Goal: Task Accomplishment & Management: Complete application form

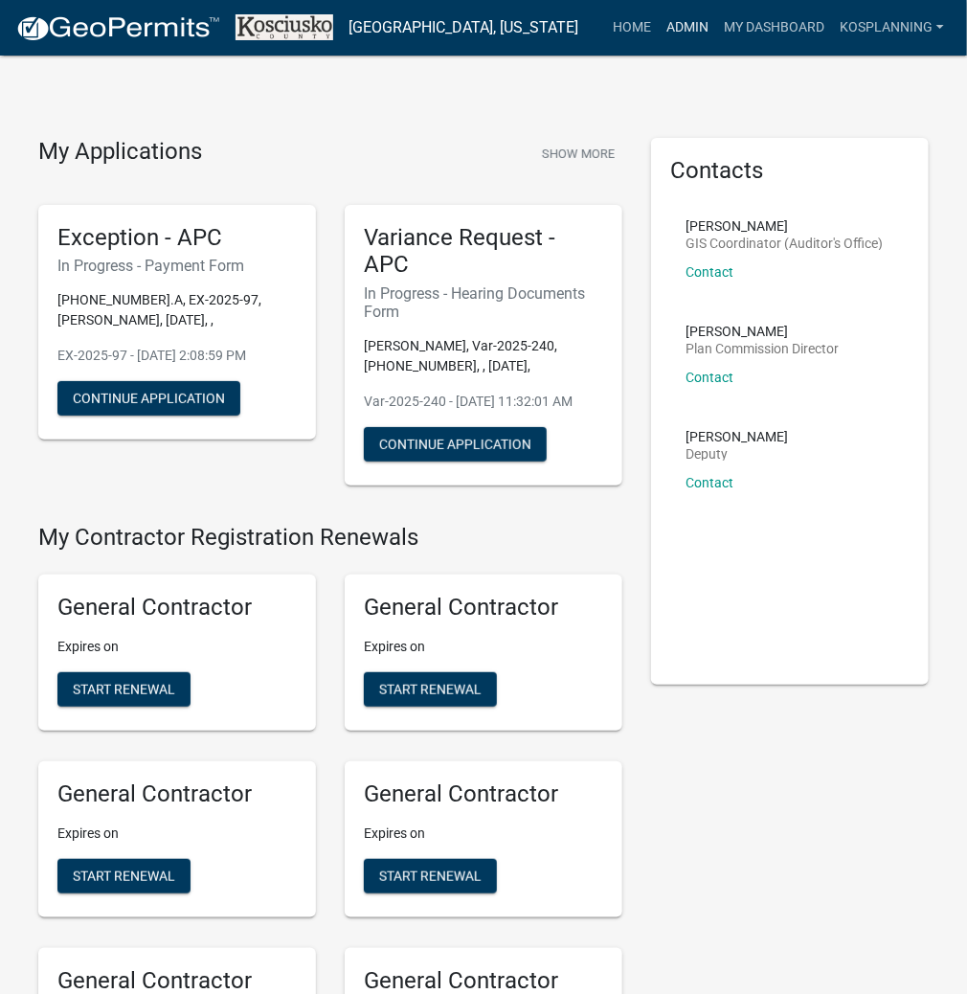
click at [693, 34] on link "Admin" at bounding box center [687, 28] width 57 height 36
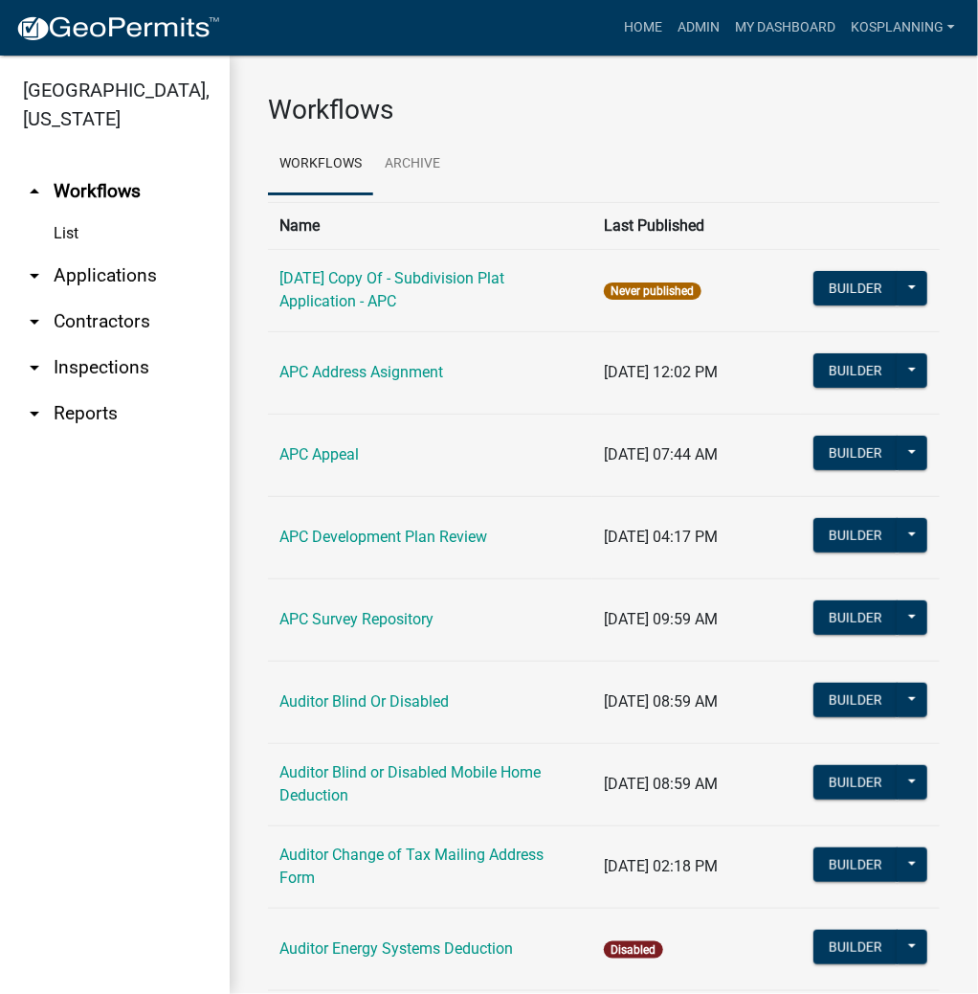
click at [122, 258] on link "arrow_drop_down Applications" at bounding box center [115, 276] width 230 height 46
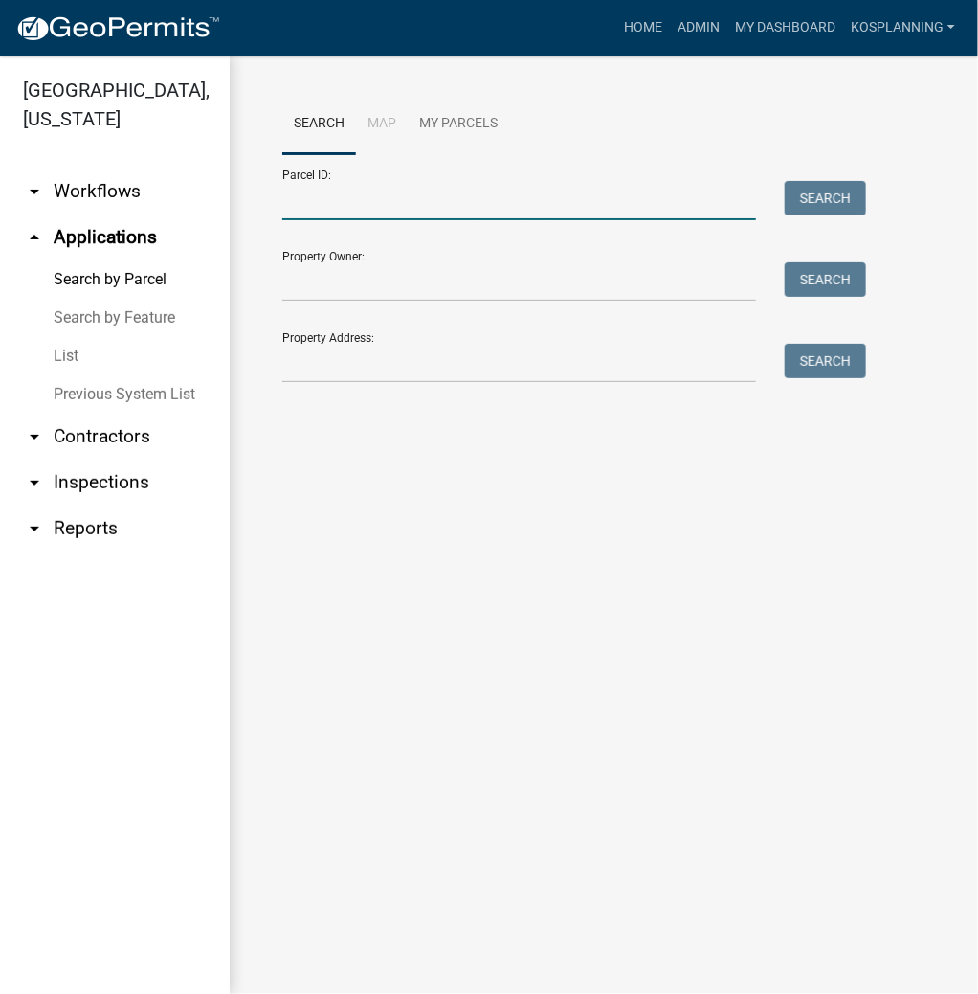
click at [301, 205] on input "Parcel ID:" at bounding box center [519, 200] width 474 height 39
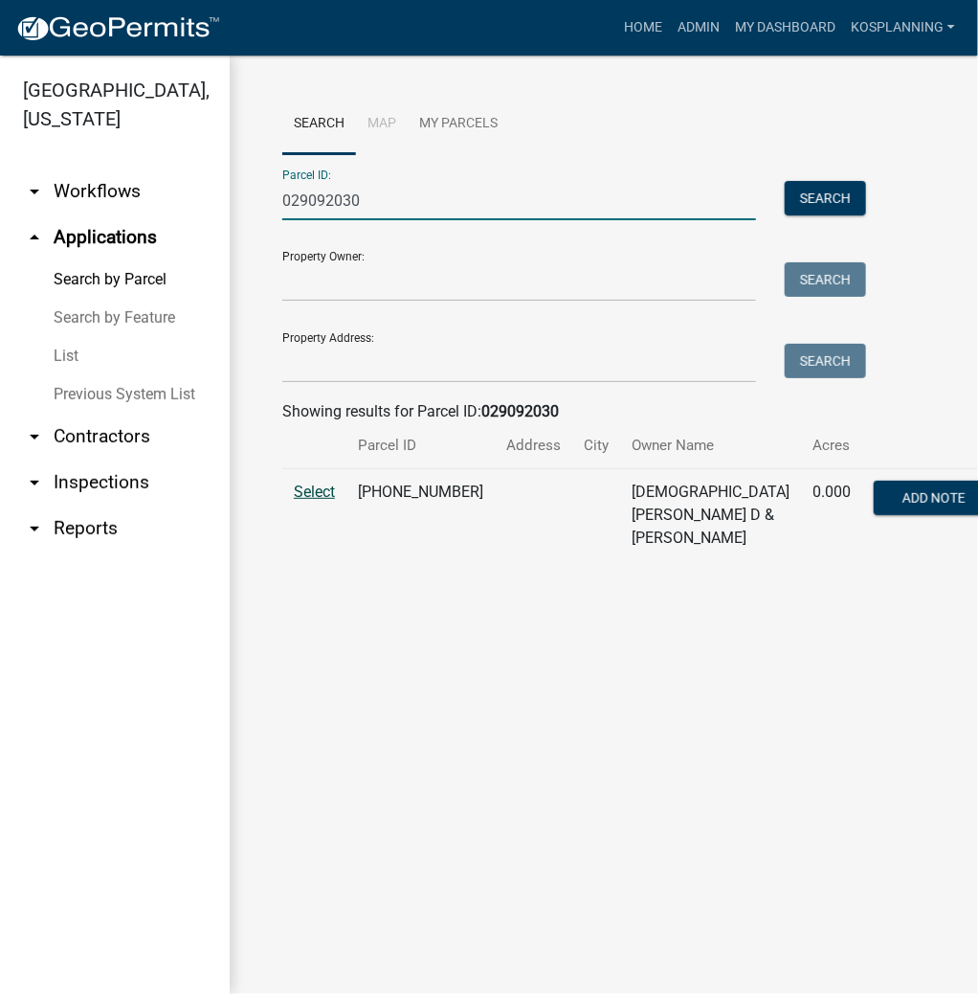
type input "029092030"
click at [310, 490] on span "Select" at bounding box center [314, 492] width 41 height 18
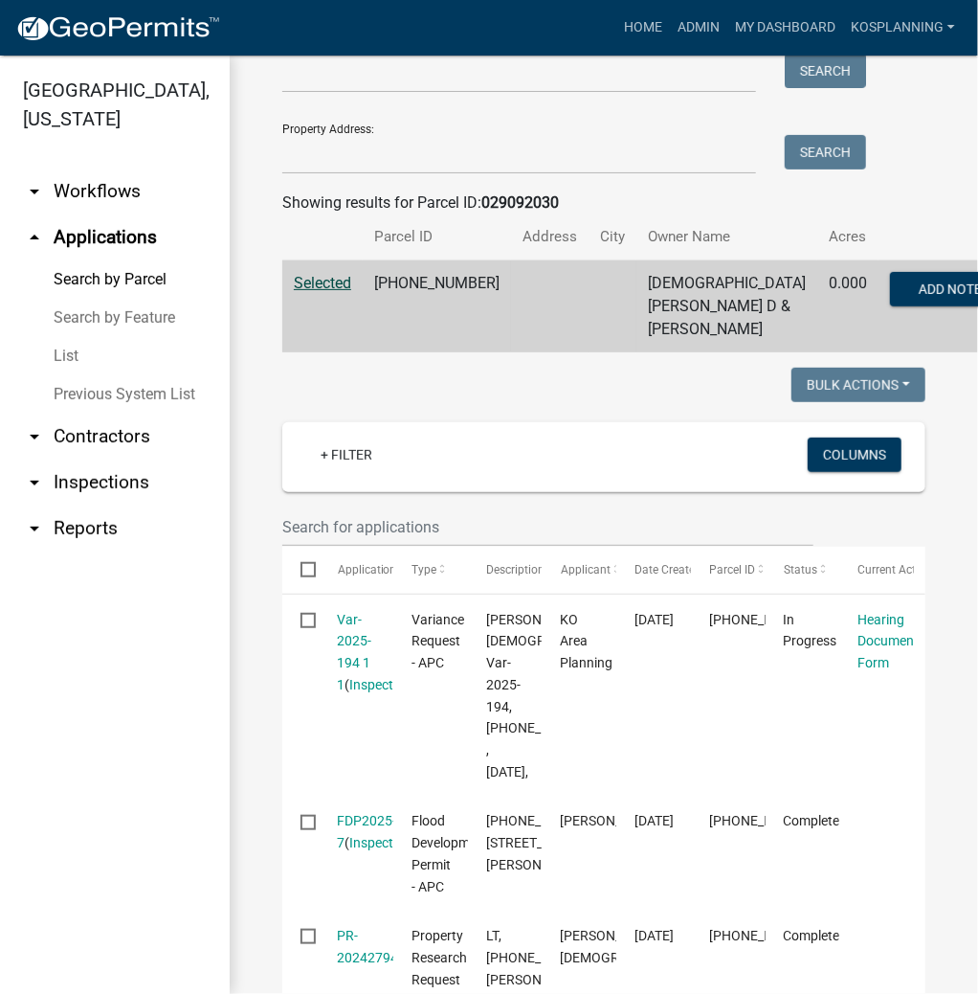
scroll to position [230, 0]
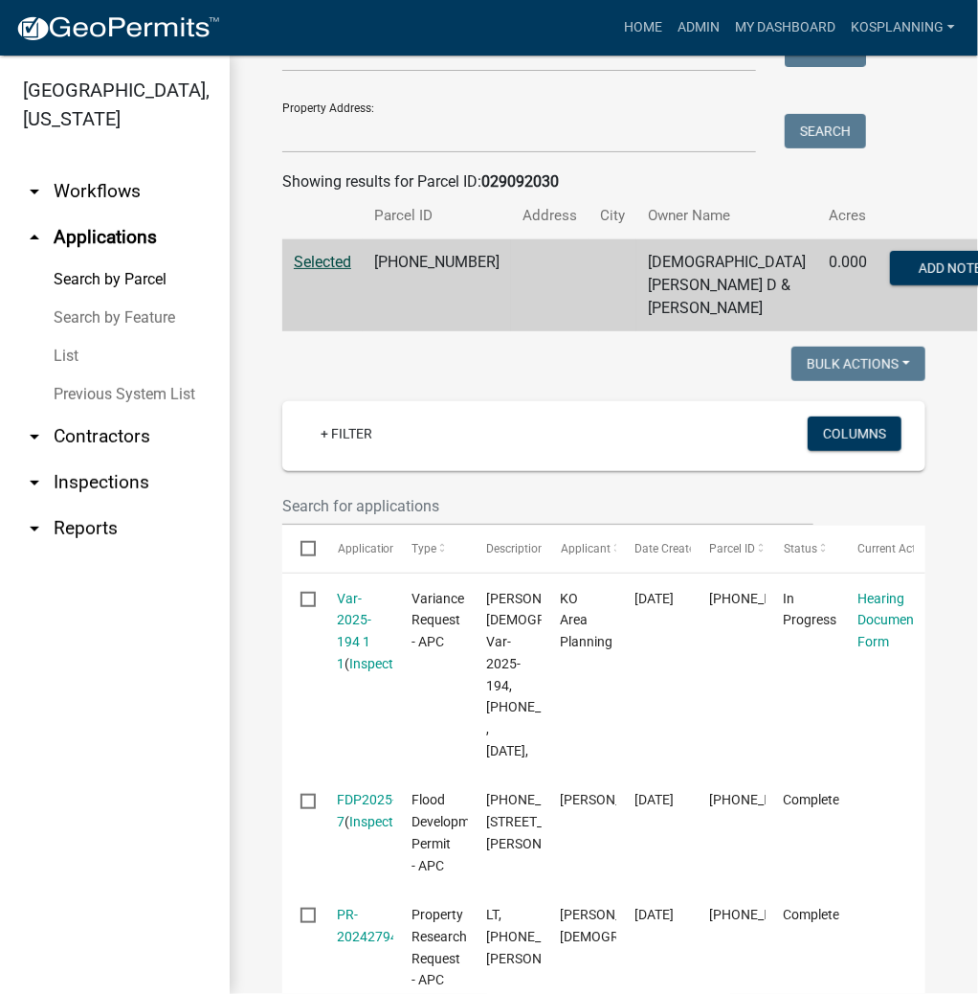
click at [103, 434] on link "arrow_drop_down Contractors" at bounding box center [115, 437] width 230 height 46
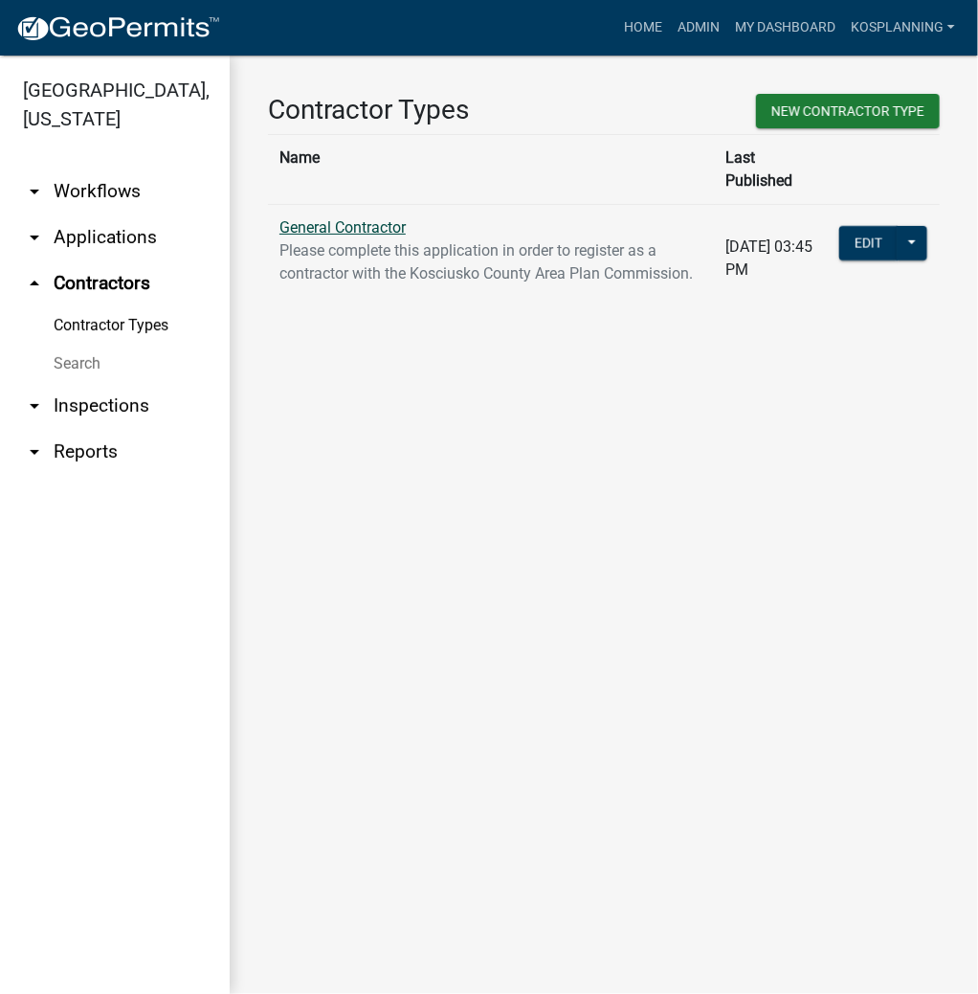
click at [380, 218] on link "General Contractor" at bounding box center [343, 227] width 126 height 18
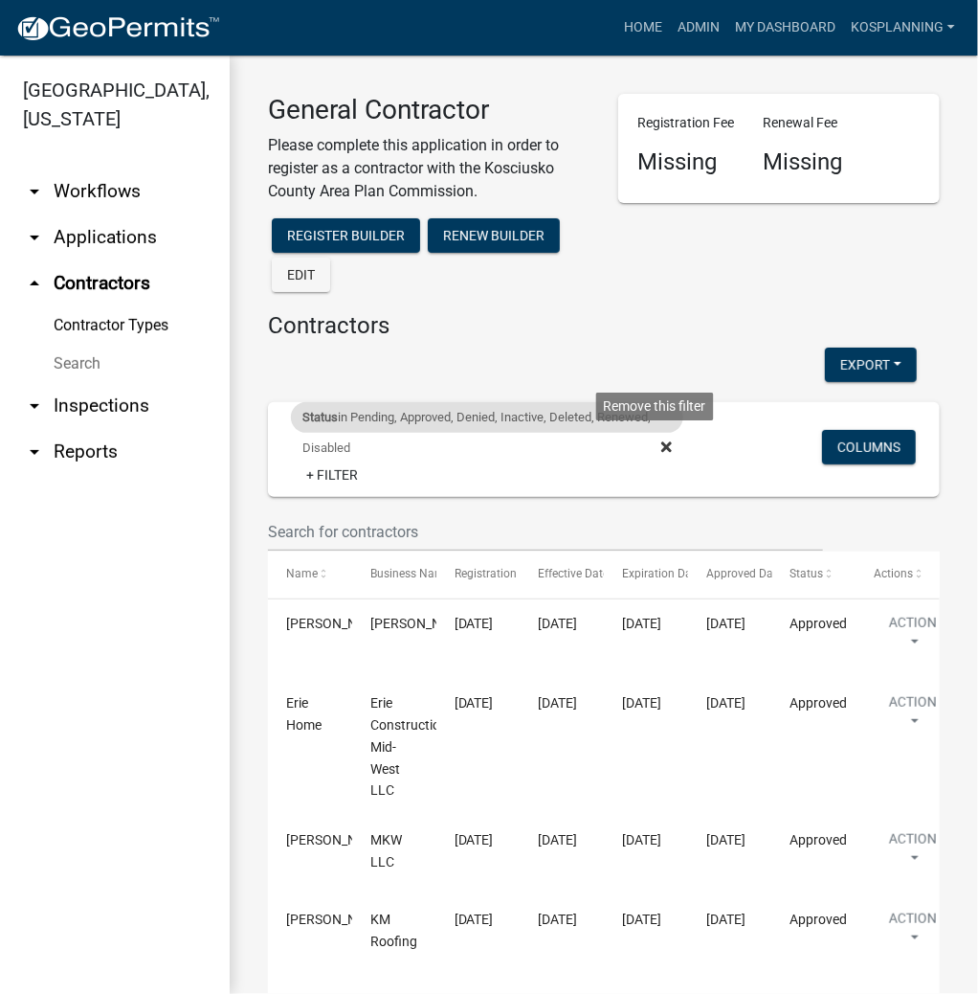
click at [662, 440] on icon at bounding box center [667, 446] width 11 height 15
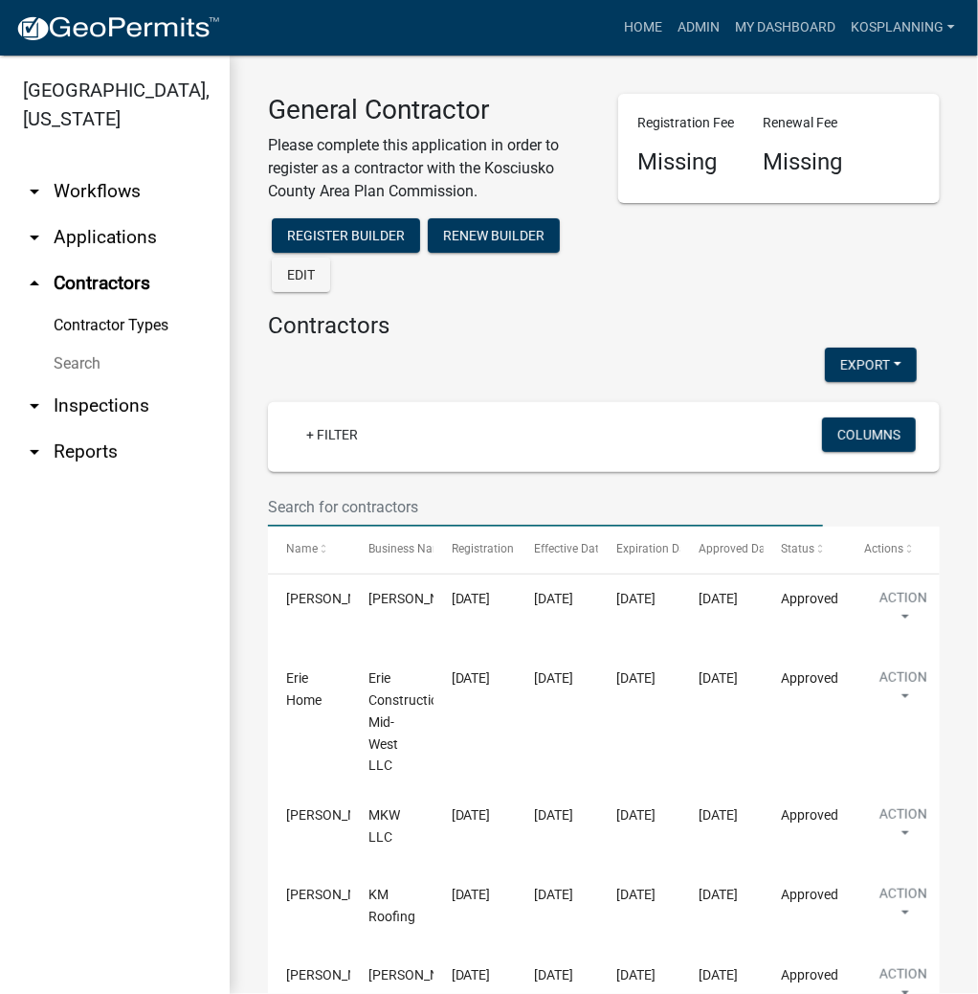
click at [332, 495] on input "text" at bounding box center [545, 506] width 555 height 39
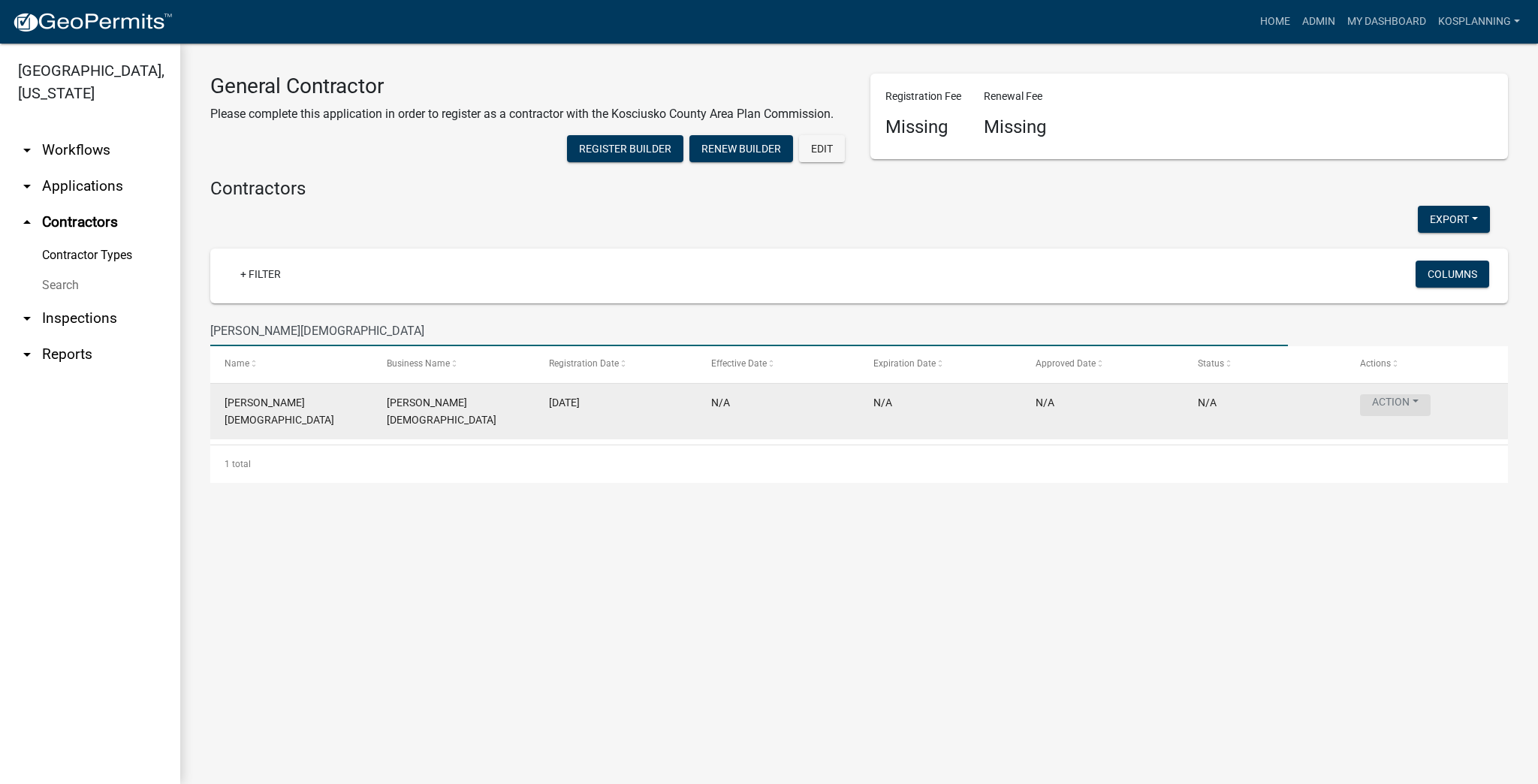
type input "TROY GAY"
click at [758, 400] on button "Action" at bounding box center [1395, 405] width 71 height 22
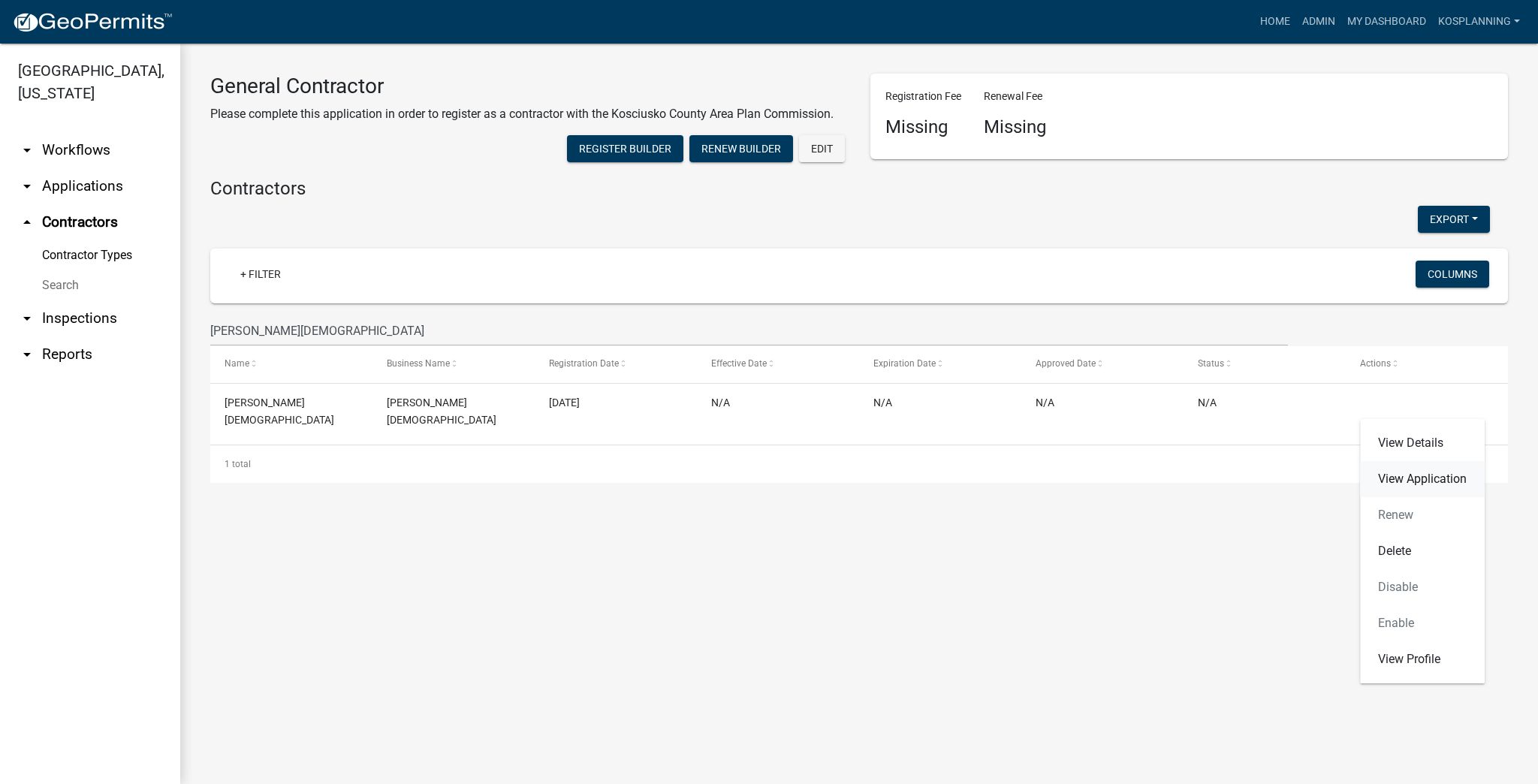
click at [758, 480] on link "View Application" at bounding box center [1422, 479] width 125 height 36
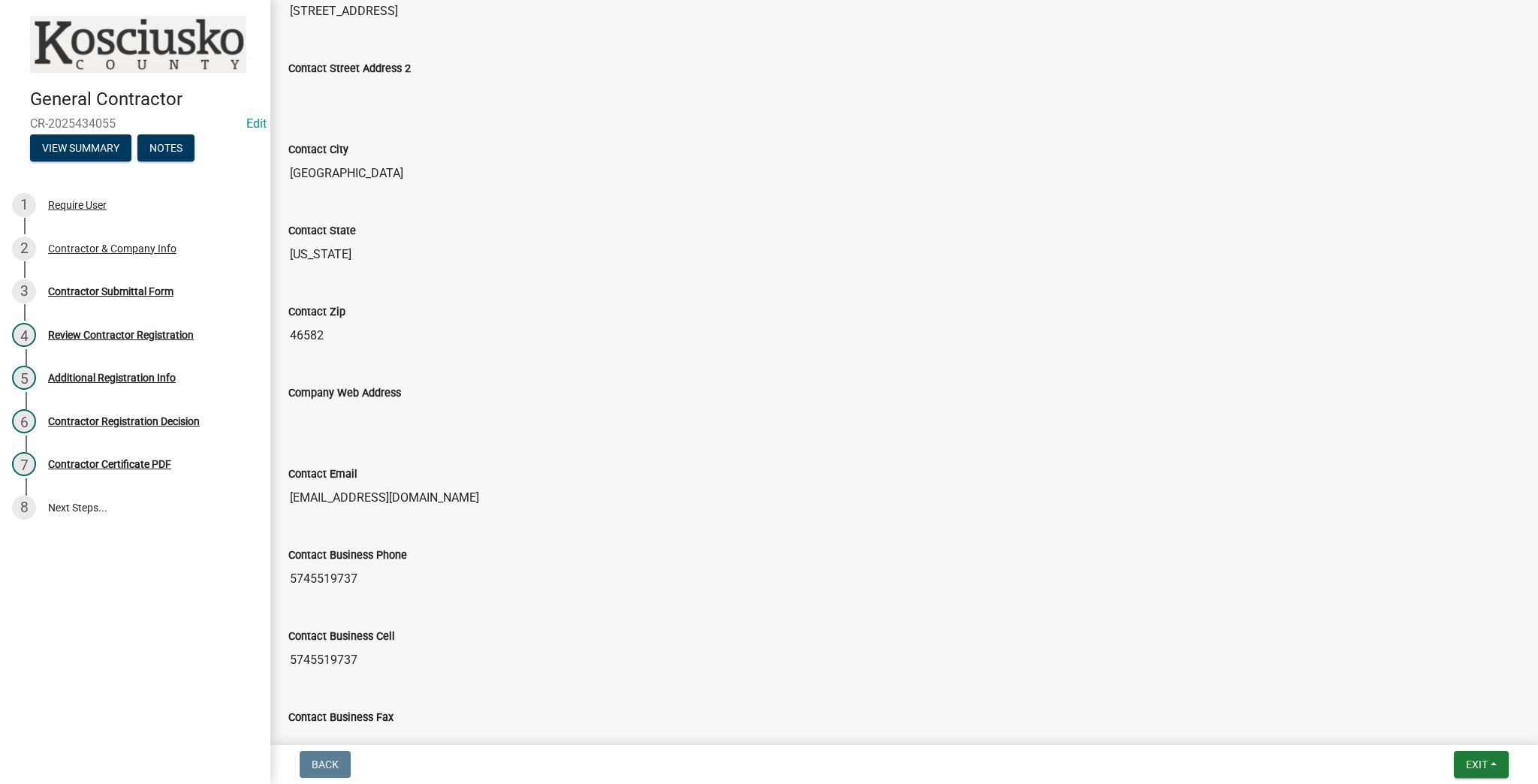
scroll to position [1179, 0]
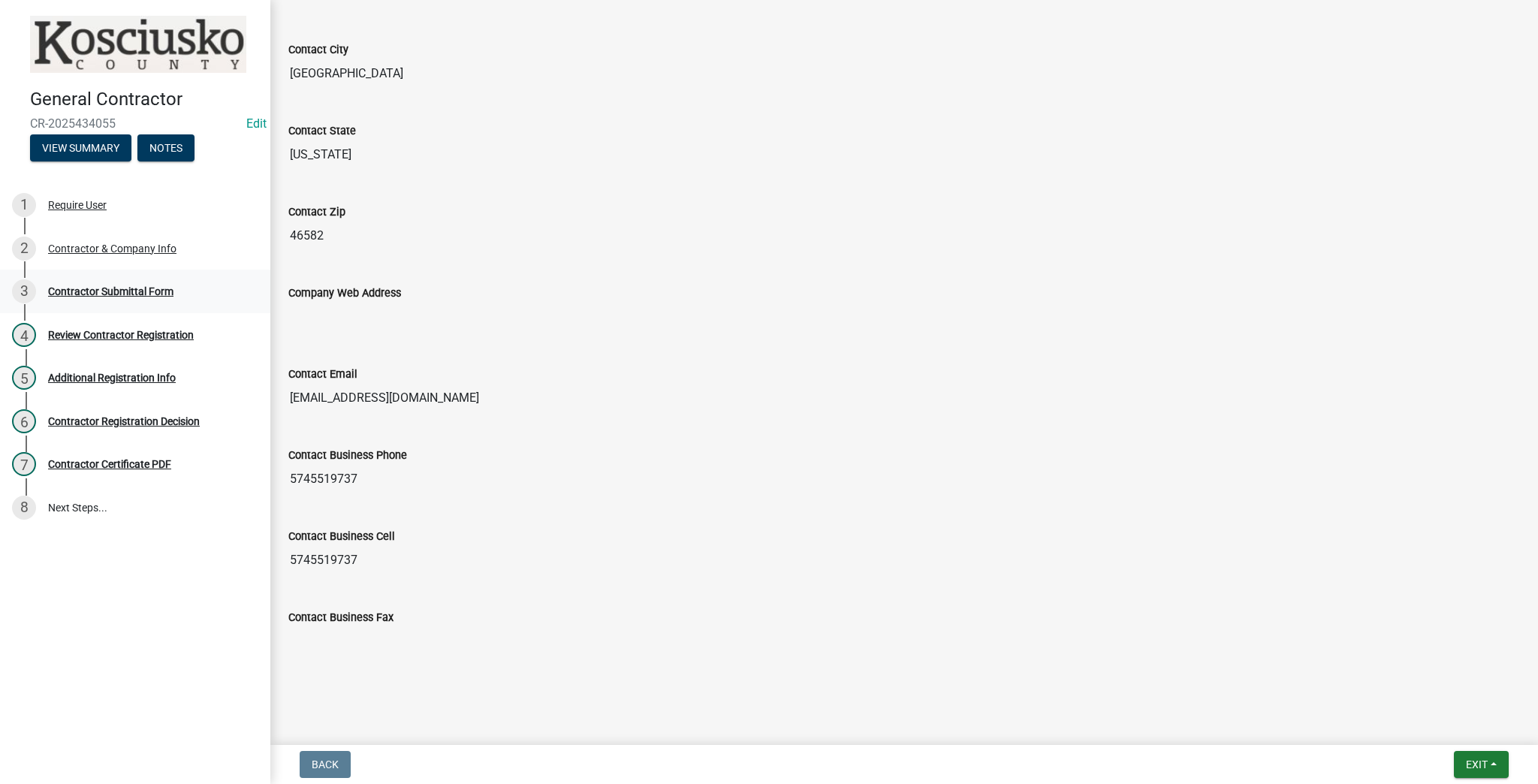
click at [122, 291] on div "Contractor Submittal Form" at bounding box center [111, 291] width 125 height 10
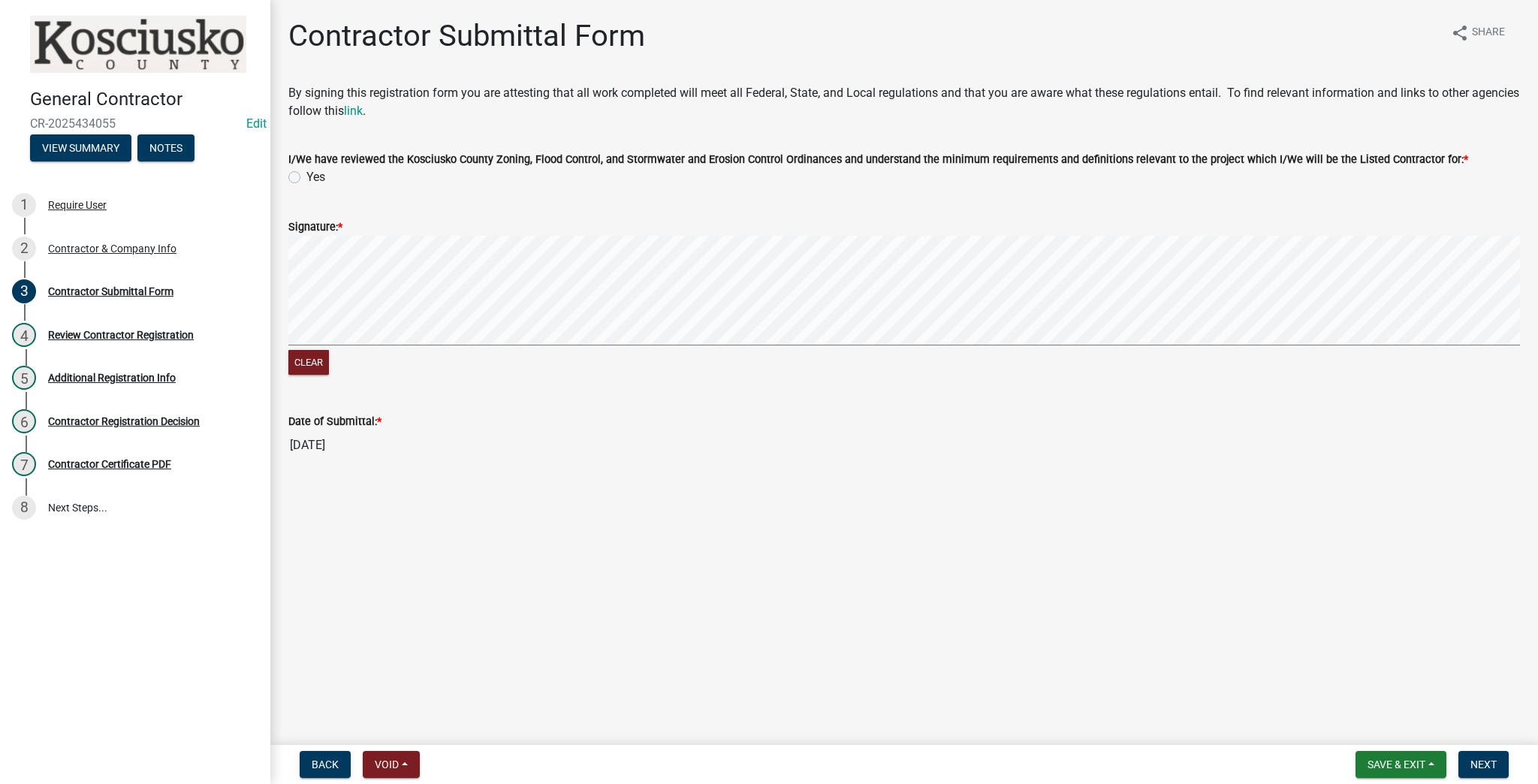
click at [307, 174] on label "Yes" at bounding box center [316, 176] width 19 height 18
click at [307, 174] on input "Yes" at bounding box center [311, 172] width 9 height 9
radio input "true"
click at [758, 757] on button "Next" at bounding box center [1483, 764] width 50 height 27
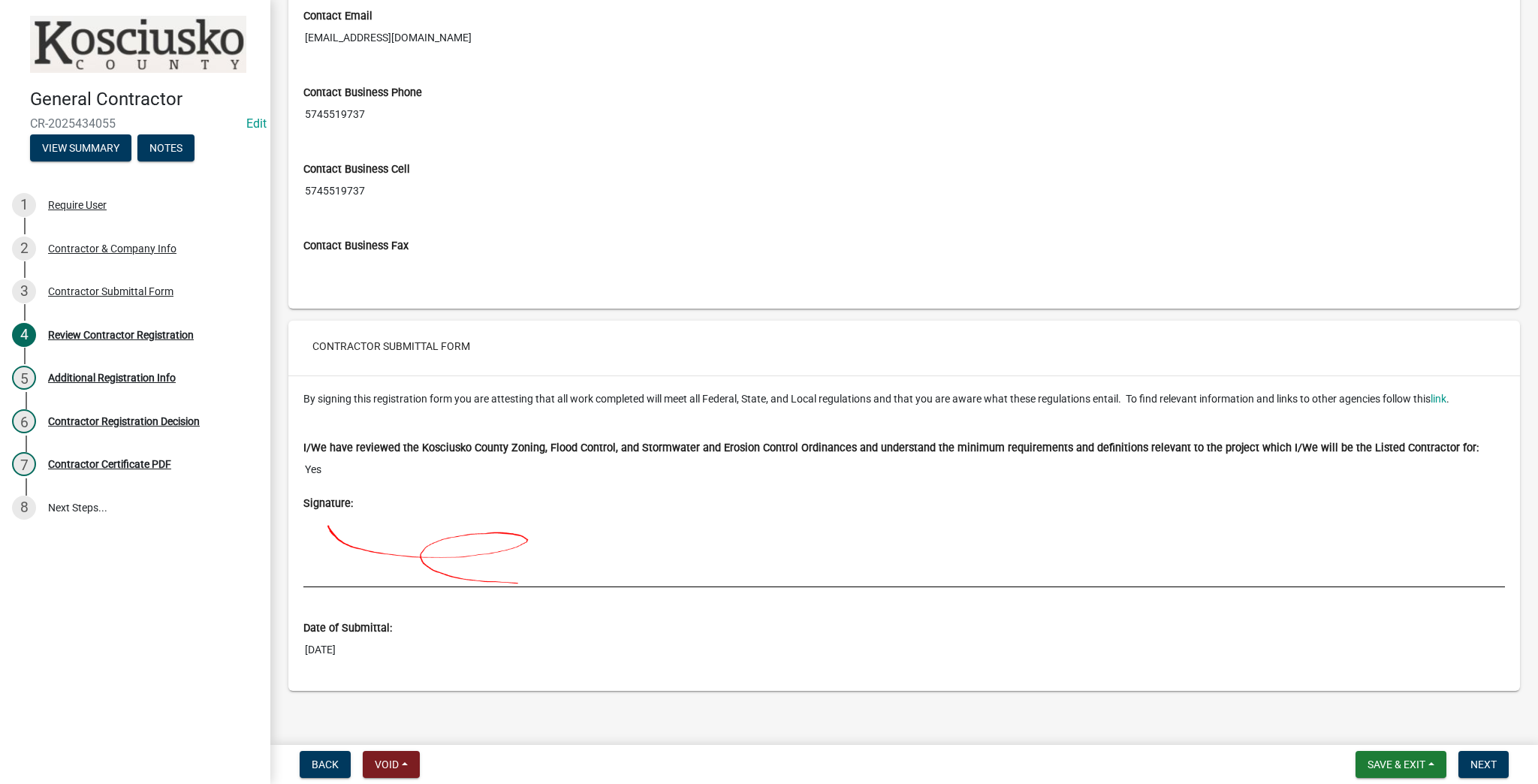
scroll to position [1331, 0]
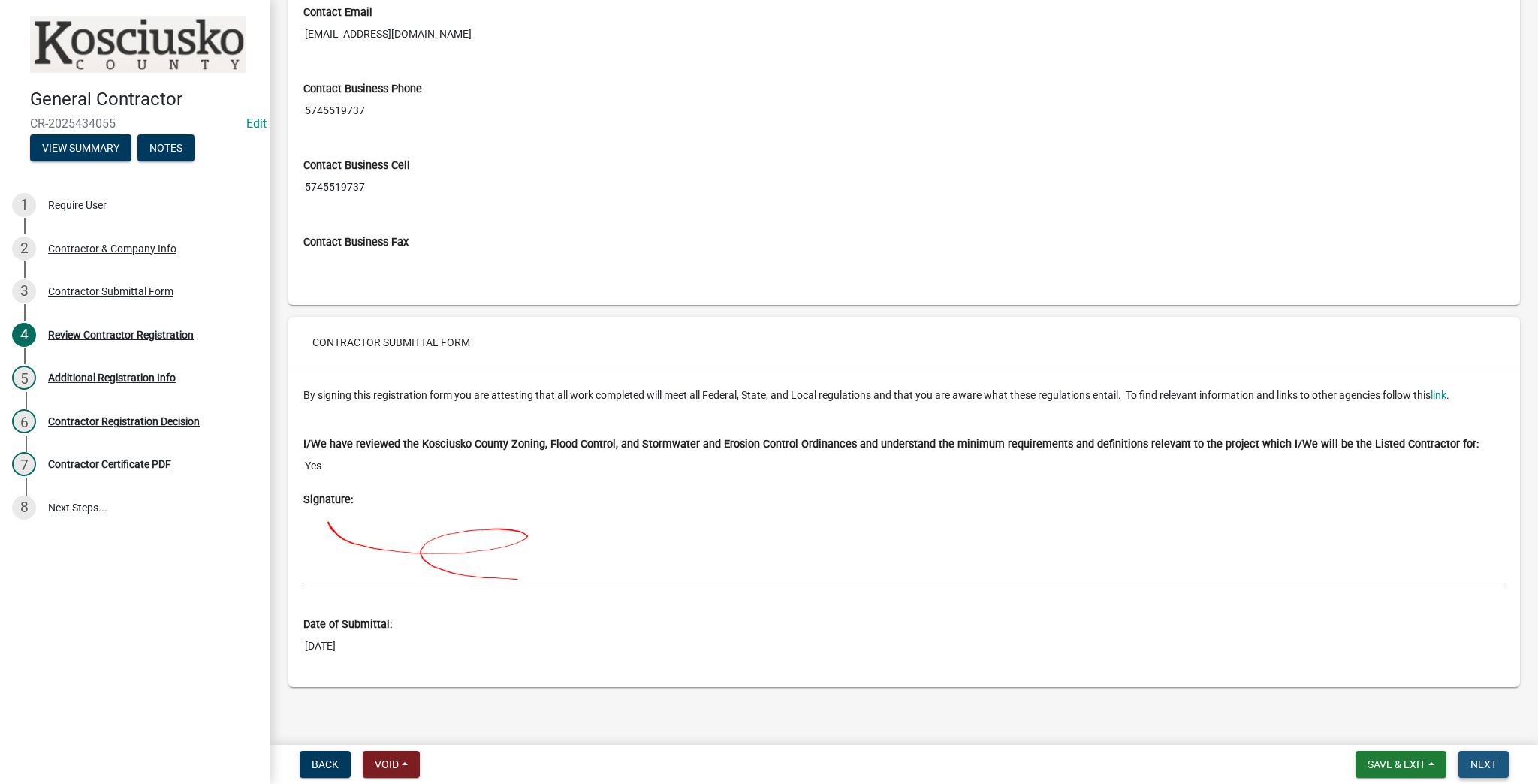
click at [758, 768] on span "Next" at bounding box center [1484, 764] width 27 height 12
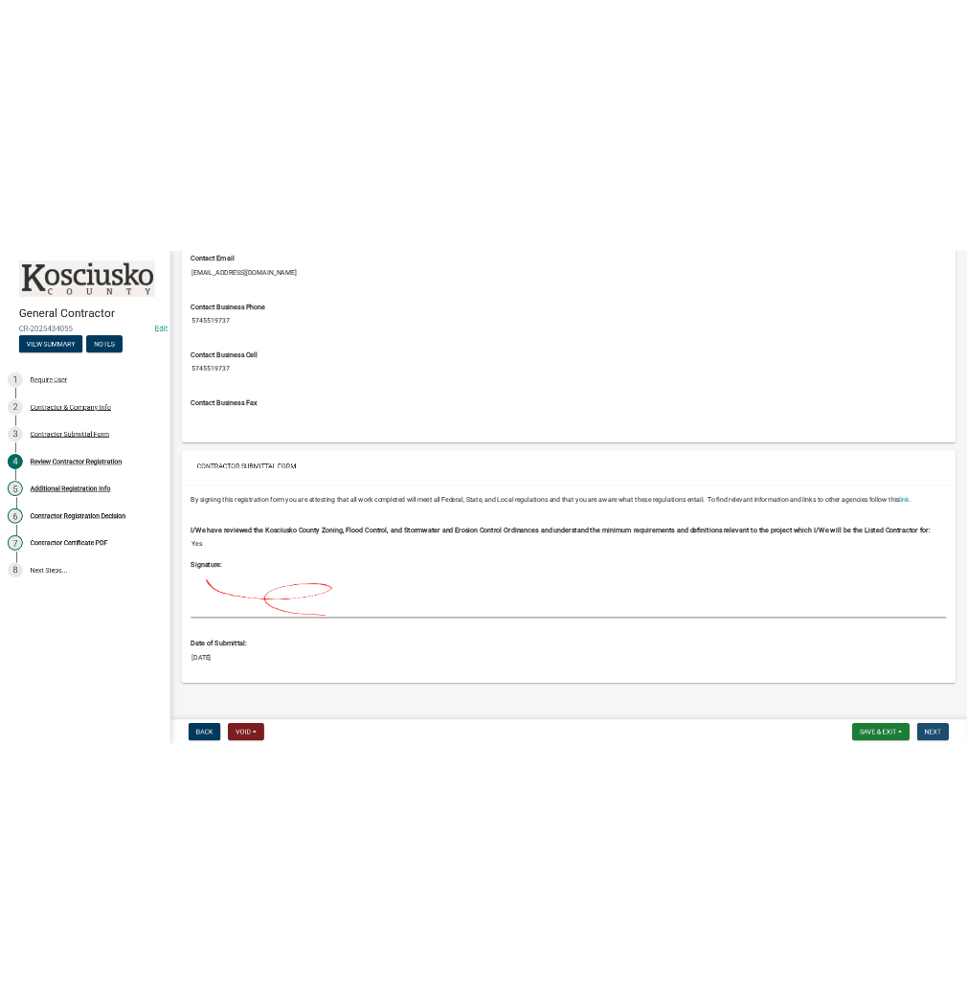
scroll to position [0, 0]
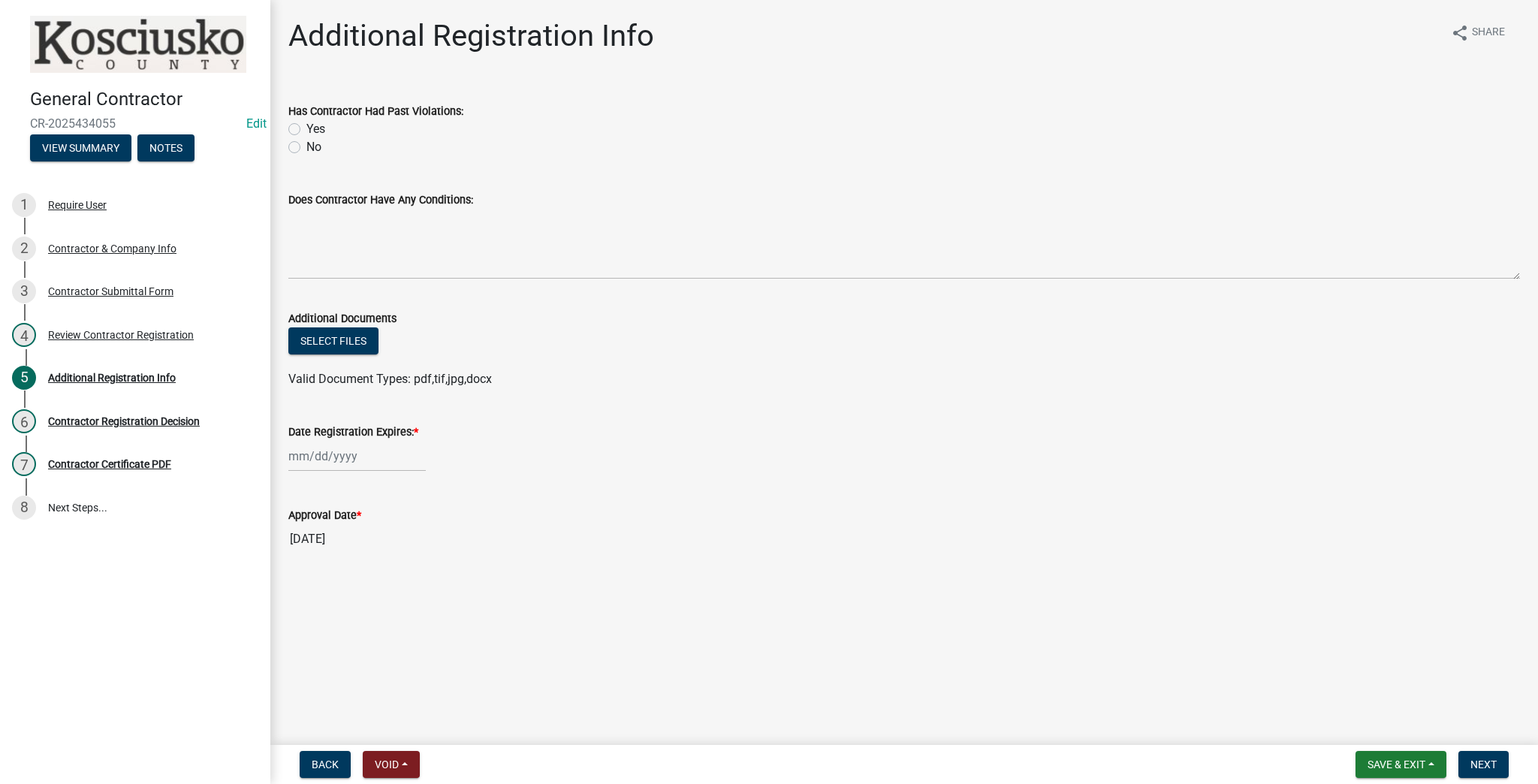
click at [307, 149] on label "No" at bounding box center [314, 147] width 15 height 18
click at [307, 148] on input "No" at bounding box center [311, 143] width 9 height 9
radio input "true"
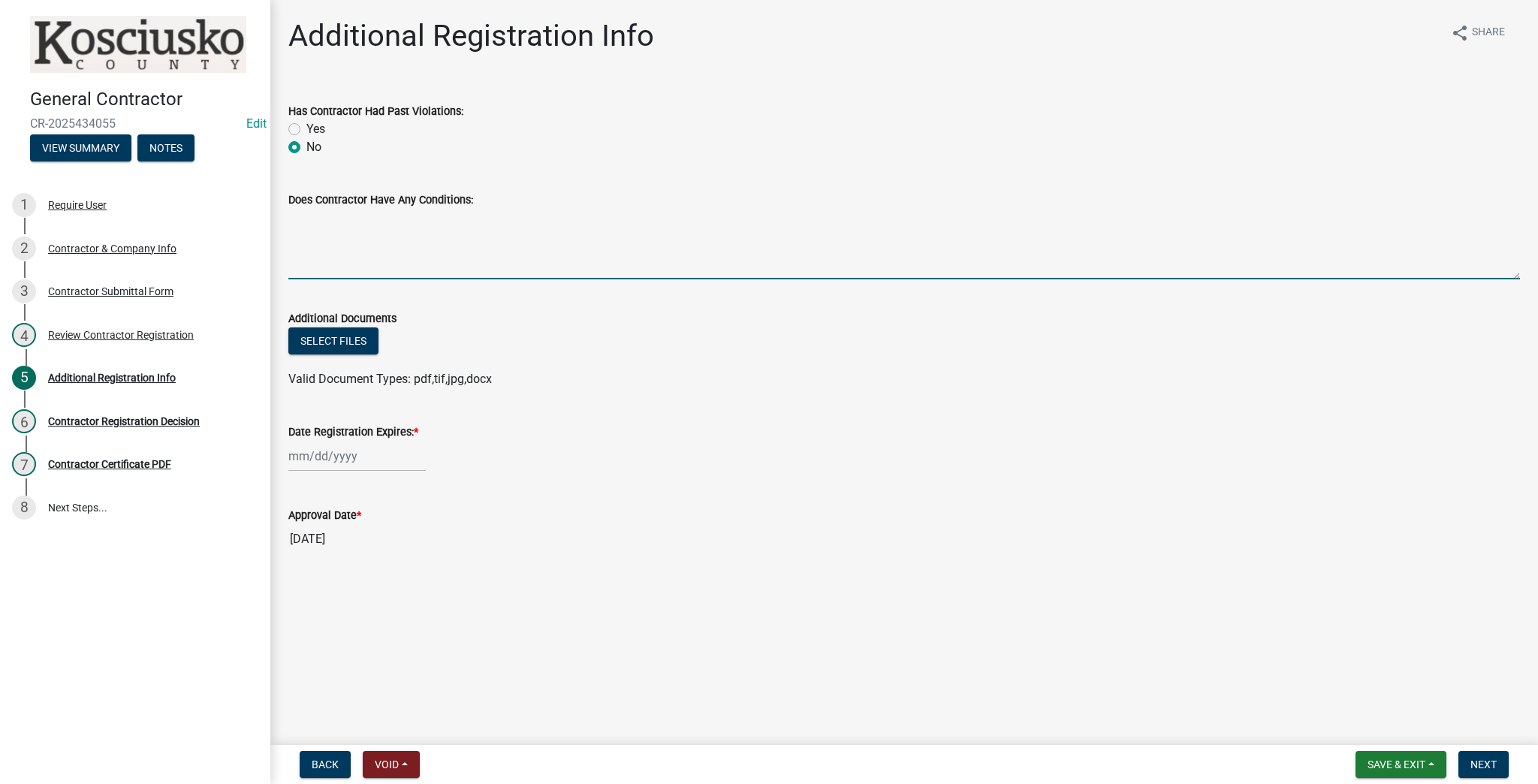
click at [351, 238] on textarea "Does Contractor Have Any Conditions:" at bounding box center [904, 244] width 1231 height 71
type textarea "NONE"
click at [350, 455] on div at bounding box center [357, 456] width 137 height 31
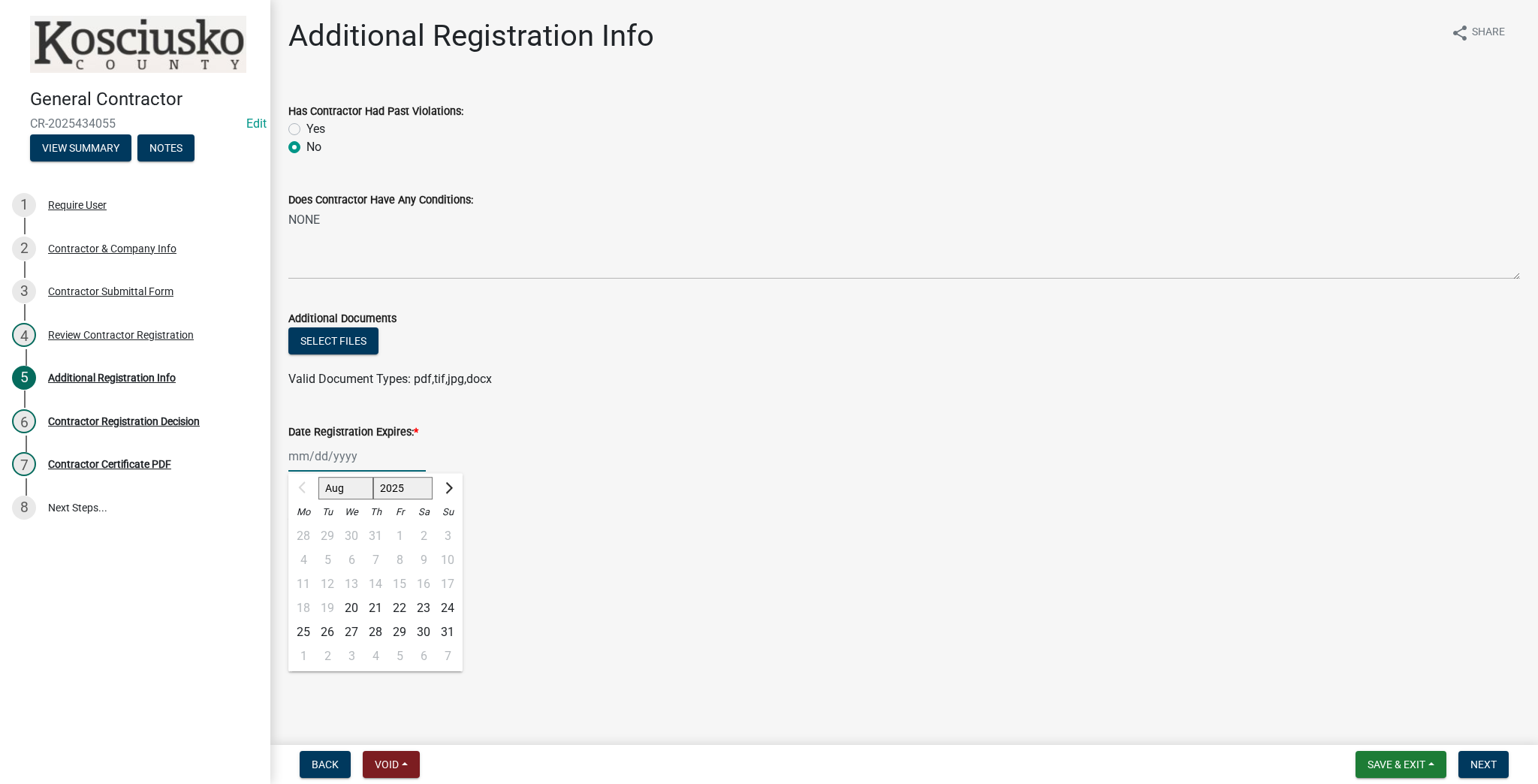
click at [400, 488] on select "2025 2026 2027 2028 2029 2030 2031 2032 2033 2034 2035 2036 2037 2038 2039 2040…" at bounding box center [403, 488] width 60 height 23
select select "2026"
click at [373, 477] on select "2025 2026 2027 2028 2029 2030 2031 2032 2033 2034 2035 2036 2037 2038 2039 2040…" at bounding box center [403, 488] width 60 height 23
click at [378, 609] on div "20" at bounding box center [375, 608] width 24 height 24
type input "08/20/2026"
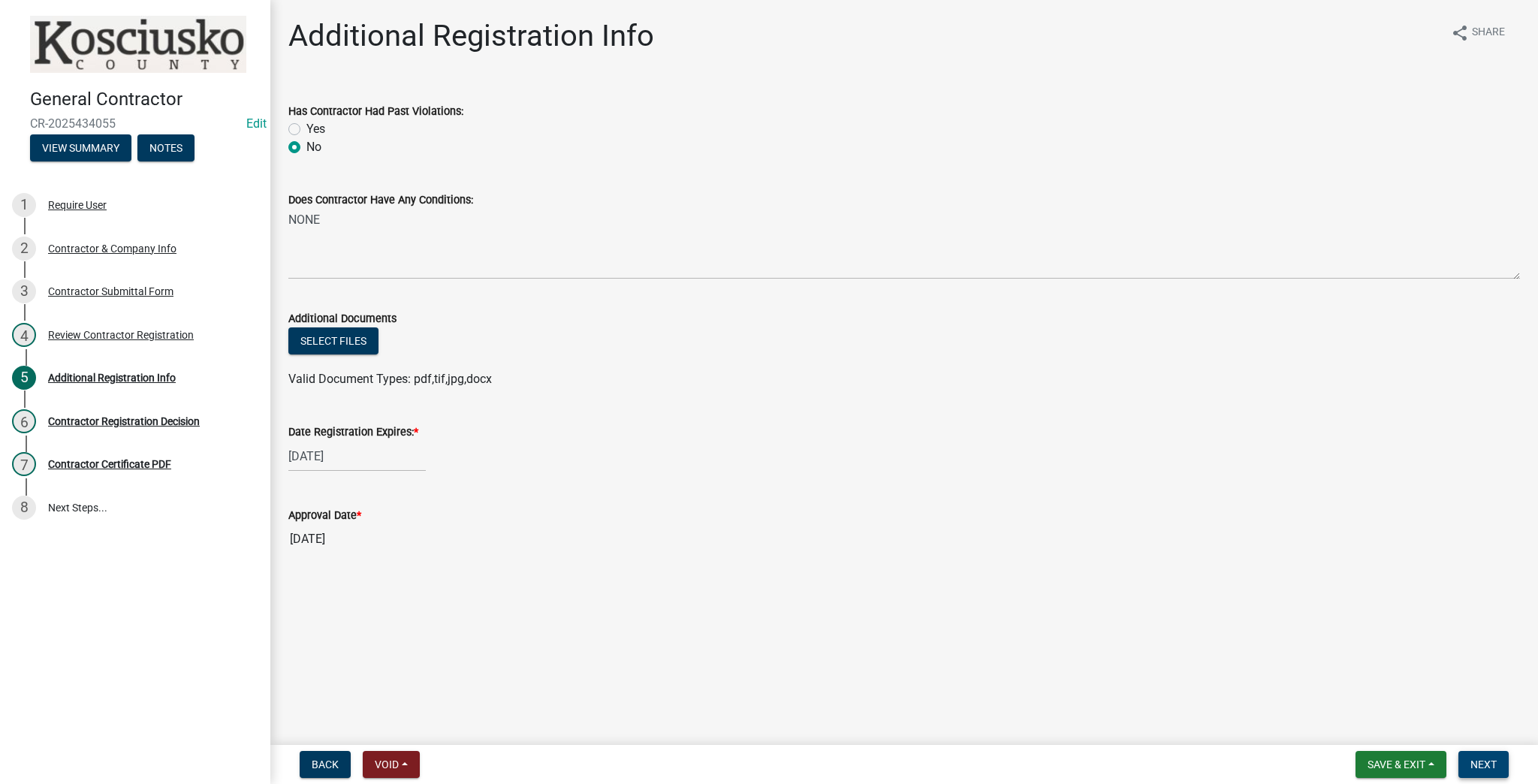
click at [758, 766] on span "Next" at bounding box center [1484, 764] width 27 height 12
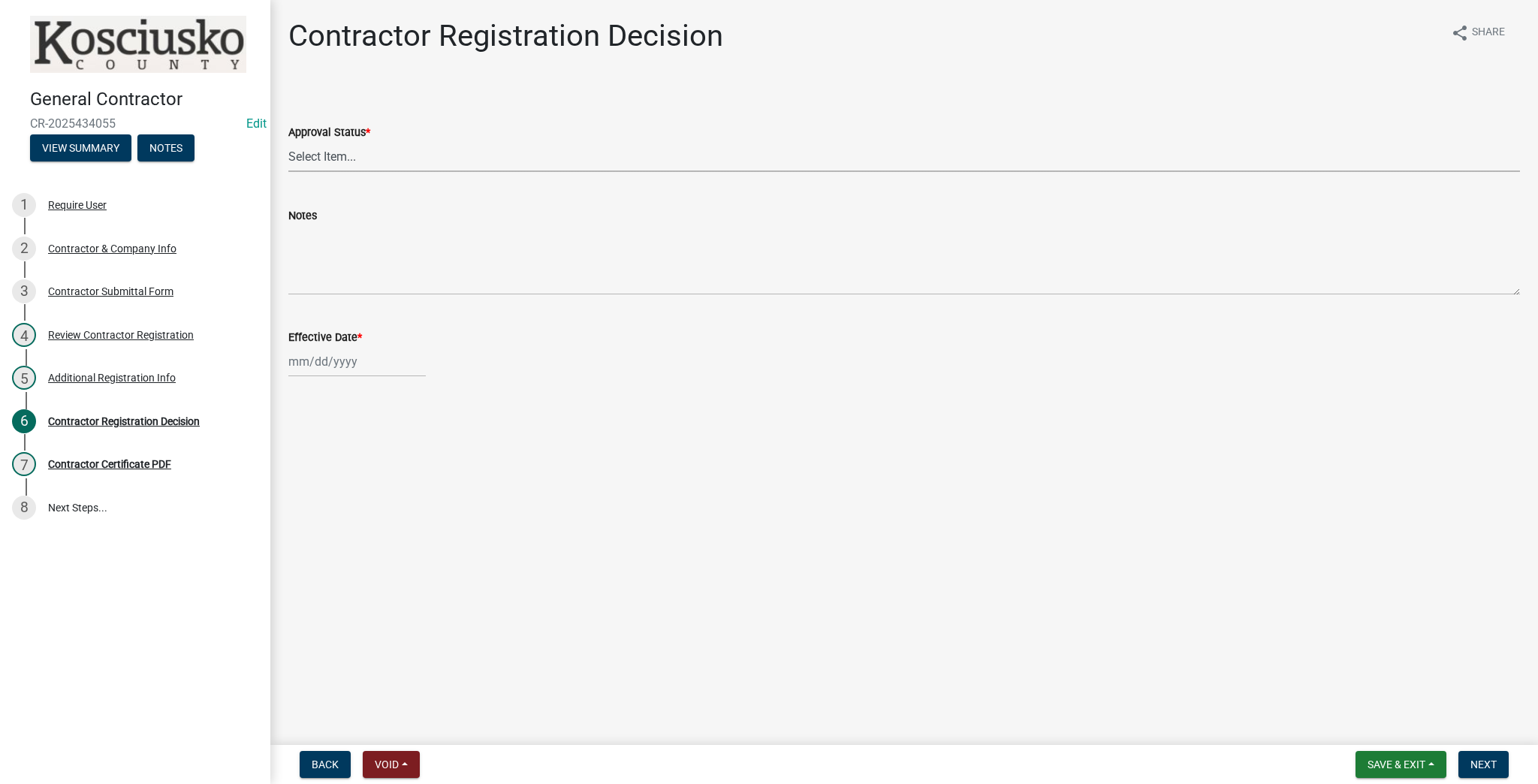
click at [336, 150] on select "Select Item... Approved Denied" at bounding box center [904, 156] width 1231 height 31
click at [289, 141] on select "Select Item... Approved Denied" at bounding box center [904, 156] width 1231 height 31
select select "8e4351d7-4ebf-4714-a7c9-c8187f00e083"
click at [325, 369] on div at bounding box center [357, 361] width 137 height 31
select select "8"
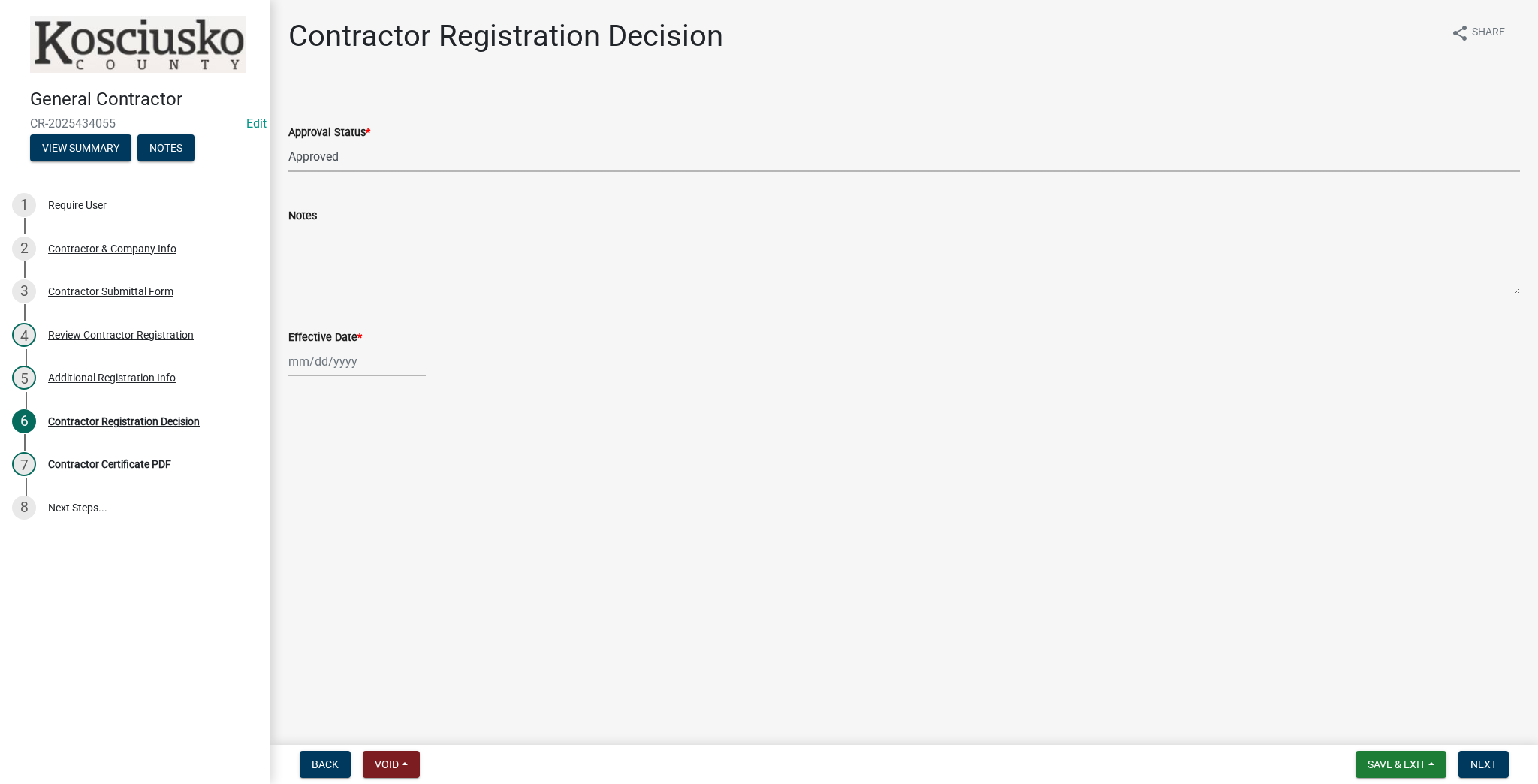
select select "2025"
click at [352, 515] on div "20" at bounding box center [351, 514] width 24 height 24
type input "08/20/2025"
click at [758, 764] on span "Next" at bounding box center [1484, 764] width 27 height 12
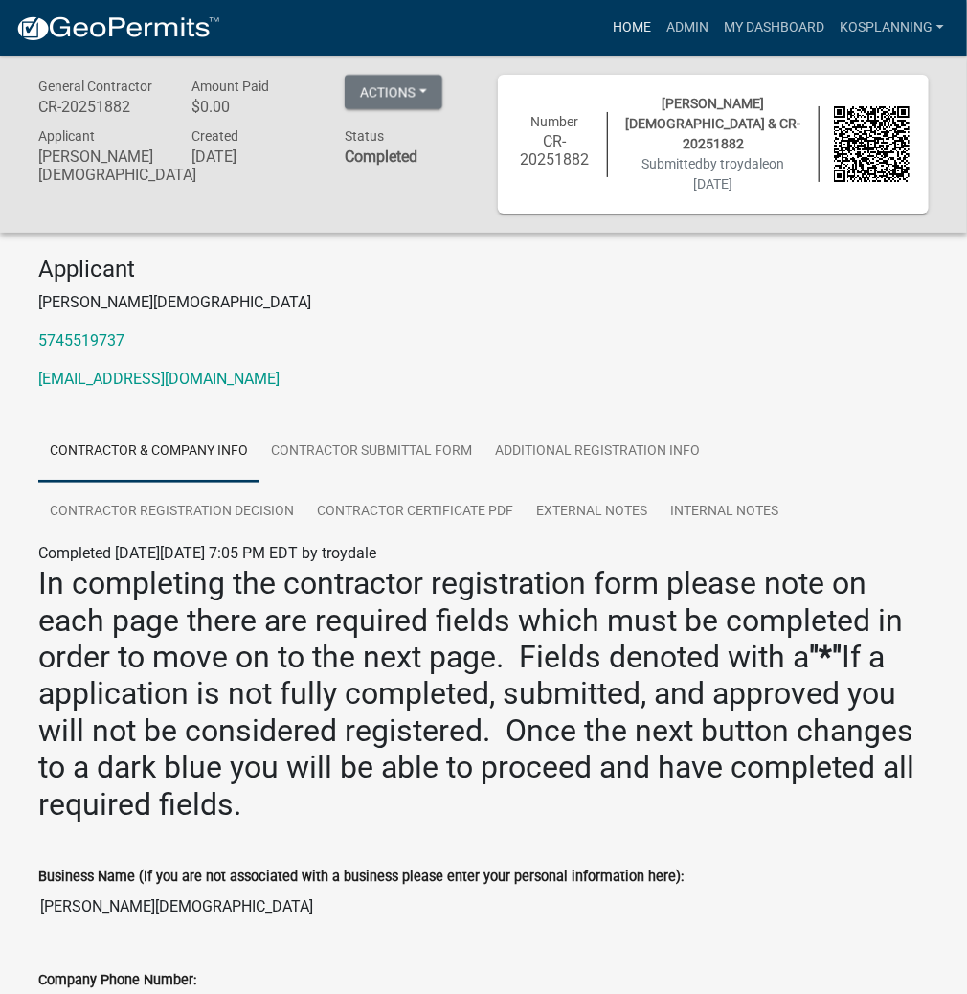
click at [624, 16] on link "Home" at bounding box center [632, 28] width 54 height 36
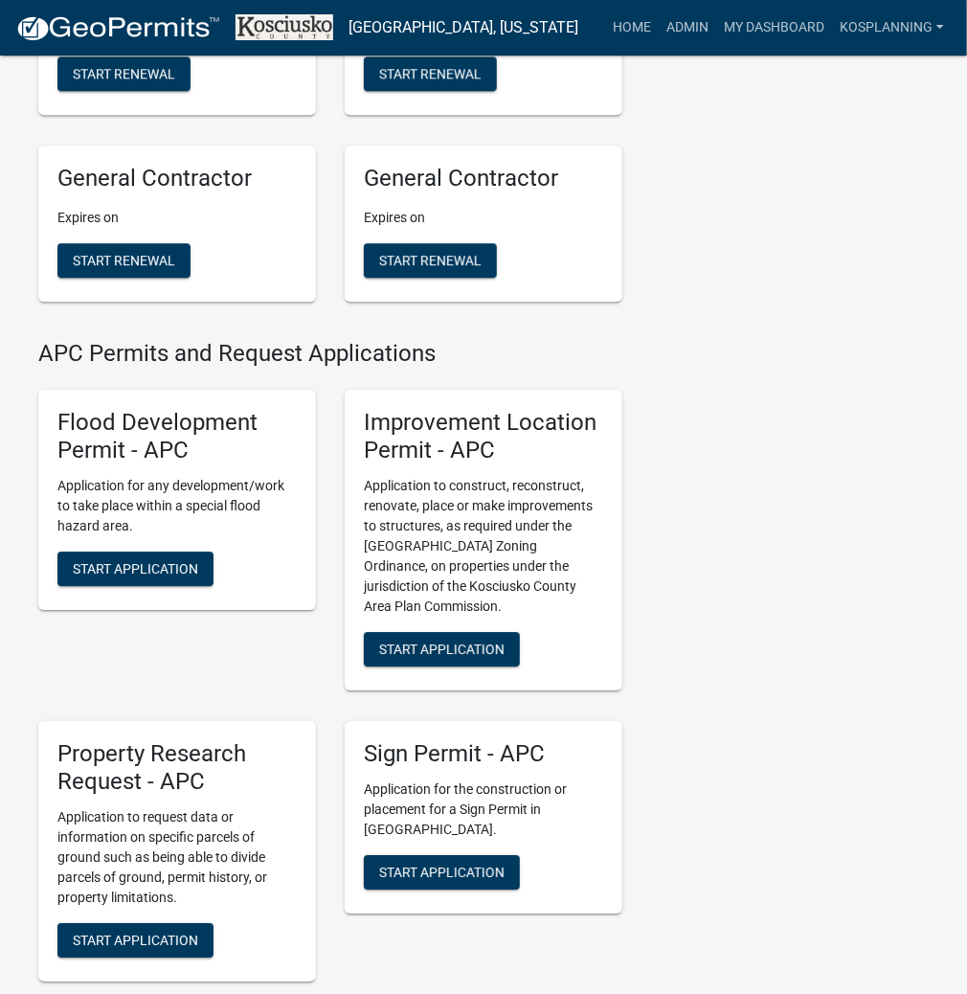
scroll to position [1762, 0]
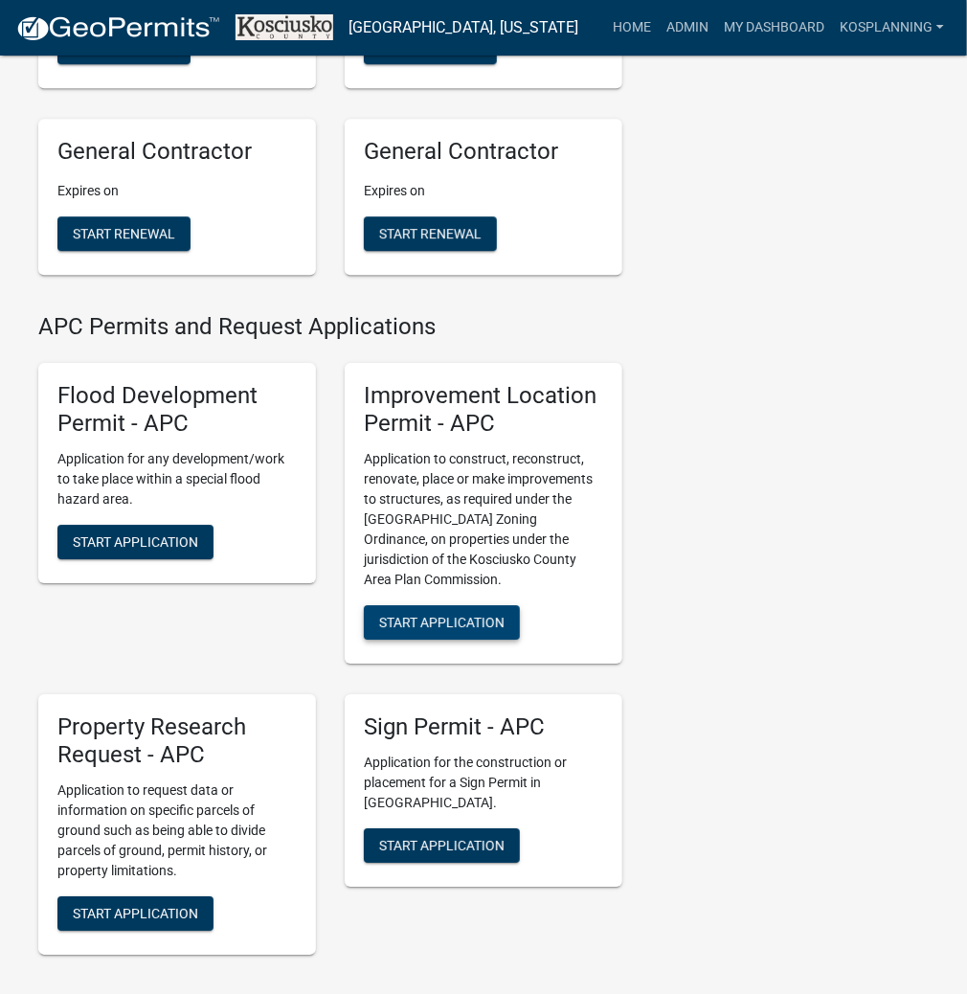
click at [466, 630] on span "Start Application" at bounding box center [441, 622] width 125 height 15
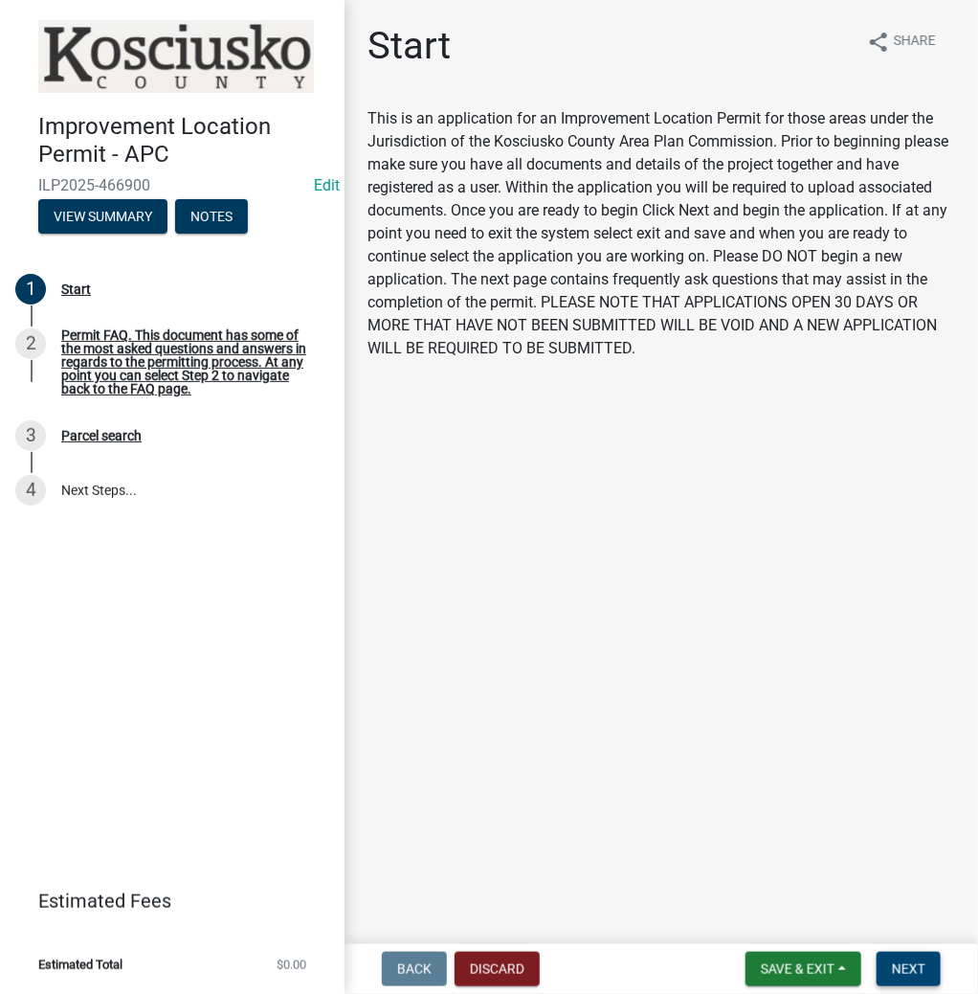
click at [901, 964] on span "Next" at bounding box center [909, 968] width 34 height 15
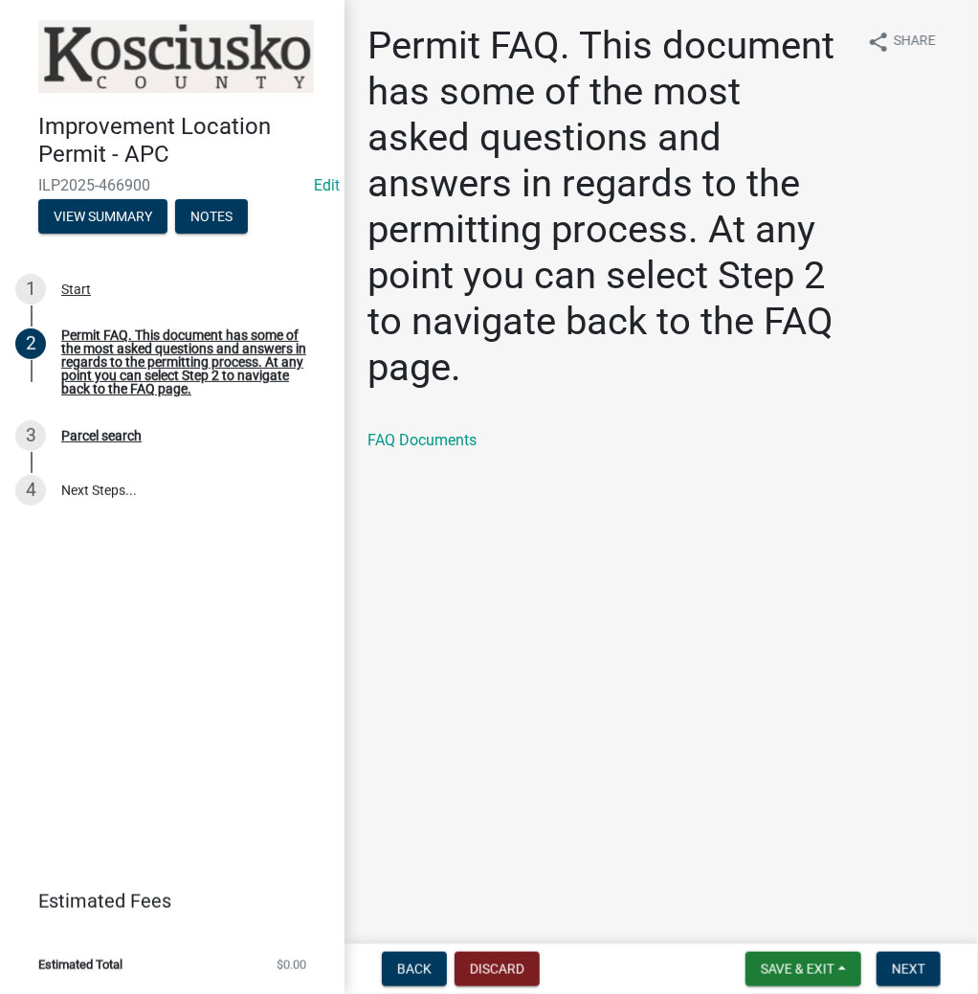
click at [887, 946] on nav "Back Discard Save & Exit Save Save & Exit Next" at bounding box center [662, 969] width 634 height 50
click at [892, 963] on span "Next" at bounding box center [909, 968] width 34 height 15
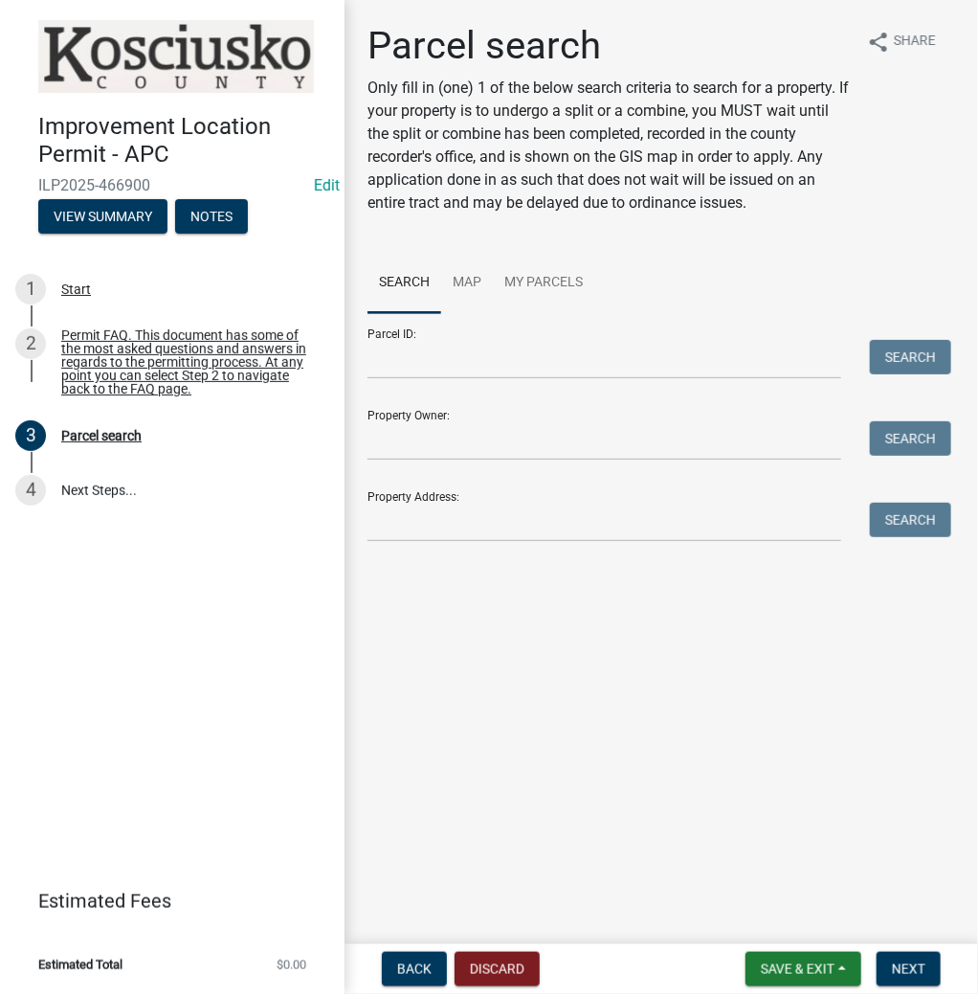
click at [380, 334] on div "Parcel ID: Search" at bounding box center [655, 346] width 574 height 66
click at [392, 347] on input "Parcel ID:" at bounding box center [605, 359] width 474 height 39
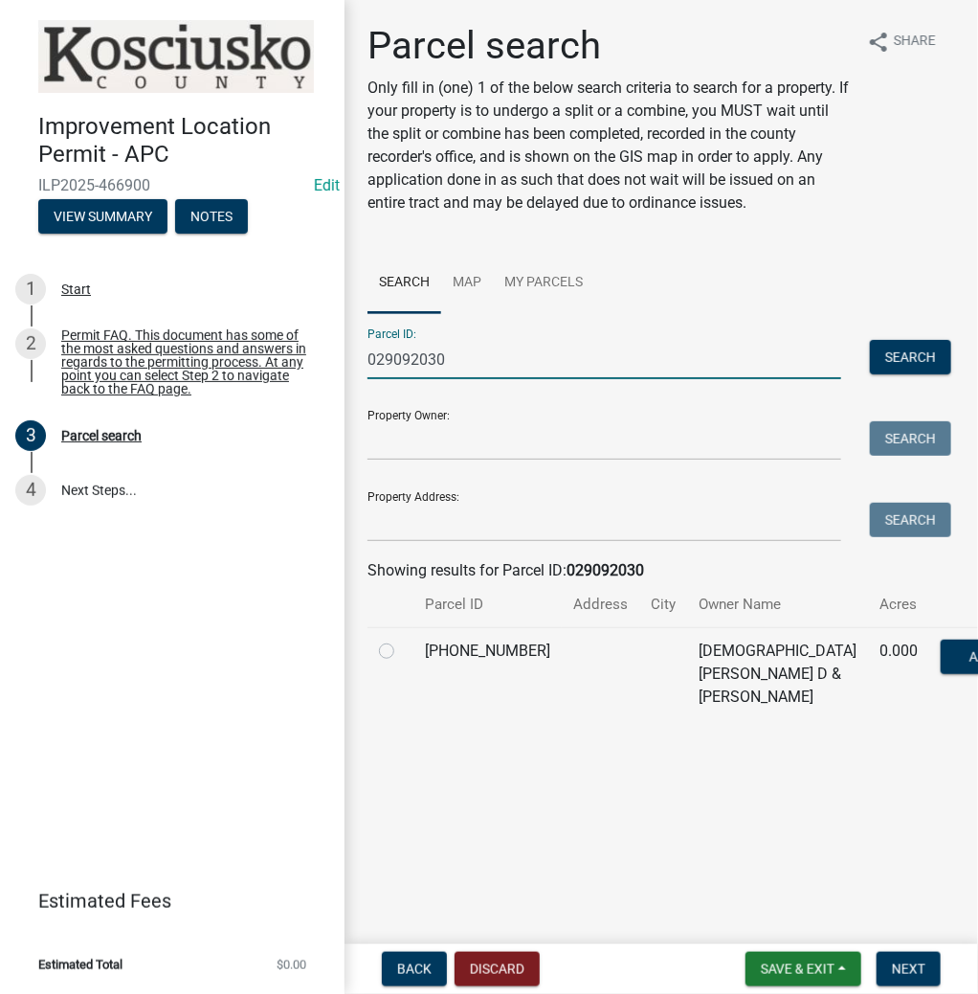
type input "029092030"
click at [402, 640] on label at bounding box center [402, 640] width 0 height 0
click at [402, 648] on input "radio" at bounding box center [408, 646] width 12 height 12
radio input "true"
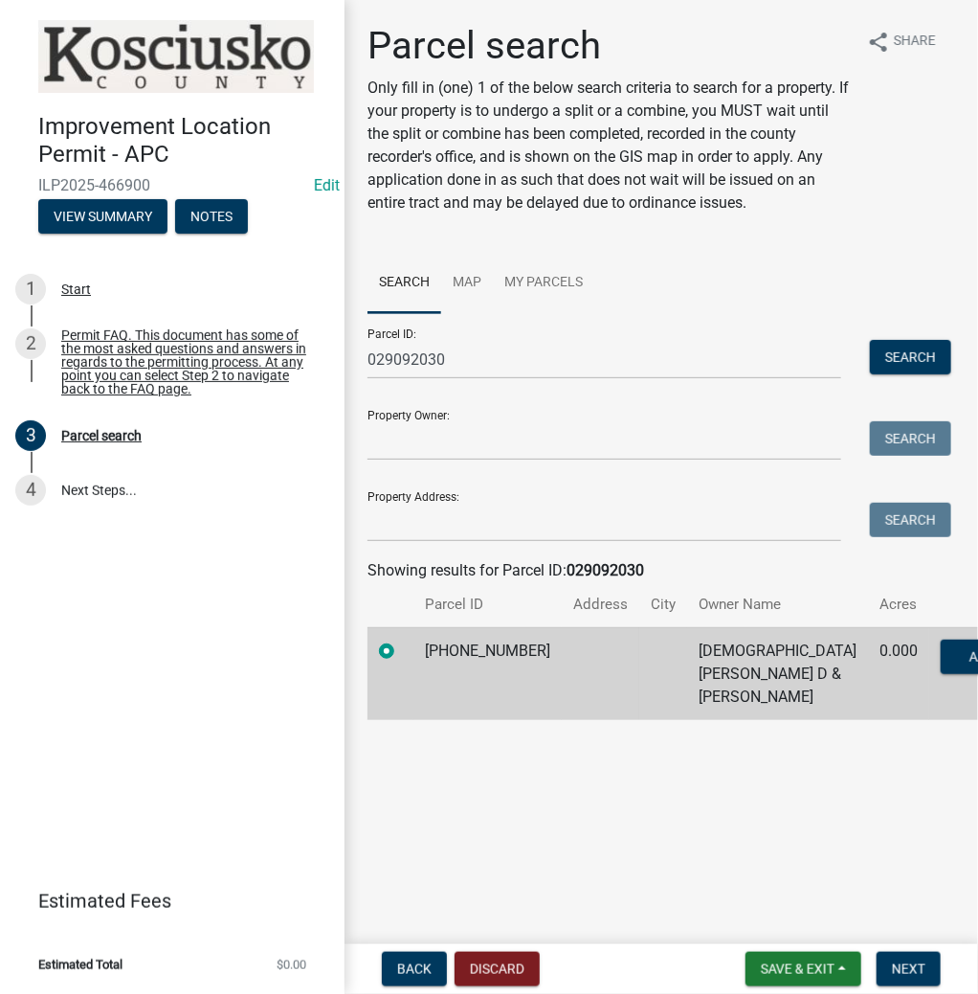
click at [892, 950] on nav "Back Discard Save & Exit Save Save & Exit Next" at bounding box center [662, 969] width 634 height 50
click at [908, 967] on span "Next" at bounding box center [909, 968] width 34 height 15
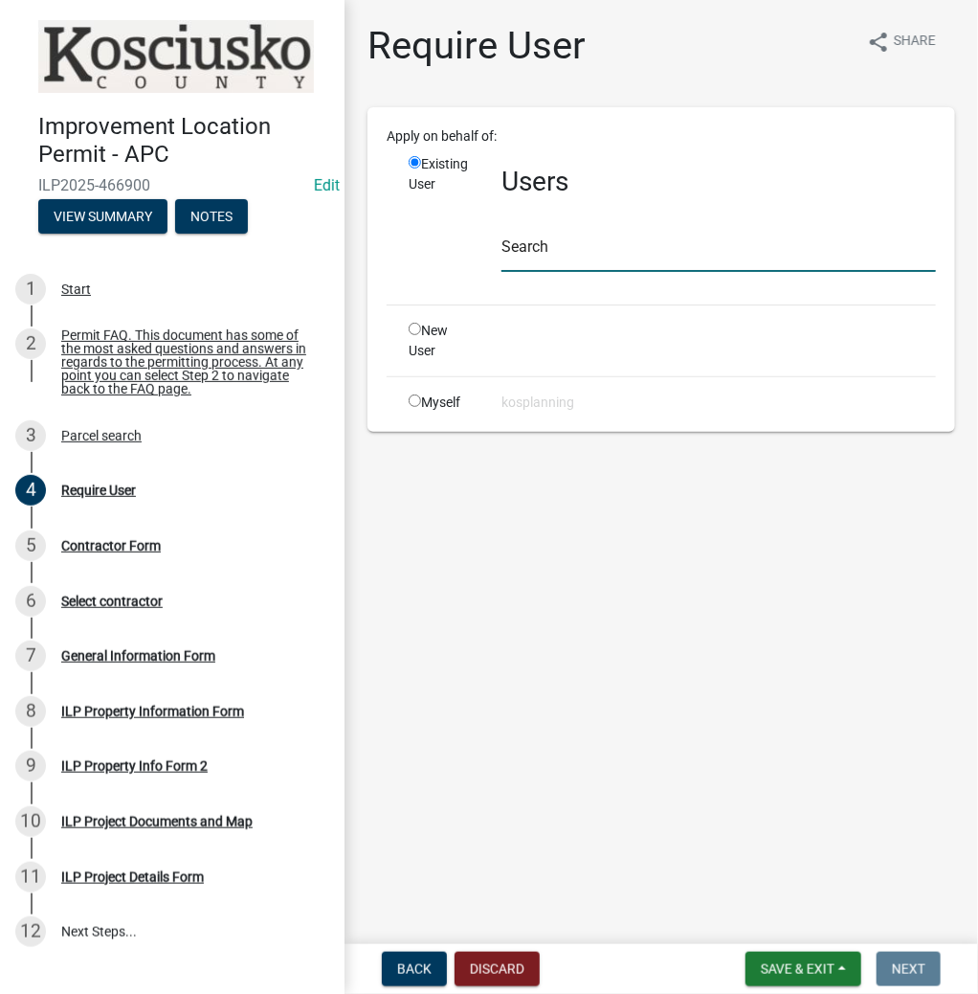
click at [536, 244] on input "text" at bounding box center [719, 252] width 435 height 39
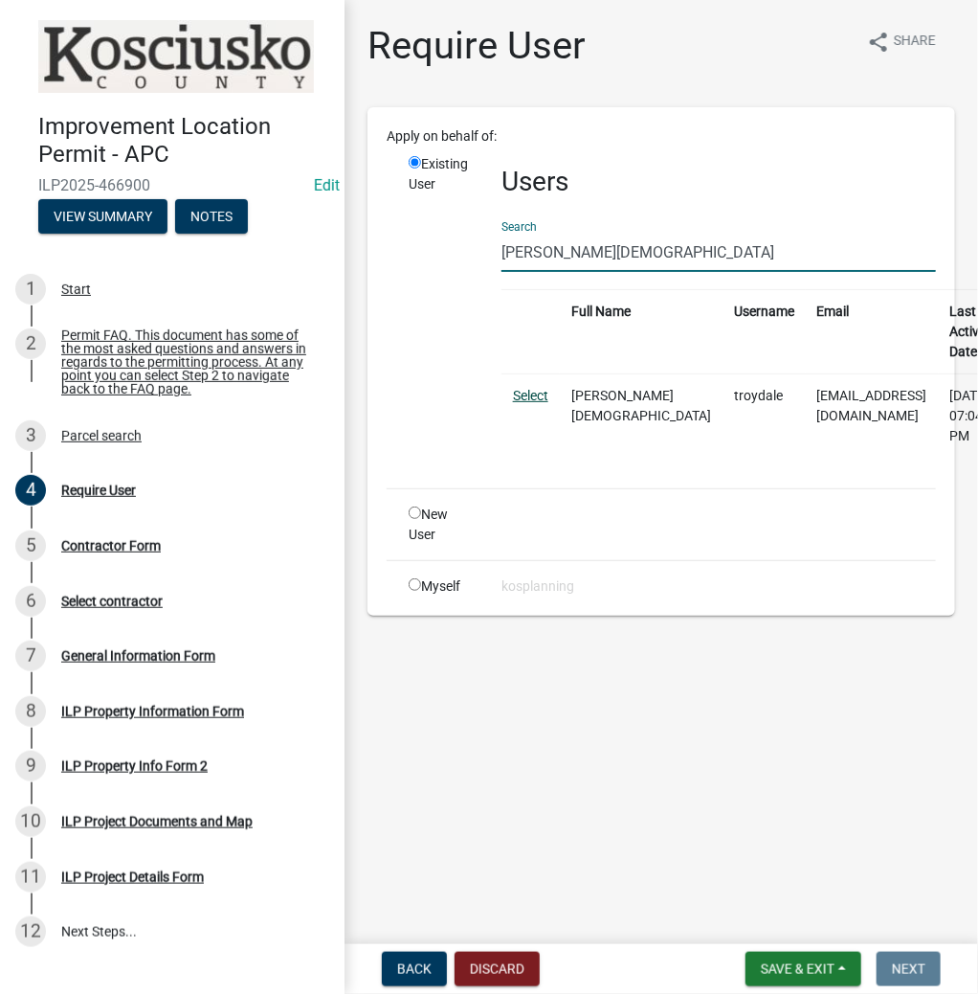
type input "TROY GAY"
click at [529, 392] on link "Select" at bounding box center [530, 395] width 35 height 15
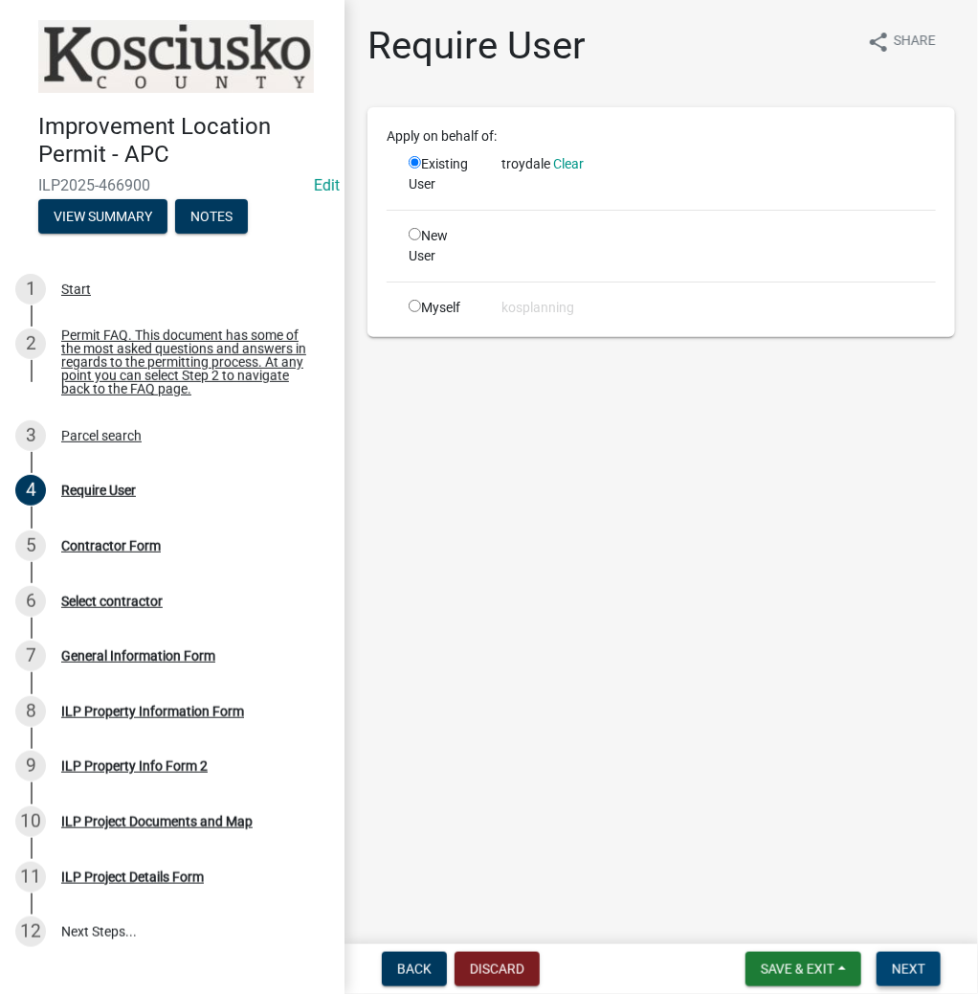
click at [896, 965] on span "Next" at bounding box center [909, 968] width 34 height 15
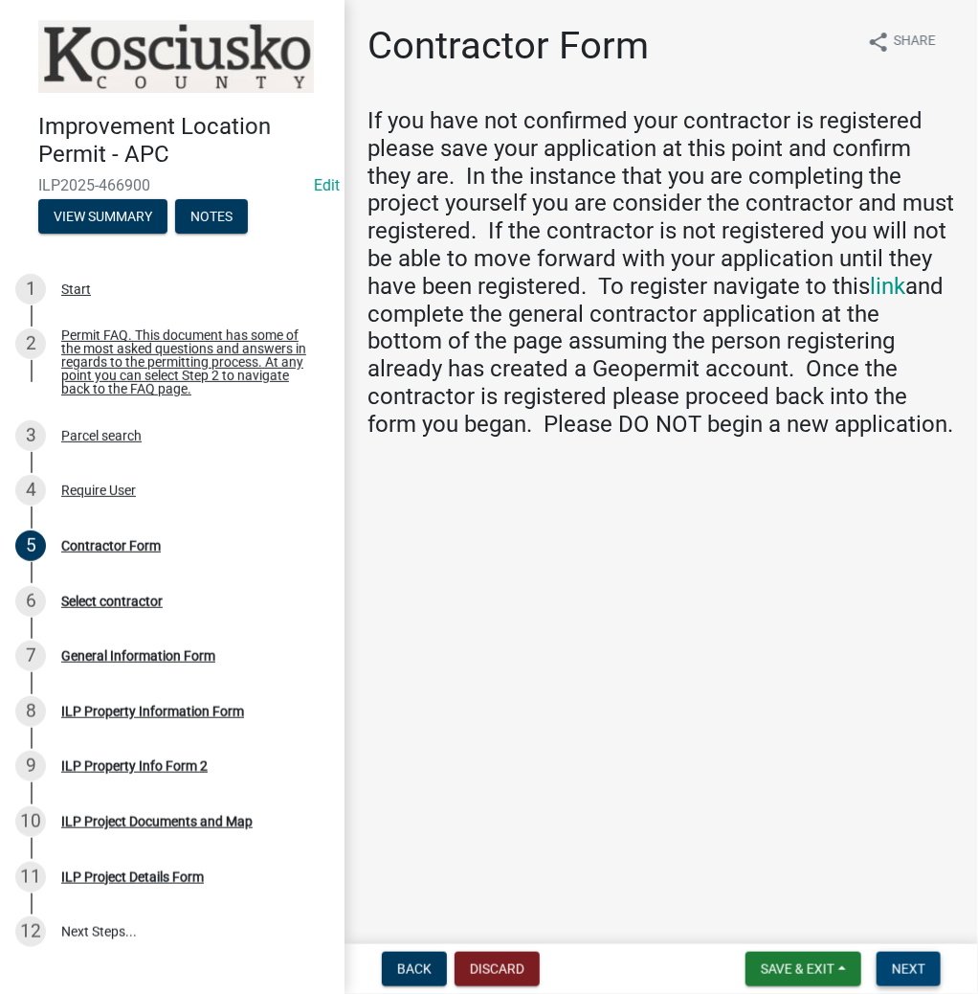
click at [919, 979] on button "Next" at bounding box center [909, 969] width 64 height 34
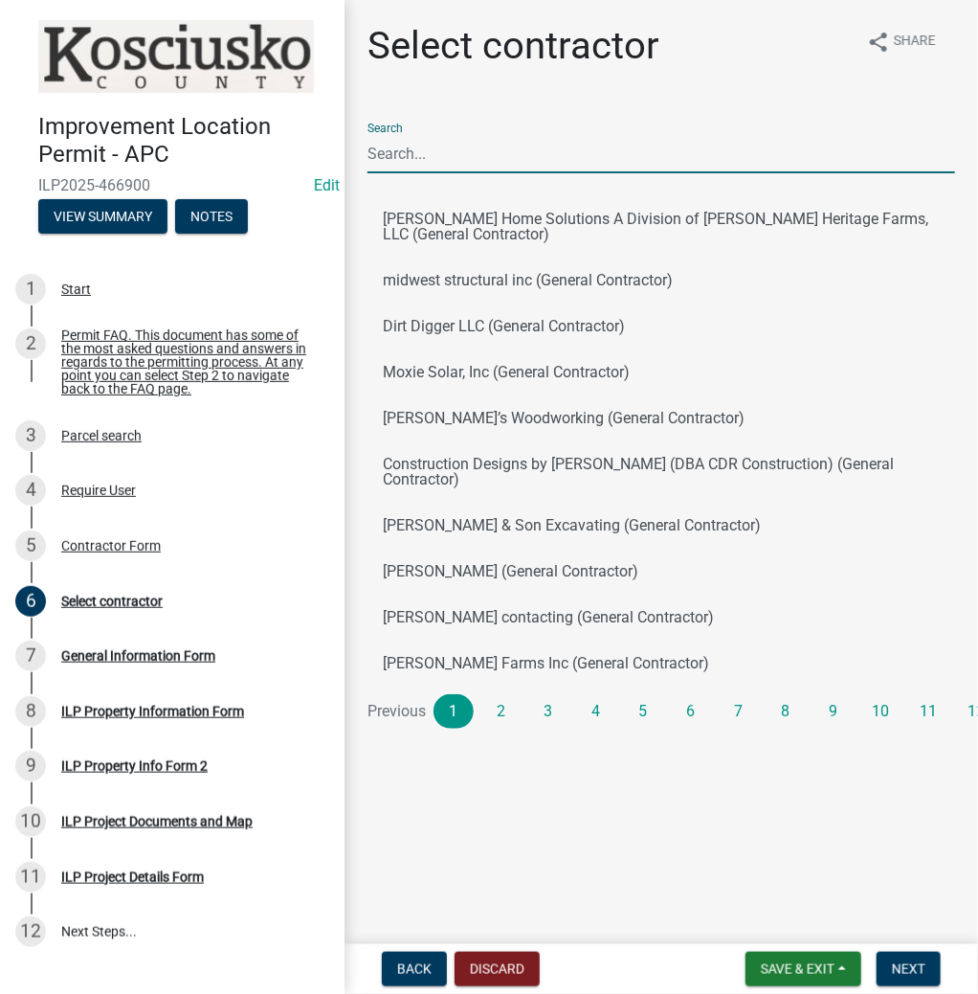
click at [404, 154] on input "Search" at bounding box center [662, 153] width 588 height 39
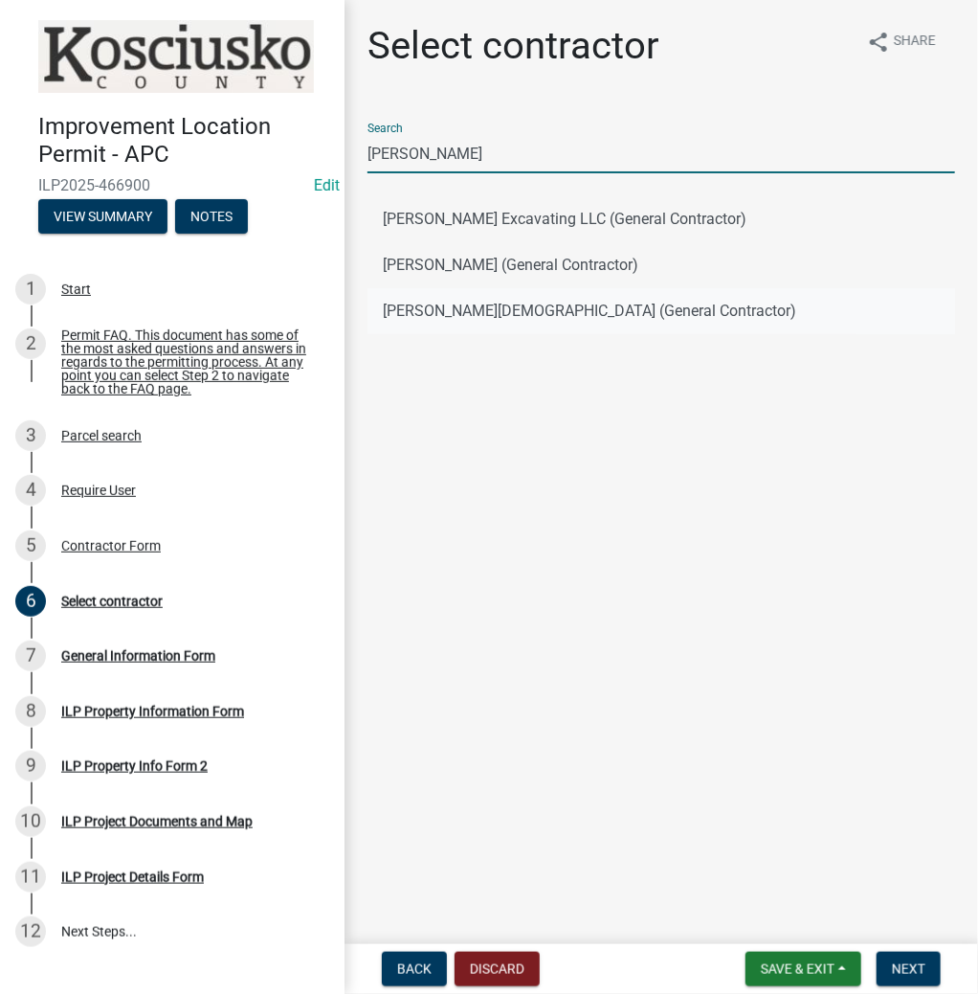
type input "TROY"
click at [449, 306] on button "Troy Gay (General Contractor)" at bounding box center [662, 311] width 588 height 46
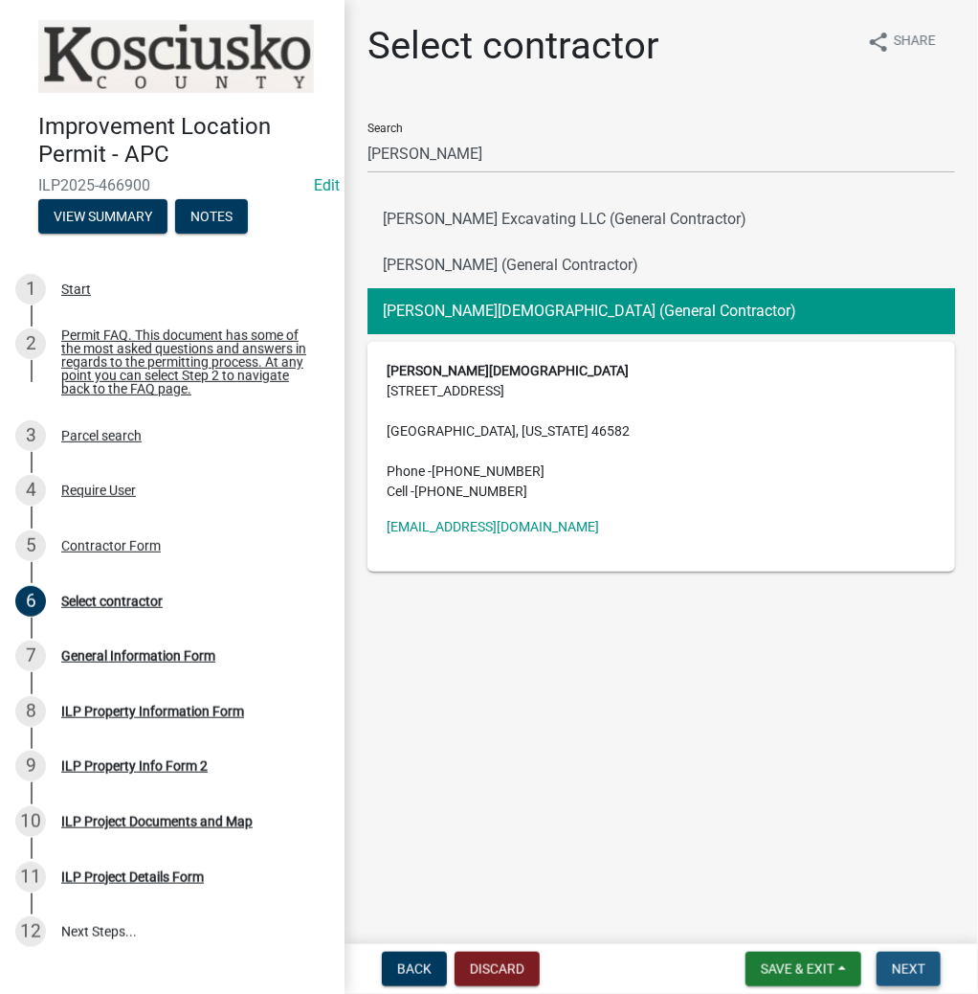
click at [896, 962] on span "Next" at bounding box center [909, 968] width 34 height 15
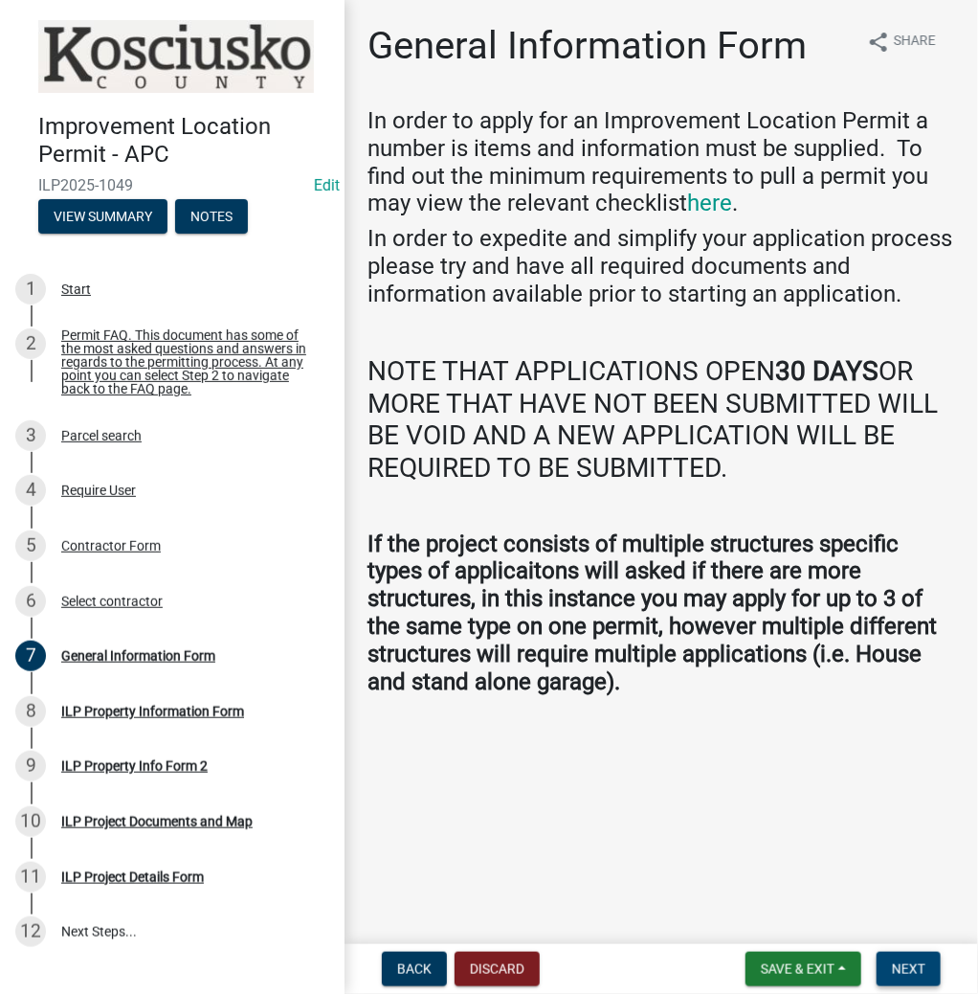
click at [917, 956] on button "Next" at bounding box center [909, 969] width 64 height 34
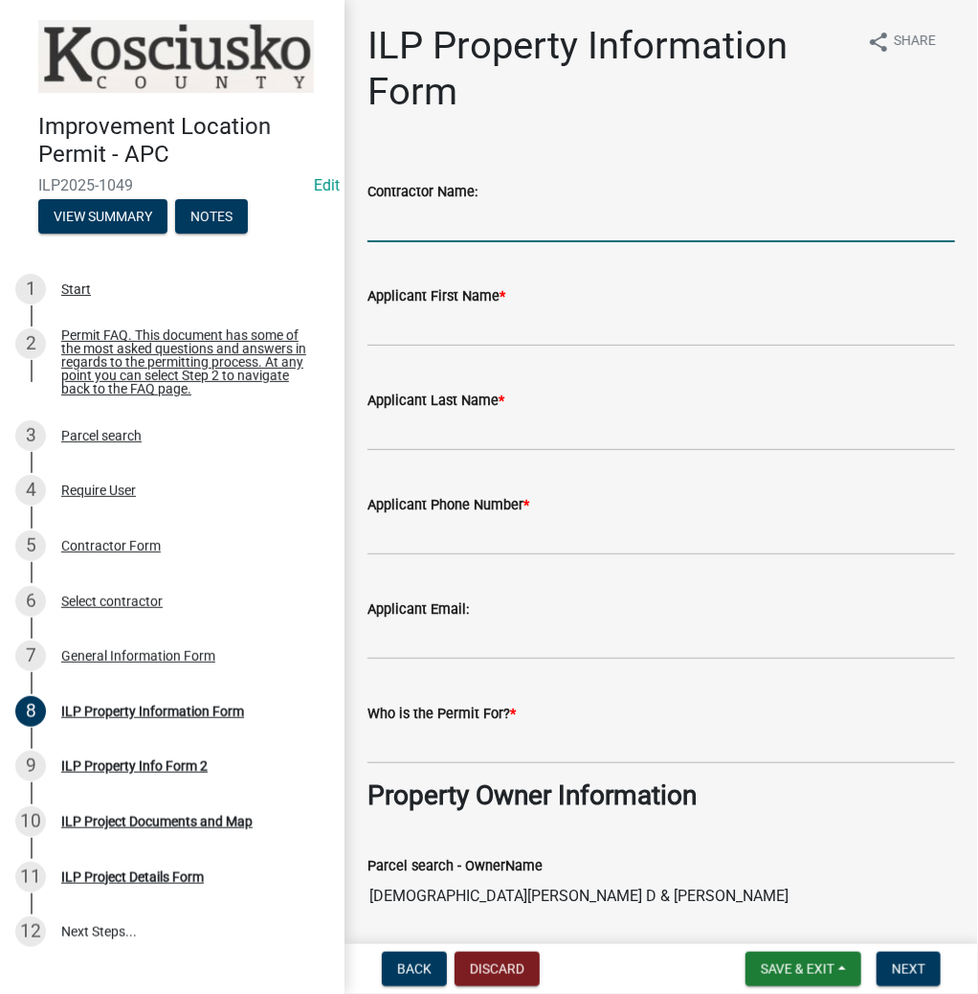
click at [406, 219] on input "Contractor Name:" at bounding box center [662, 222] width 588 height 39
type input "PRISTINE HOMES LLC"
click at [417, 328] on input "Applicant First Name *" at bounding box center [662, 326] width 588 height 39
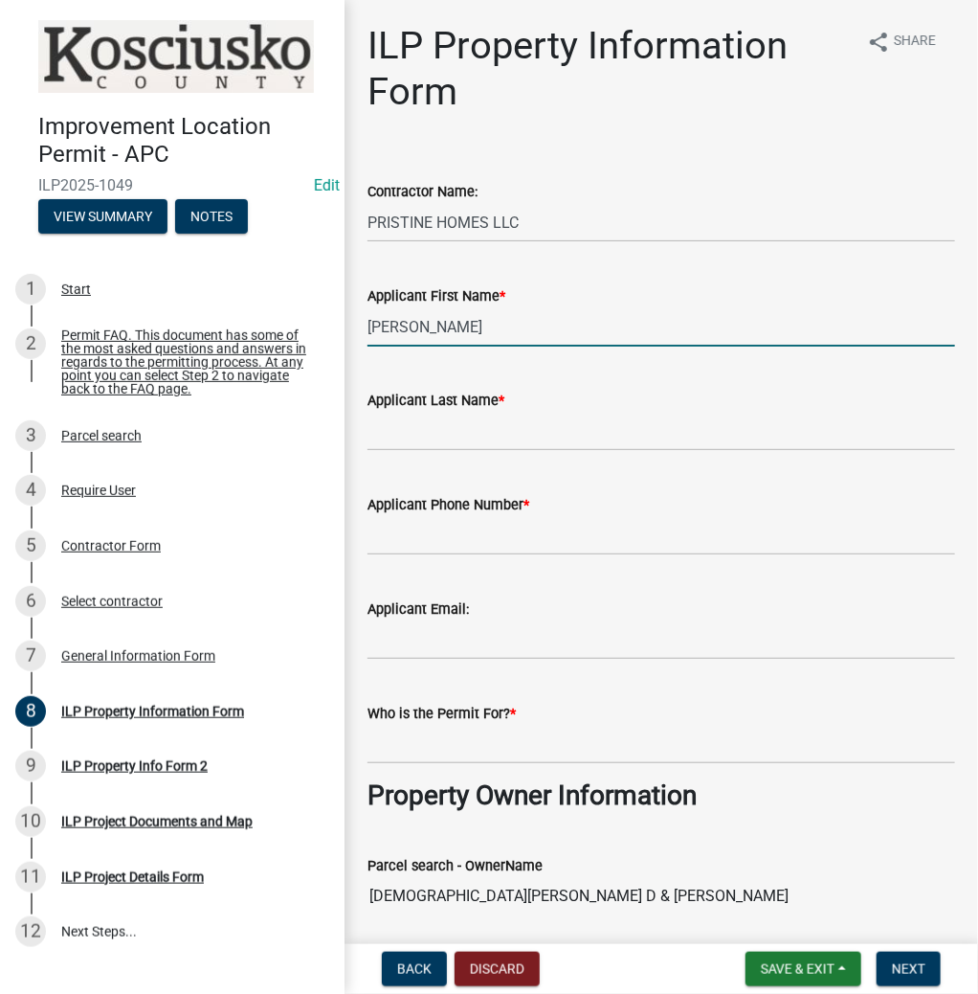
type input "TROY"
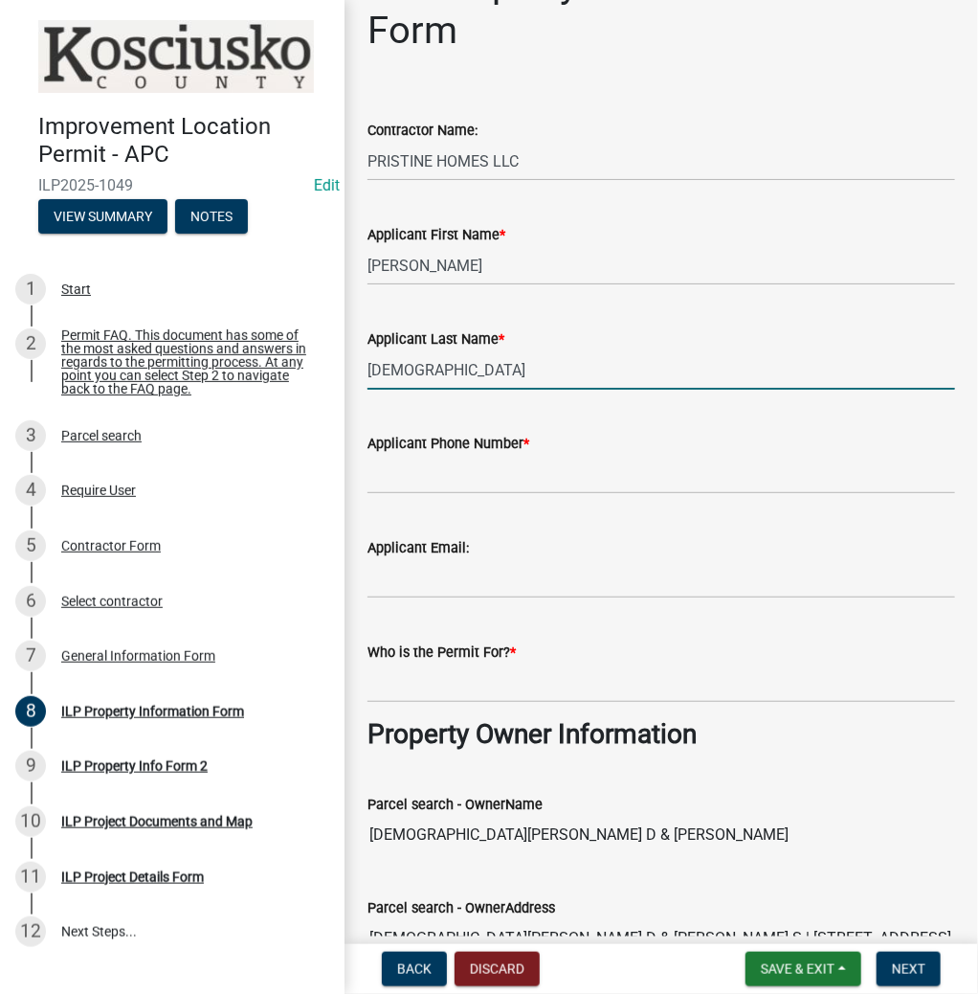
scroll to position [153, 0]
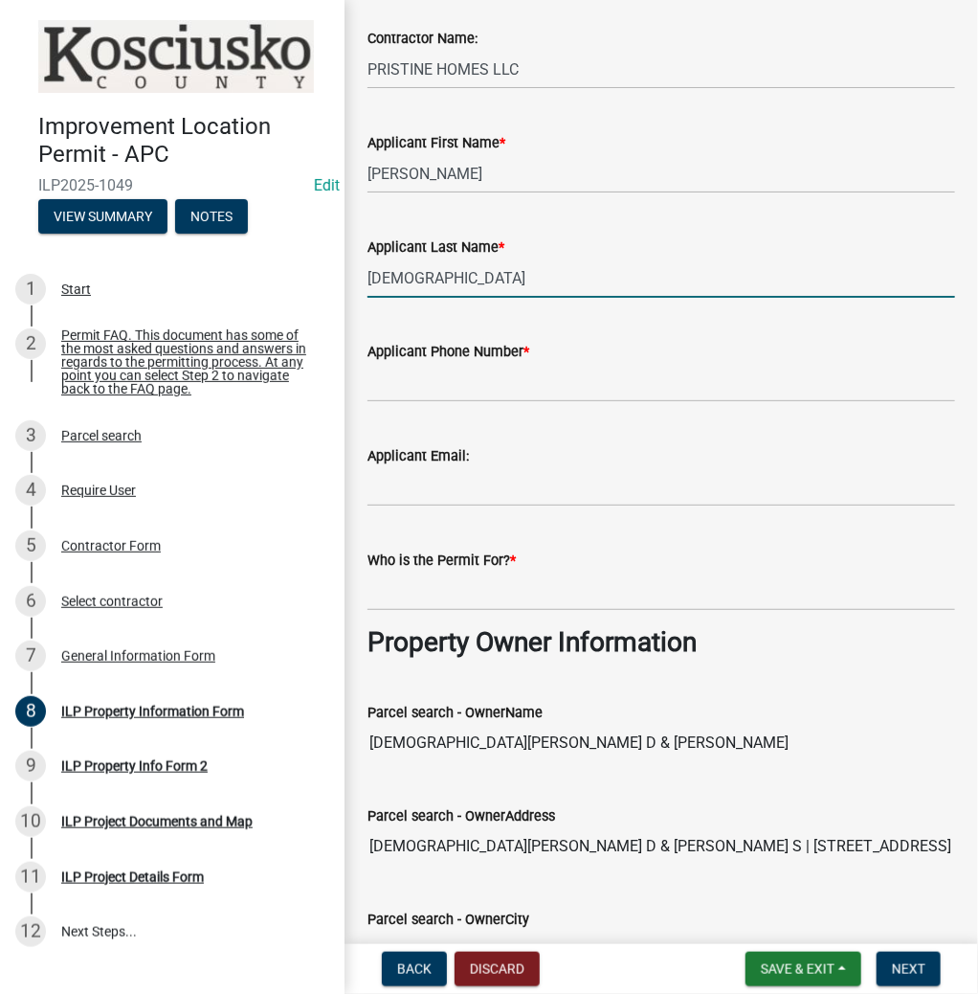
type input "GAY"
click at [433, 379] on input "Applicant Phone Number *" at bounding box center [662, 382] width 588 height 39
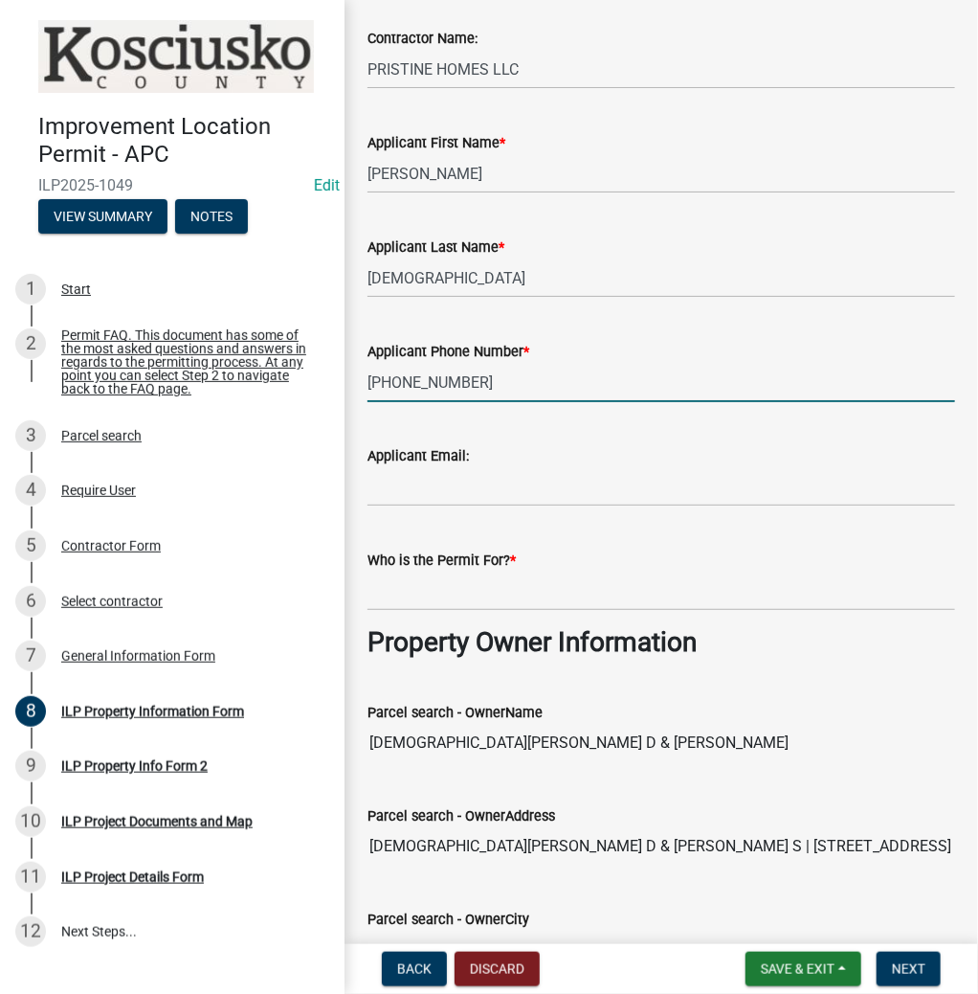
type input "574-551-9737"
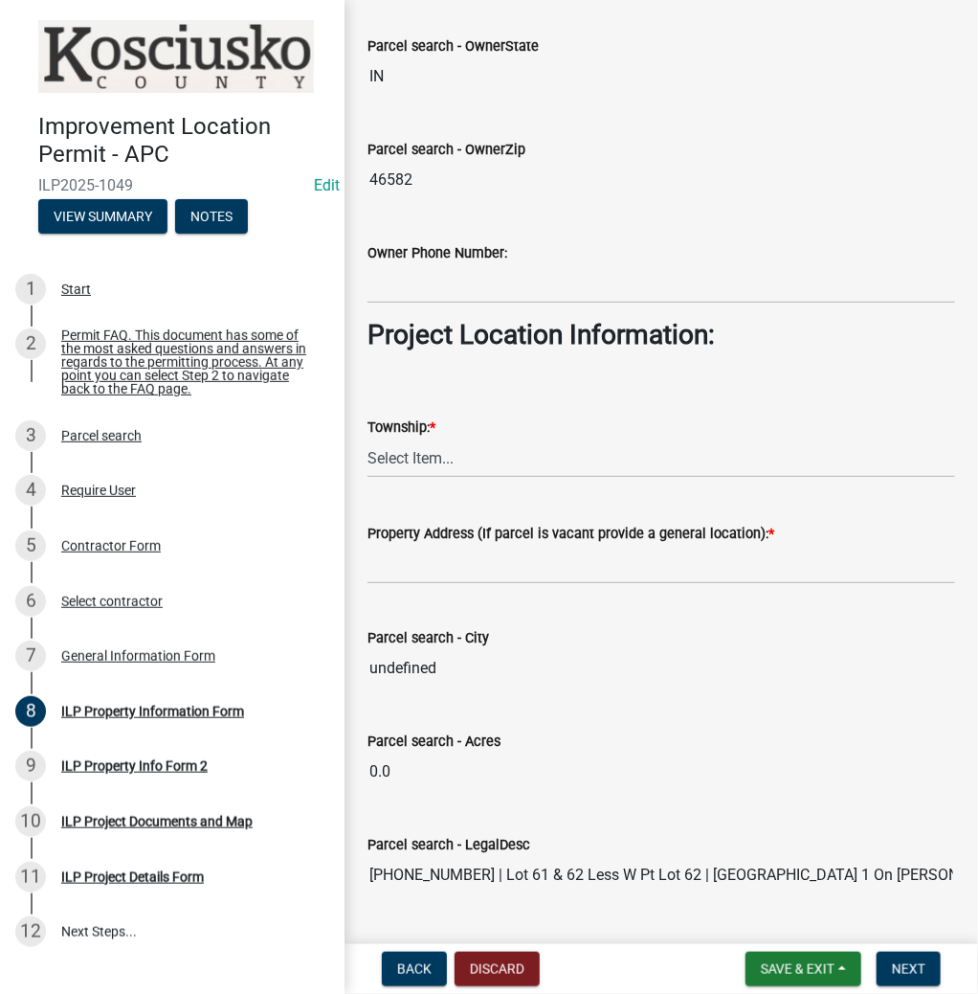
scroll to position [1302, 0]
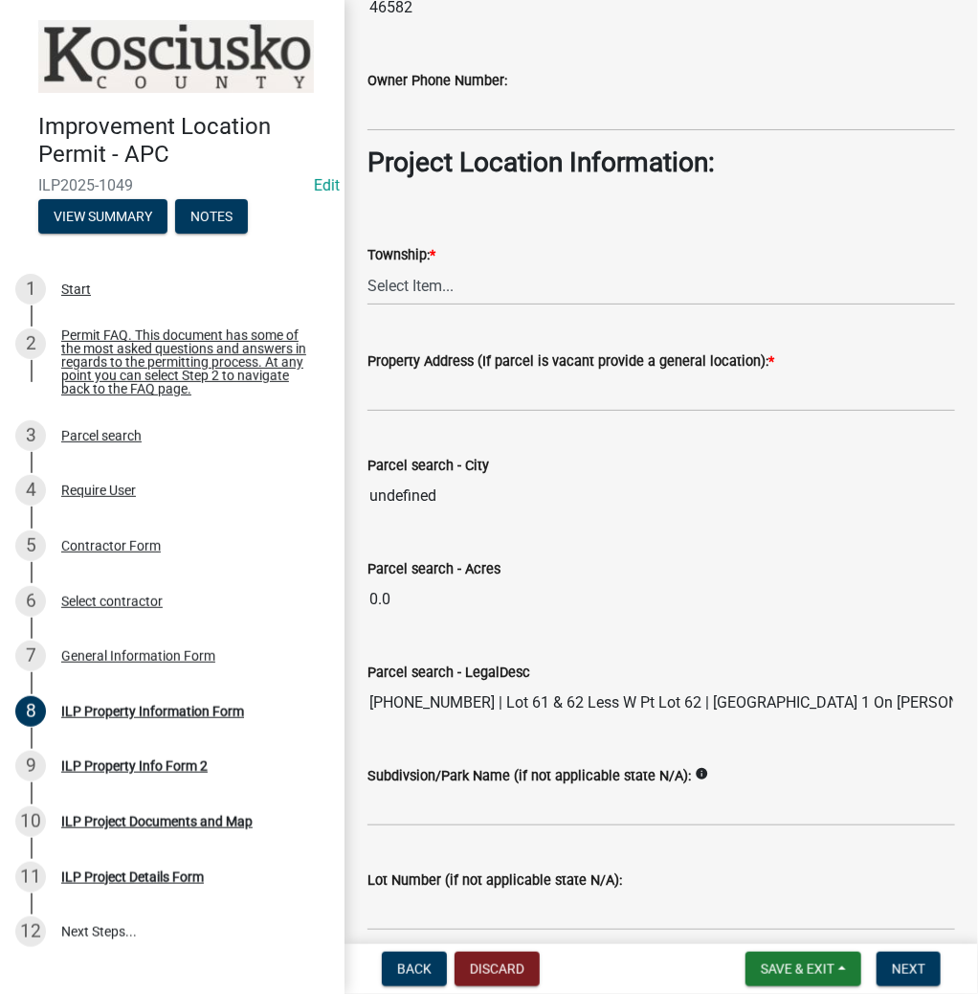
type input "TROY GAY"
click at [417, 276] on select "Select Item... Benton - Elkhart Co Clay Etna Franklin Harrison Jackson Jefferso…" at bounding box center [662, 285] width 588 height 39
click at [368, 266] on select "Select Item... Benton - Elkhart Co Clay Etna Franklin Harrison Jackson Jefferso…" at bounding box center [662, 285] width 588 height 39
select select "ce5e5af6-c6c5-4687-8c03-18a23ec22597"
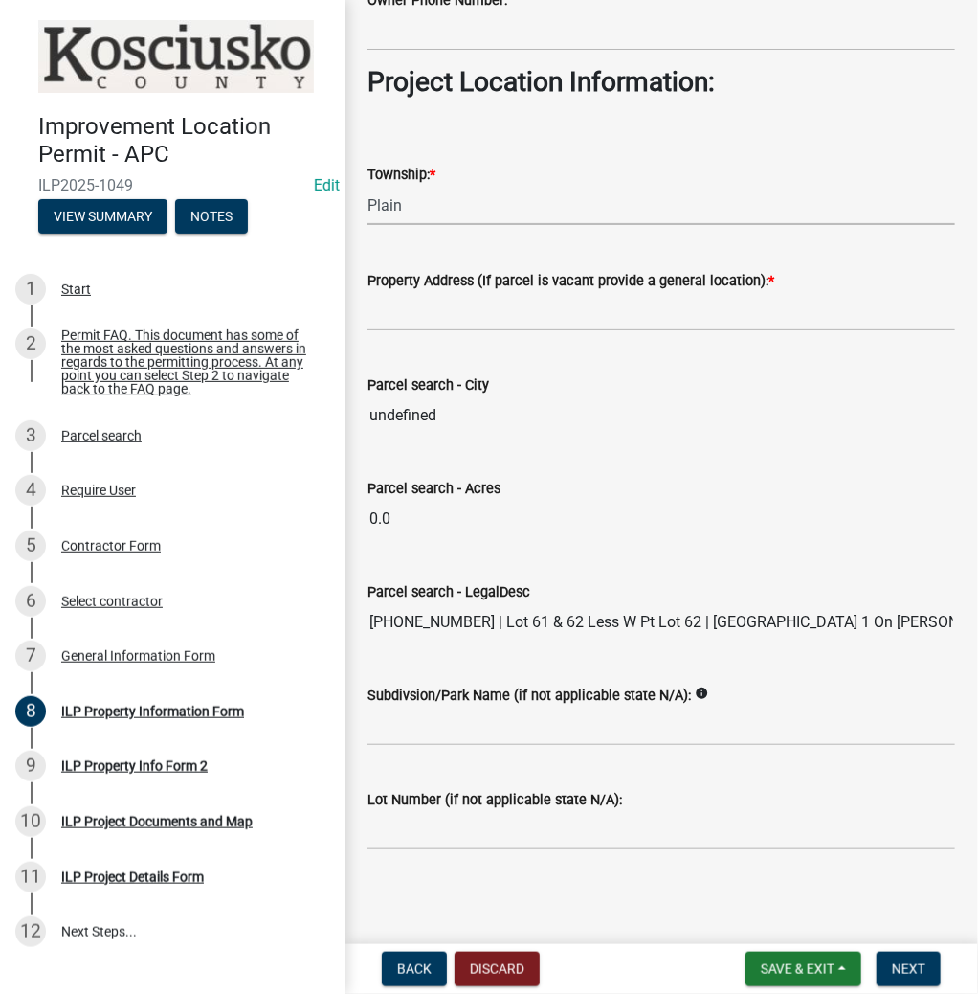
scroll to position [1383, 0]
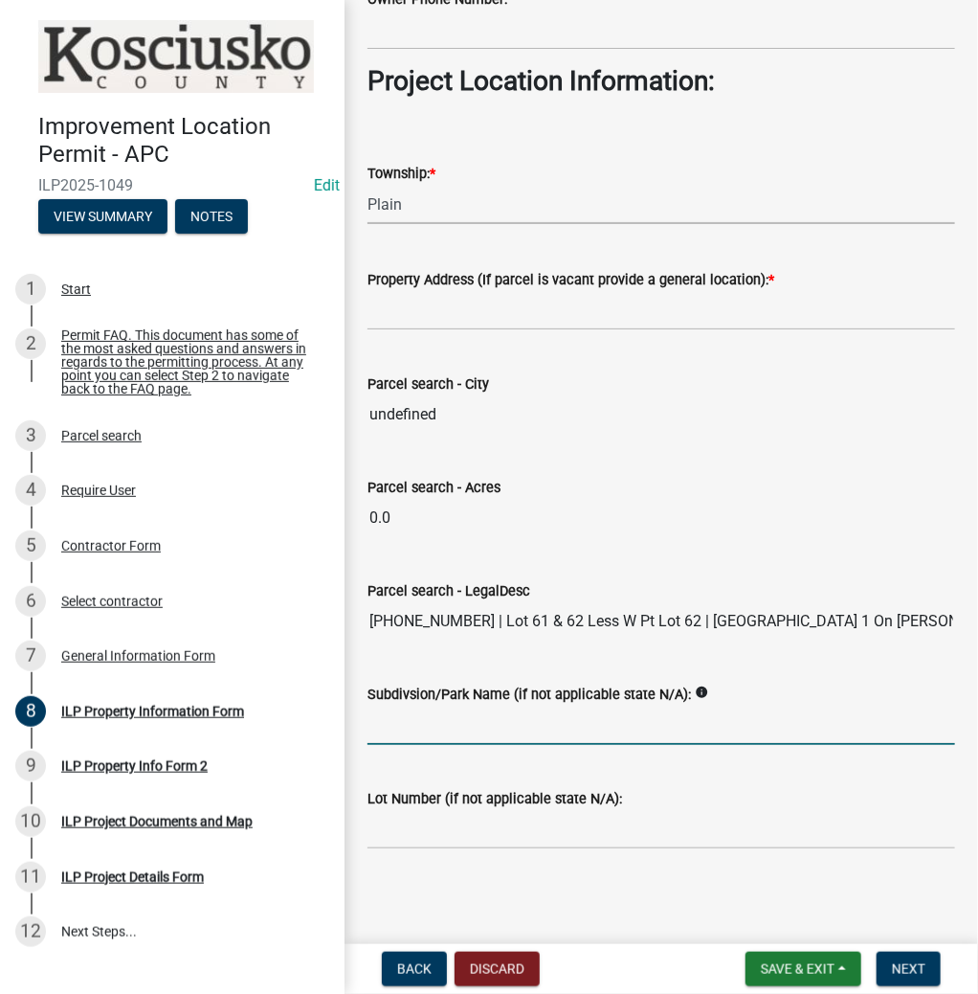
click at [401, 709] on input "Subdivsion/Park Name (if not applicable state N/A):" at bounding box center [662, 725] width 588 height 39
type input "LAKE FOREST"
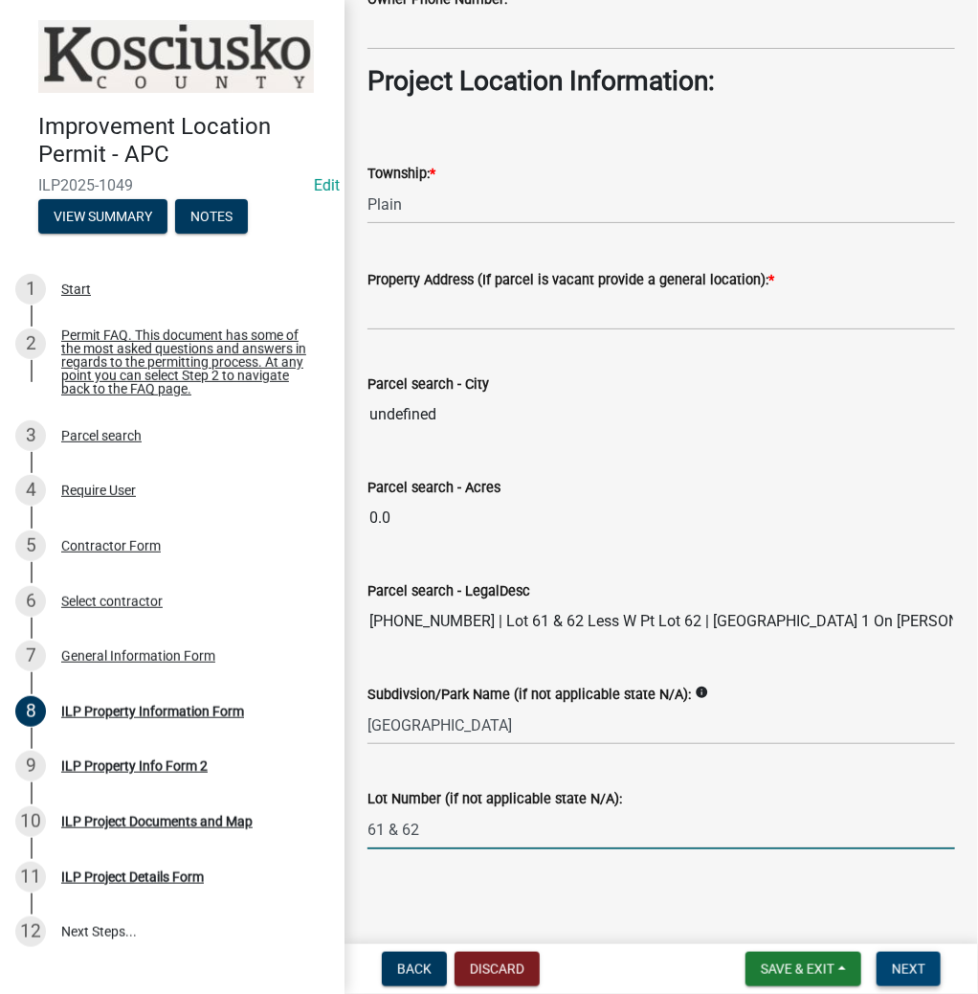
type input "61 & 62"
click at [904, 963] on span "Next" at bounding box center [909, 968] width 34 height 15
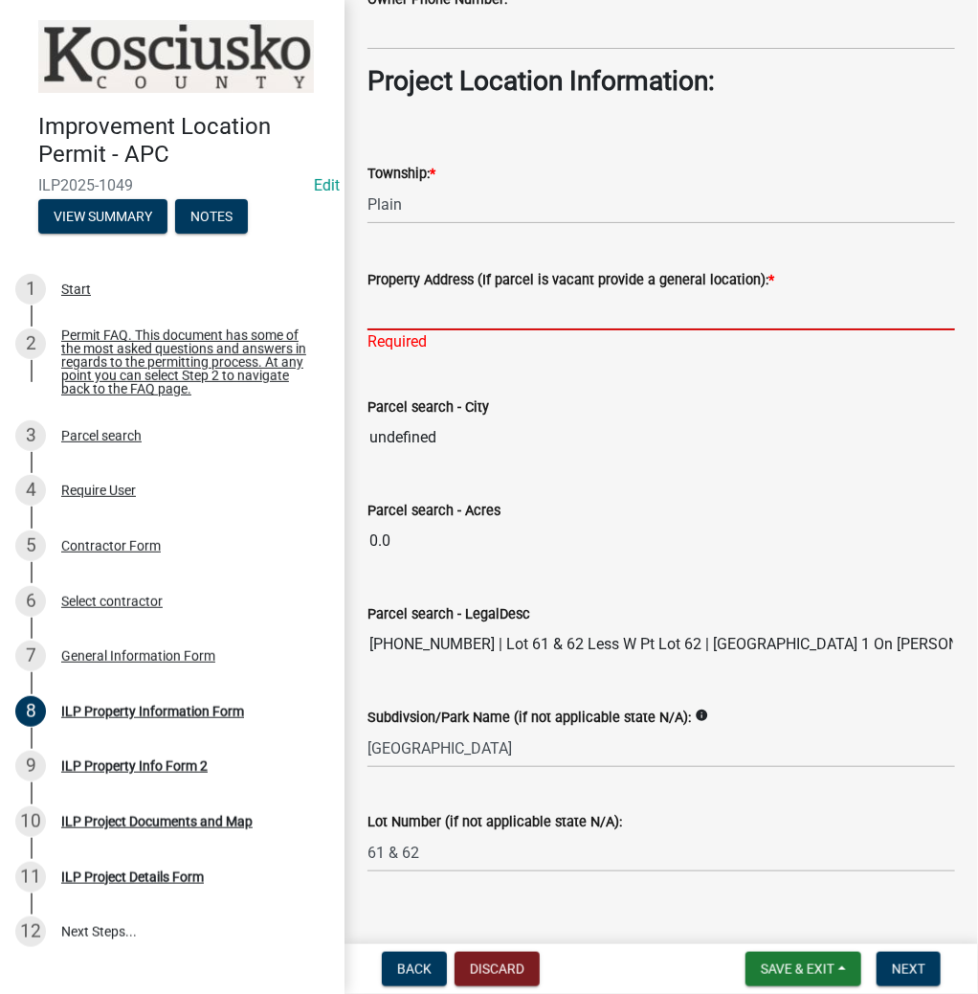
click at [405, 303] on input "Property Address (If parcel is vacant provide a general location): *" at bounding box center [662, 310] width 588 height 39
type input "EMS C29 LN"
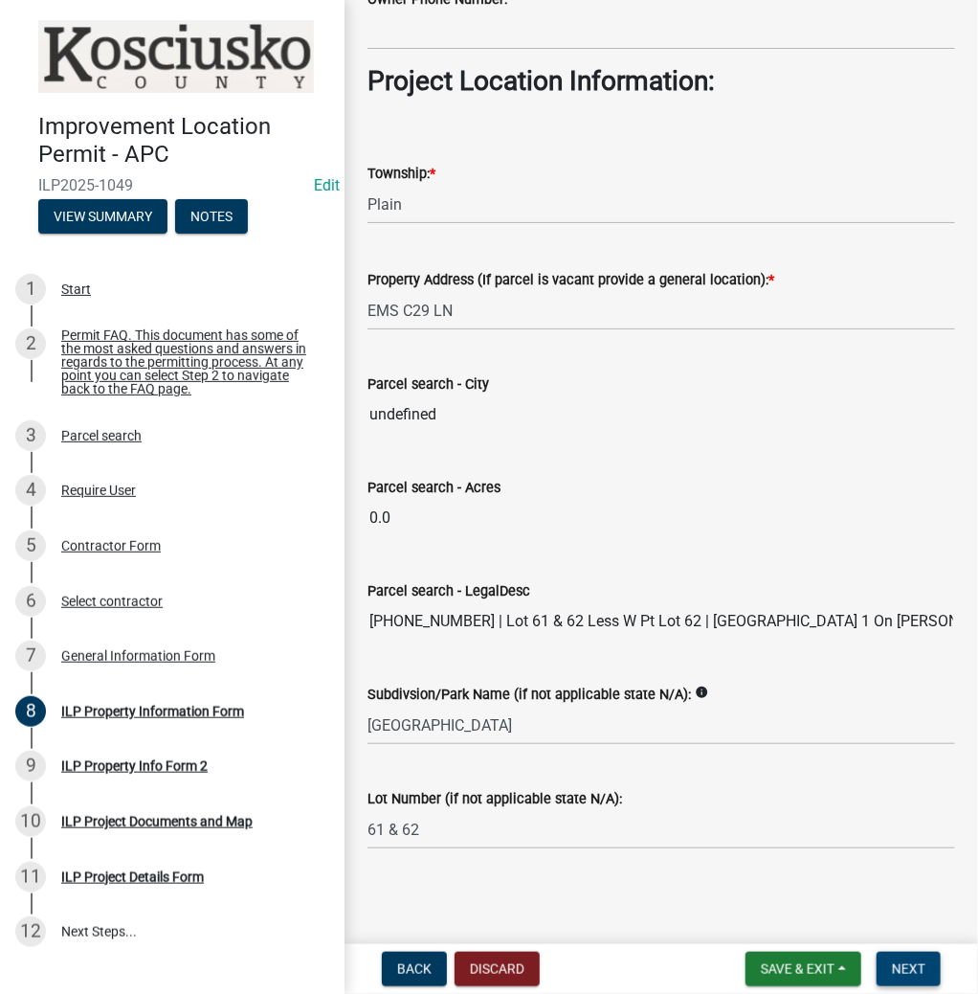
click at [920, 962] on span "Next" at bounding box center [909, 968] width 34 height 15
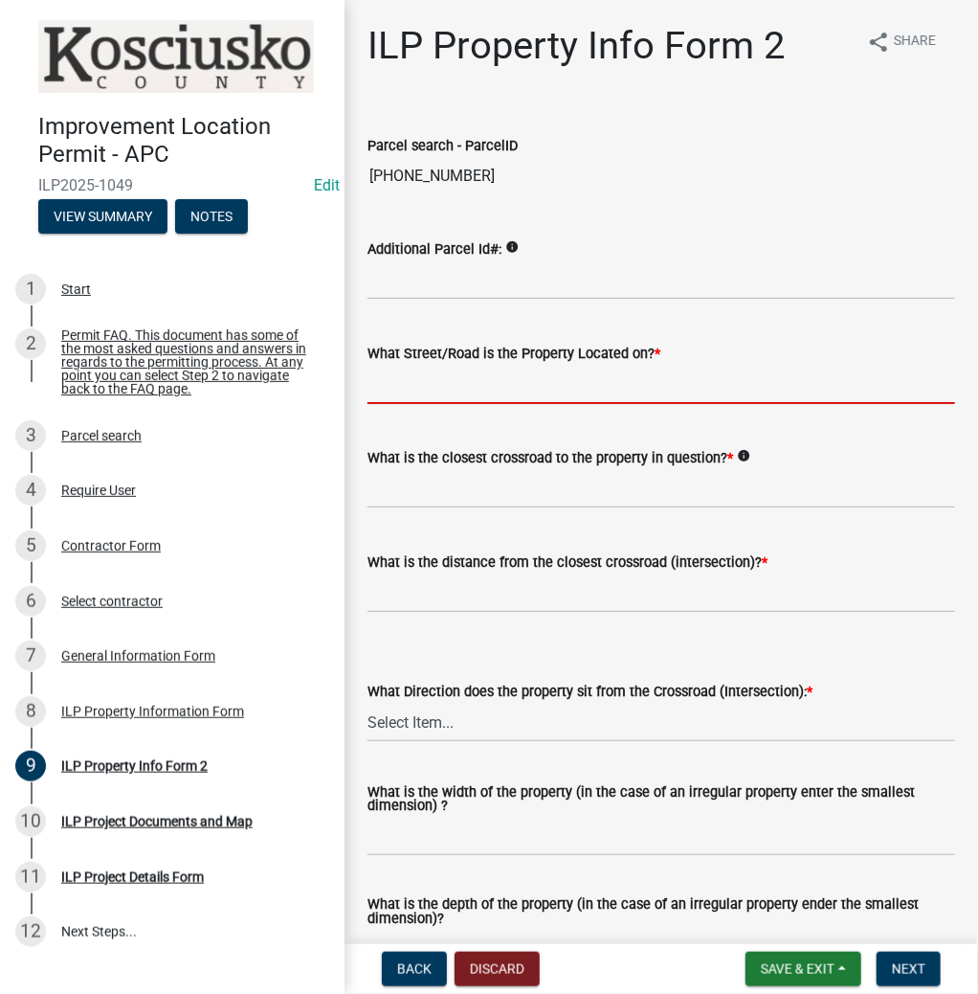
click at [407, 381] on input "What Street/Road is the Property Located on? *" at bounding box center [662, 384] width 588 height 39
type input "EMS C29 LN"
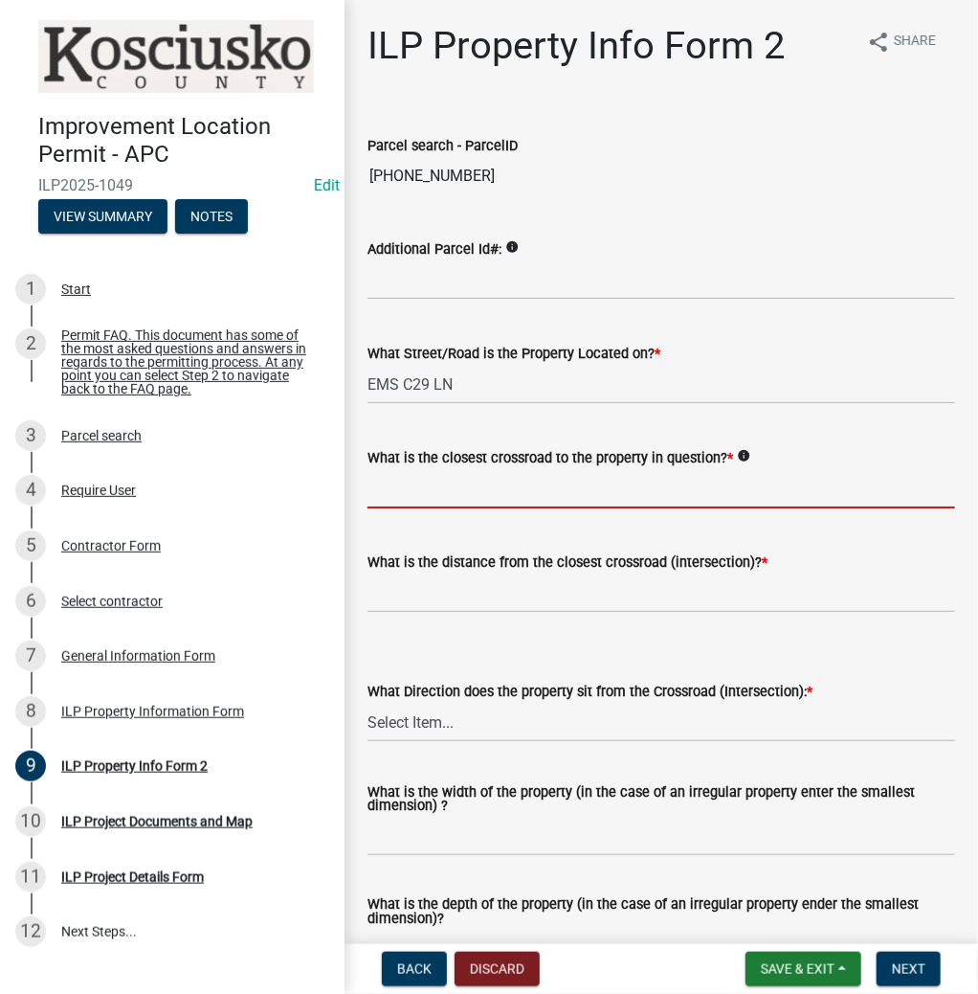
click at [429, 490] on input "What is the closest crossroad to the property in question? *" at bounding box center [662, 488] width 588 height 39
type input "EMS C28 LN"
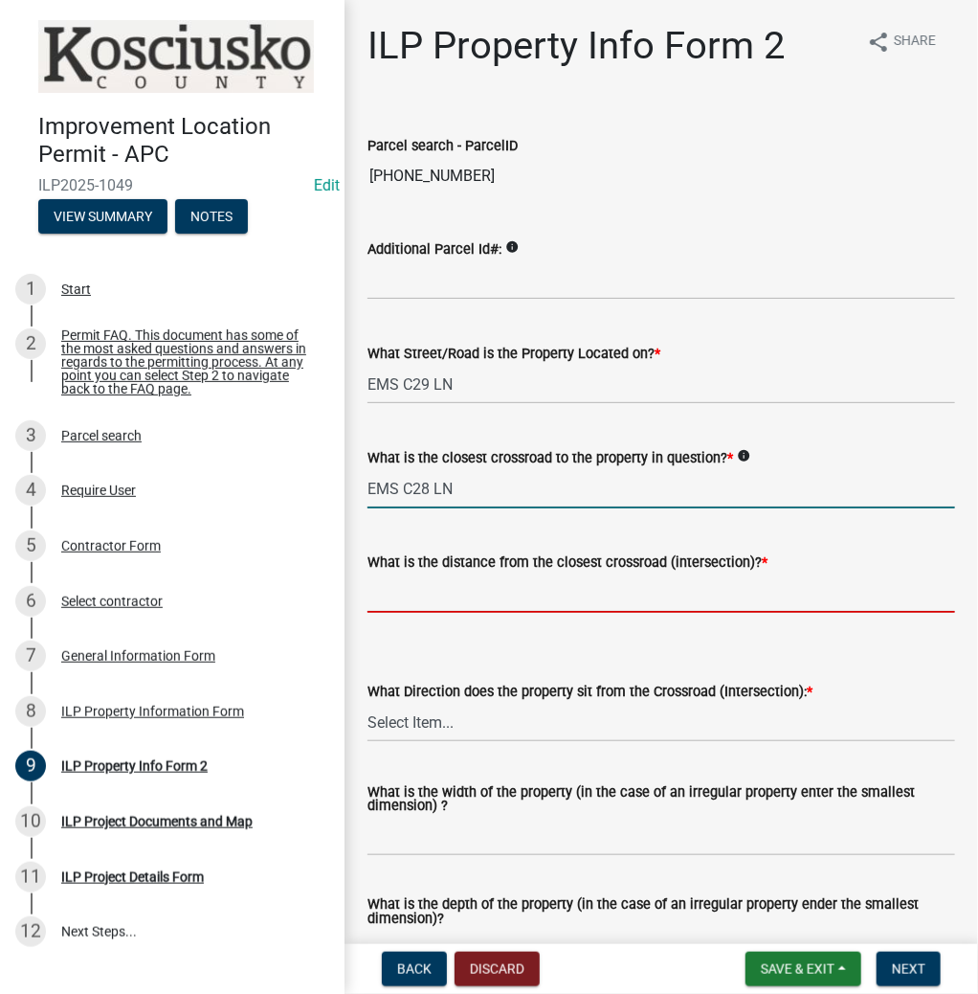
click at [441, 590] on input "text" at bounding box center [662, 592] width 588 height 39
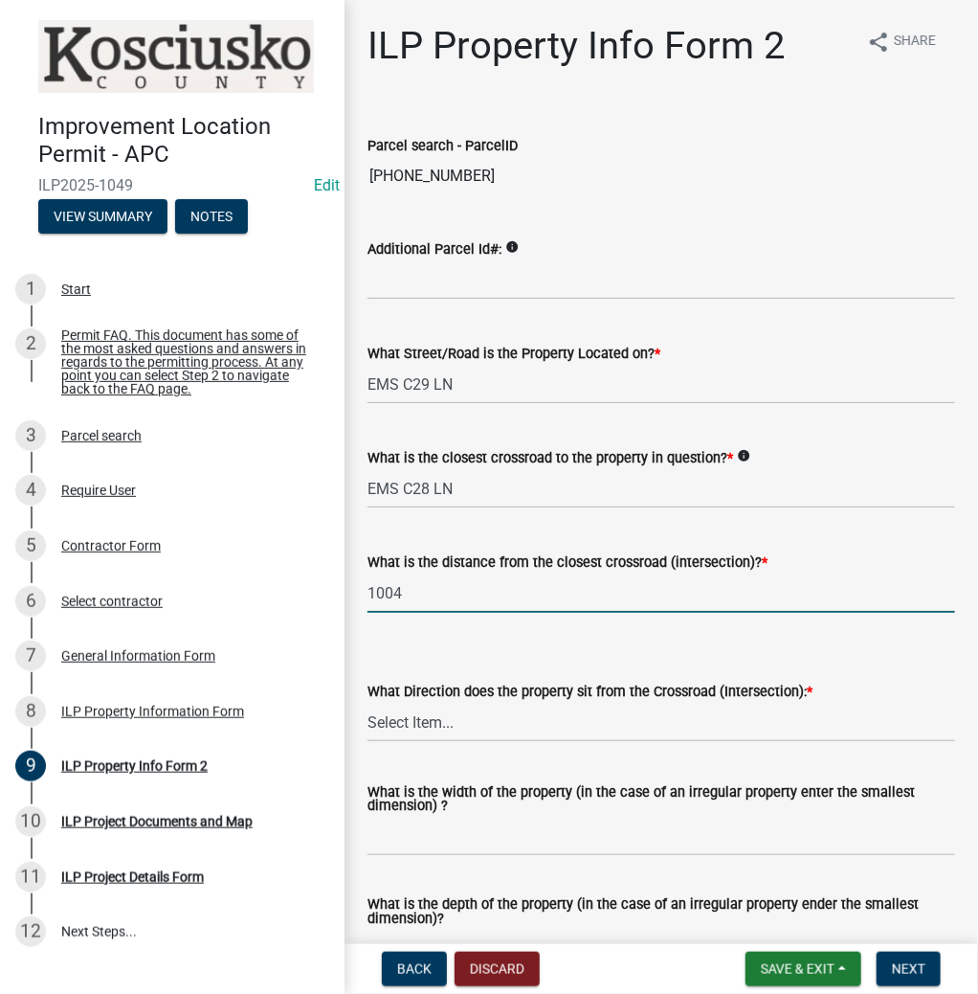
type input "1004"
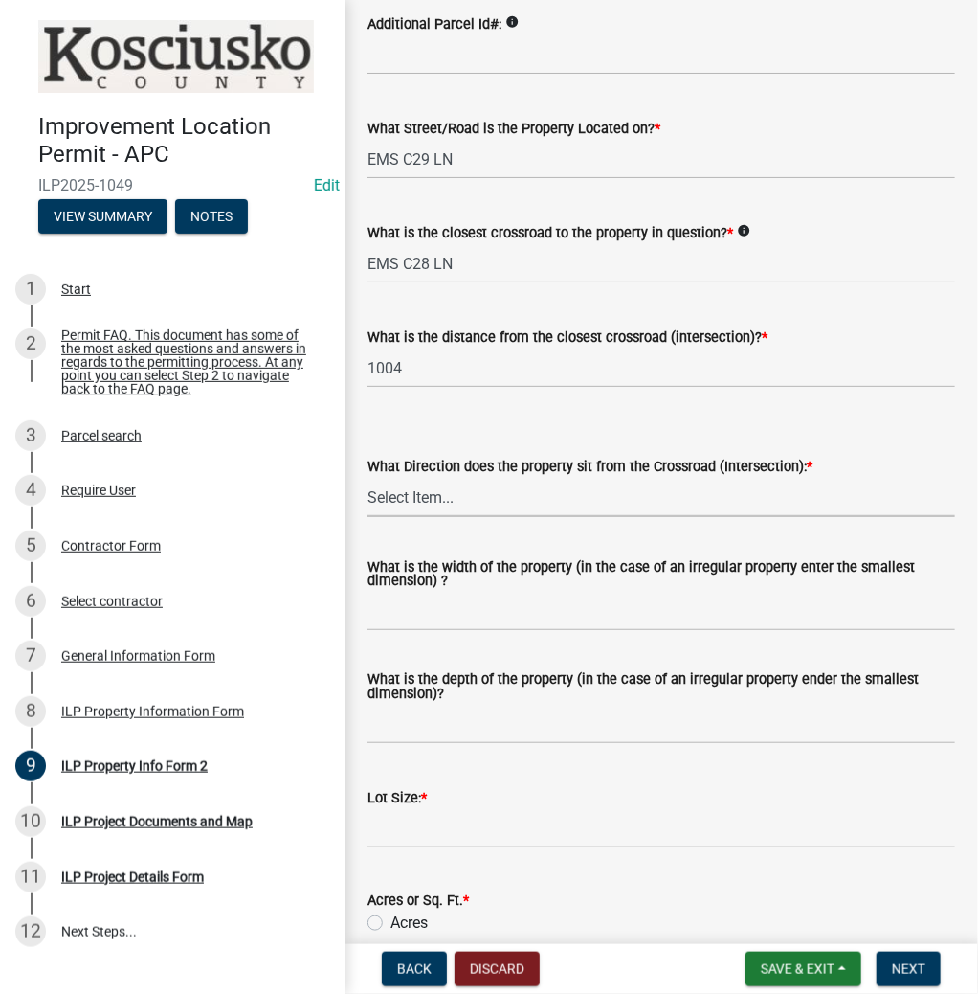
scroll to position [230, 0]
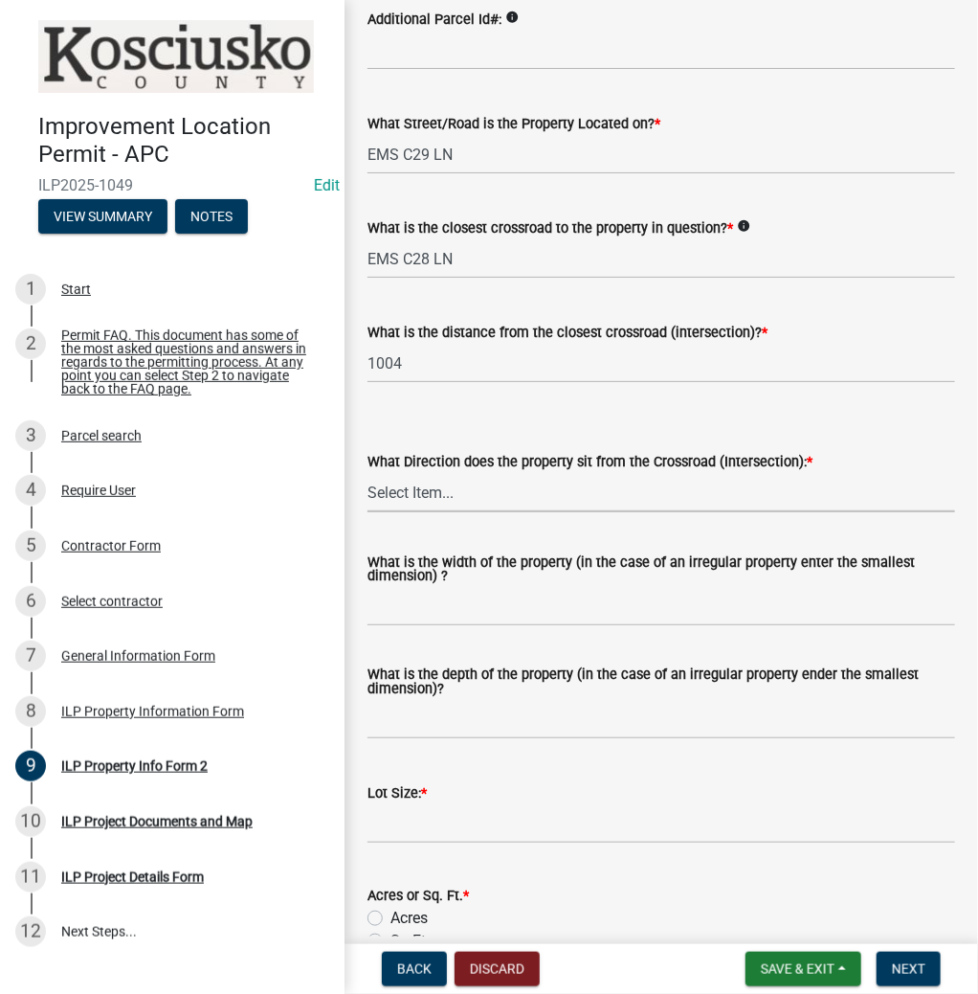
click at [422, 489] on select "Select Item... N NE NW S SE SW E W" at bounding box center [662, 492] width 588 height 39
click at [368, 473] on select "Select Item... N NE NW S SE SW E W" at bounding box center [662, 492] width 588 height 39
select select "5d8d9a6f-68f4-4910-b8ad-905844ed2da1"
click at [414, 606] on input "What is the width of the property (in the case of an irregular property enter t…" at bounding box center [662, 606] width 588 height 39
type input "VARIES"
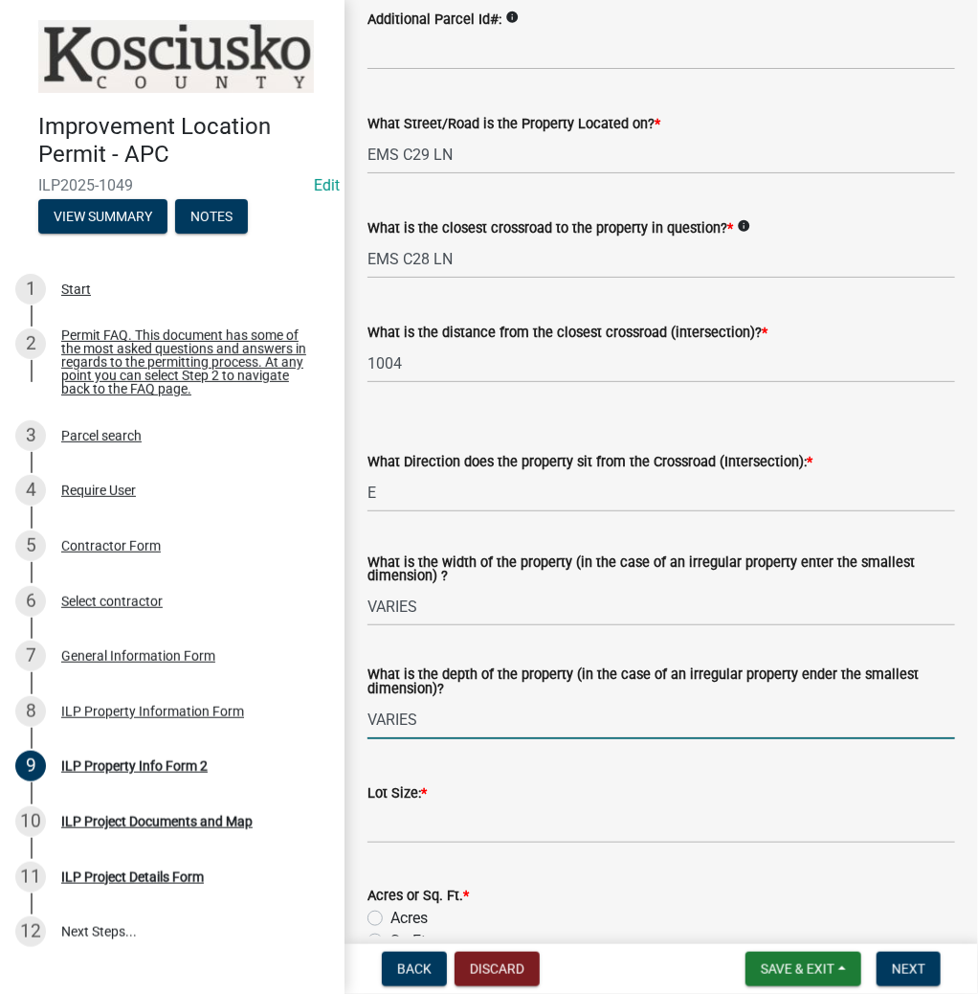
type input "VARIES"
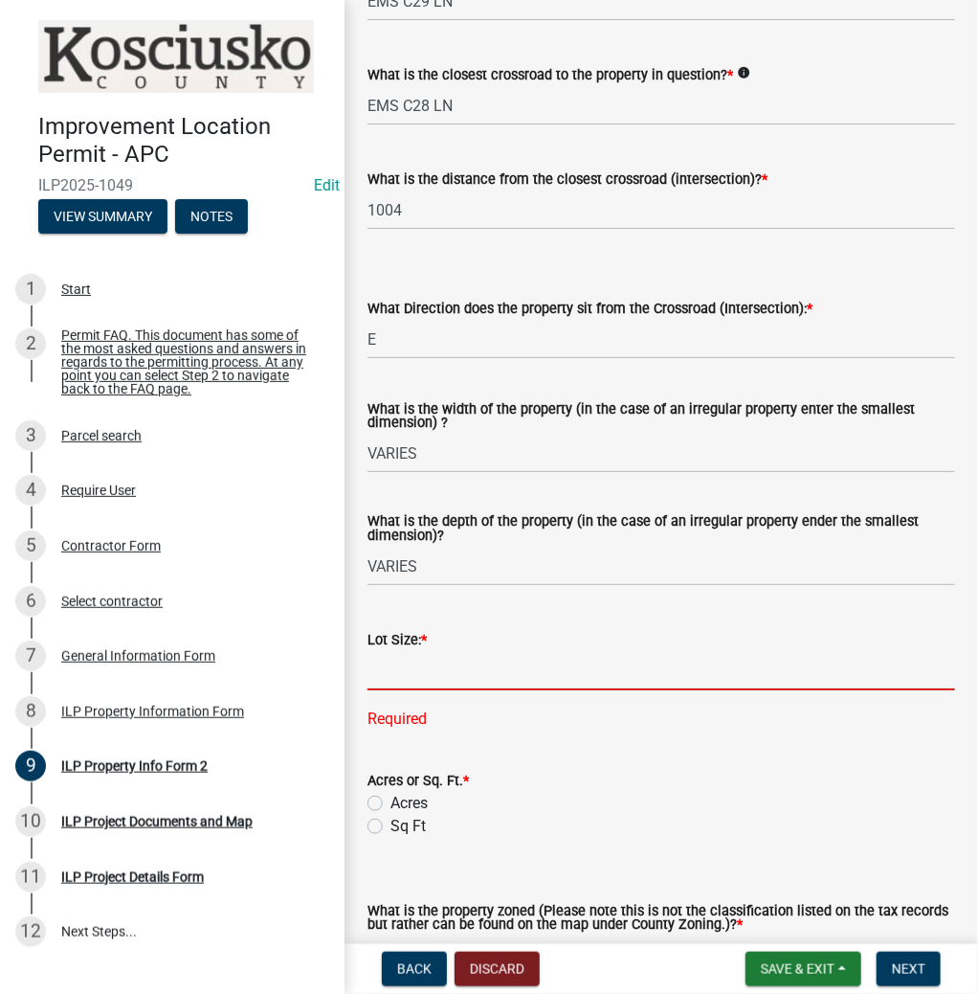
click at [390, 670] on input "text" at bounding box center [662, 670] width 588 height 39
type input "1.29"
click at [376, 803] on wm-data-entity-input "Acres or Sq. Ft. * Acres Sq Ft" at bounding box center [662, 800] width 588 height 109
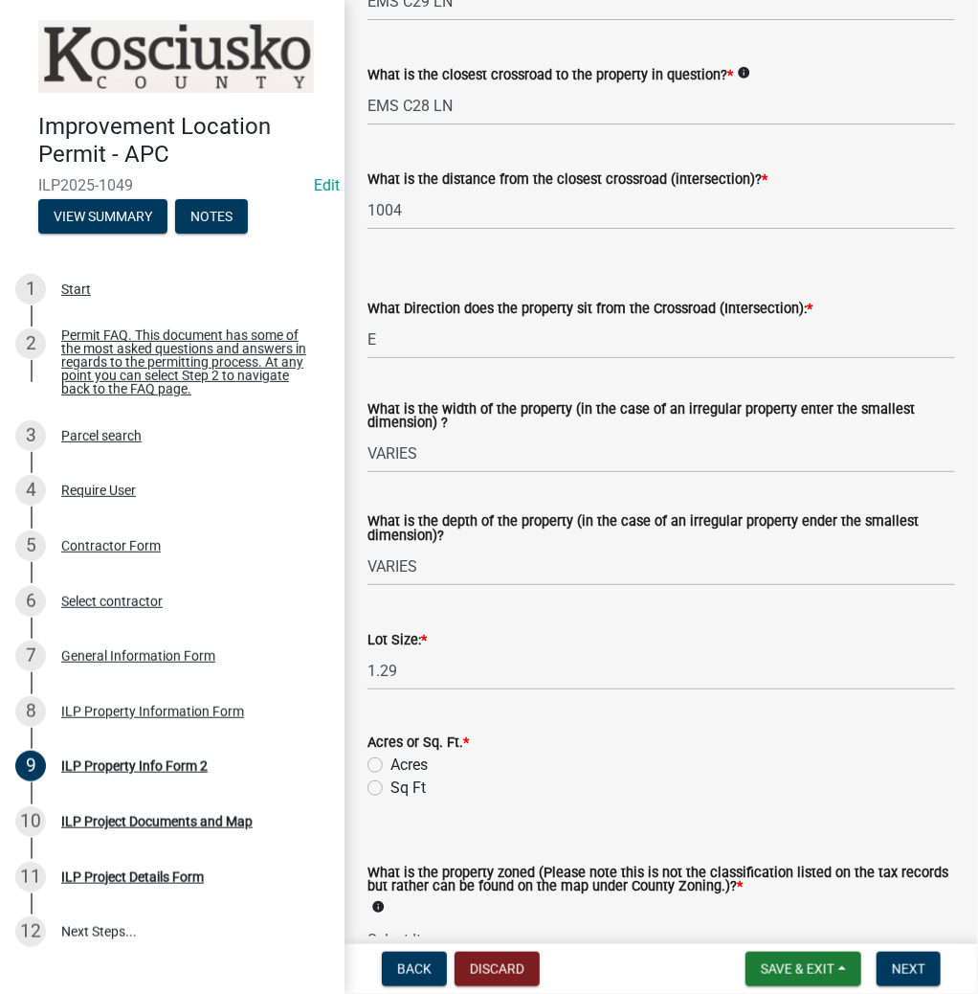
click at [366, 766] on div "Acres or Sq. Ft. * Acres Sq Ft" at bounding box center [661, 754] width 617 height 92
click at [391, 762] on label "Acres" at bounding box center [409, 764] width 37 height 23
click at [391, 762] on input "Acres" at bounding box center [397, 759] width 12 height 12
radio input "true"
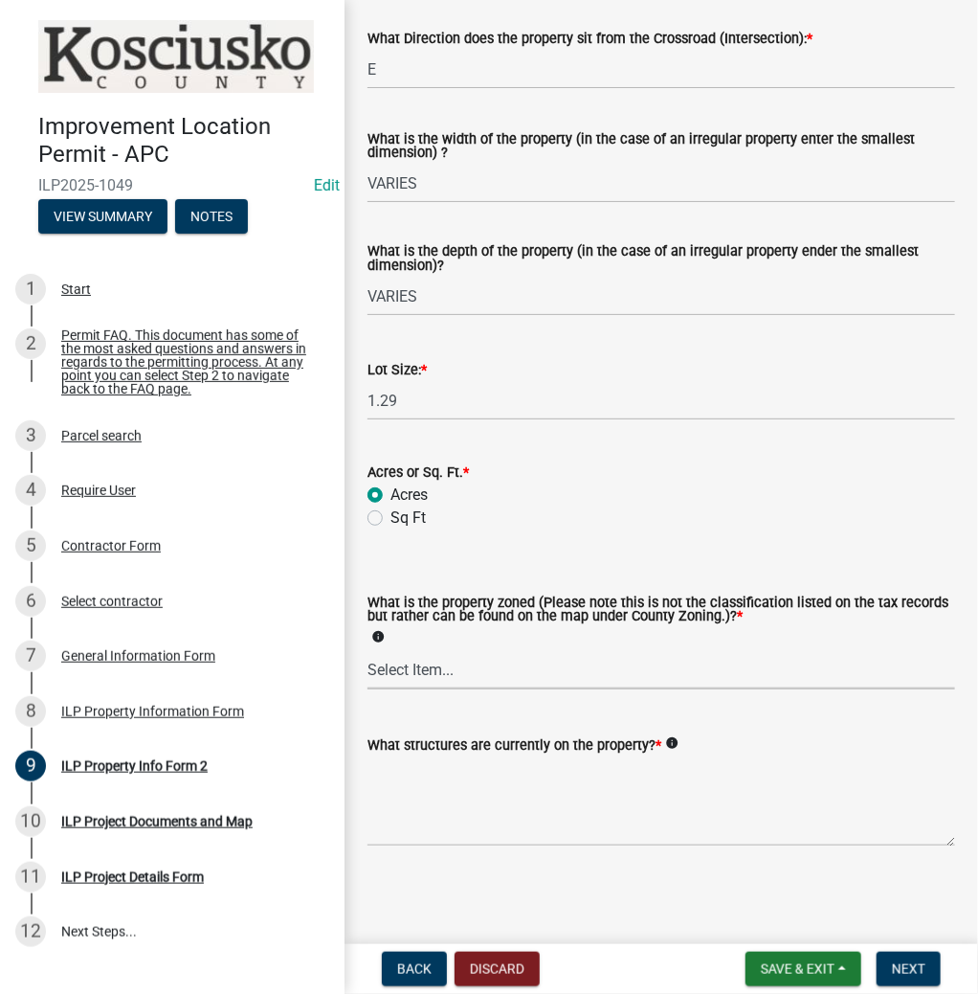
click at [412, 676] on select "Select Item... Agricultural Agricultural 2 Commercial Environmental Industrial …" at bounding box center [662, 669] width 588 height 39
click at [368, 650] on select "Select Item... Agricultural Agricultural 2 Commercial Environmental Industrial …" at bounding box center [662, 669] width 588 height 39
select select "1146270b-2111-4e23-bf7f-74ce85cf7041"
click at [402, 770] on textarea "What structures are currently on the property? *" at bounding box center [662, 801] width 588 height 90
type textarea "VACANT"
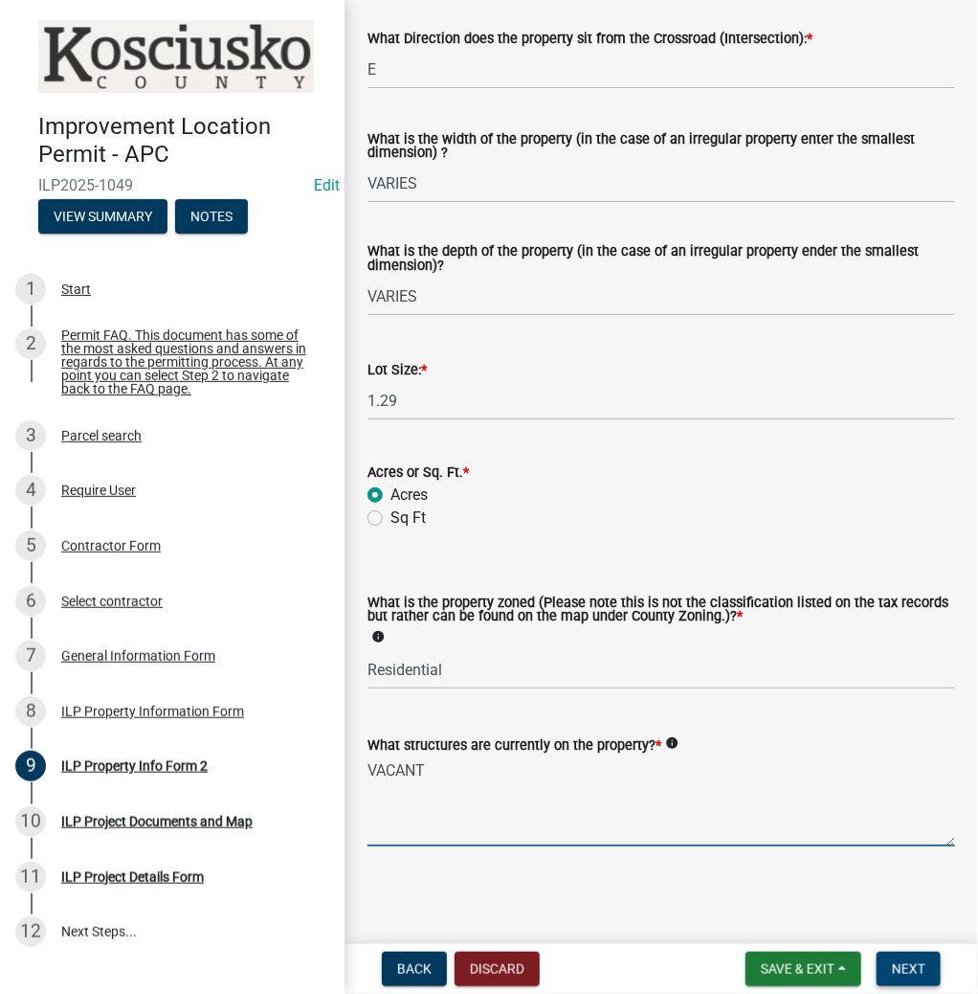
click at [890, 978] on button "Next" at bounding box center [909, 969] width 64 height 34
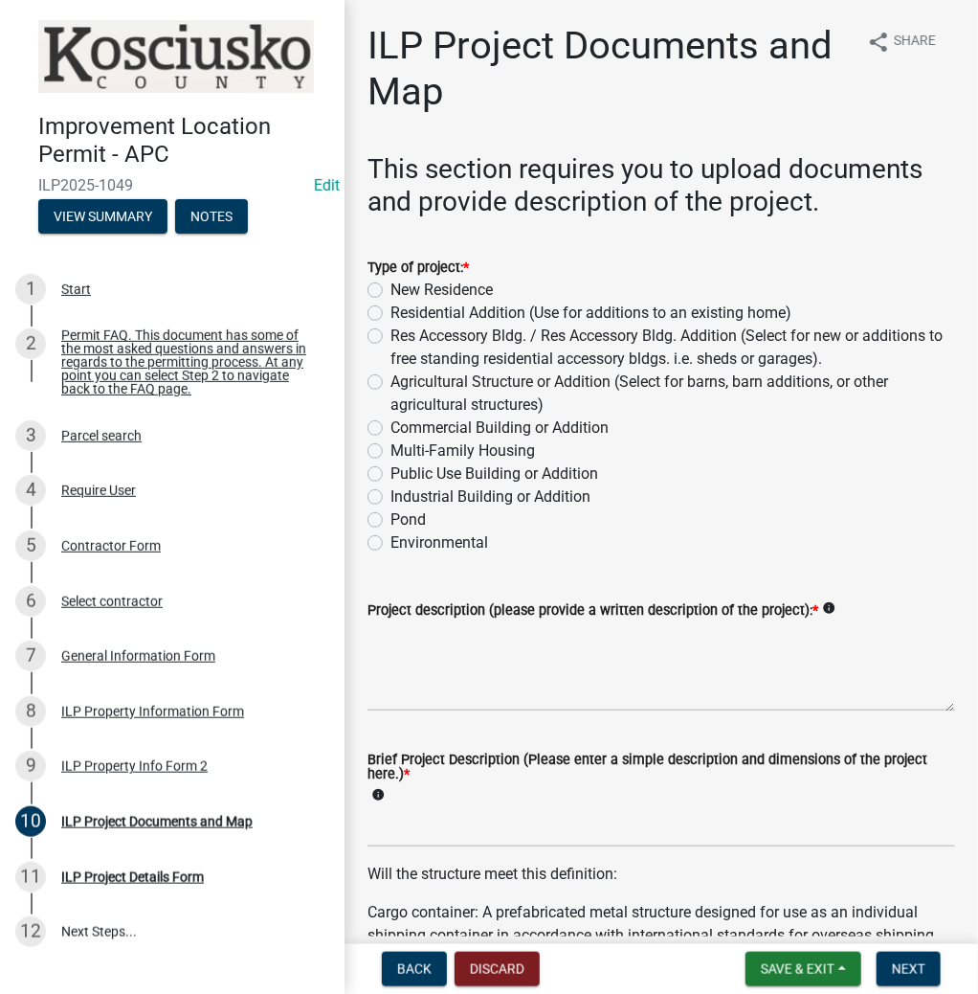
click at [379, 281] on div "New Residence" at bounding box center [662, 290] width 588 height 23
click at [391, 283] on label "New Residence" at bounding box center [442, 290] width 102 height 23
click at [391, 283] on input "New Residence" at bounding box center [397, 285] width 12 height 12
radio input "true"
click at [422, 661] on textarea "Project description (please provide a written description of the project): *" at bounding box center [662, 666] width 588 height 90
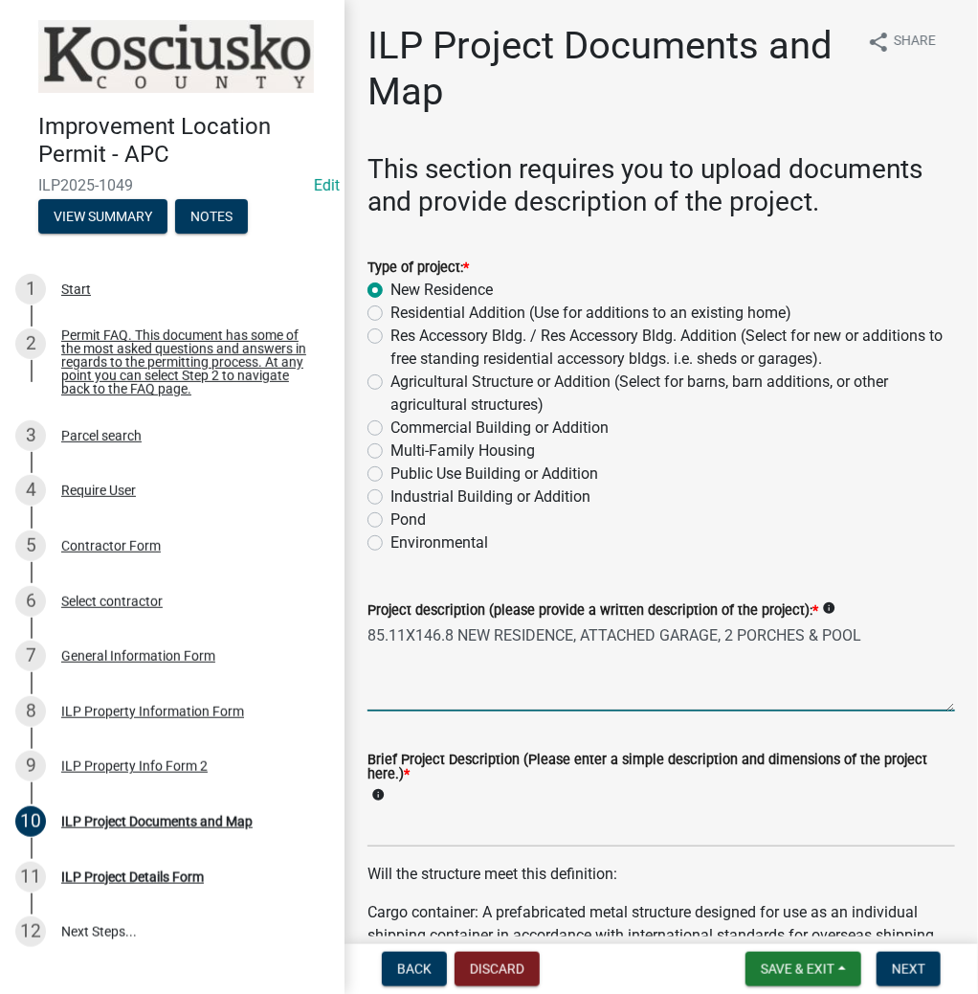
type textarea "85.11X146.8 NEW RESIDENCE, ATTACHED GARAGE, 2 PORCHES & POOL"
click at [378, 818] on input "Brief Project Description (Please enter a simple description and dimensions of …" at bounding box center [662, 827] width 588 height 39
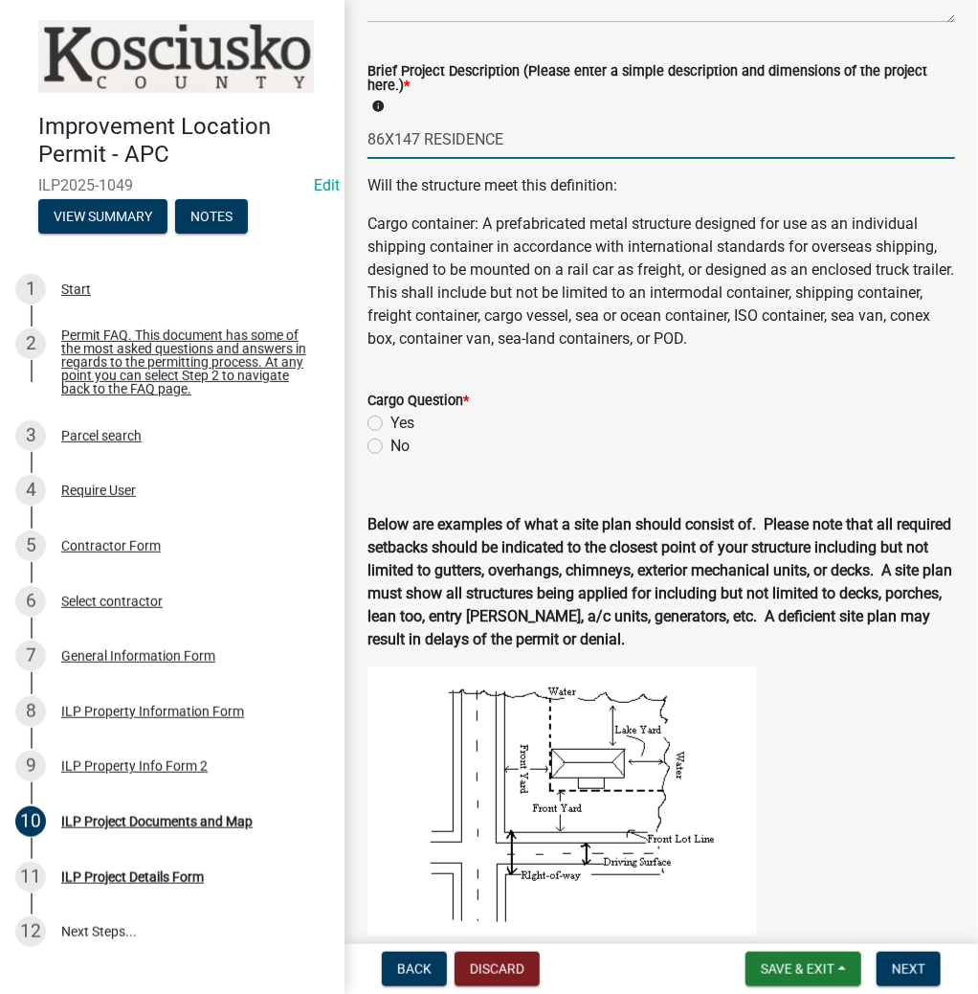
scroll to position [689, 0]
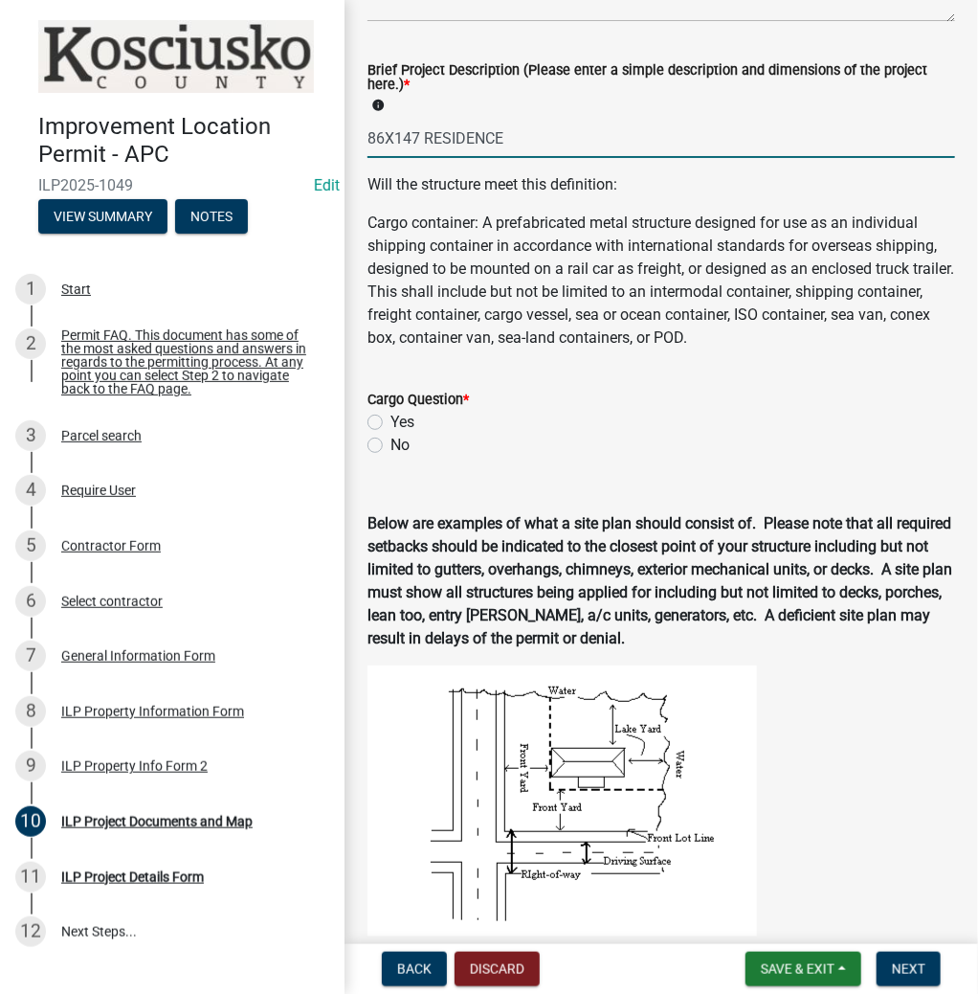
type input "86X147 RESIDENCE"
click at [391, 443] on label "No" at bounding box center [400, 445] width 19 height 23
click at [391, 443] on input "No" at bounding box center [397, 440] width 12 height 12
radio input "true"
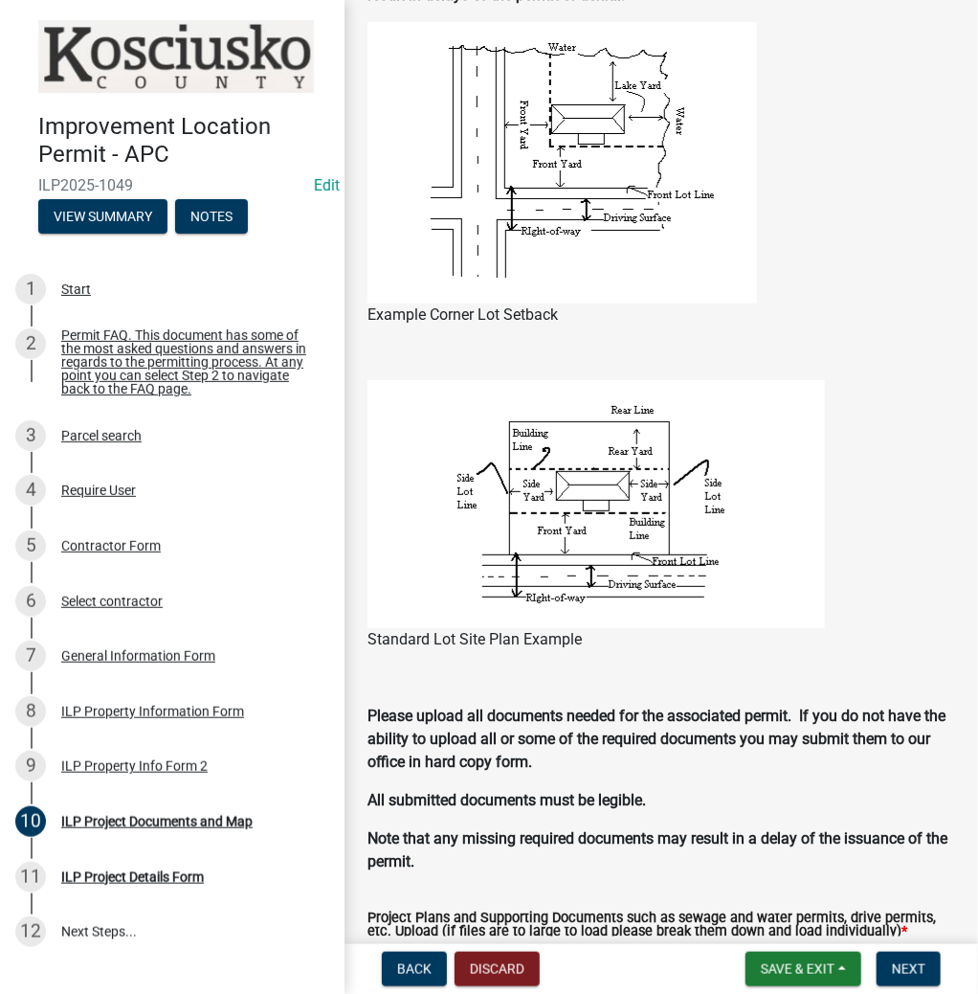
scroll to position [1422, 0]
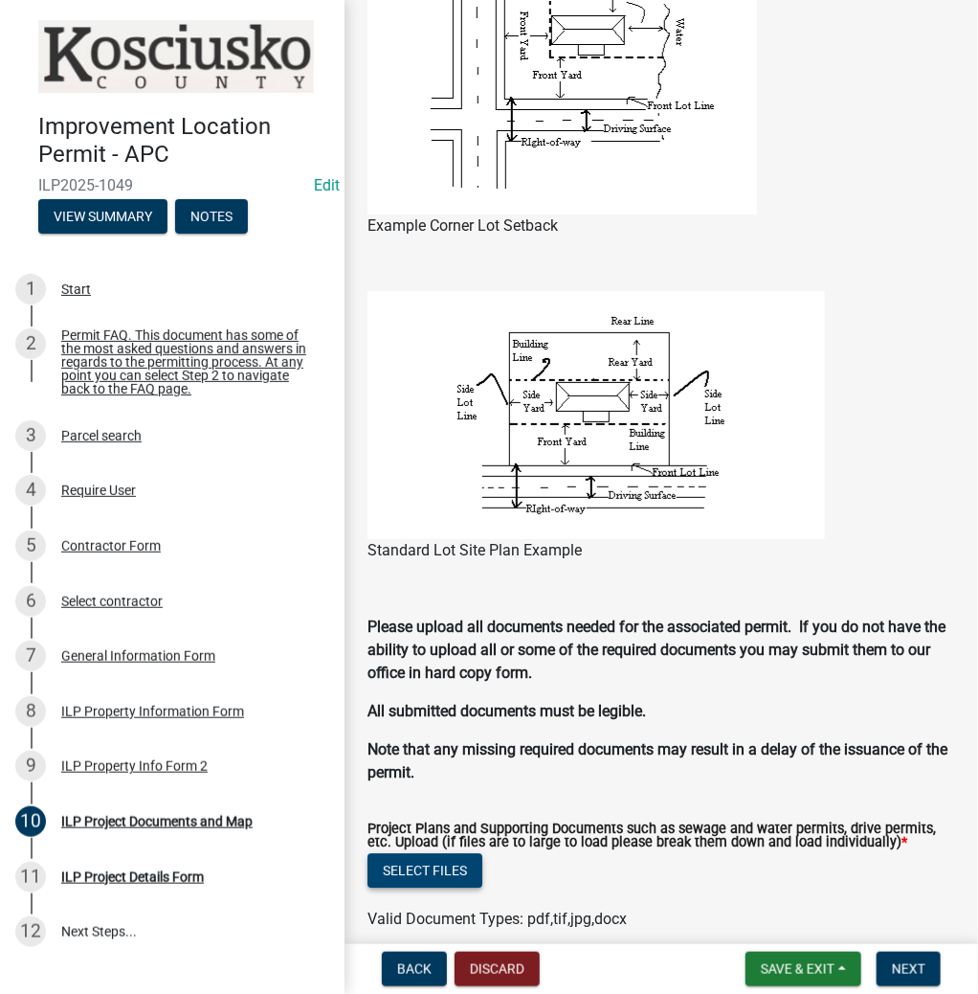
click at [474, 877] on button "Select files" at bounding box center [425, 870] width 115 height 34
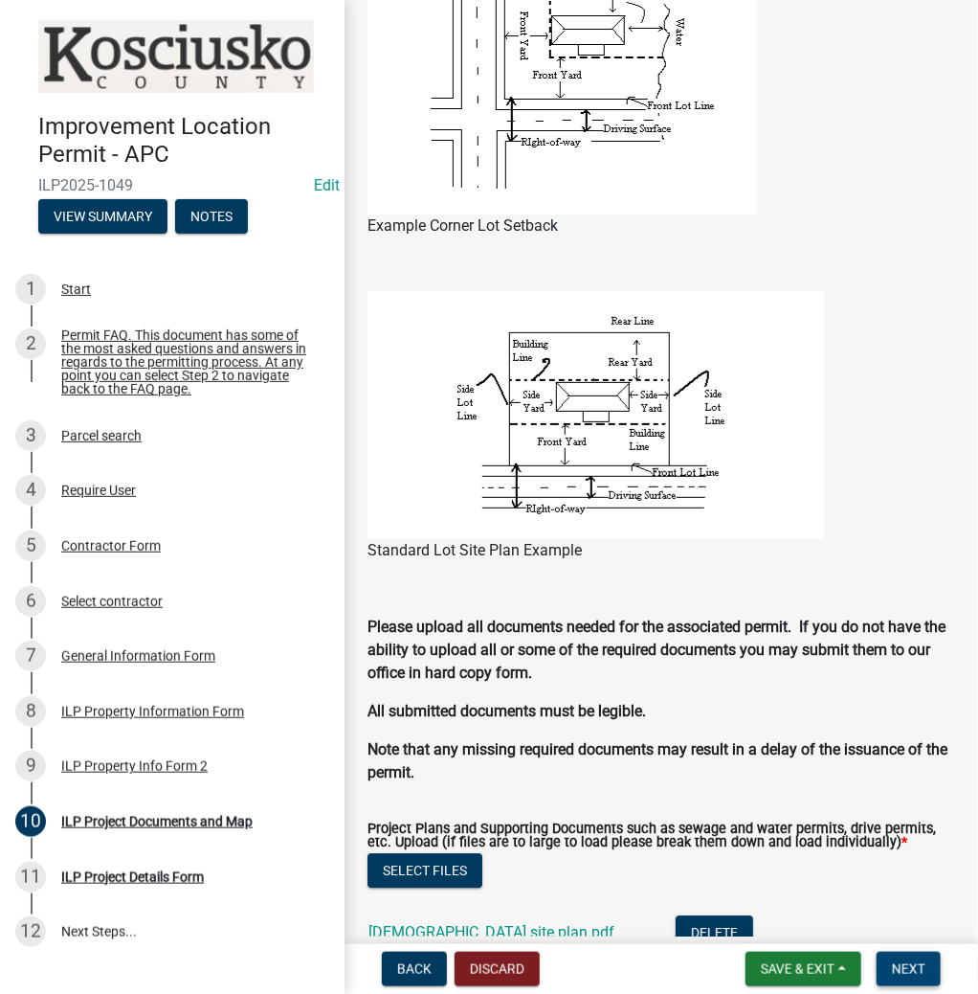
click at [922, 963] on span "Next" at bounding box center [909, 968] width 34 height 15
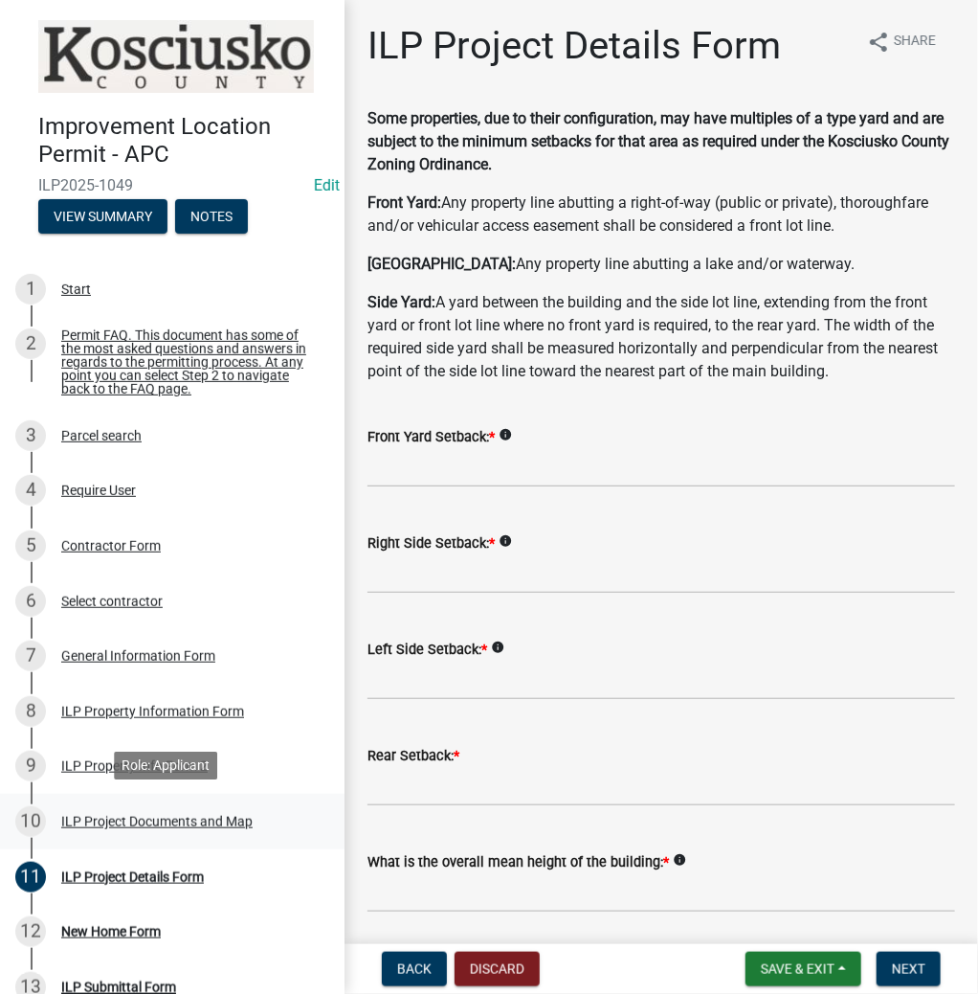
click at [100, 816] on div "ILP Project Documents and Map" at bounding box center [156, 821] width 191 height 13
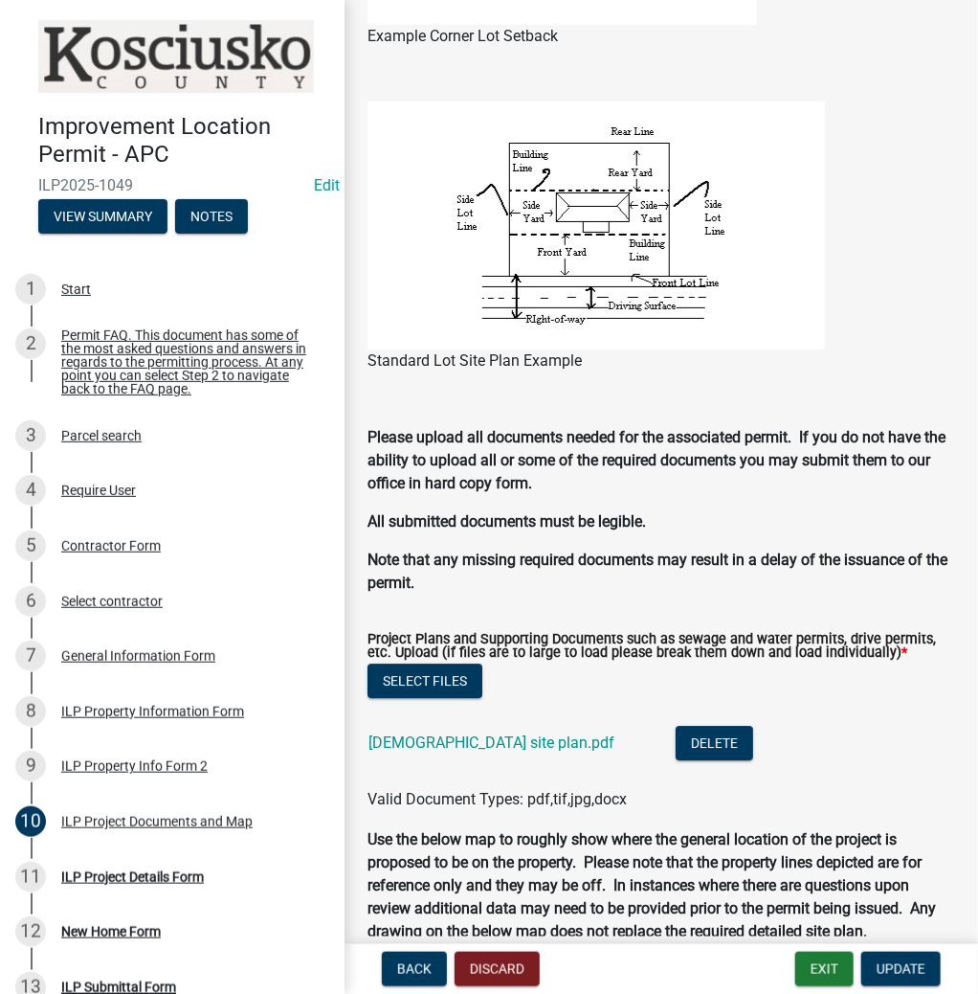
scroll to position [1685, 0]
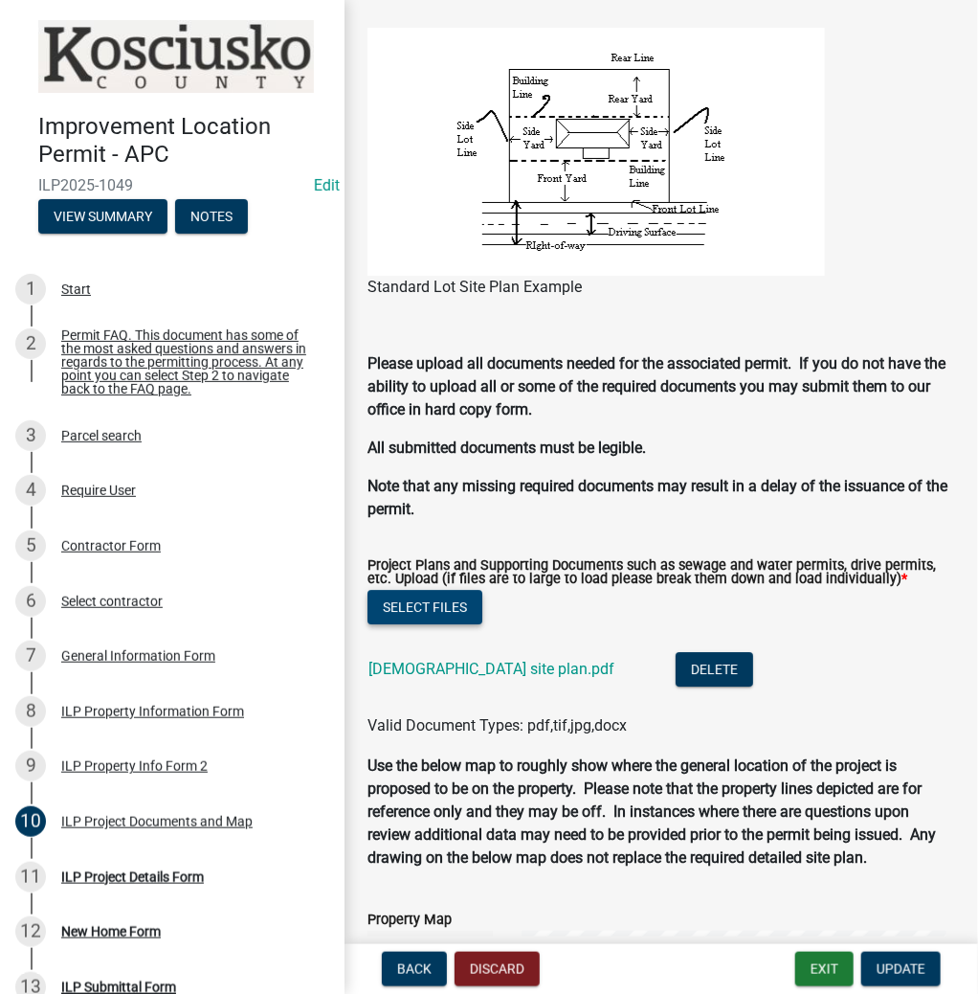
click at [475, 611] on button "Select files" at bounding box center [425, 607] width 115 height 34
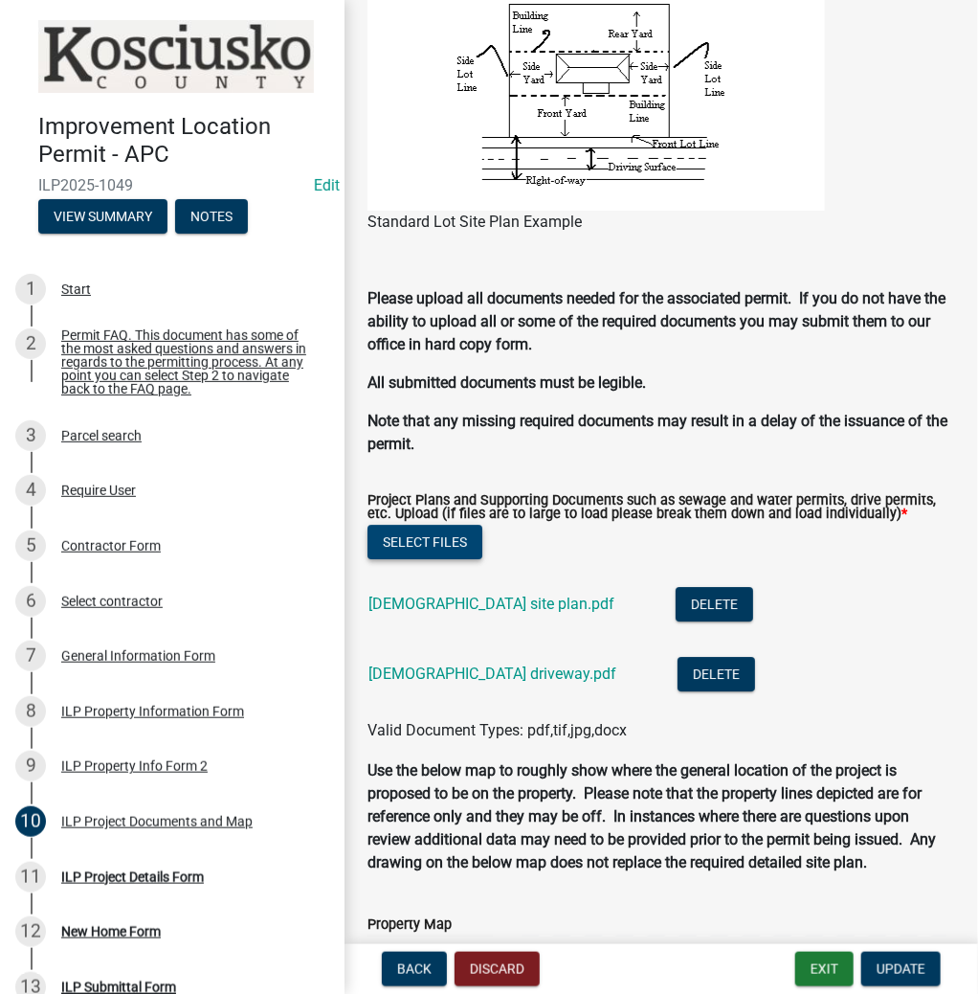
scroll to position [1838, 0]
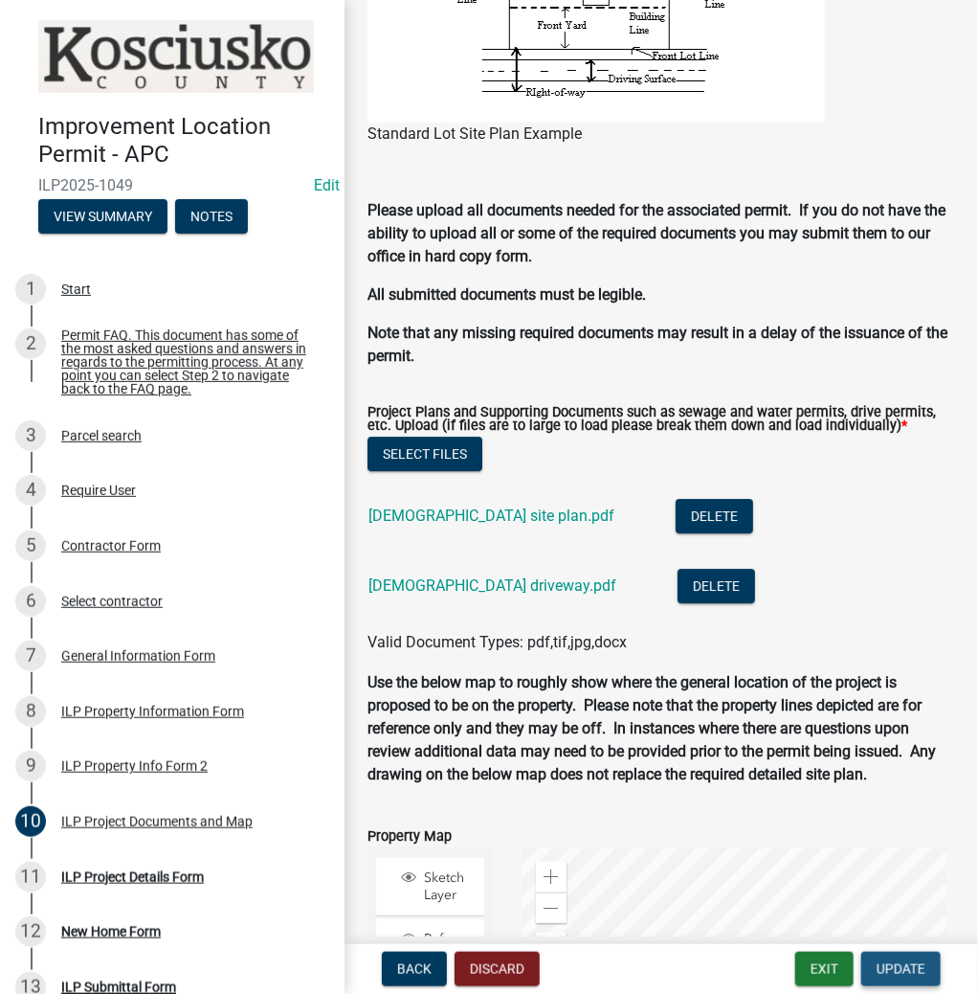
click at [914, 983] on button "Update" at bounding box center [901, 969] width 79 height 34
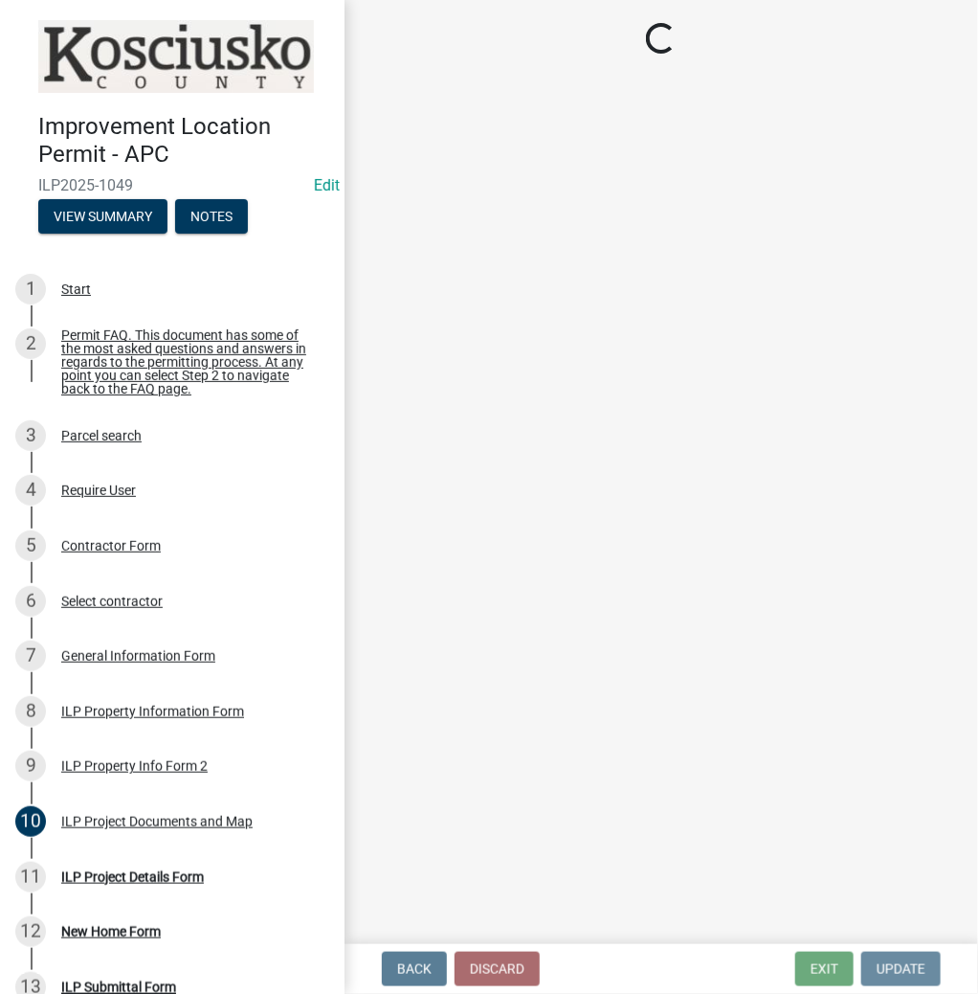
scroll to position [0, 0]
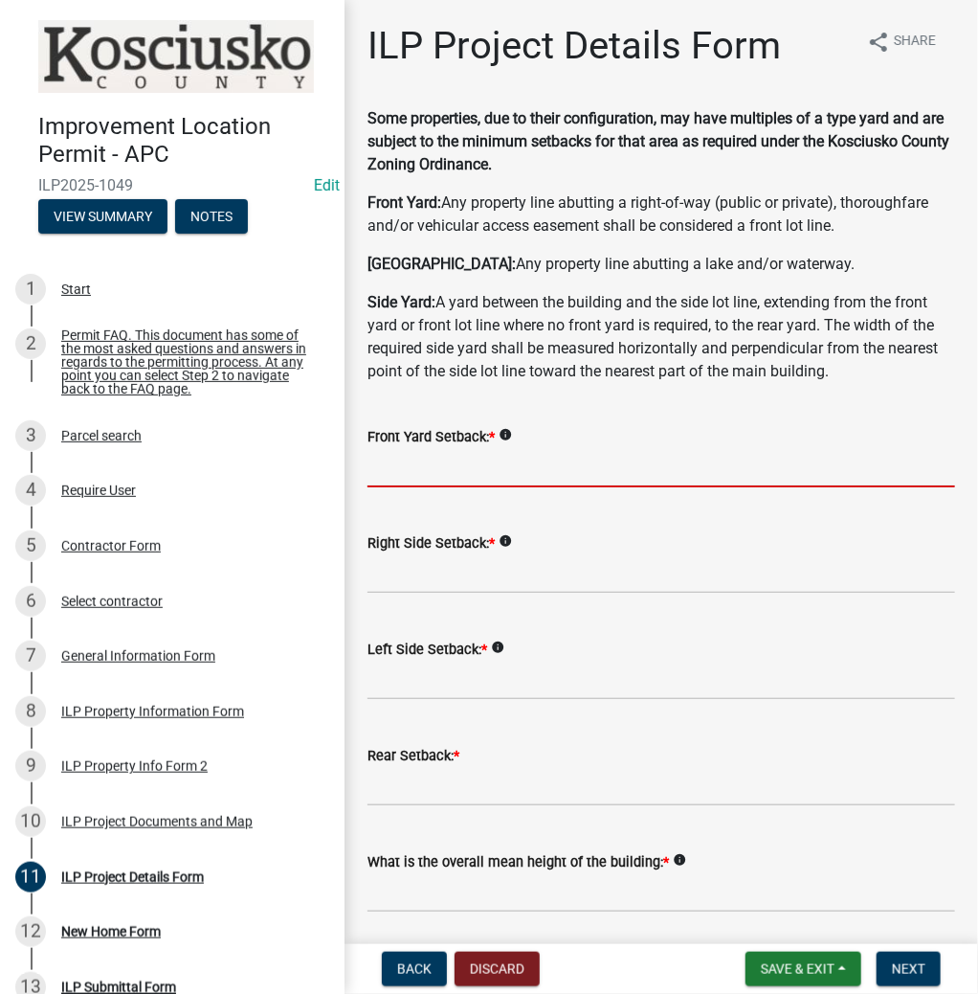
click at [429, 468] on input "text" at bounding box center [662, 467] width 588 height 39
type input "100.0"
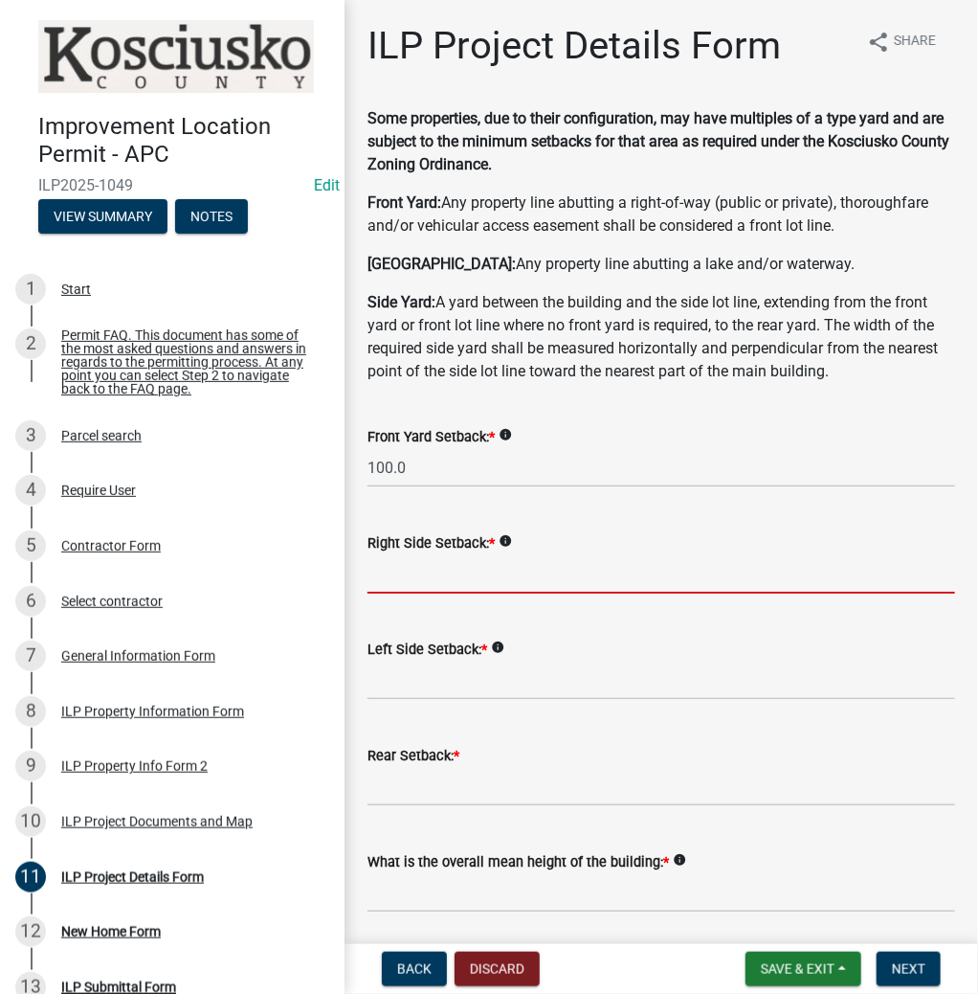
click at [374, 570] on input "text" at bounding box center [662, 573] width 588 height 39
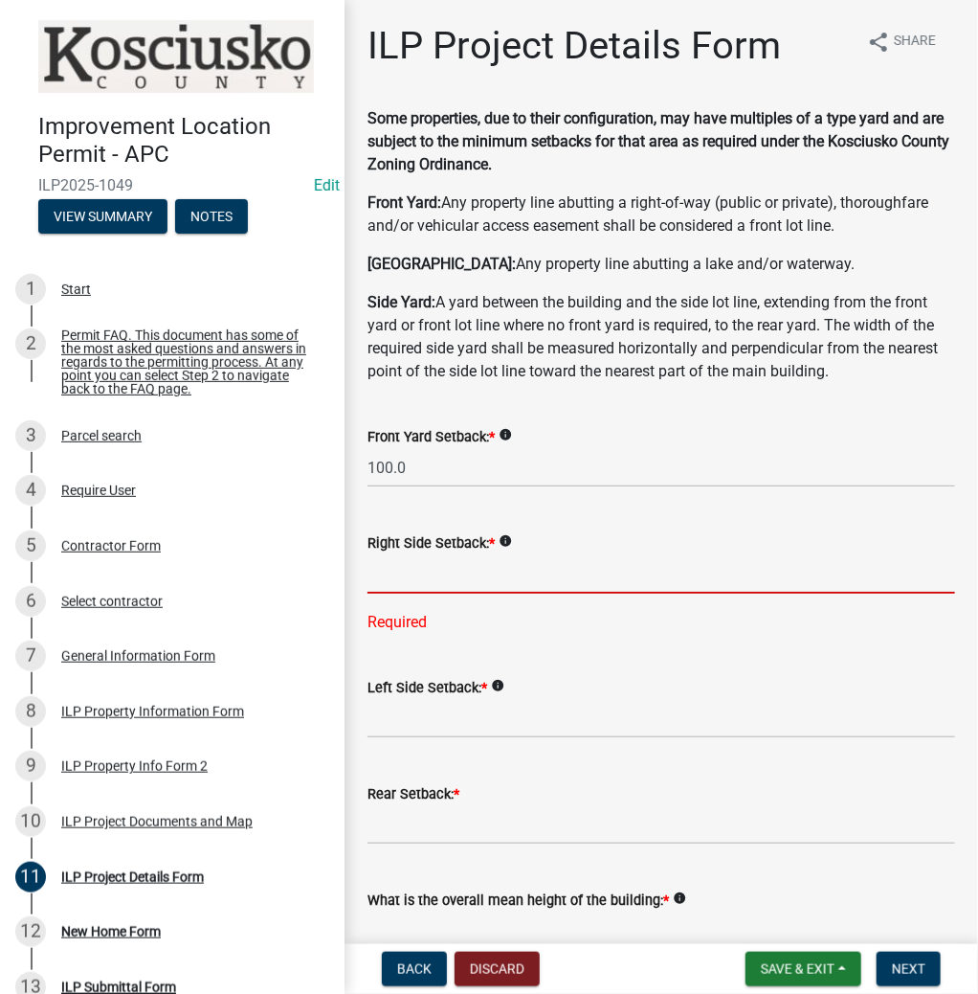
click at [391, 571] on input "text" at bounding box center [662, 573] width 588 height 39
type input "10.3"
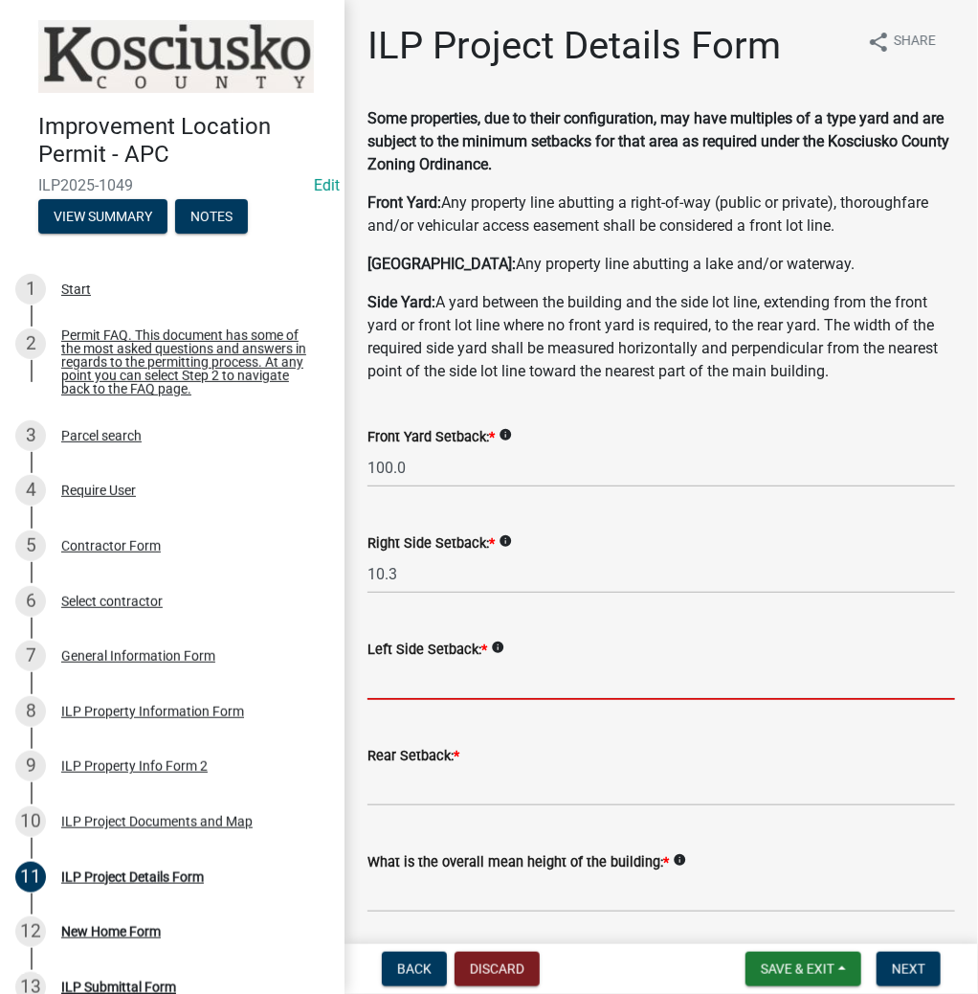
type input "31.8"
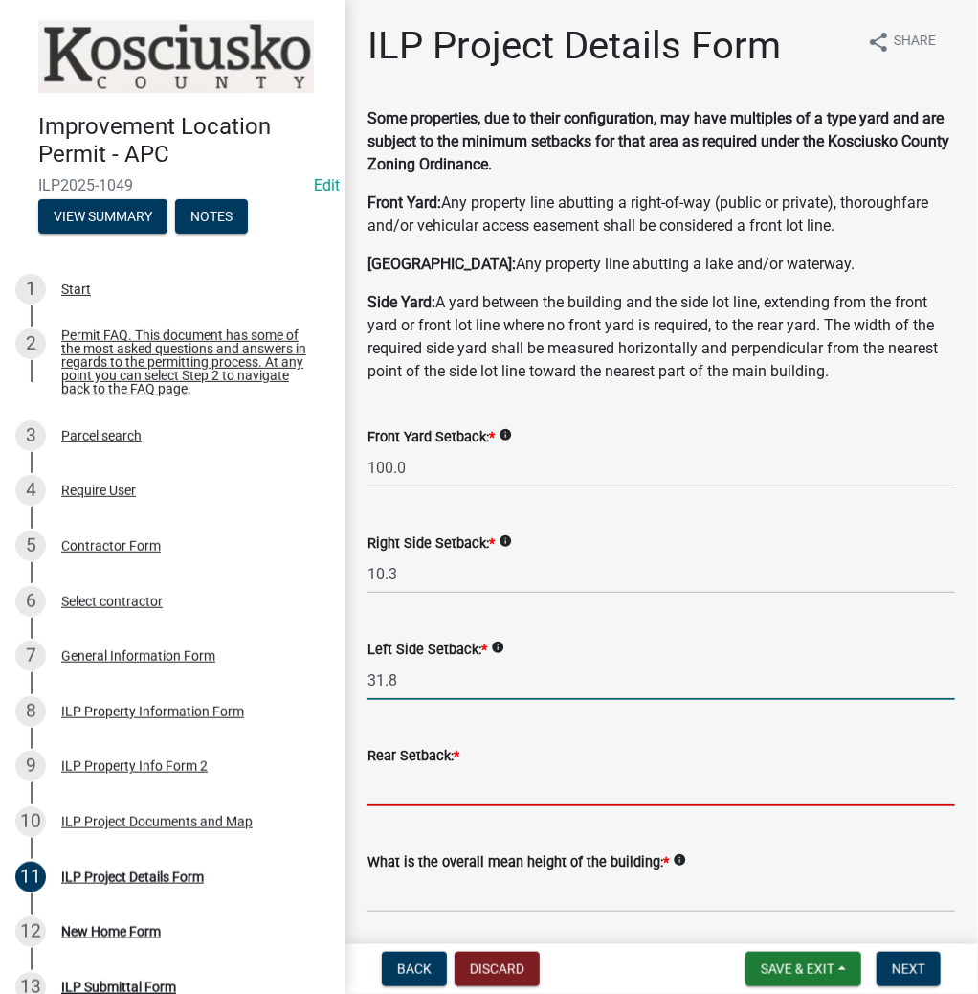
click at [431, 783] on input "text" at bounding box center [662, 786] width 588 height 39
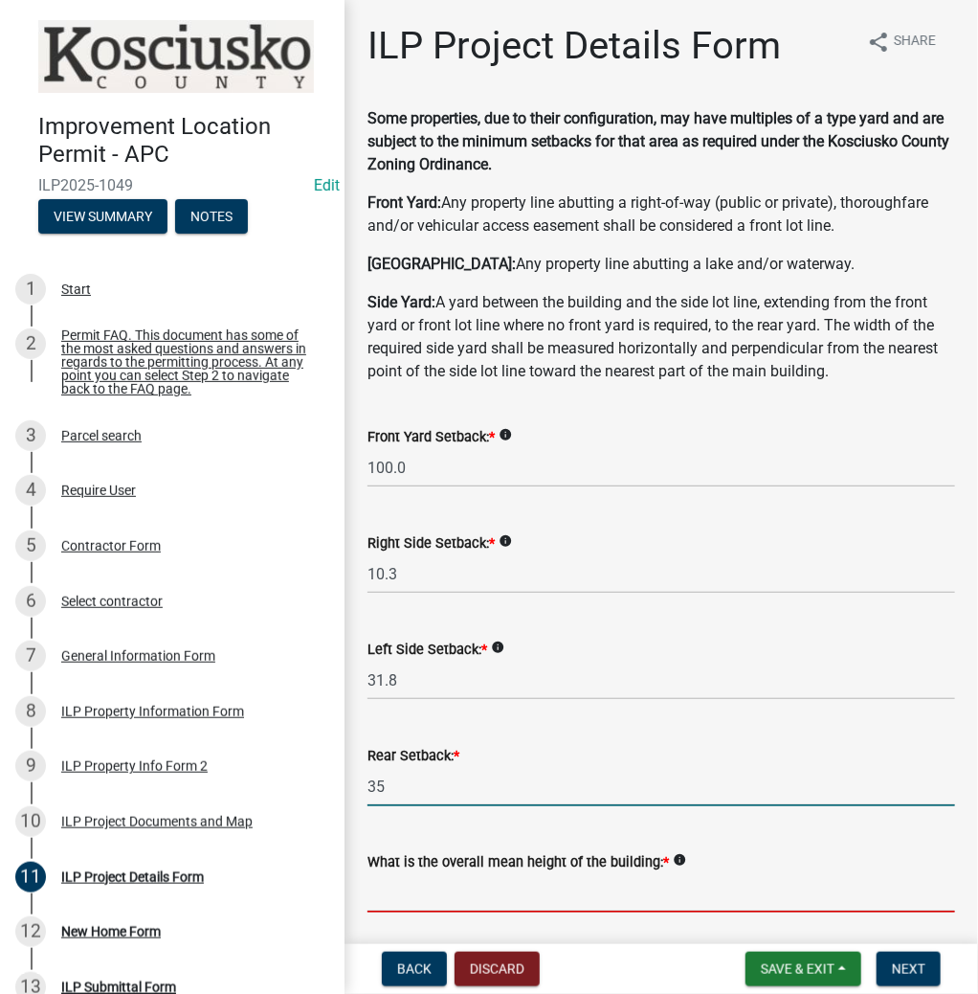
type input "35.0"
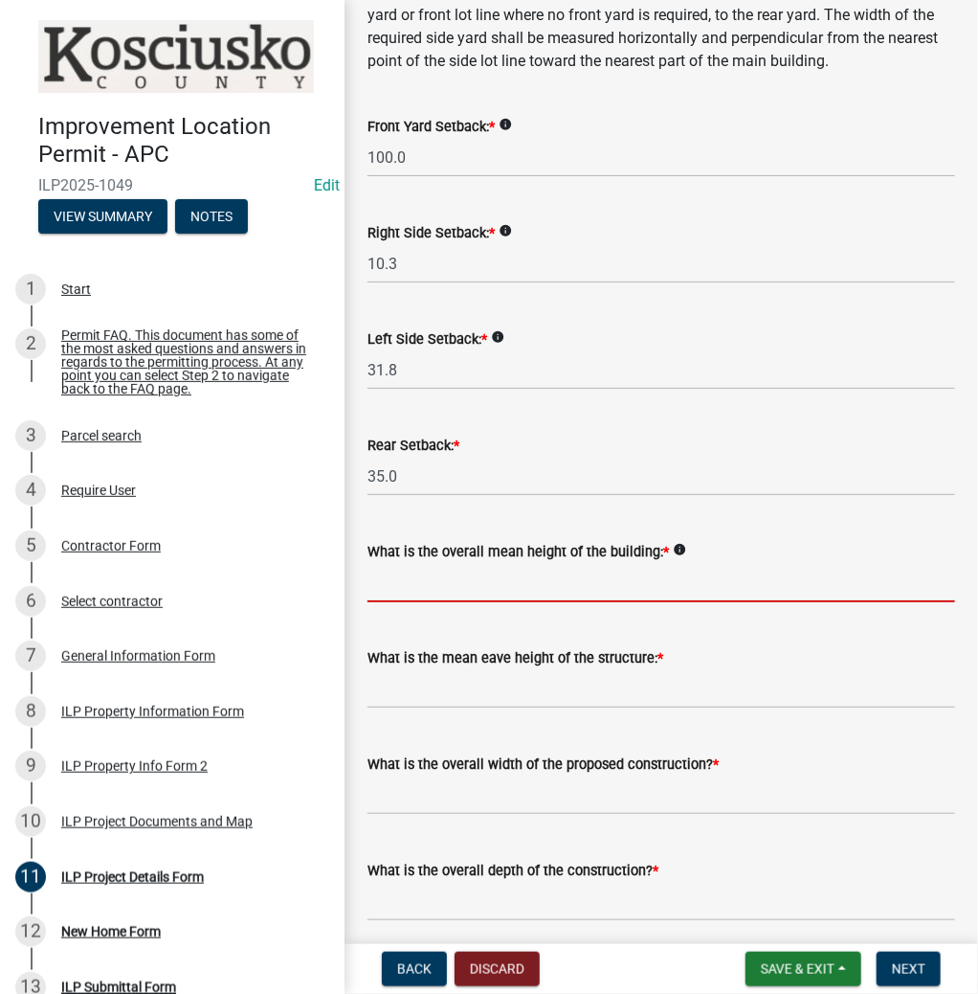
scroll to position [460, 0]
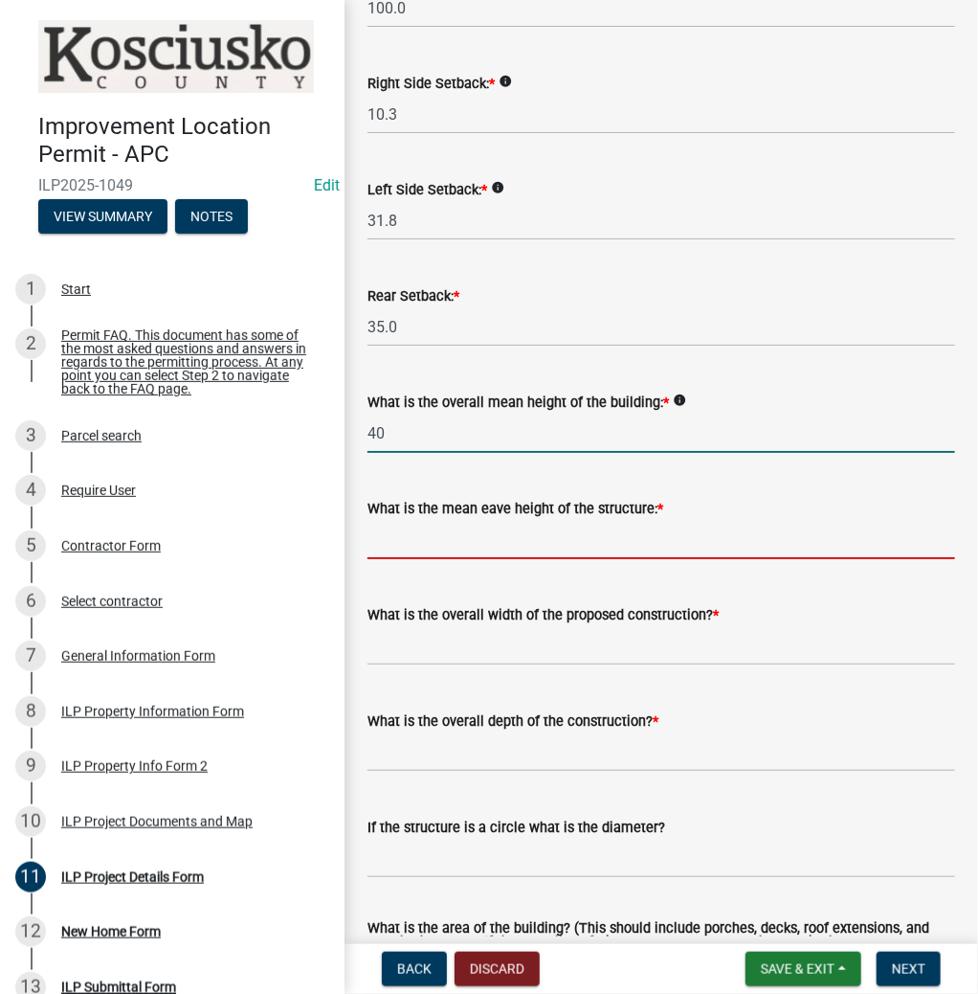
type input "40.0"
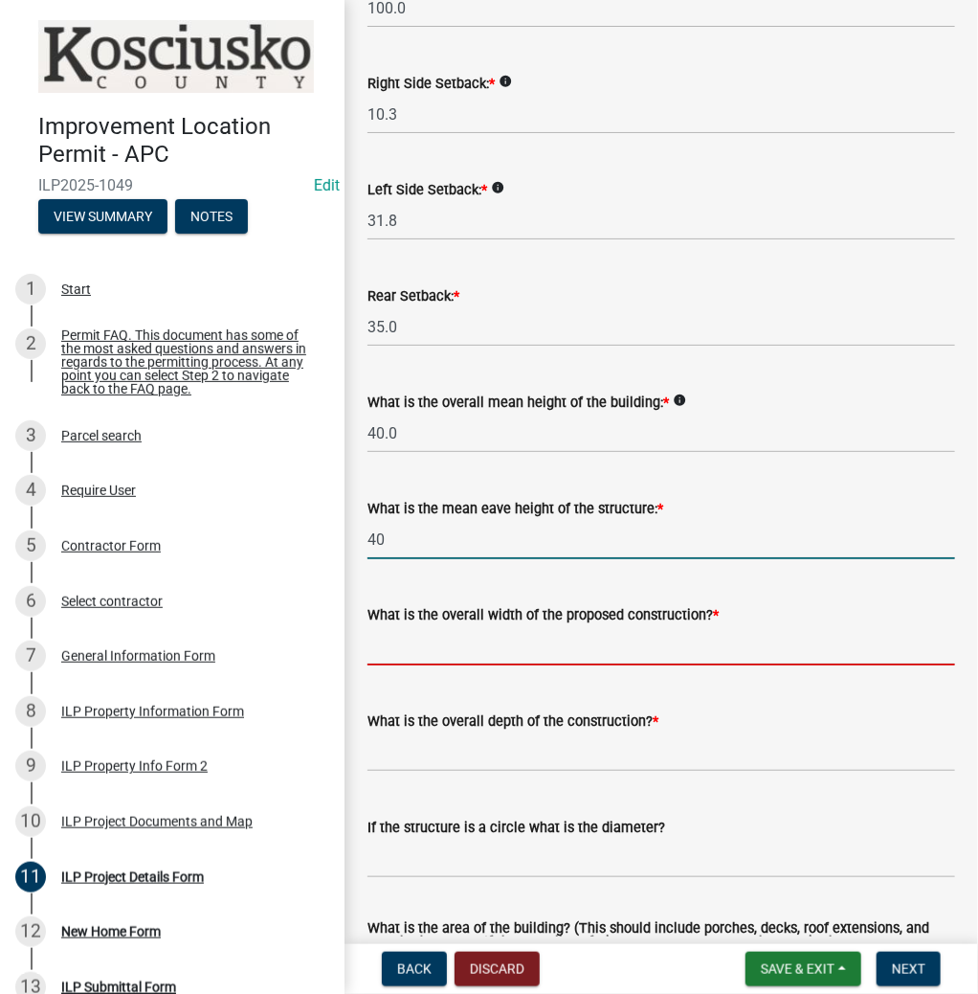
type input "40.0"
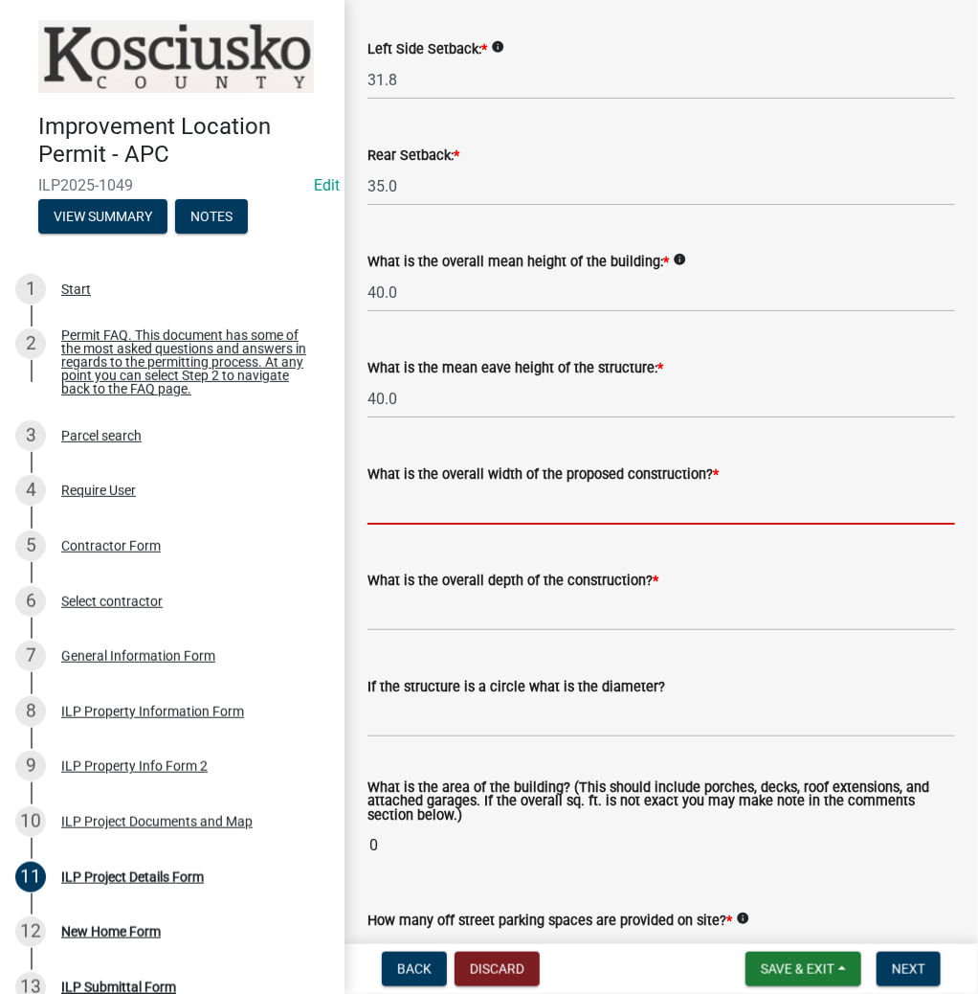
scroll to position [613, 0]
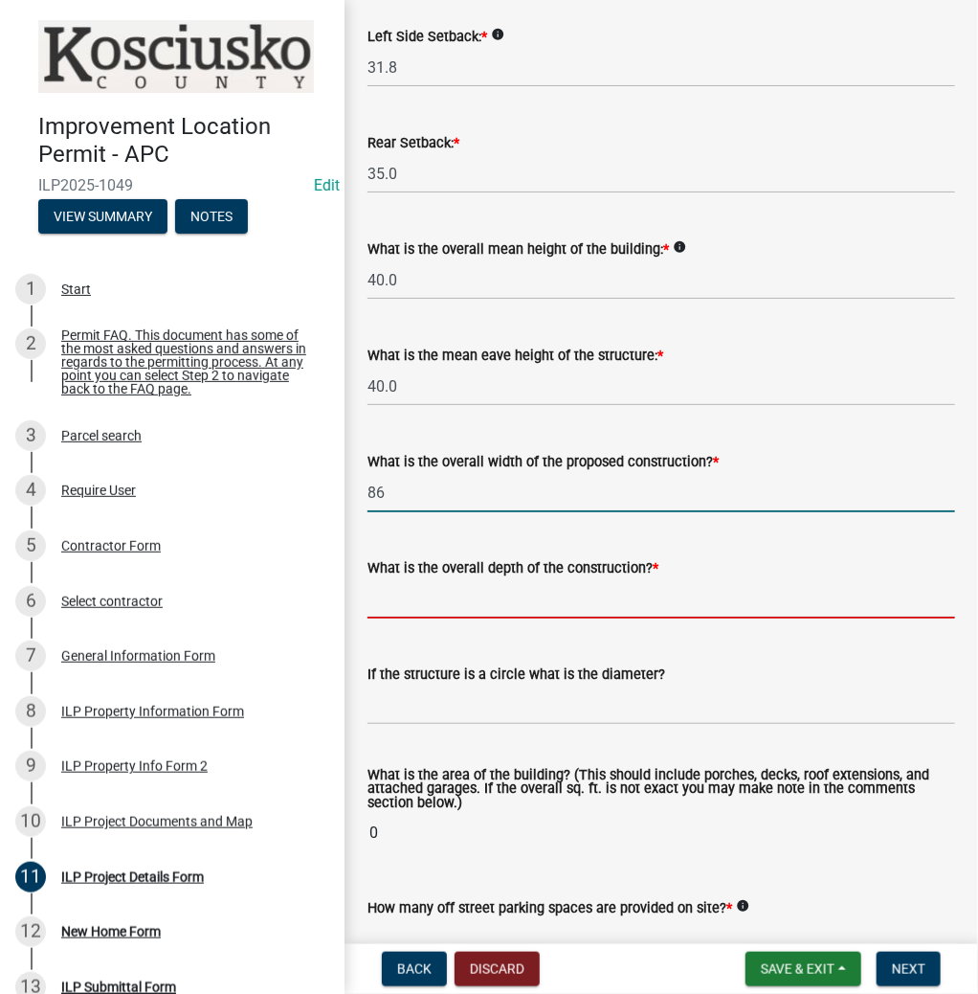
type input "86.00"
click at [433, 596] on input "text" at bounding box center [662, 598] width 588 height 39
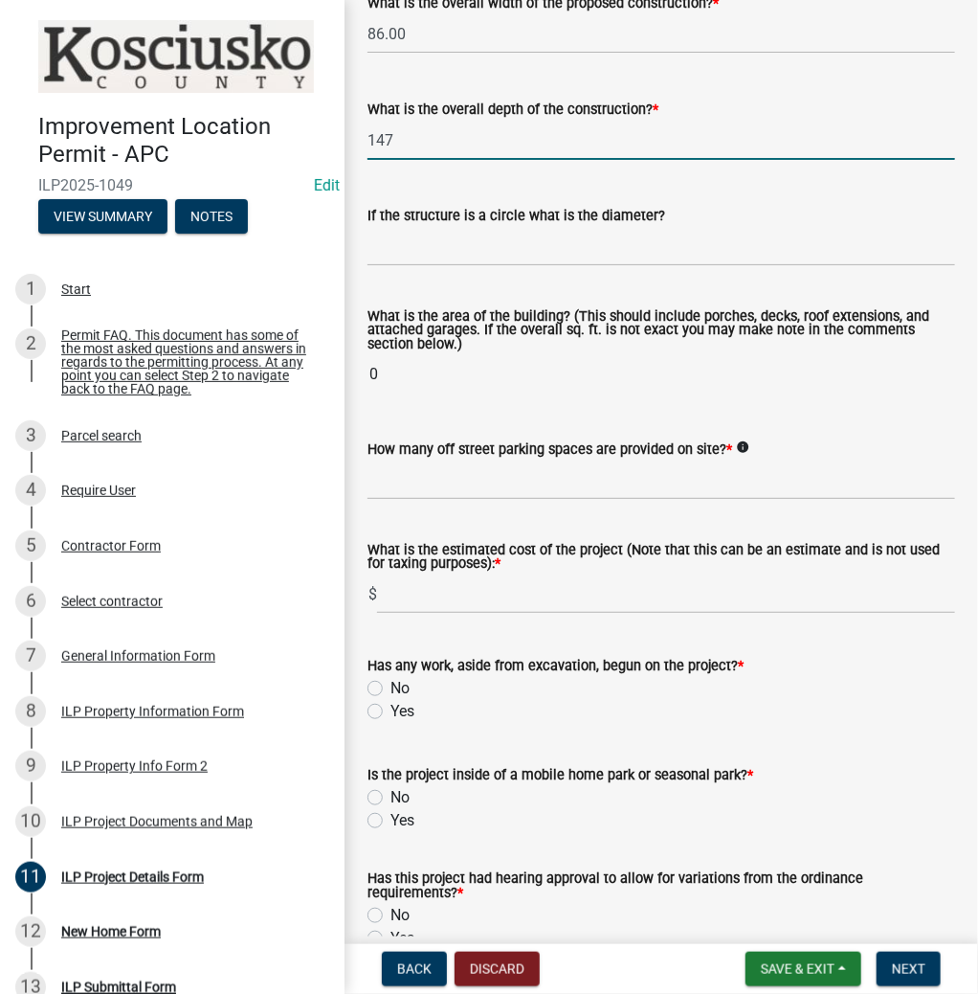
scroll to position [1072, 0]
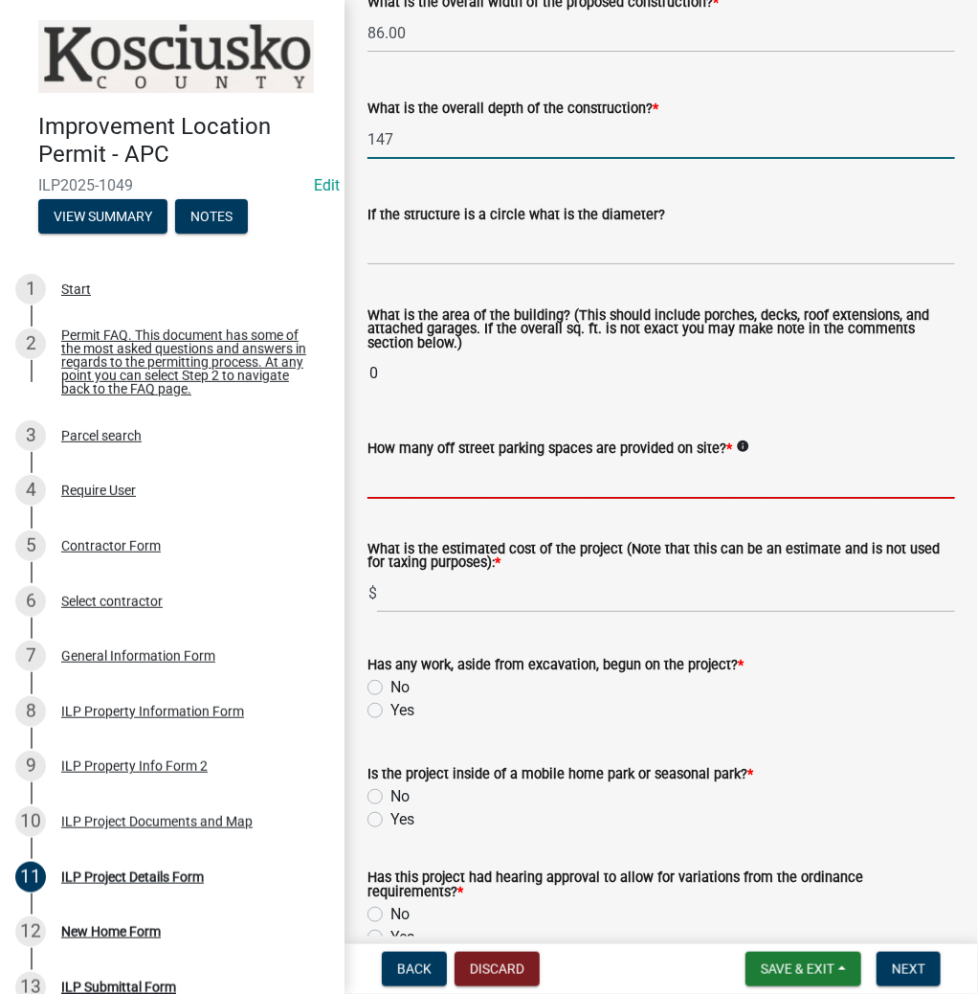
type input "147.00"
click at [414, 477] on wm-data-entity-input-list "Some properties, due to their configuration, may have multiples of a type yard …" at bounding box center [662, 52] width 588 height 2035
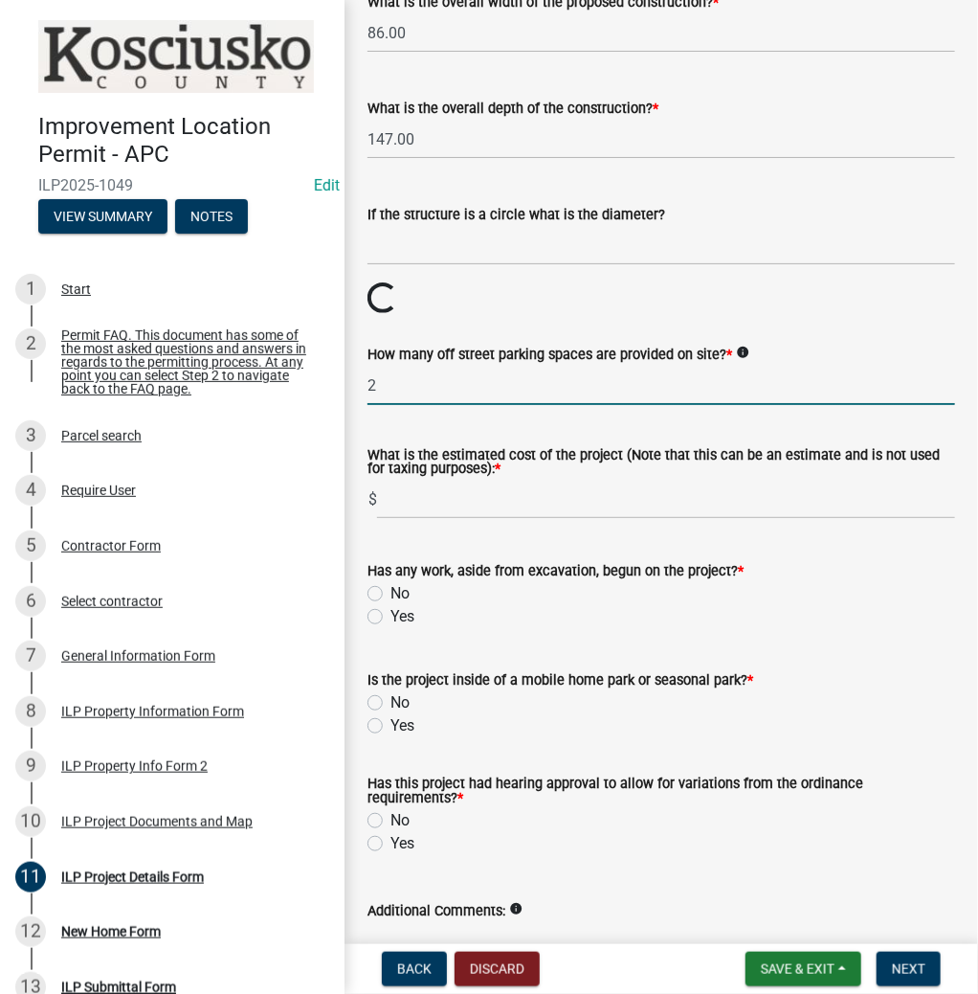
type input "2"
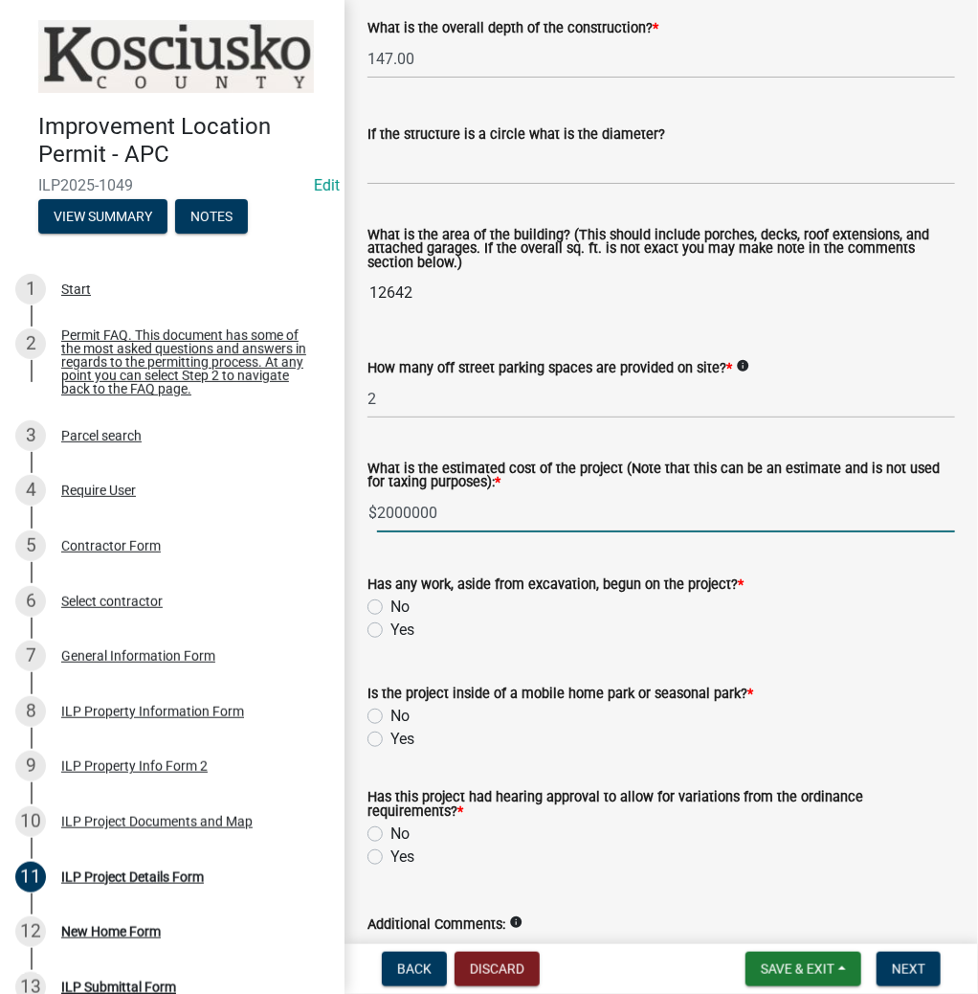
scroll to position [1282, 0]
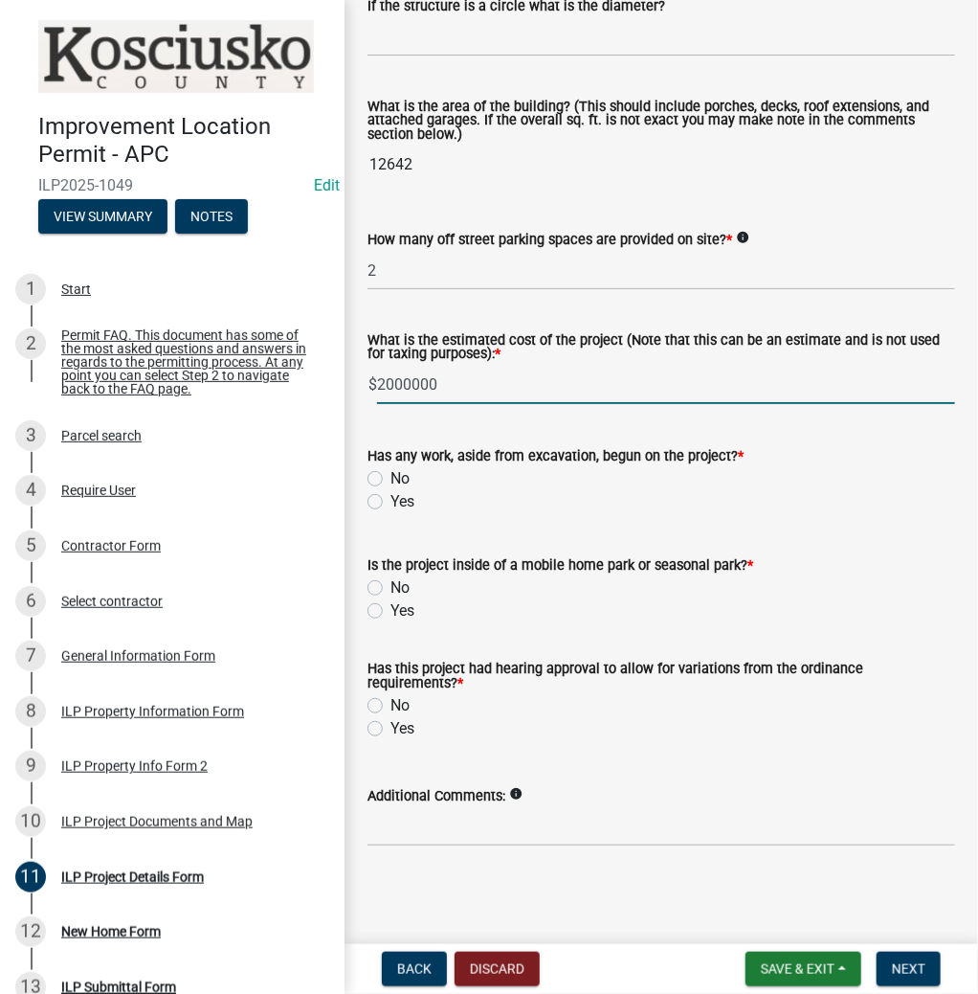
type input "2000000"
click at [391, 478] on label "No" at bounding box center [400, 478] width 19 height 23
click at [391, 478] on input "No" at bounding box center [397, 473] width 12 height 12
radio input "true"
click at [372, 578] on div "No" at bounding box center [662, 587] width 588 height 23
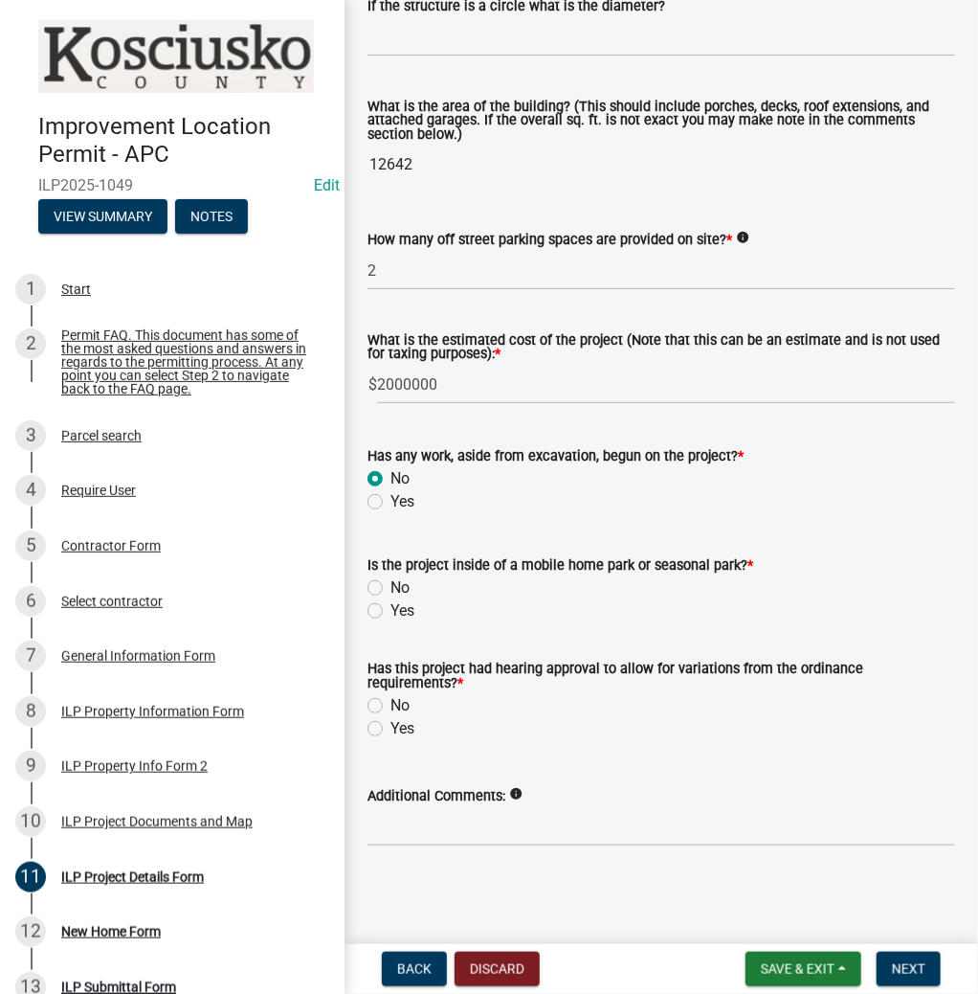
click at [391, 586] on label "No" at bounding box center [400, 587] width 19 height 23
click at [391, 586] on input "No" at bounding box center [397, 582] width 12 height 12
radio input "true"
click at [391, 728] on label "Yes" at bounding box center [403, 728] width 24 height 23
click at [391, 728] on input "Yes" at bounding box center [397, 723] width 12 height 12
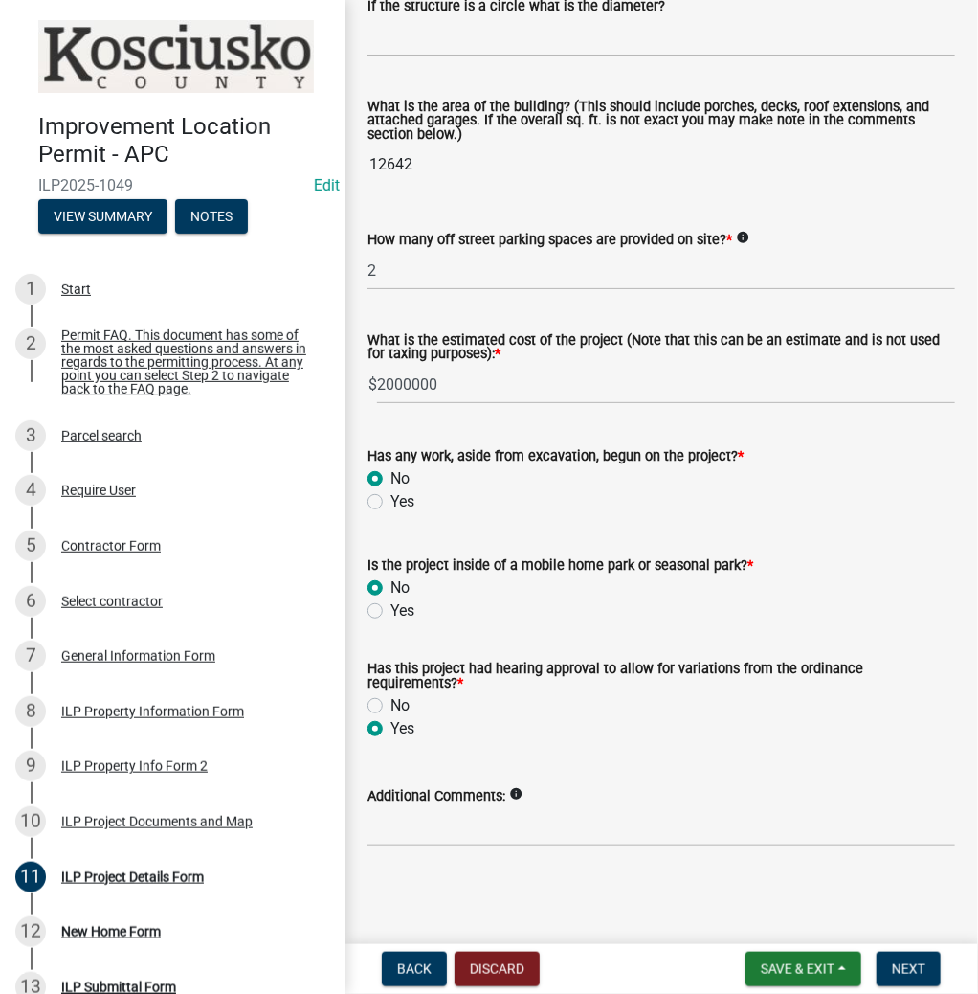
radio input "true"
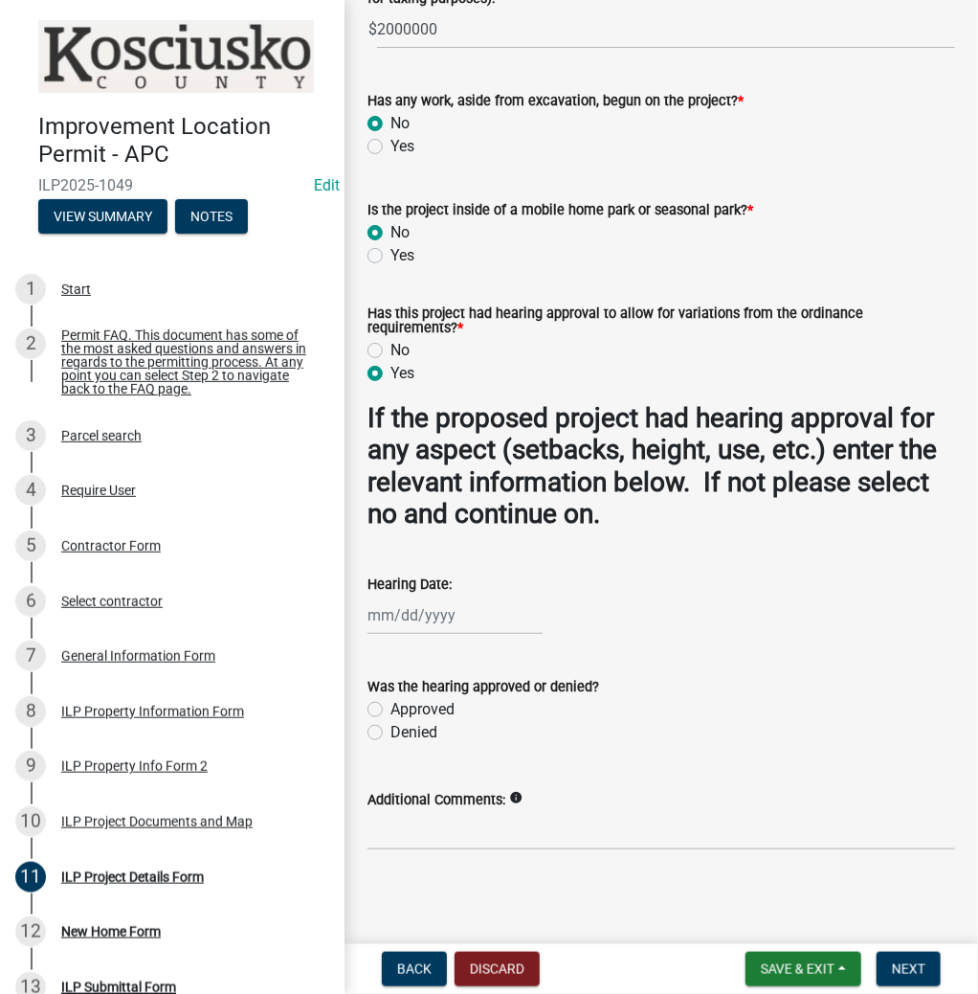
scroll to position [1641, 0]
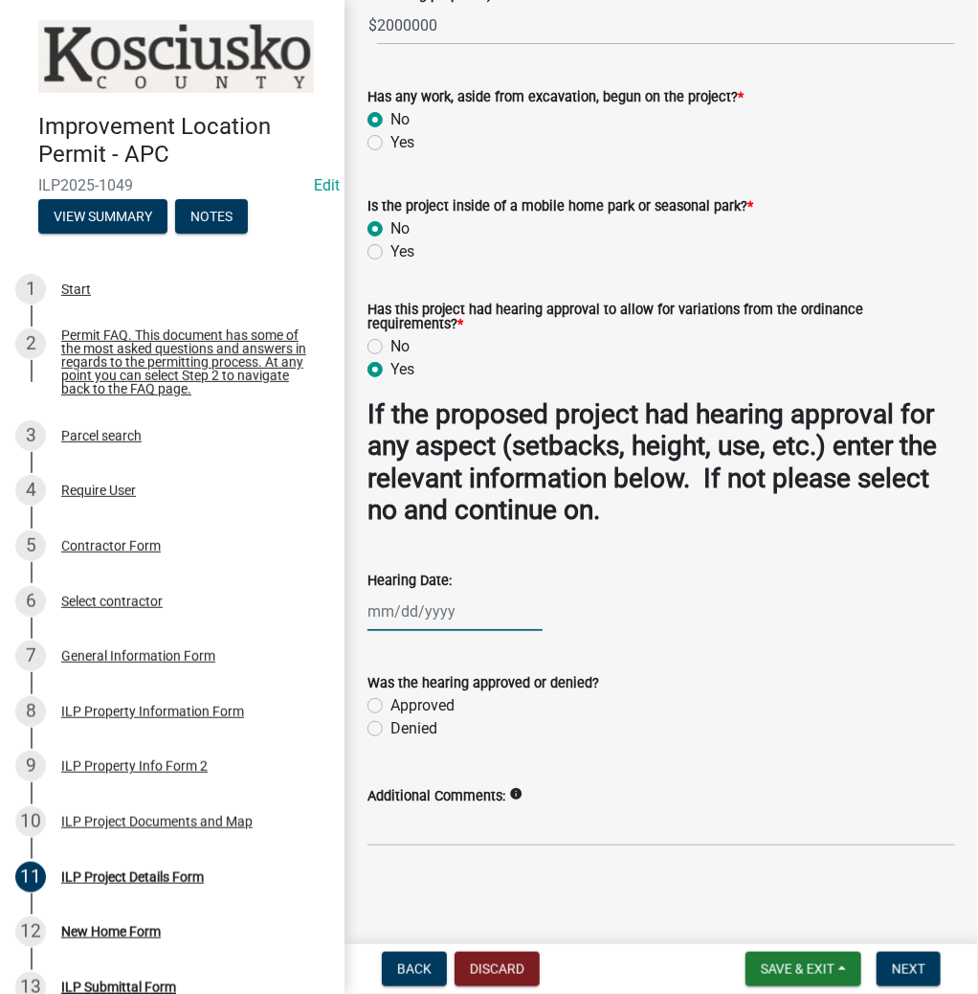
click at [401, 606] on div at bounding box center [455, 611] width 175 height 39
select select "8"
select select "2025"
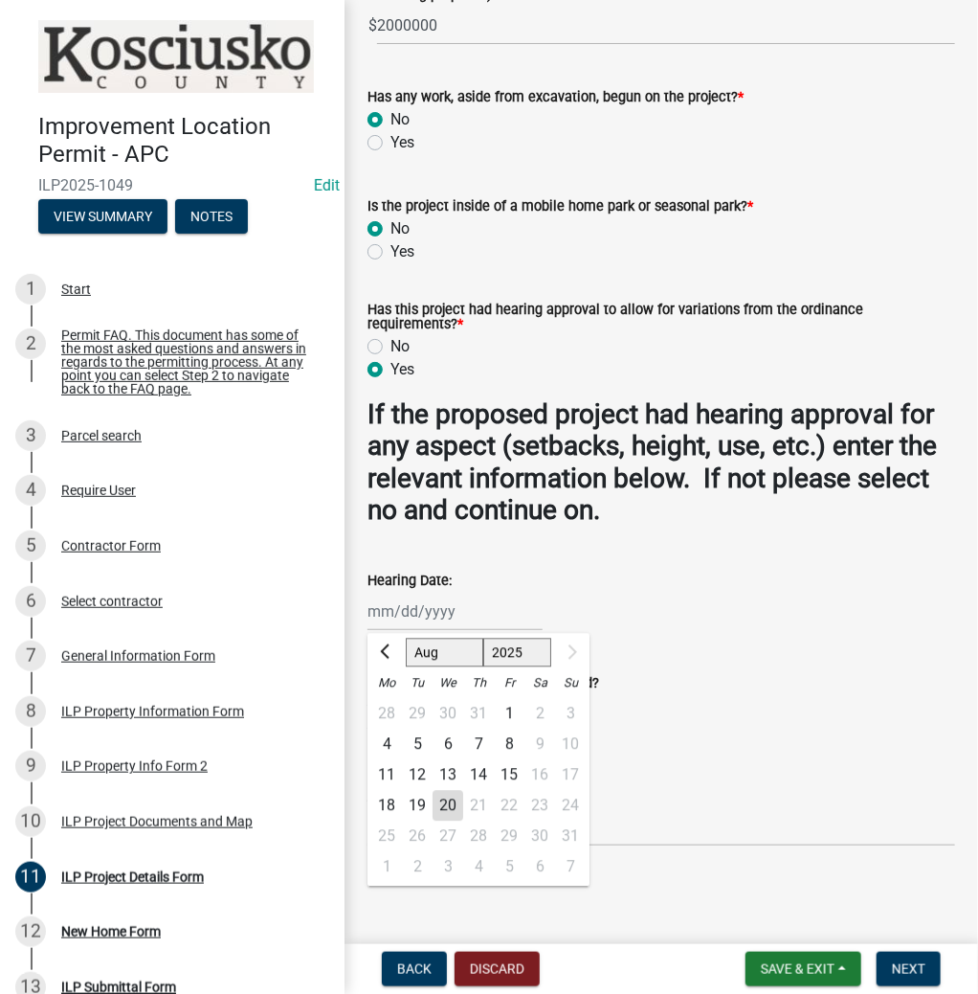
click at [387, 775] on div "11" at bounding box center [386, 774] width 31 height 31
type input "08/11/2025"
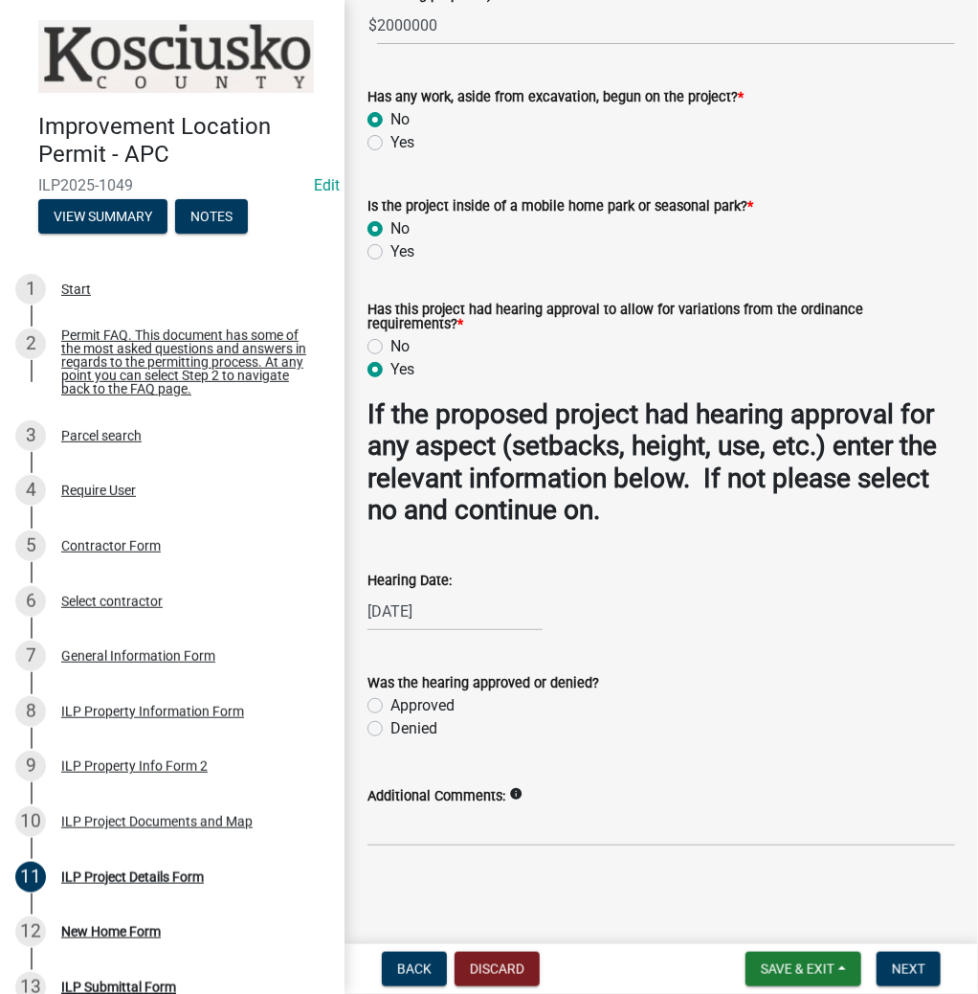
click at [391, 701] on label "Approved" at bounding box center [423, 705] width 64 height 23
click at [391, 701] on input "Approved" at bounding box center [397, 700] width 12 height 12
radio input "true"
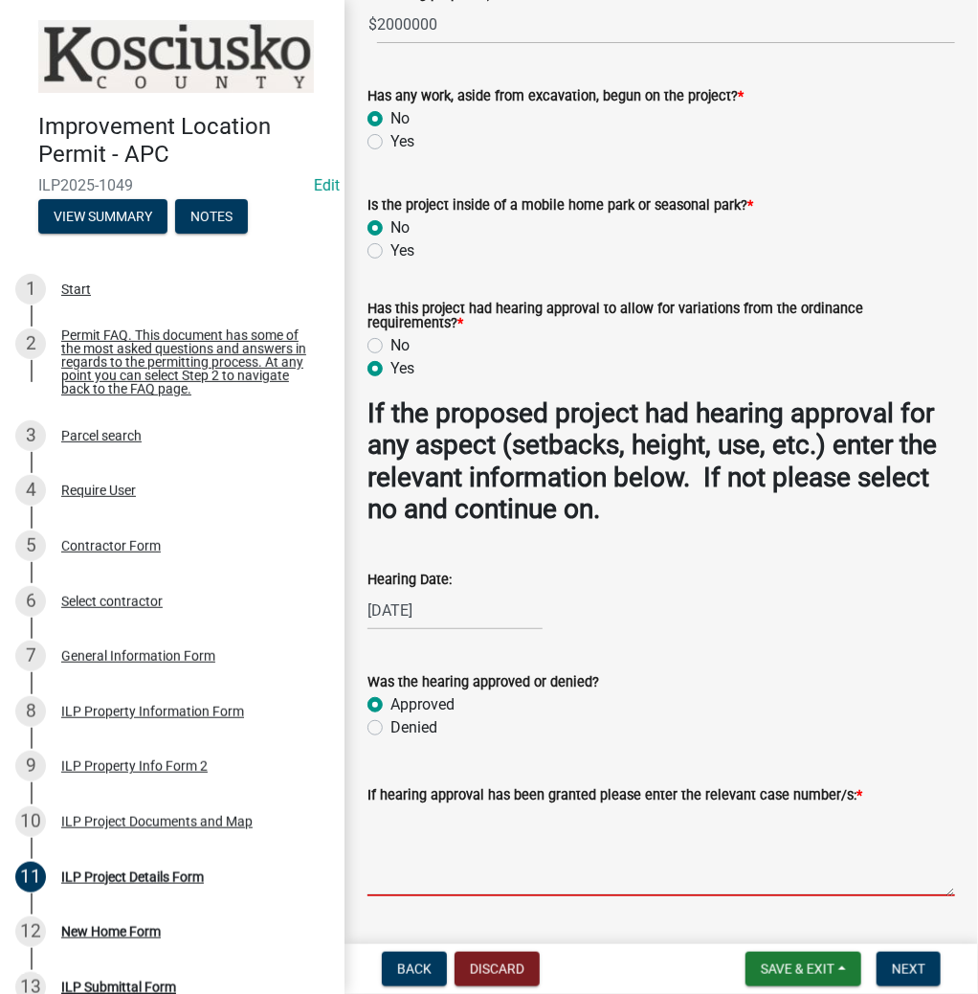
click at [406, 834] on textarea "If hearing approval has been granted please enter the relevant case number/s: *" at bounding box center [662, 851] width 588 height 90
type textarea "VAR-2025-194"
click at [923, 956] on button "Next" at bounding box center [909, 969] width 64 height 34
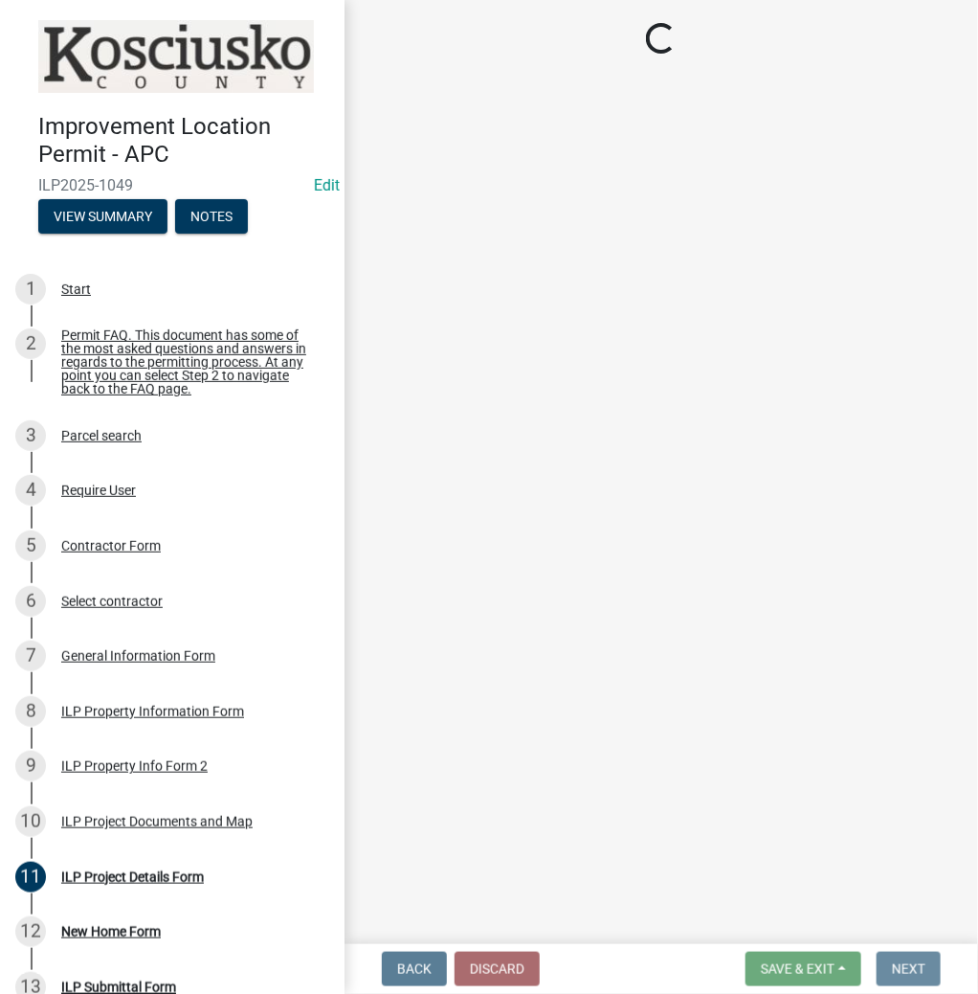
scroll to position [0, 0]
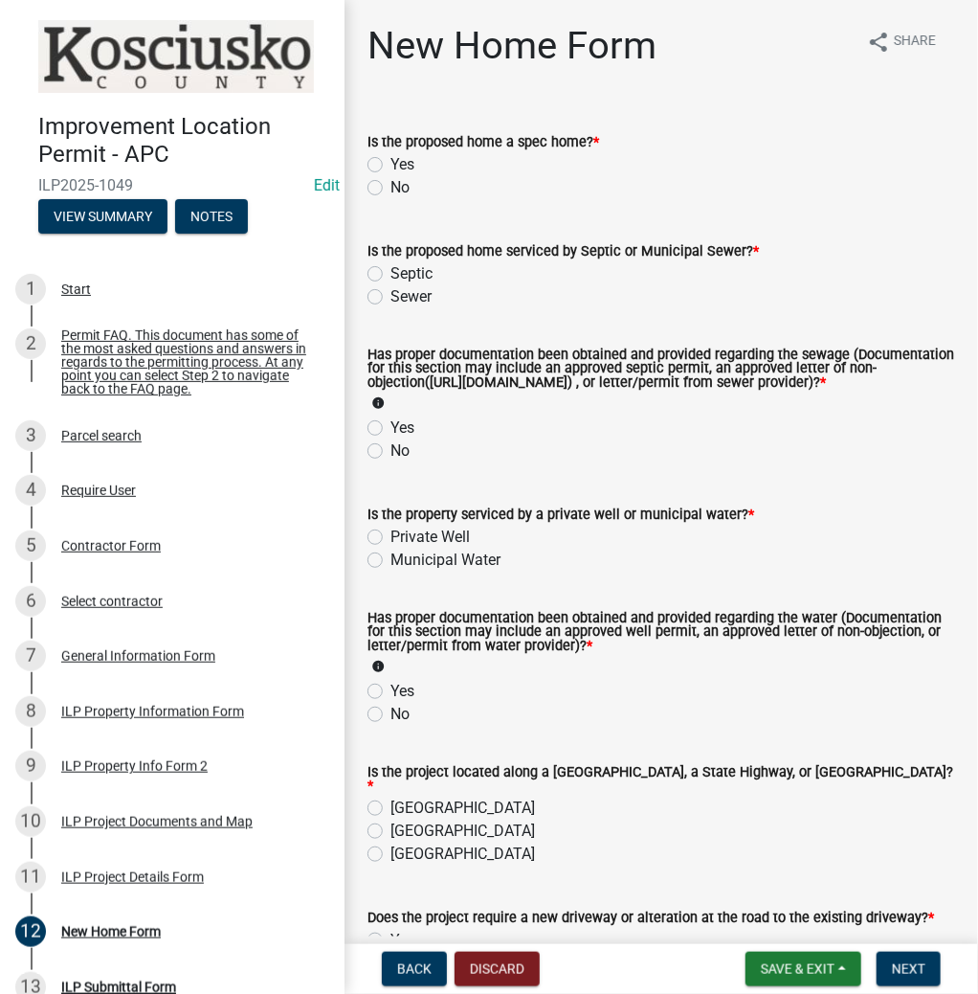
click at [391, 186] on label "No" at bounding box center [400, 187] width 19 height 23
click at [391, 186] on input "No" at bounding box center [397, 182] width 12 height 12
radio input "true"
click at [391, 297] on label "Sewer" at bounding box center [411, 296] width 41 height 23
click at [391, 297] on input "Sewer" at bounding box center [397, 291] width 12 height 12
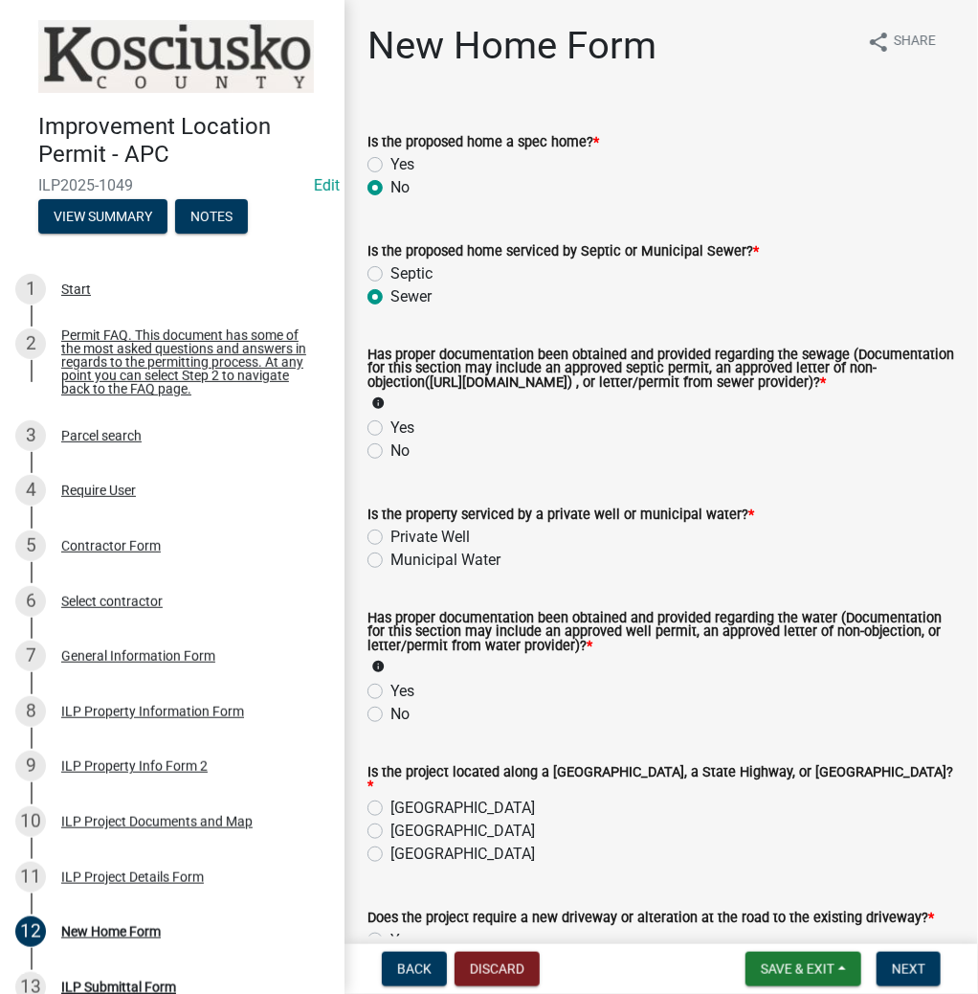
radio input "true"
click at [391, 438] on label "Yes" at bounding box center [403, 427] width 24 height 23
click at [391, 429] on input "Yes" at bounding box center [397, 422] width 12 height 12
radio input "true"
click at [391, 549] on label "Private Well" at bounding box center [430, 537] width 79 height 23
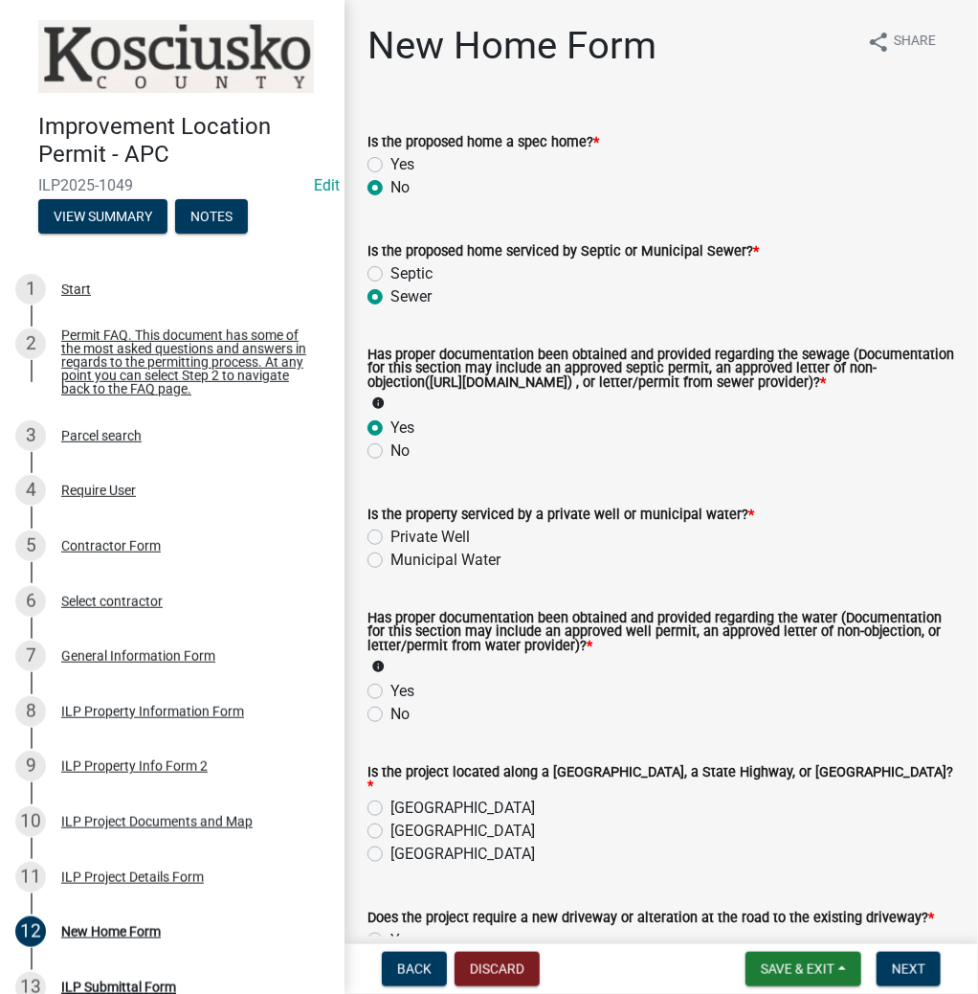
click at [391, 538] on input "Private Well" at bounding box center [397, 532] width 12 height 12
radio input "true"
click at [391, 703] on label "Yes" at bounding box center [403, 691] width 24 height 23
click at [391, 692] on input "Yes" at bounding box center [397, 686] width 12 height 12
radio input "true"
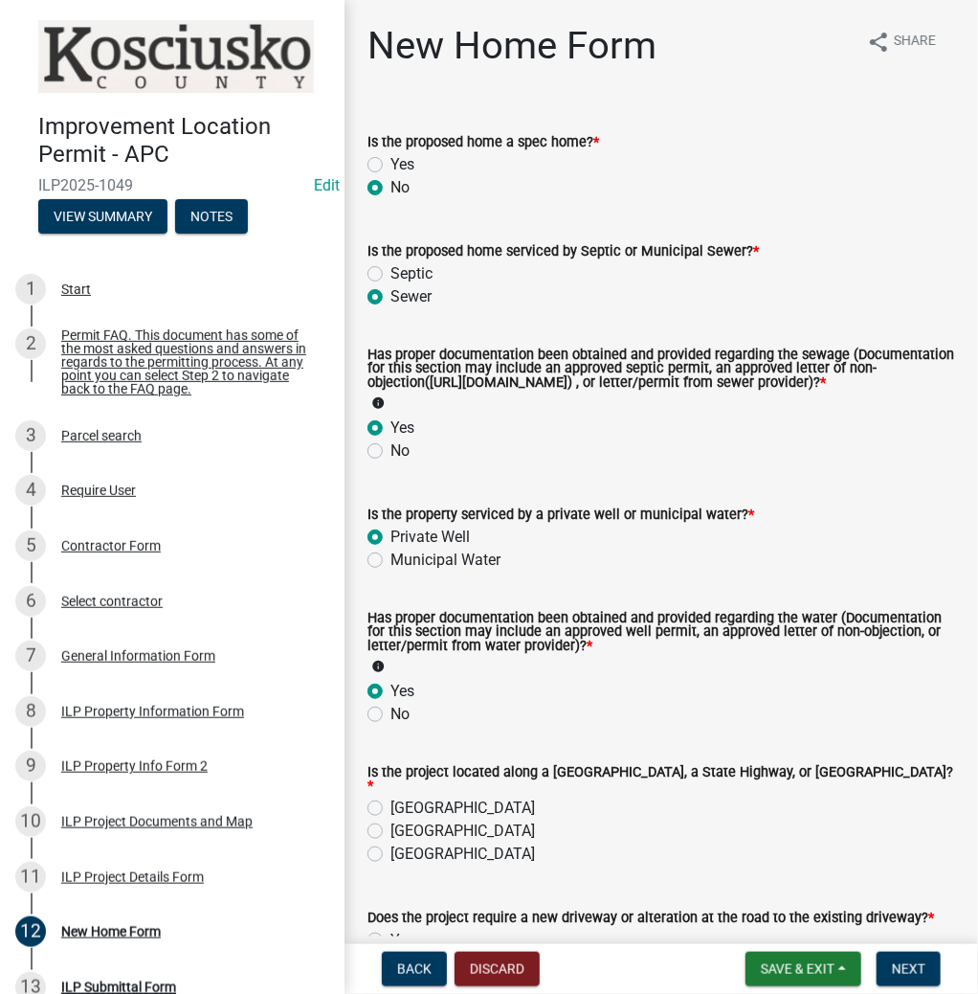
click at [391, 816] on label "County Road" at bounding box center [463, 808] width 145 height 23
click at [391, 809] on input "County Road" at bounding box center [397, 803] width 12 height 12
radio input "true"
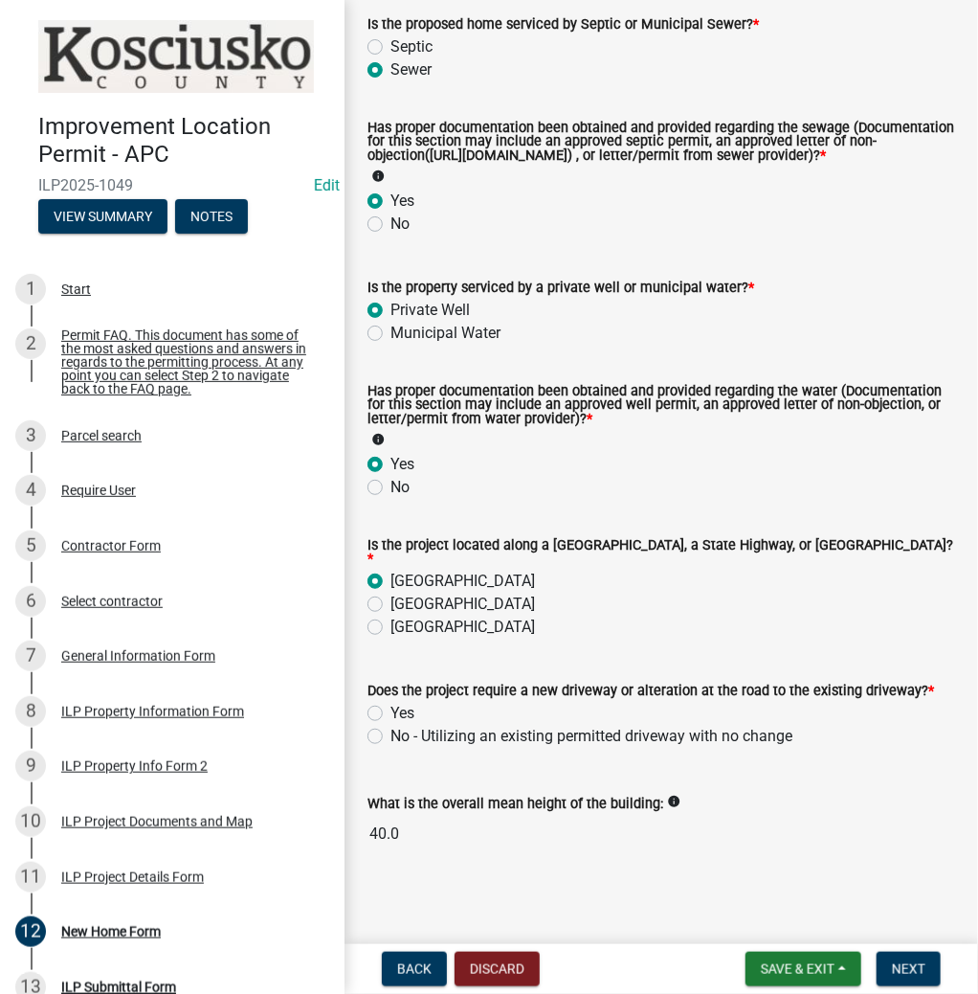
scroll to position [240, 0]
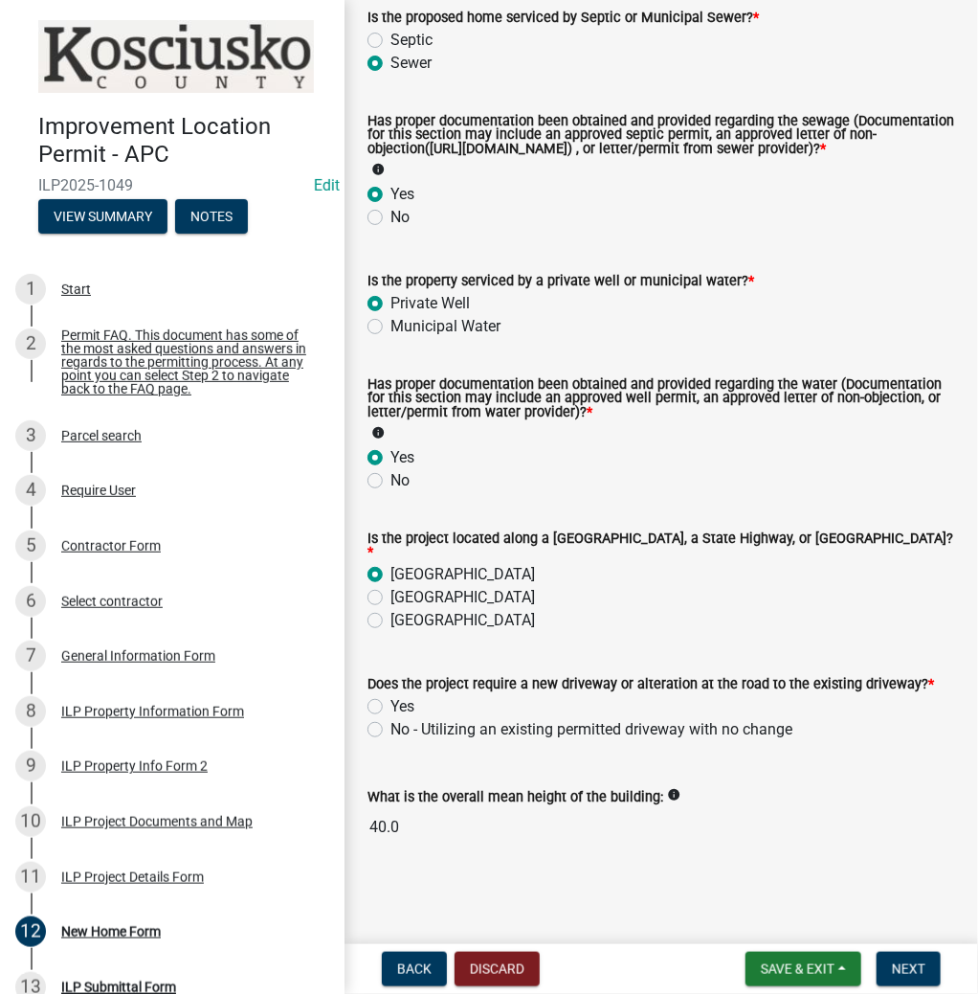
click at [391, 703] on label "Yes" at bounding box center [403, 706] width 24 height 23
click at [391, 703] on input "Yes" at bounding box center [397, 701] width 12 height 12
radio input "true"
click at [904, 979] on button "Next" at bounding box center [909, 969] width 64 height 34
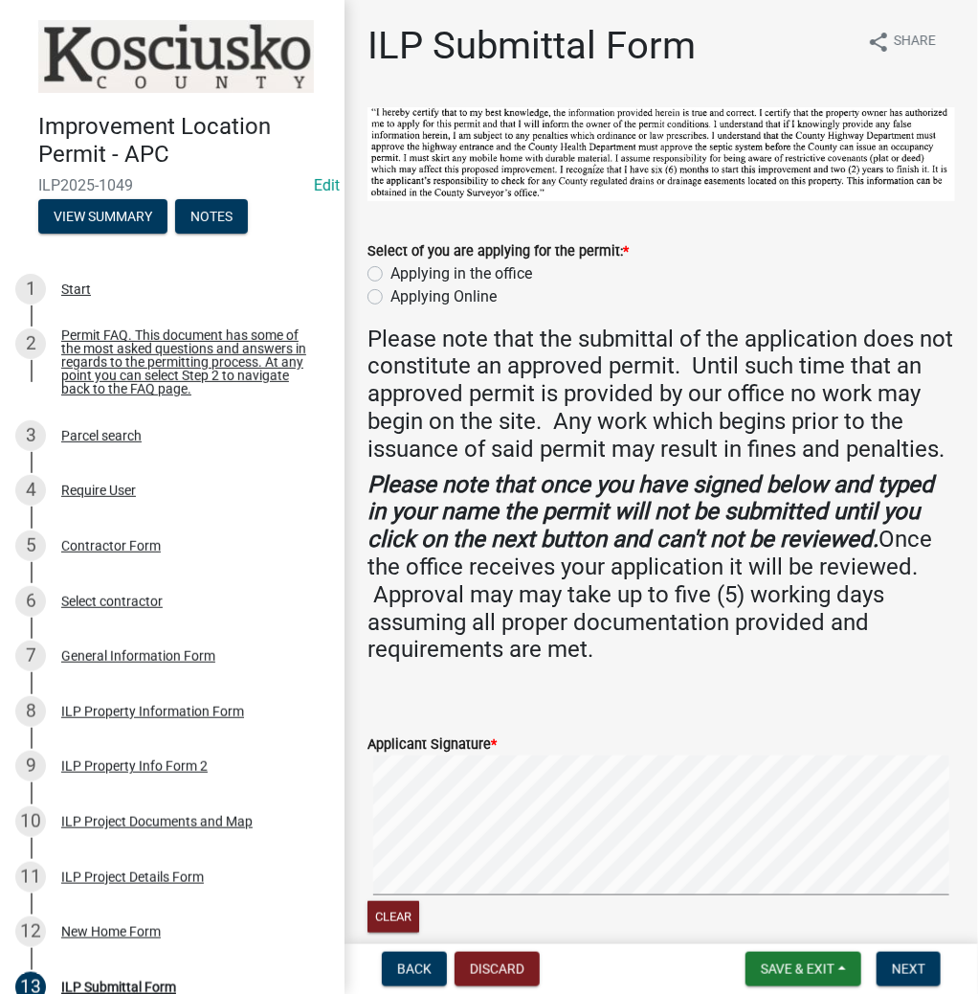
click at [391, 273] on label "Applying in the office" at bounding box center [462, 273] width 142 height 23
click at [391, 273] on input "Applying in the office" at bounding box center [397, 268] width 12 height 12
radio input "true"
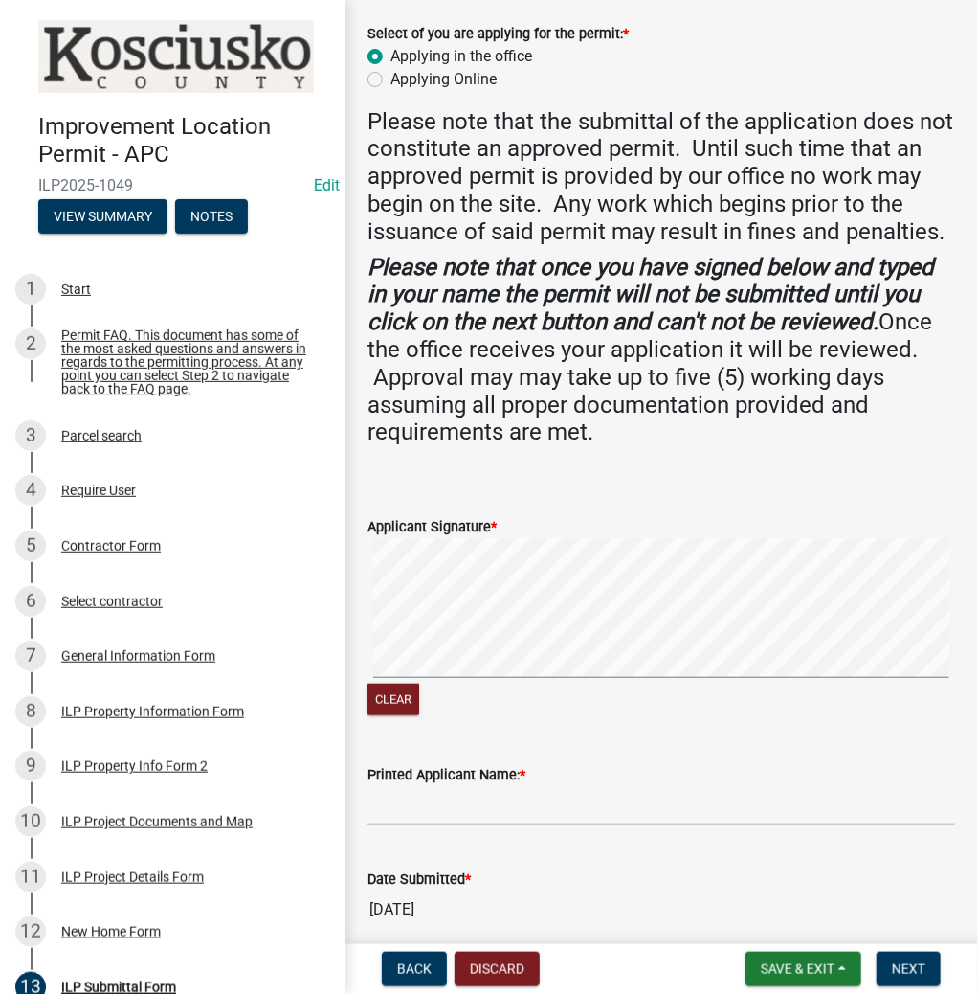
scroll to position [326, 0]
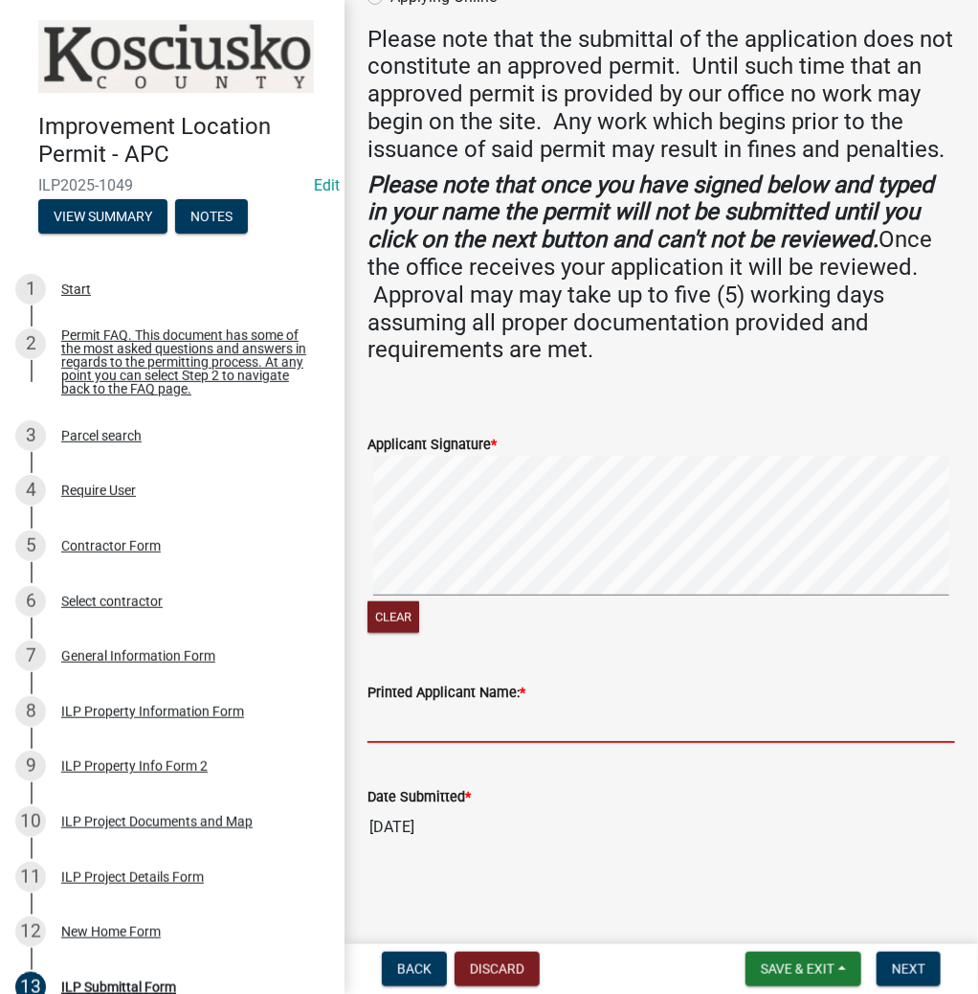
click at [430, 729] on input "Printed Applicant Name: *" at bounding box center [662, 723] width 588 height 39
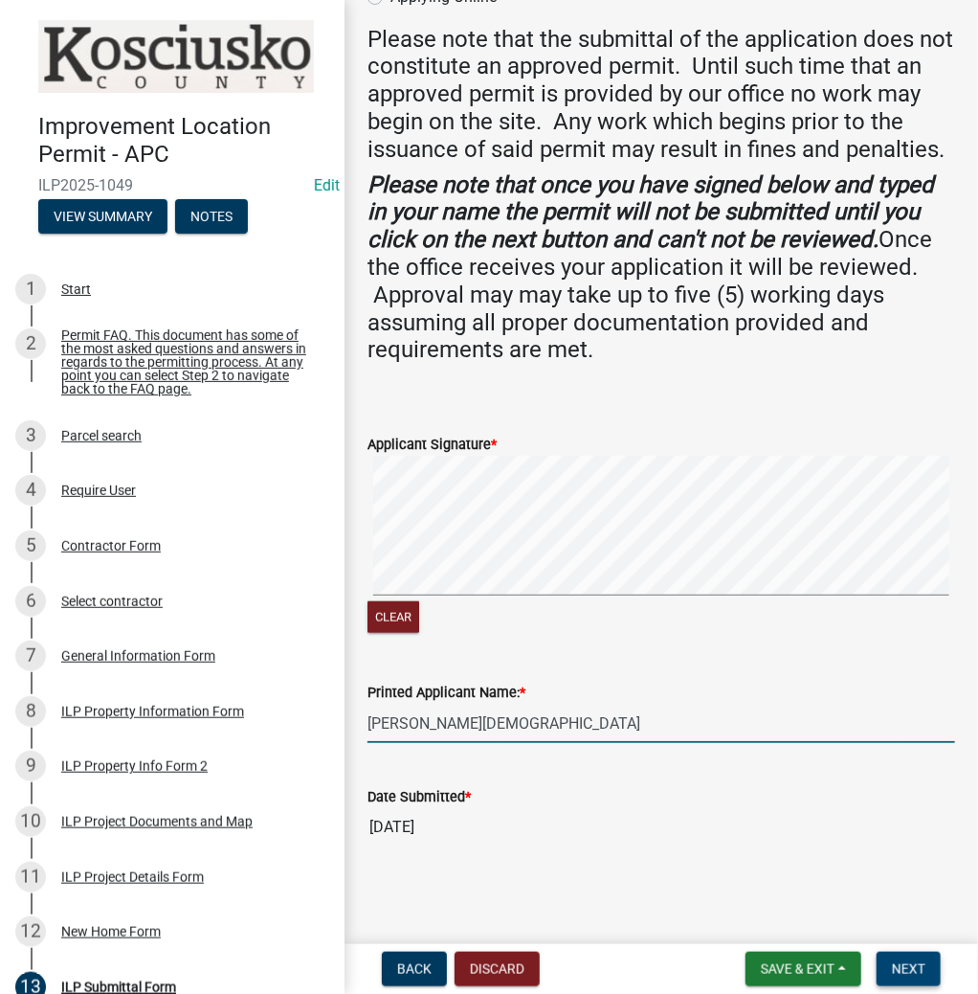
type input "TROY GAY"
click at [889, 972] on button "Next" at bounding box center [909, 969] width 64 height 34
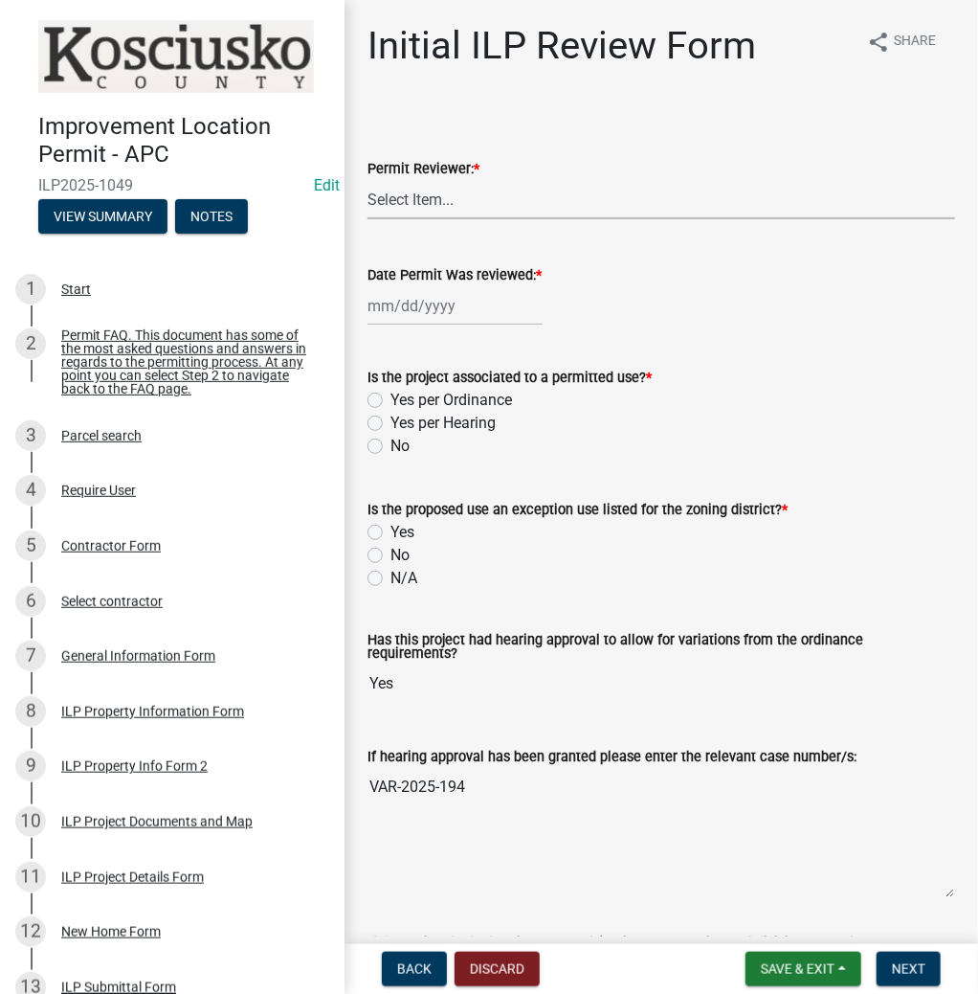
drag, startPoint x: 433, startPoint y: 199, endPoint x: 433, endPoint y: 213, distance: 13.4
click at [433, 199] on select "Select Item... MMS LT AT CS Vacant Vacant" at bounding box center [662, 199] width 588 height 39
click at [368, 180] on select "Select Item... MMS LT AT CS Vacant Vacant" at bounding box center [662, 199] width 588 height 39
select select "c872cdc8-ca01-49f1-a213-e4b05fa58cd2"
click at [413, 311] on div at bounding box center [455, 305] width 175 height 39
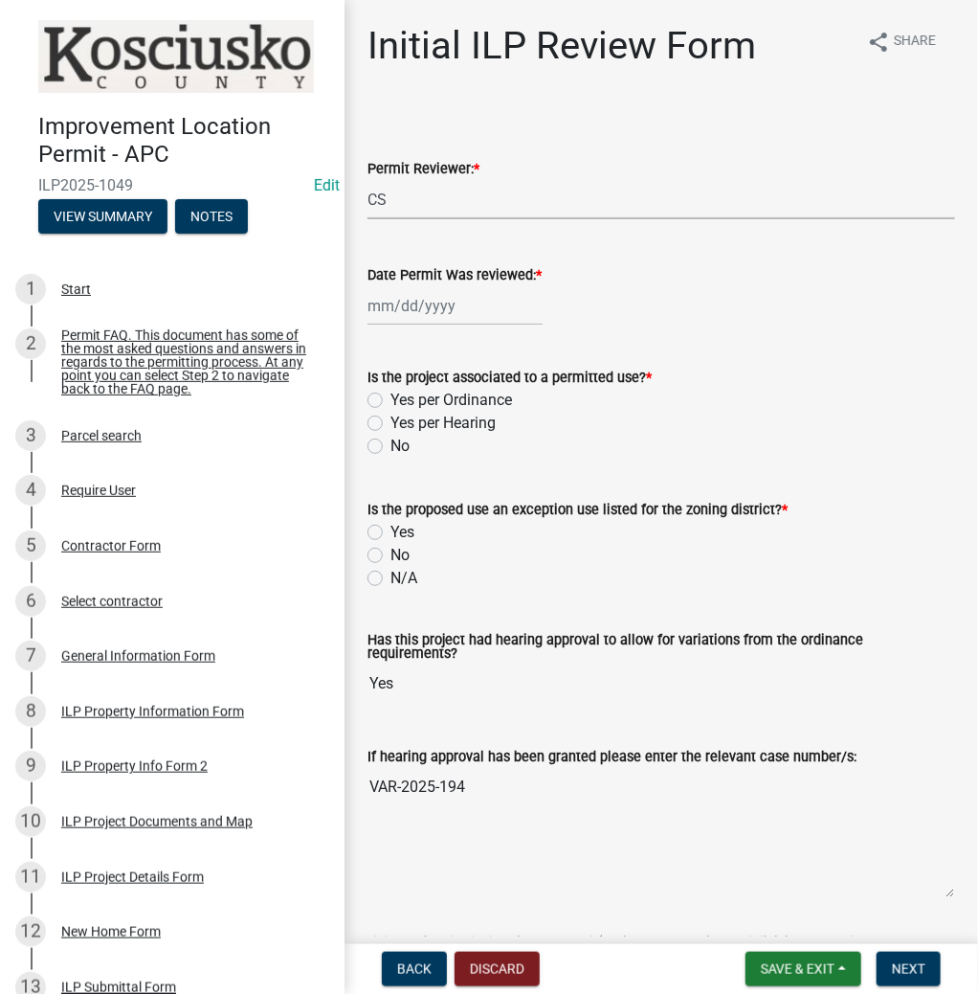
select select "8"
select select "2025"
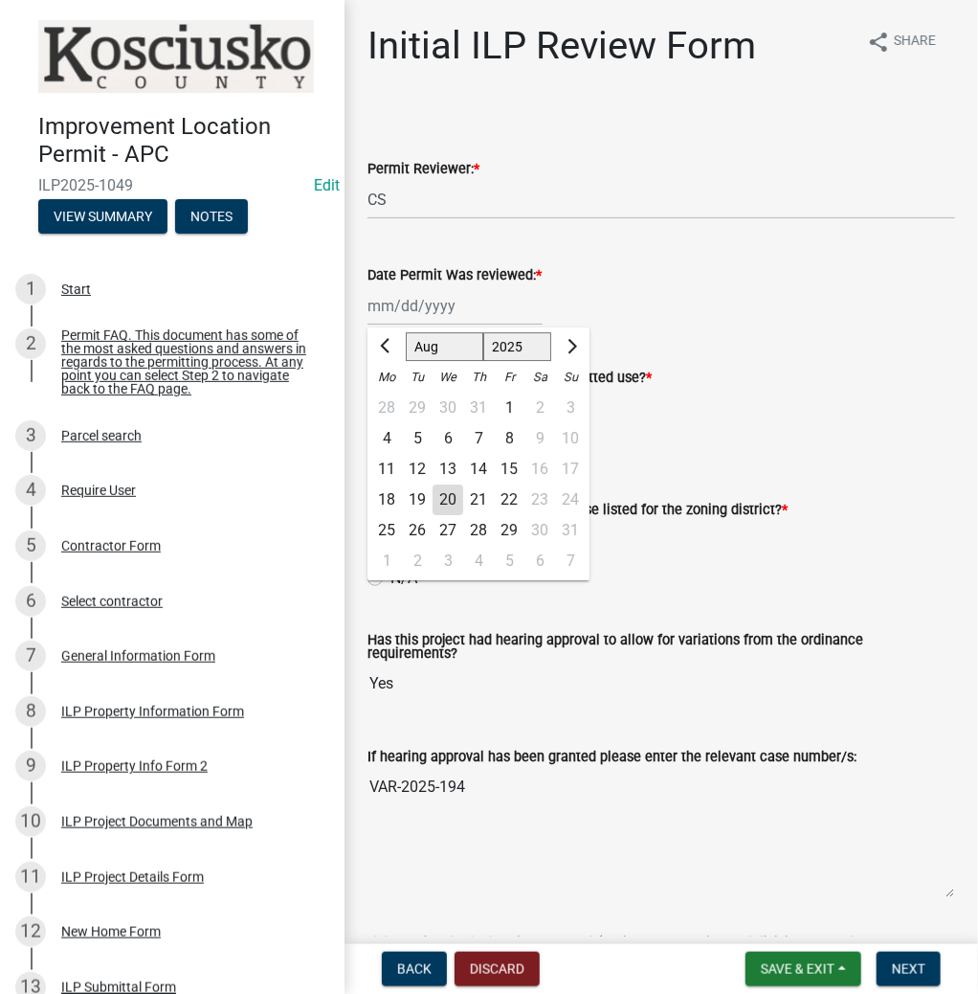
click at [439, 499] on div "20" at bounding box center [448, 499] width 31 height 31
type input "08/20/2025"
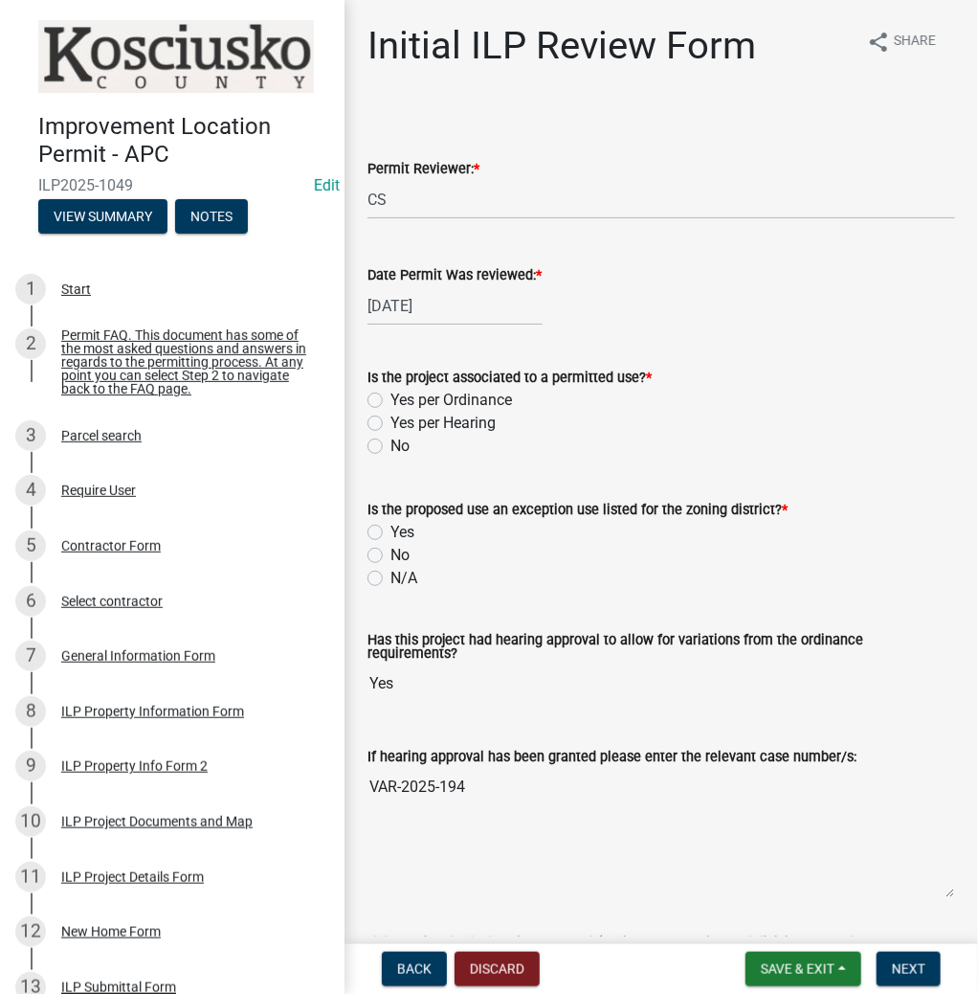
click at [391, 424] on label "Yes per Hearing" at bounding box center [443, 423] width 105 height 23
click at [391, 424] on input "Yes per Hearing" at bounding box center [397, 418] width 12 height 12
radio input "true"
click at [391, 550] on label "No" at bounding box center [400, 555] width 19 height 23
click at [391, 550] on input "No" at bounding box center [397, 550] width 12 height 12
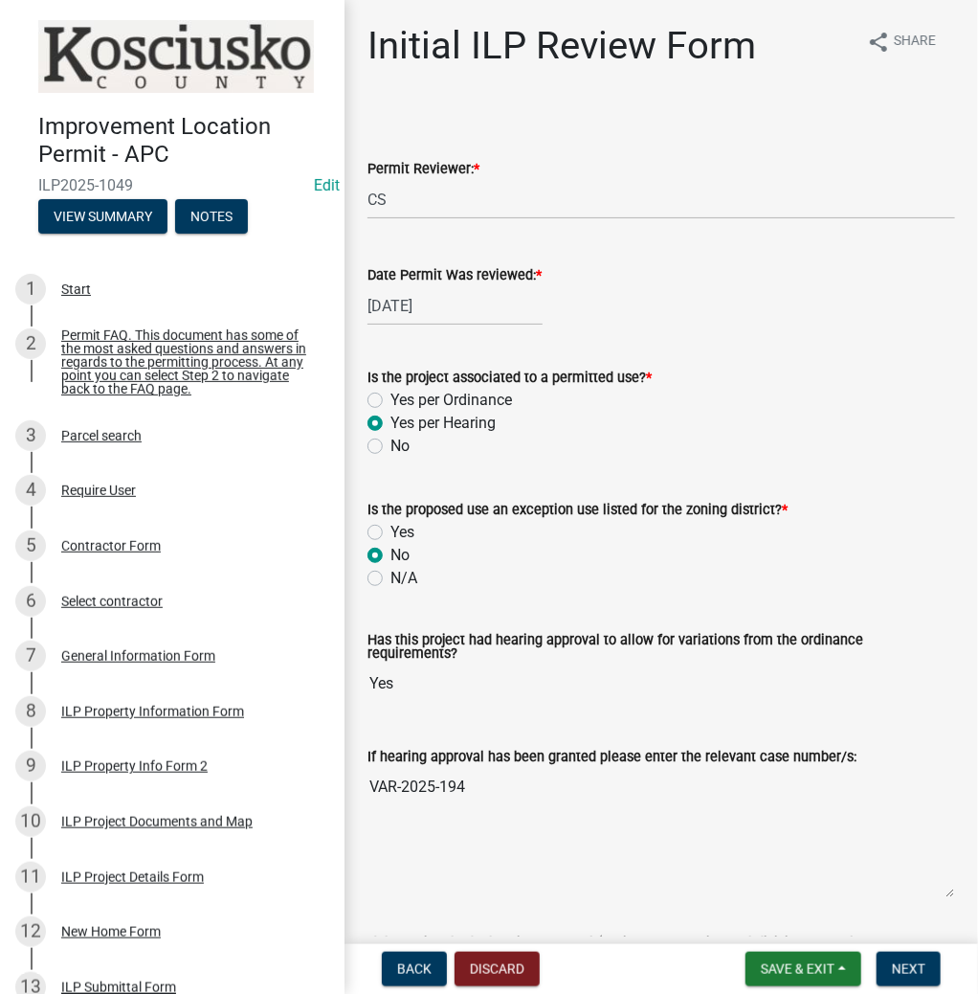
radio input "true"
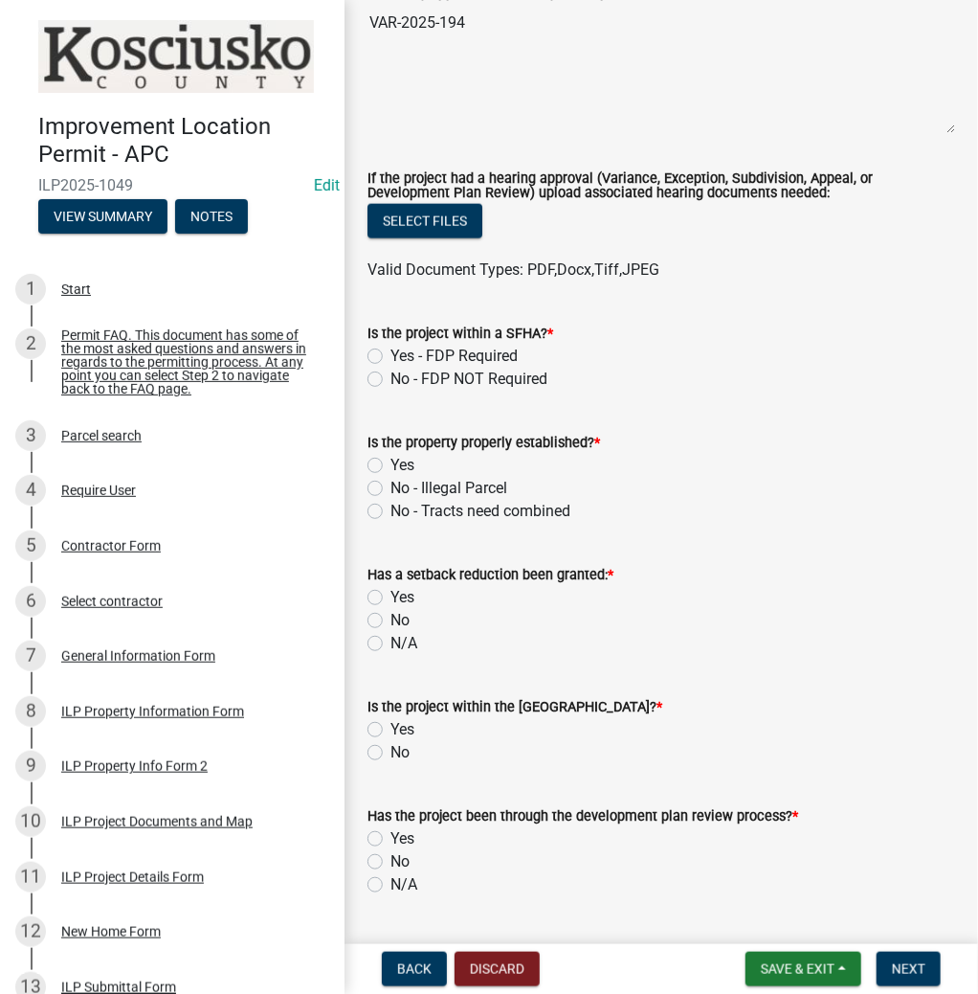
scroll to position [766, 0]
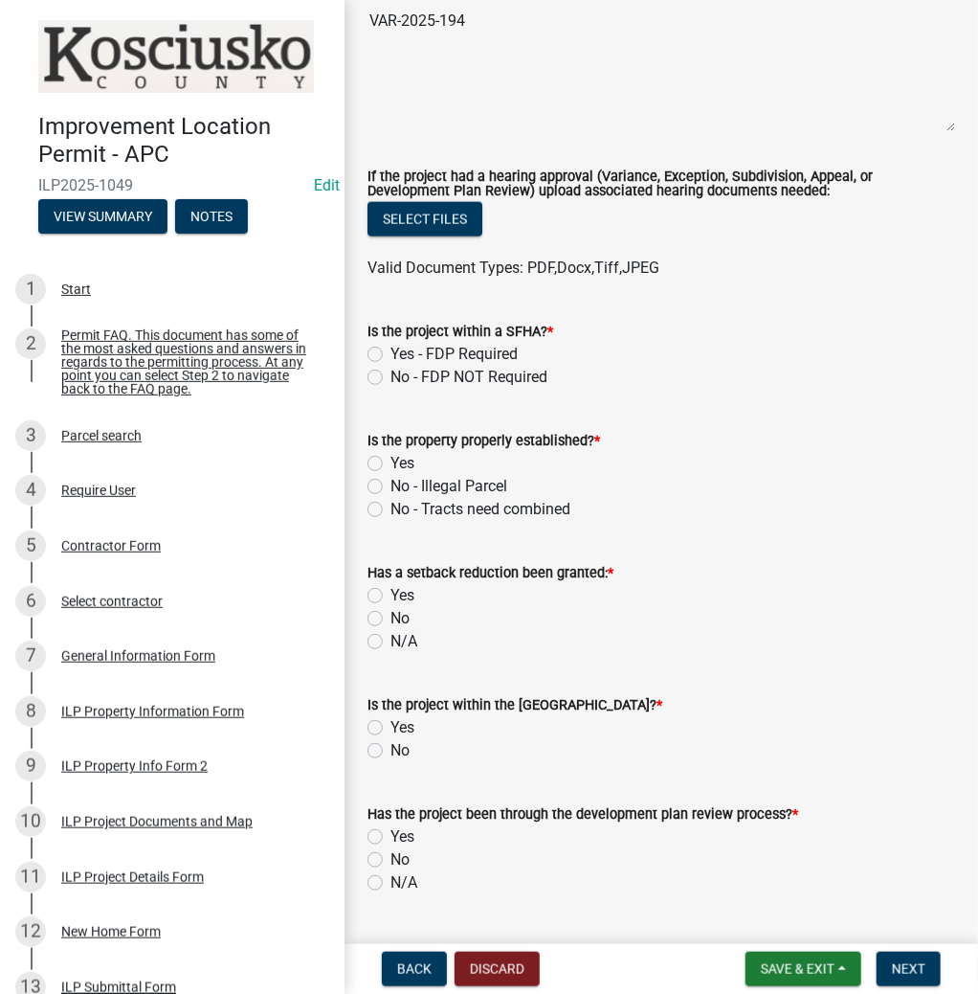
click at [391, 366] on label "No - FDP NOT Required" at bounding box center [469, 377] width 157 height 23
click at [391, 366] on input "No - FDP NOT Required" at bounding box center [397, 372] width 12 height 12
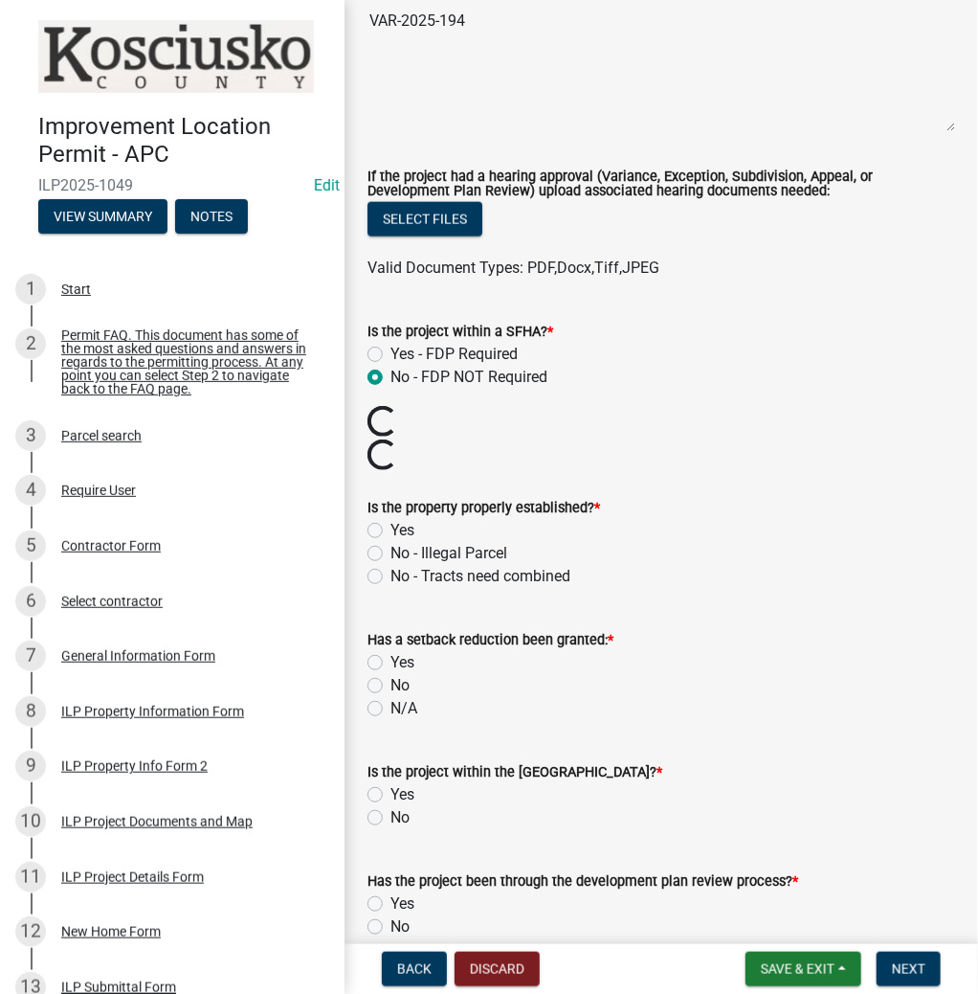
radio input "true"
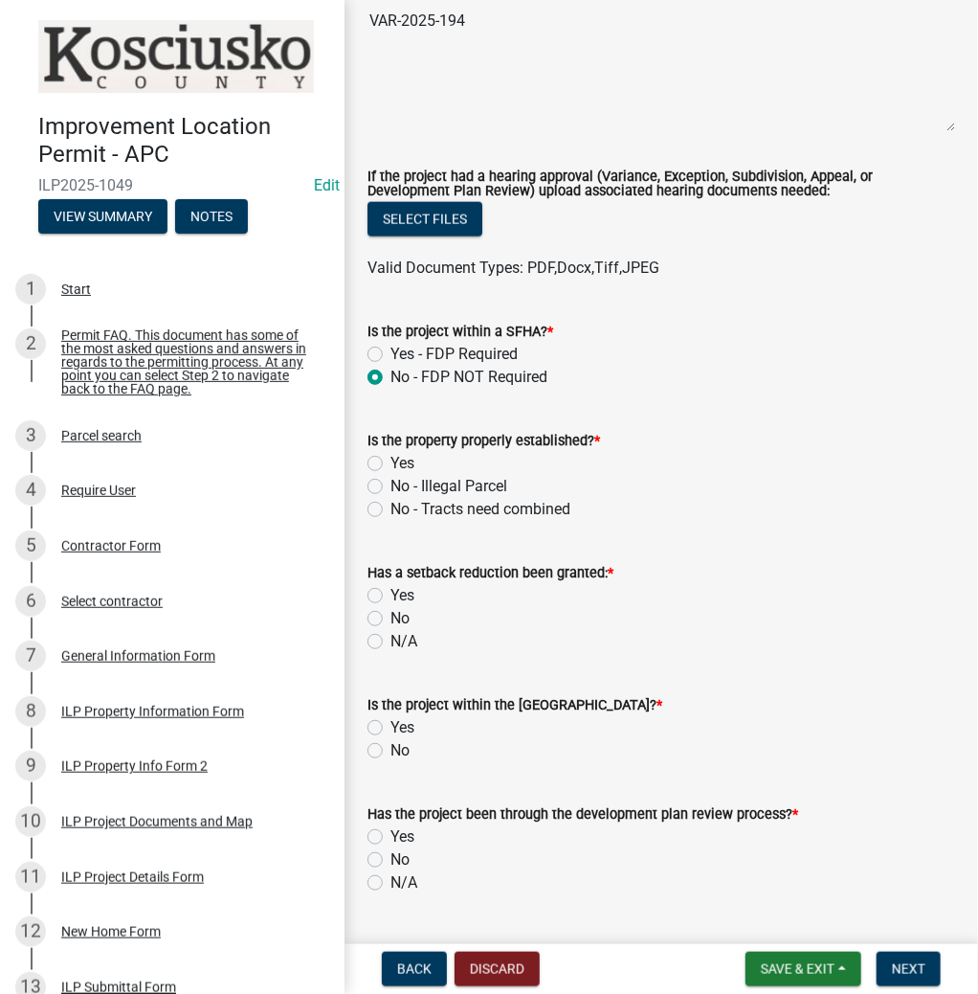
click at [391, 452] on label "Yes" at bounding box center [403, 463] width 24 height 23
click at [391, 452] on input "Yes" at bounding box center [397, 458] width 12 height 12
radio input "true"
click at [391, 607] on label "No" at bounding box center [400, 618] width 19 height 23
click at [391, 607] on input "No" at bounding box center [397, 613] width 12 height 12
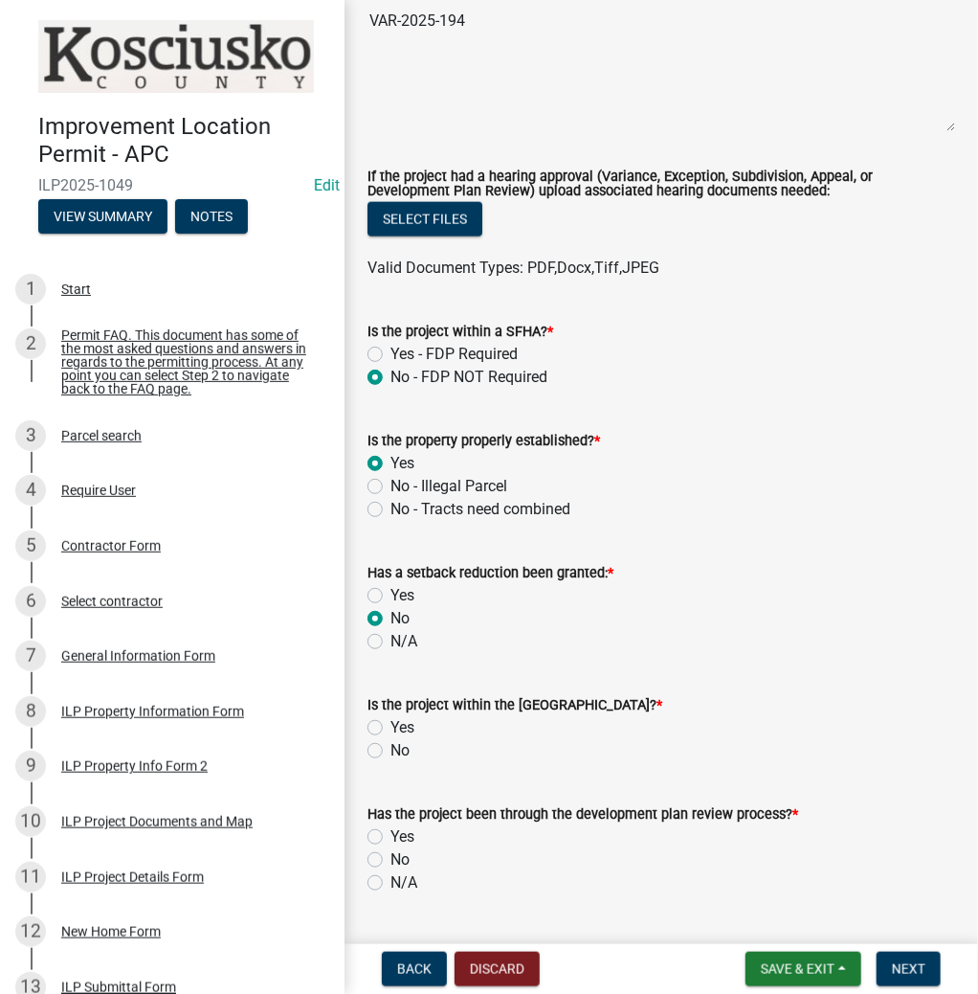
radio input "true"
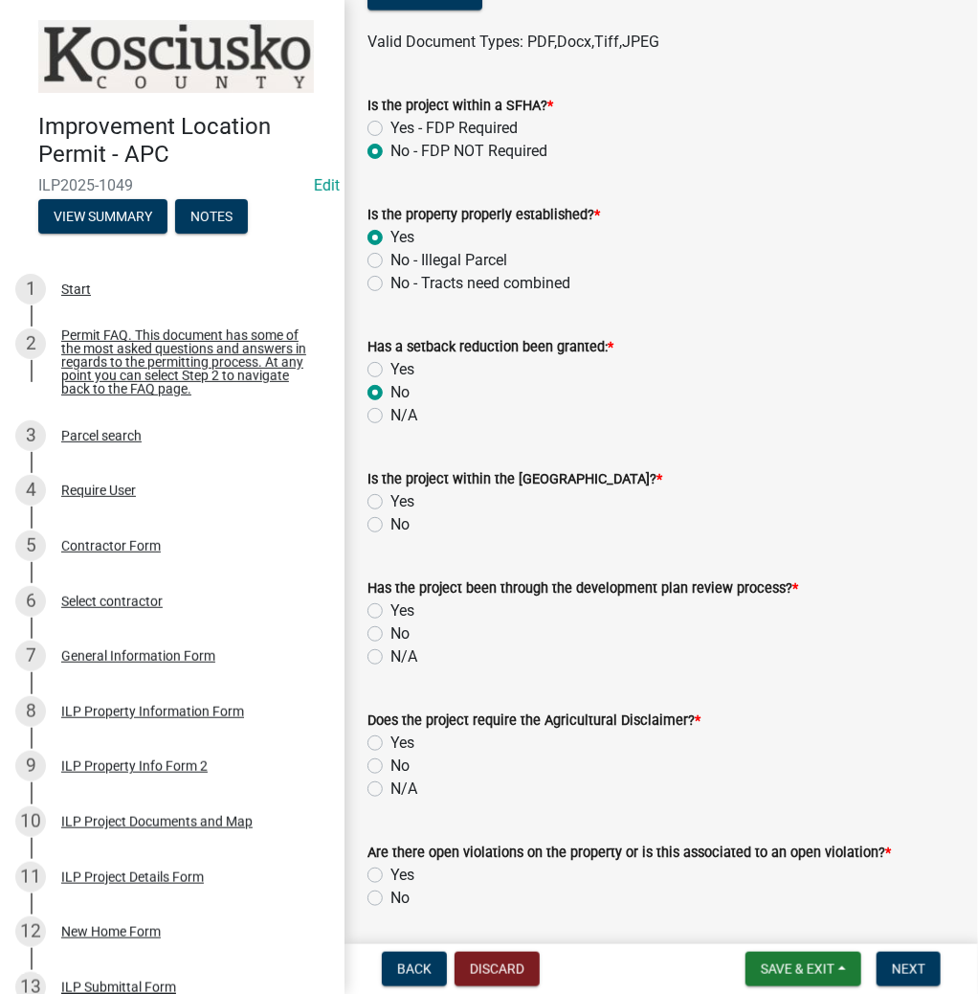
scroll to position [996, 0]
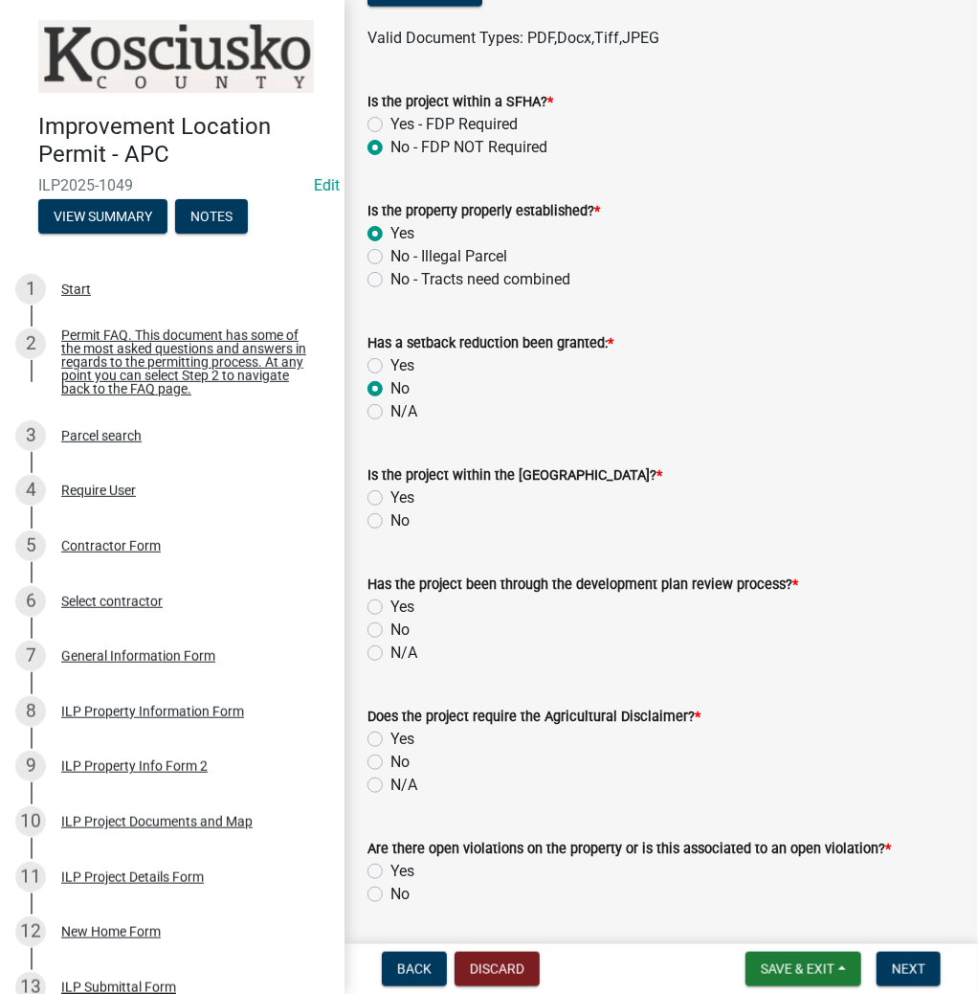
click at [391, 511] on label "No" at bounding box center [400, 520] width 19 height 23
click at [391, 511] on input "No" at bounding box center [397, 515] width 12 height 12
radio input "true"
click at [391, 618] on label "No" at bounding box center [400, 629] width 19 height 23
click at [391, 618] on input "No" at bounding box center [397, 624] width 12 height 12
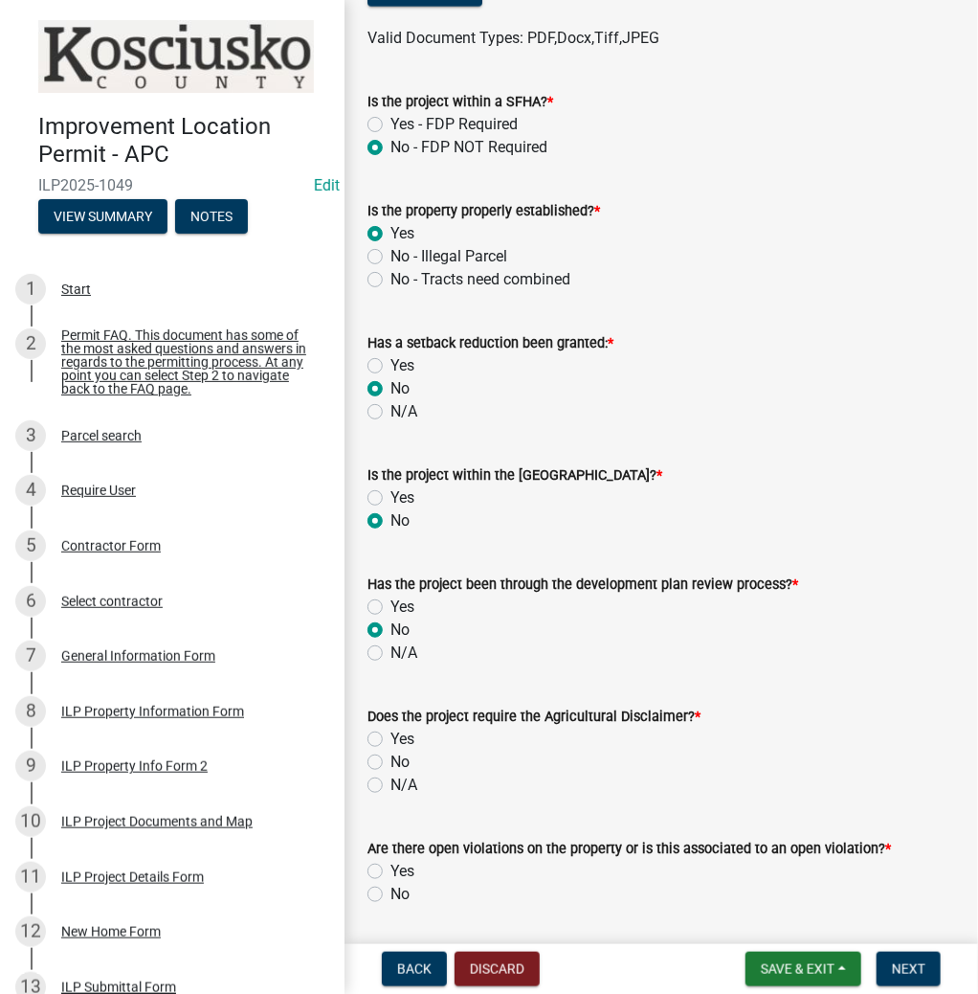
radio input "true"
click at [391, 751] on label "No" at bounding box center [400, 762] width 19 height 23
click at [391, 751] on input "No" at bounding box center [397, 757] width 12 height 12
radio input "true"
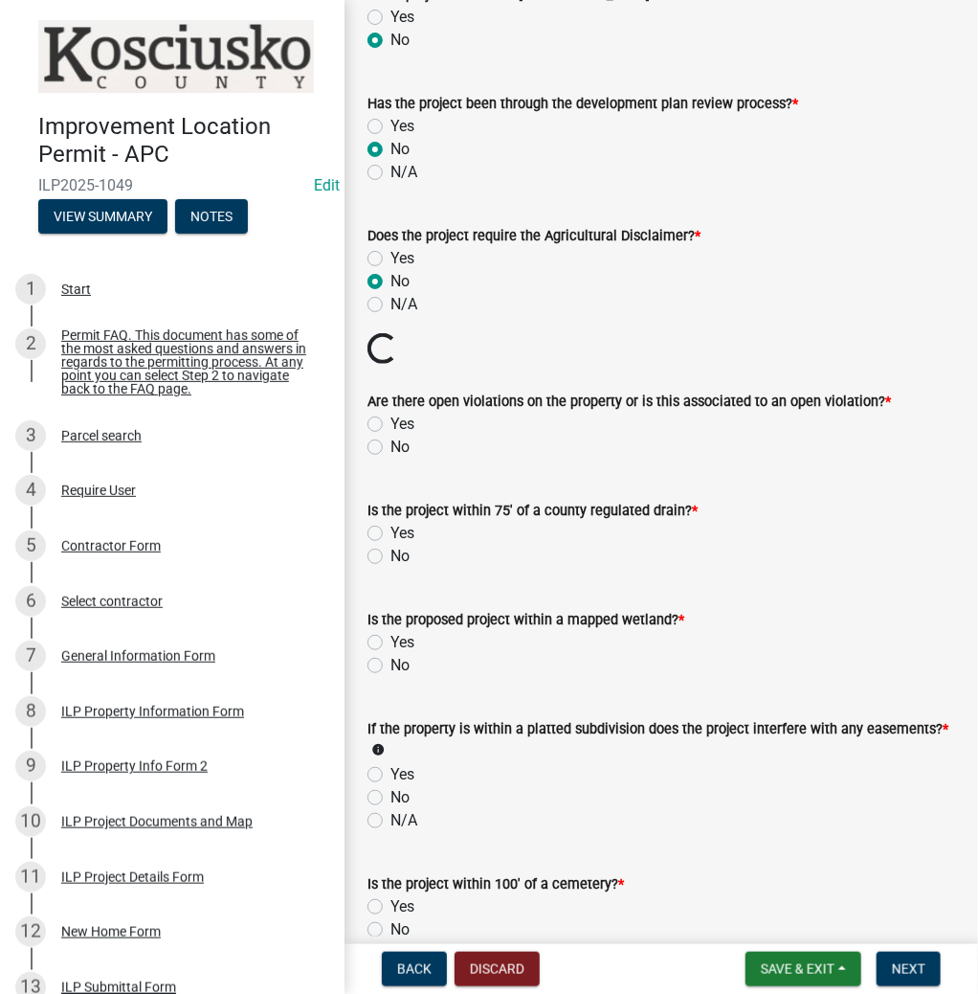
scroll to position [1608, 0]
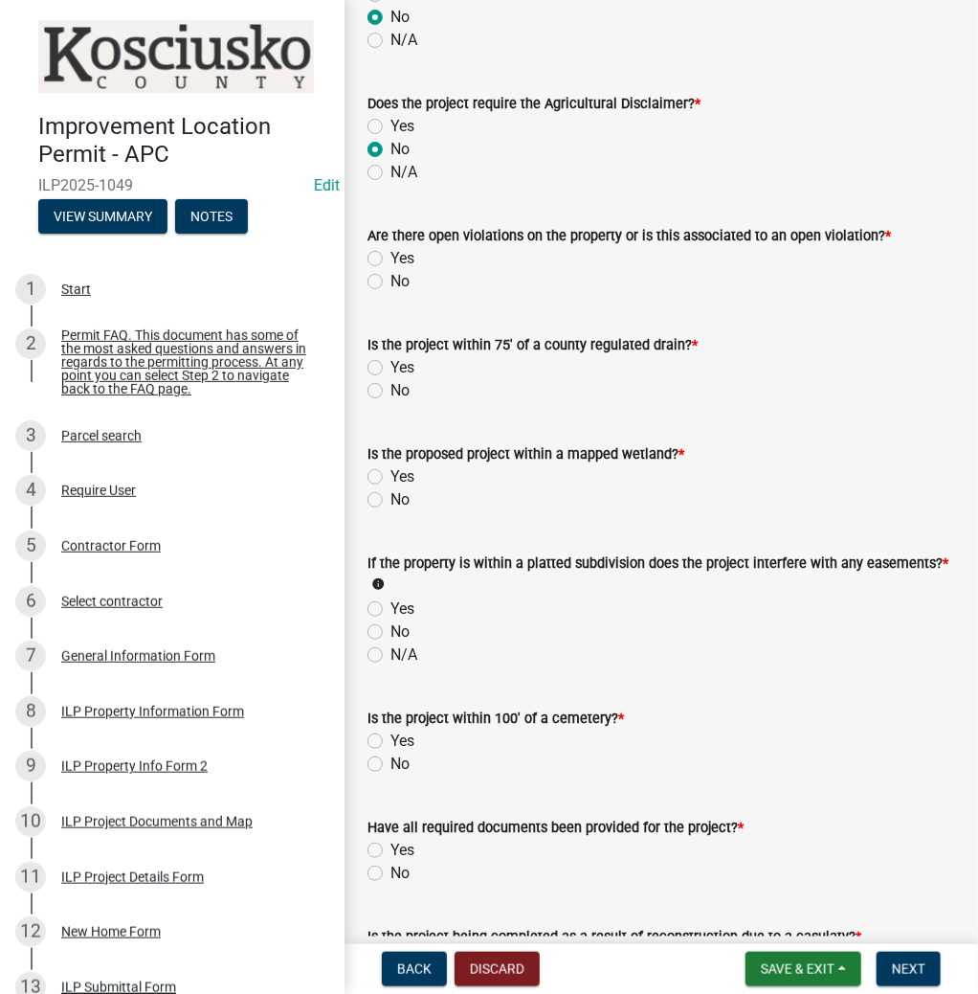
click at [391, 270] on label "No" at bounding box center [400, 281] width 19 height 23
click at [391, 270] on input "No" at bounding box center [397, 276] width 12 height 12
radio input "true"
click at [391, 379] on label "No" at bounding box center [400, 390] width 19 height 23
click at [391, 379] on input "No" at bounding box center [397, 385] width 12 height 12
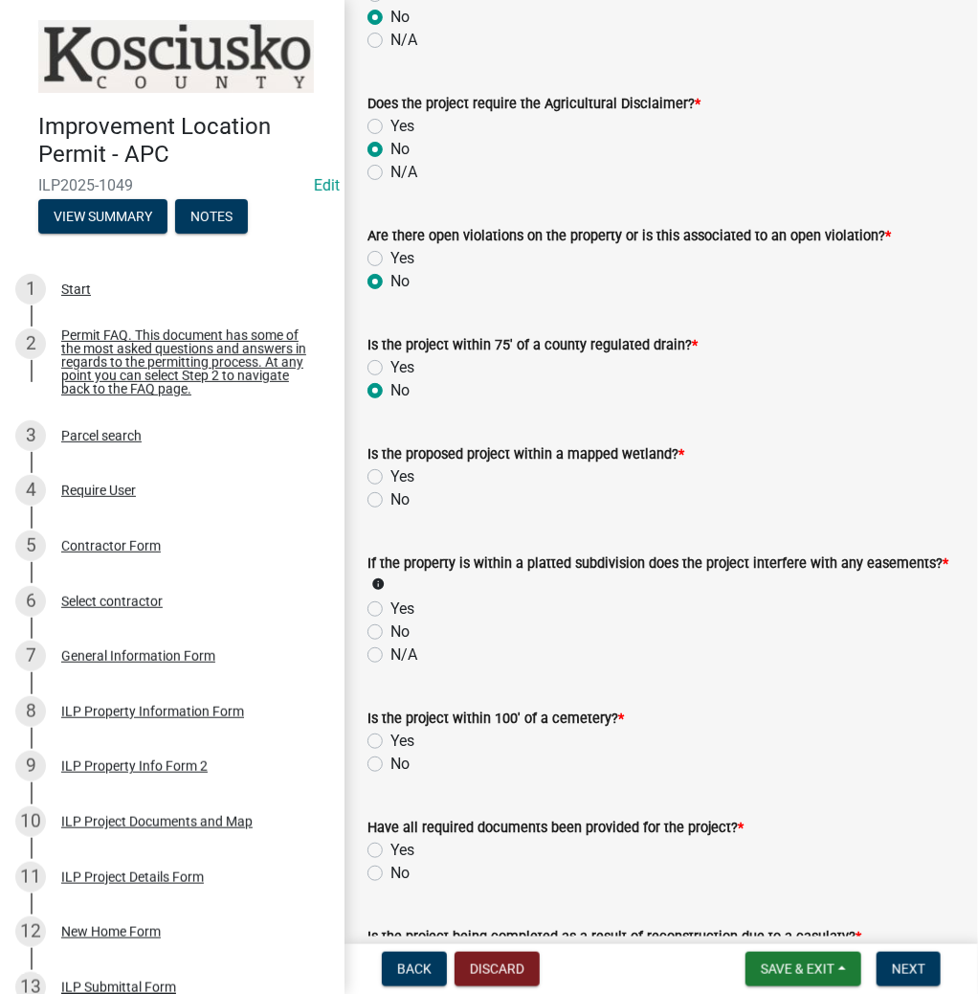
radio input "true"
click at [391, 490] on label "No" at bounding box center [400, 499] width 19 height 23
click at [391, 490] on input "No" at bounding box center [397, 494] width 12 height 12
radio input "true"
click at [391, 623] on label "No" at bounding box center [400, 631] width 19 height 23
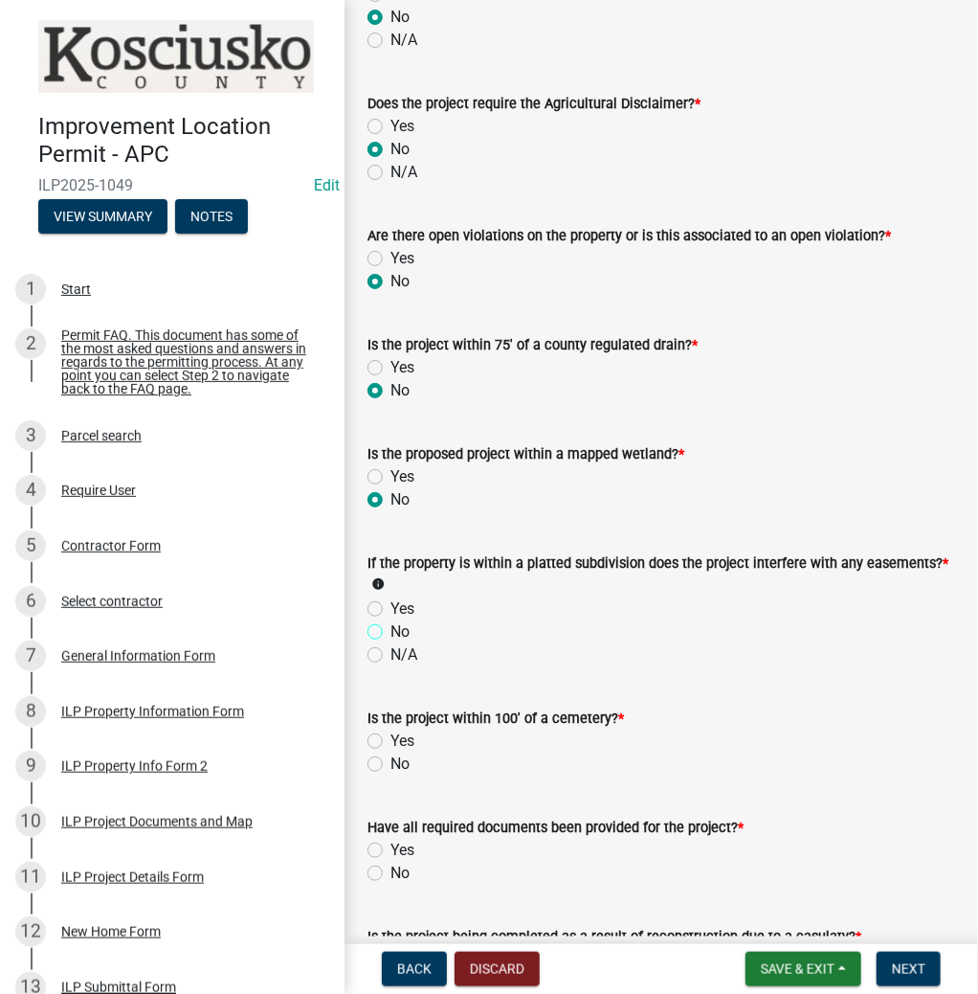
click at [391, 623] on input "No" at bounding box center [397, 626] width 12 height 12
radio input "true"
click at [391, 752] on label "No" at bounding box center [400, 763] width 19 height 23
click at [391, 752] on input "No" at bounding box center [397, 758] width 12 height 12
radio input "true"
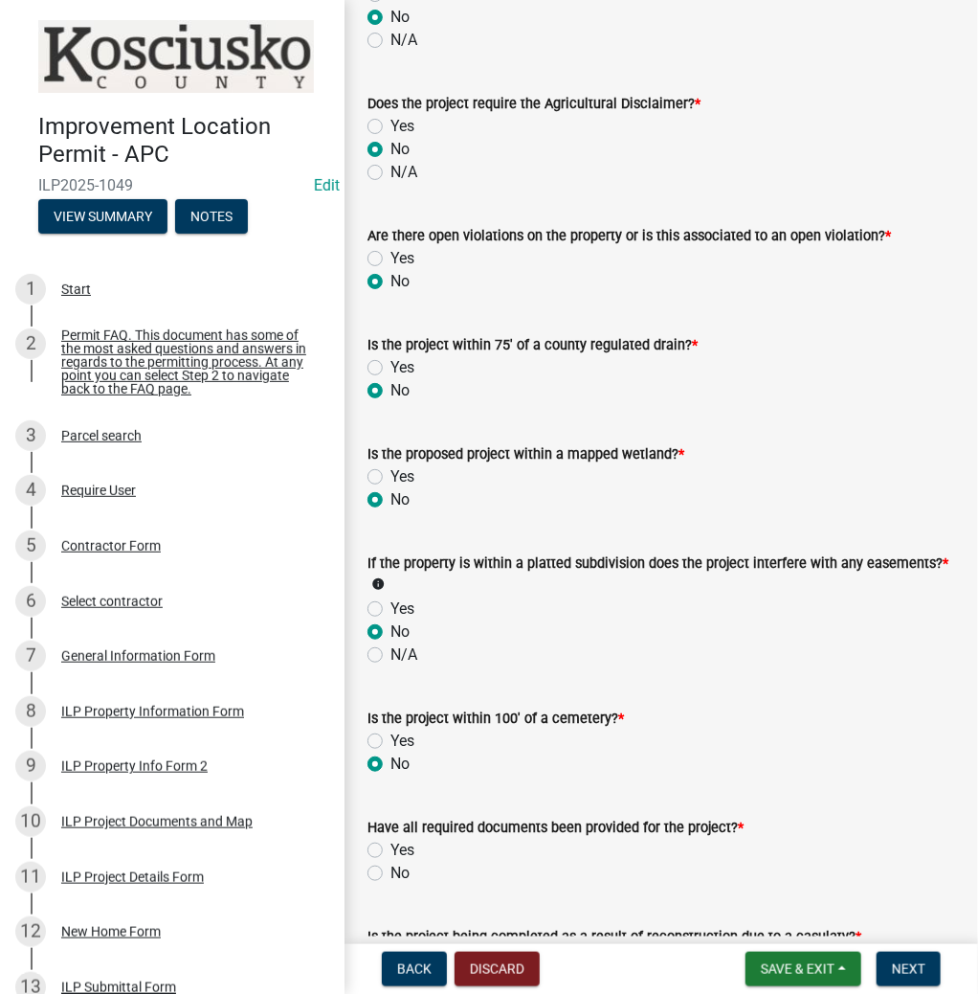
click at [391, 840] on label "Yes" at bounding box center [403, 850] width 24 height 23
click at [391, 840] on input "Yes" at bounding box center [397, 845] width 12 height 12
radio input "true"
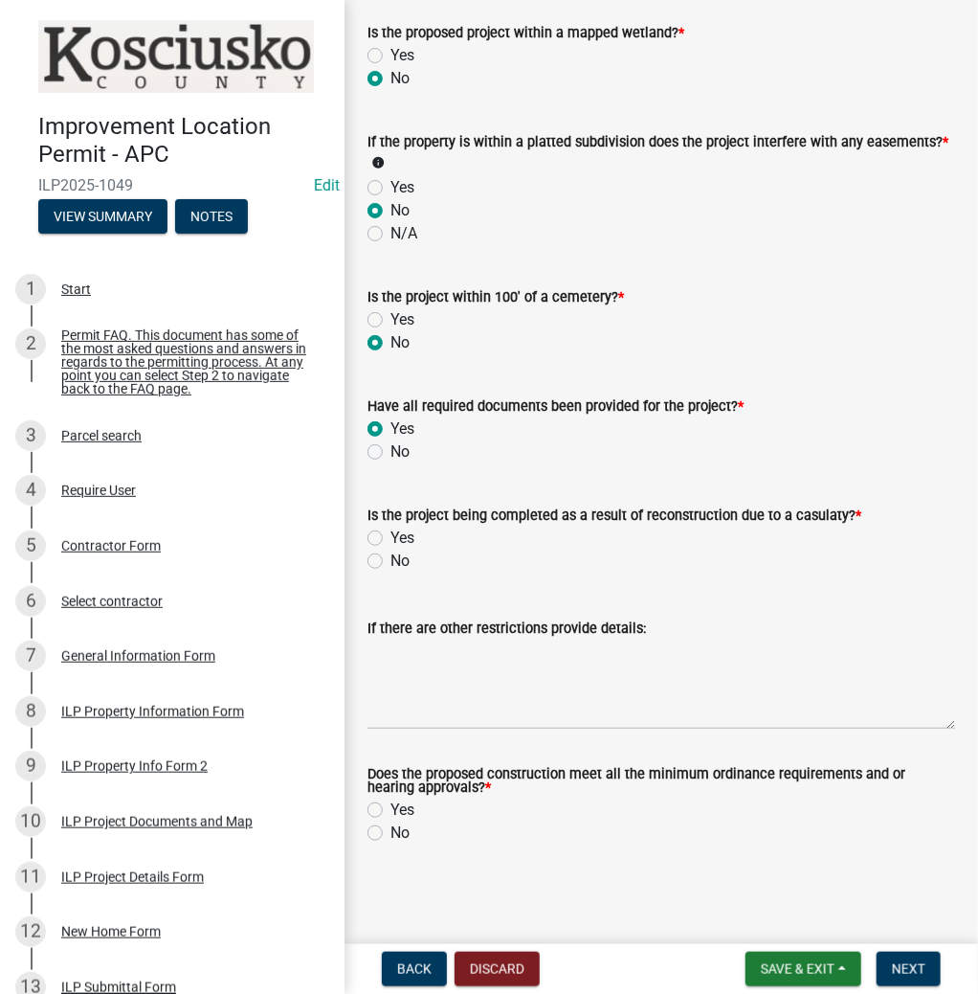
scroll to position [2022, 0]
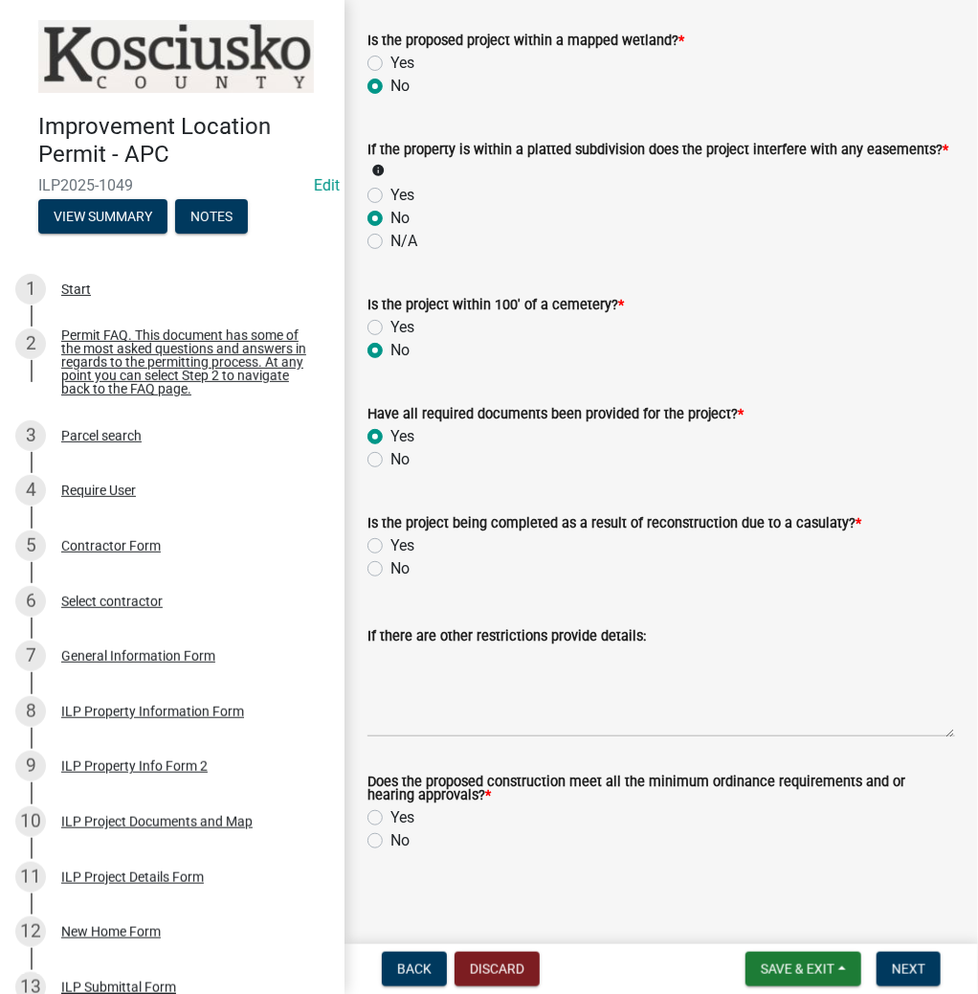
click at [391, 557] on label "No" at bounding box center [400, 568] width 19 height 23
click at [391, 557] on input "No" at bounding box center [397, 563] width 12 height 12
radio input "true"
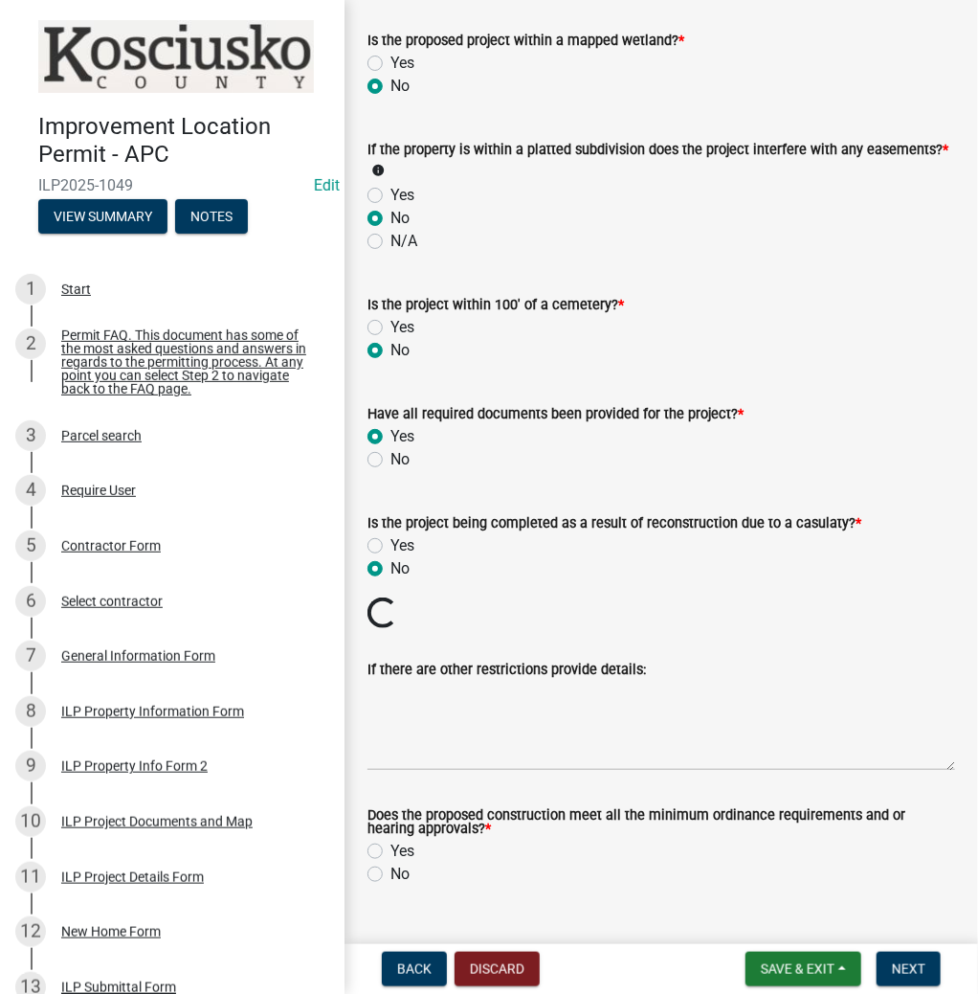
click at [391, 841] on label "Yes" at bounding box center [403, 851] width 24 height 23
click at [391, 841] on input "Yes" at bounding box center [397, 846] width 12 height 12
radio input "true"
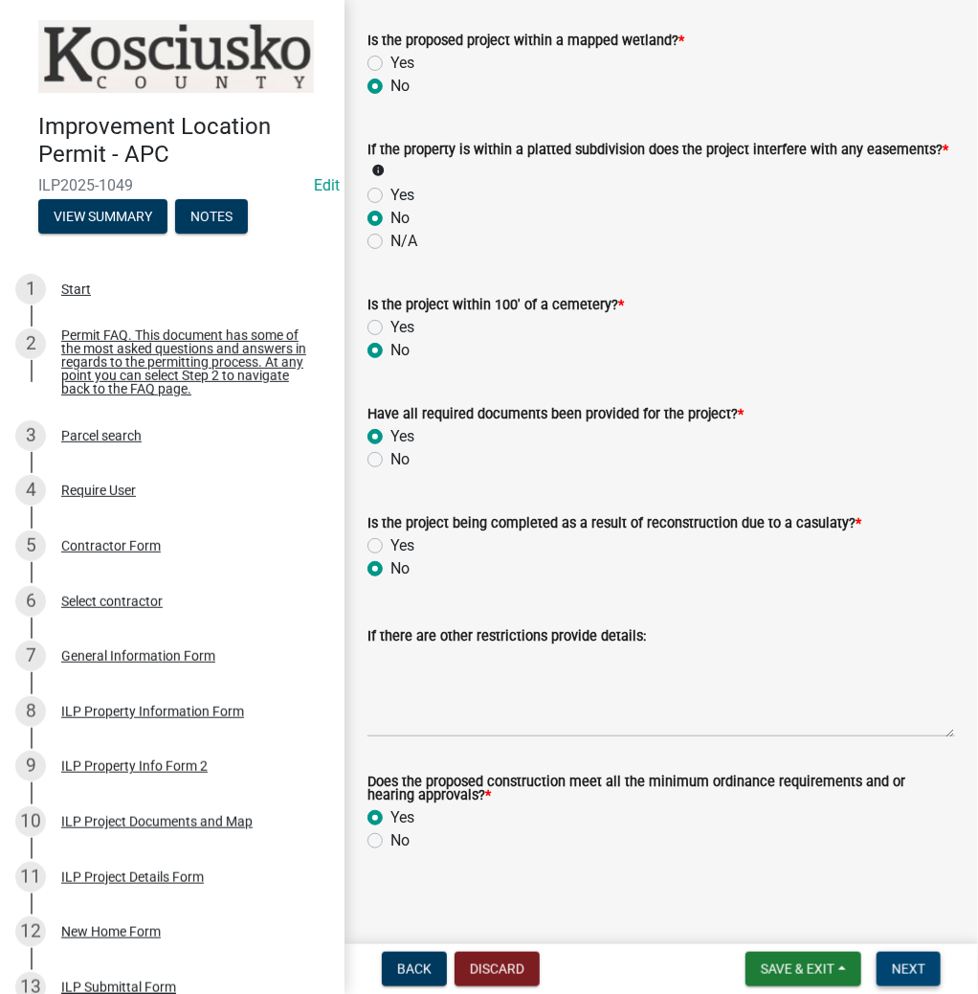
click at [900, 956] on button "Next" at bounding box center [909, 969] width 64 height 34
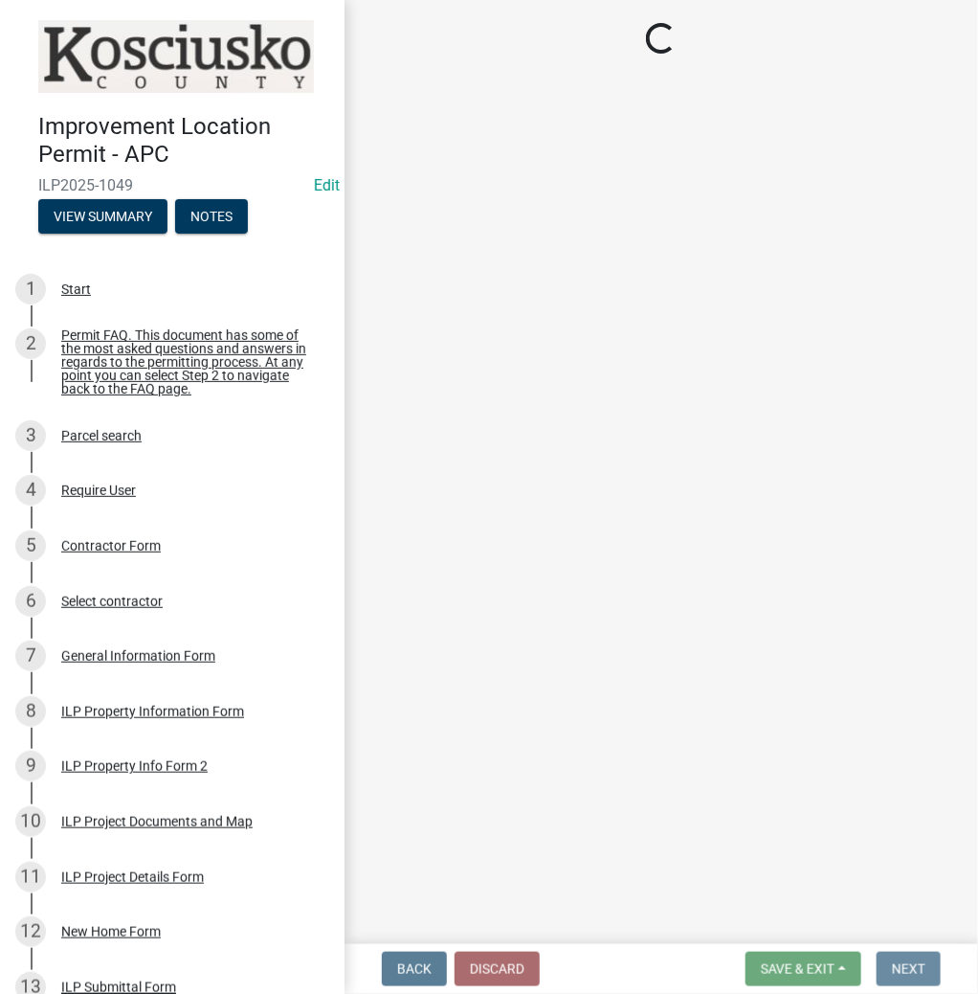
scroll to position [0, 0]
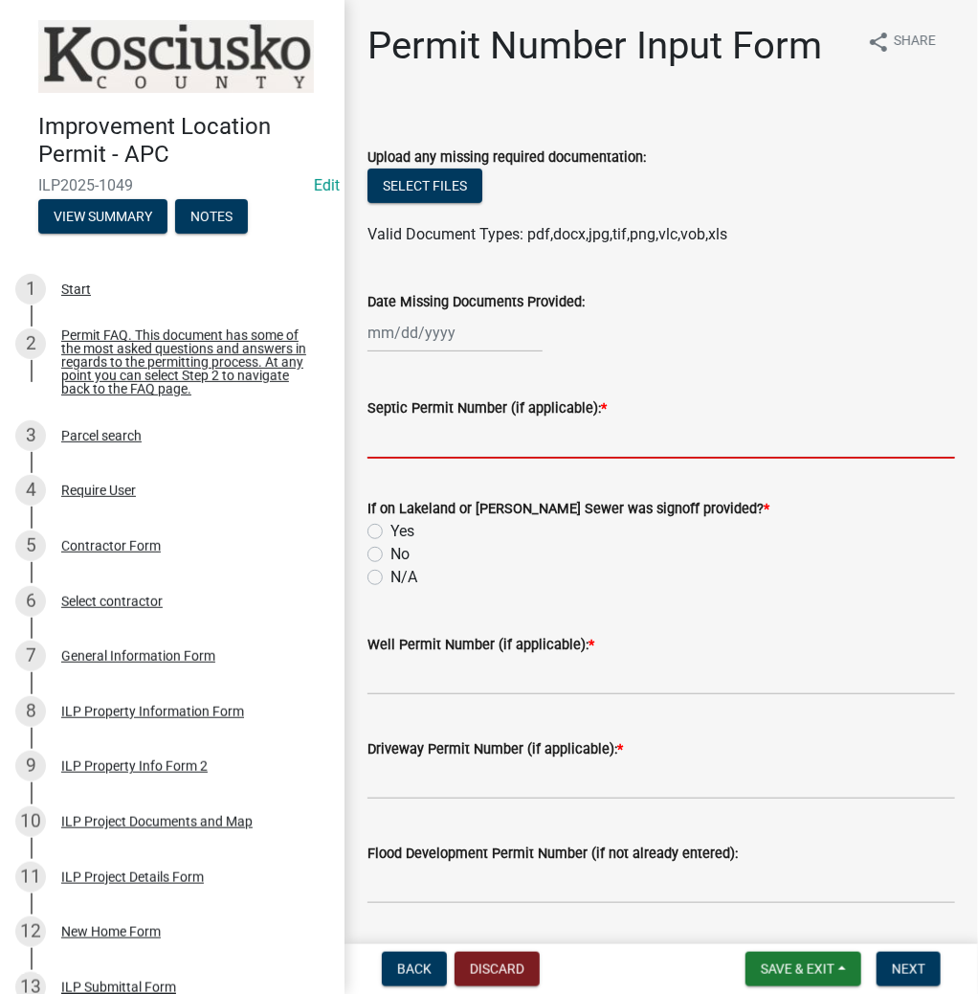
click at [416, 437] on input "Septic Permit Number (if applicable): *" at bounding box center [662, 438] width 588 height 39
type input "TCRSD"
click at [391, 532] on label "Yes" at bounding box center [403, 531] width 24 height 23
click at [391, 532] on input "Yes" at bounding box center [397, 526] width 12 height 12
radio input "true"
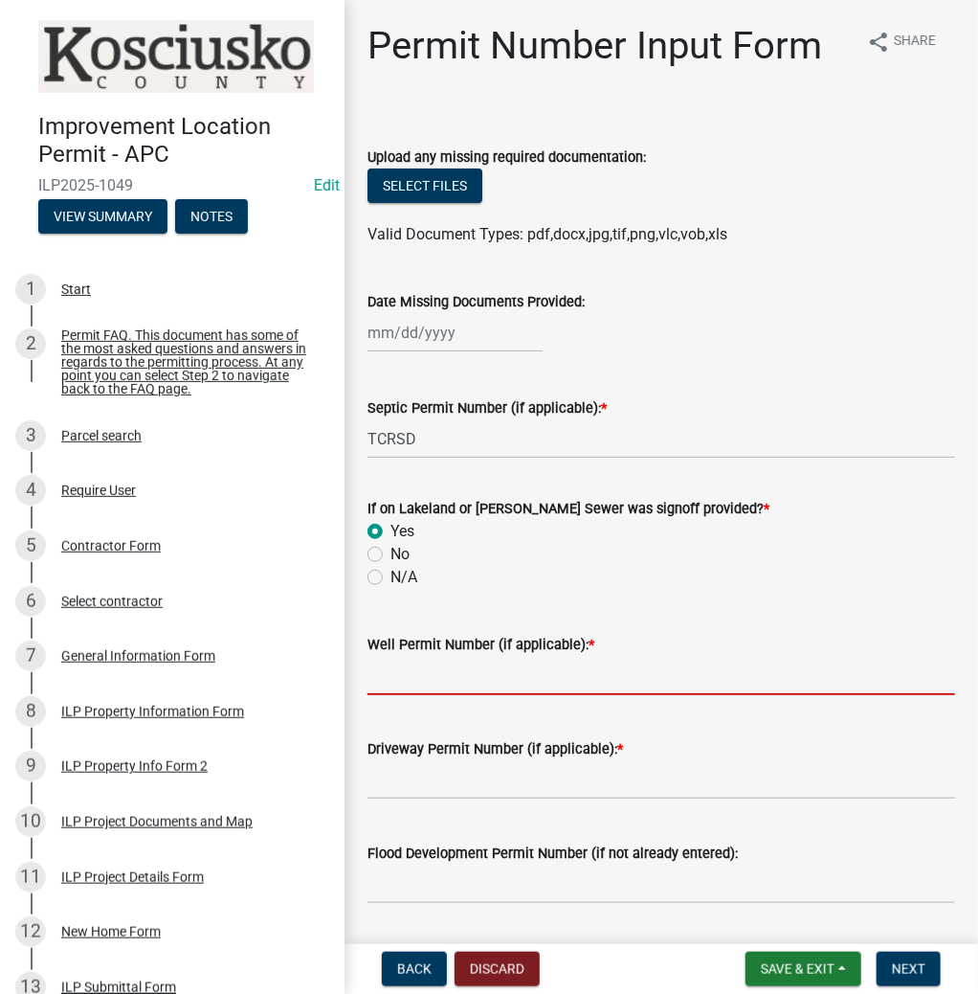
click at [388, 675] on input "Well Permit Number (if applicable): *" at bounding box center [662, 675] width 588 height 39
type input "16697"
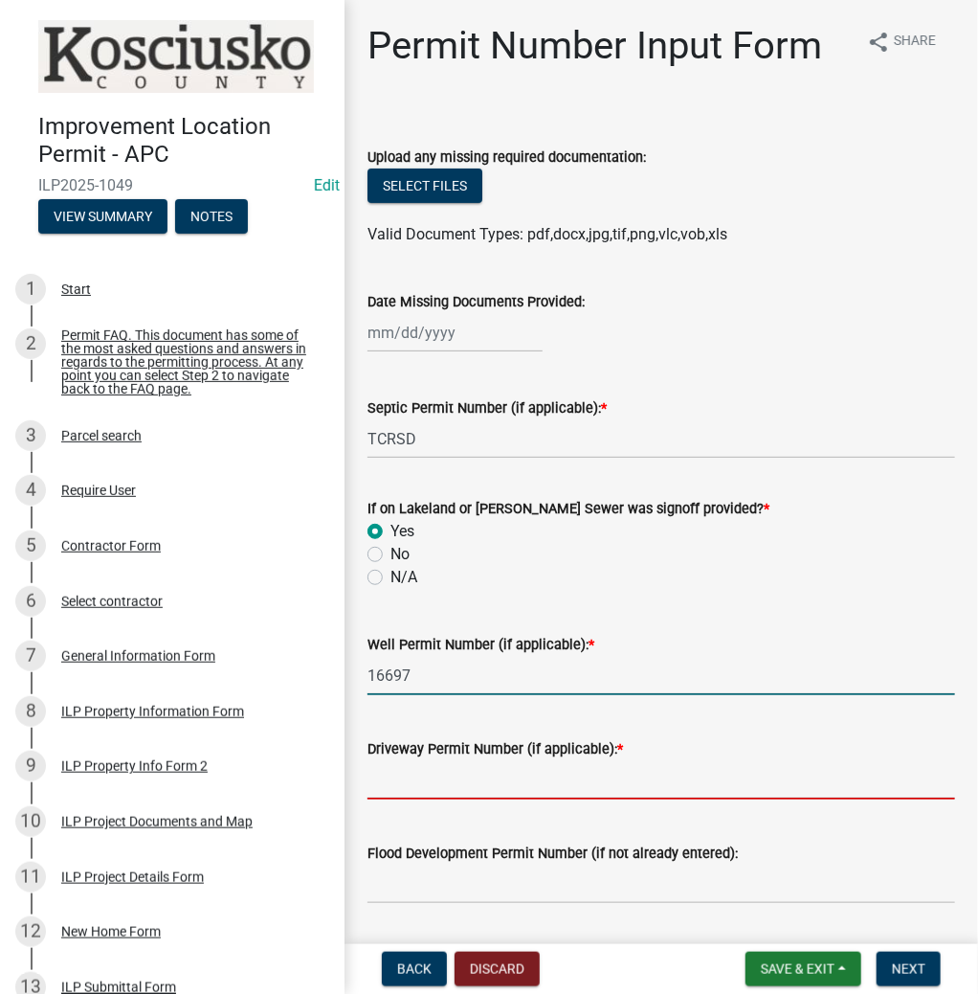
click at [403, 775] on input "Driveway Permit Number (if applicable): *" at bounding box center [662, 779] width 588 height 39
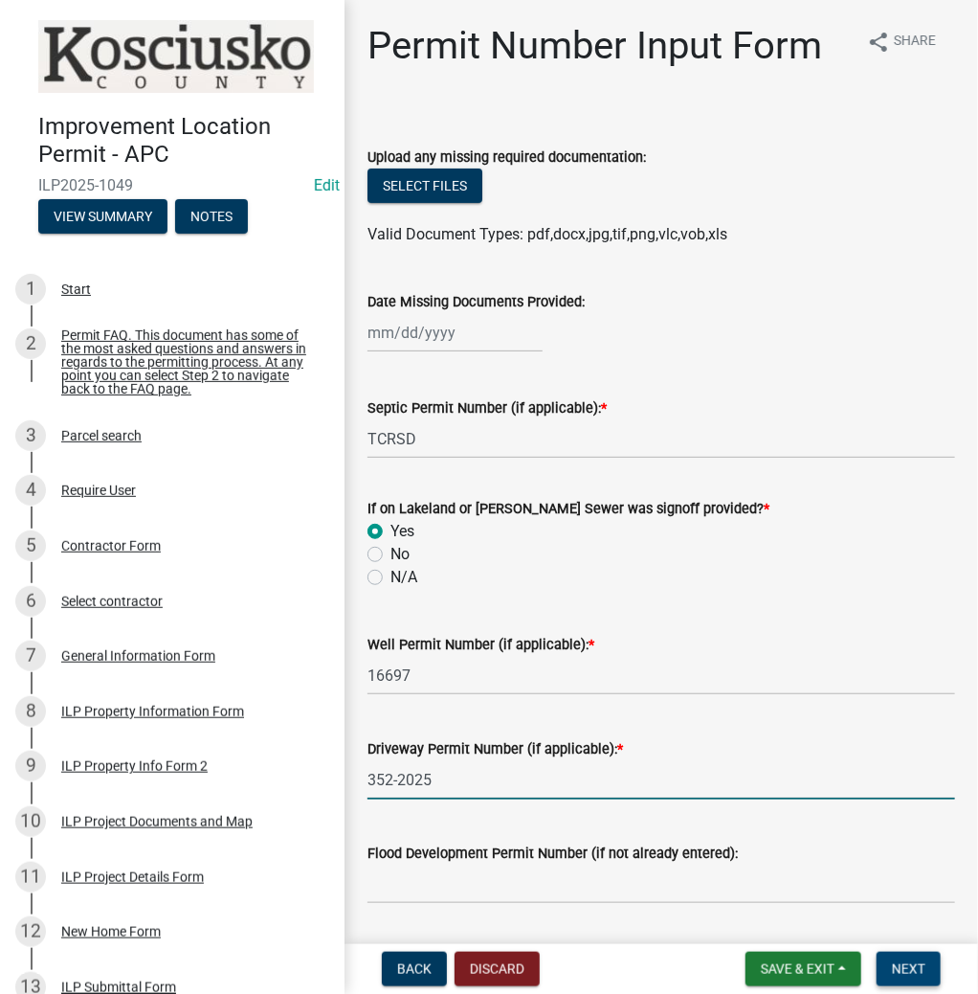
type input "352-2025"
click at [920, 968] on span "Next" at bounding box center [909, 968] width 34 height 15
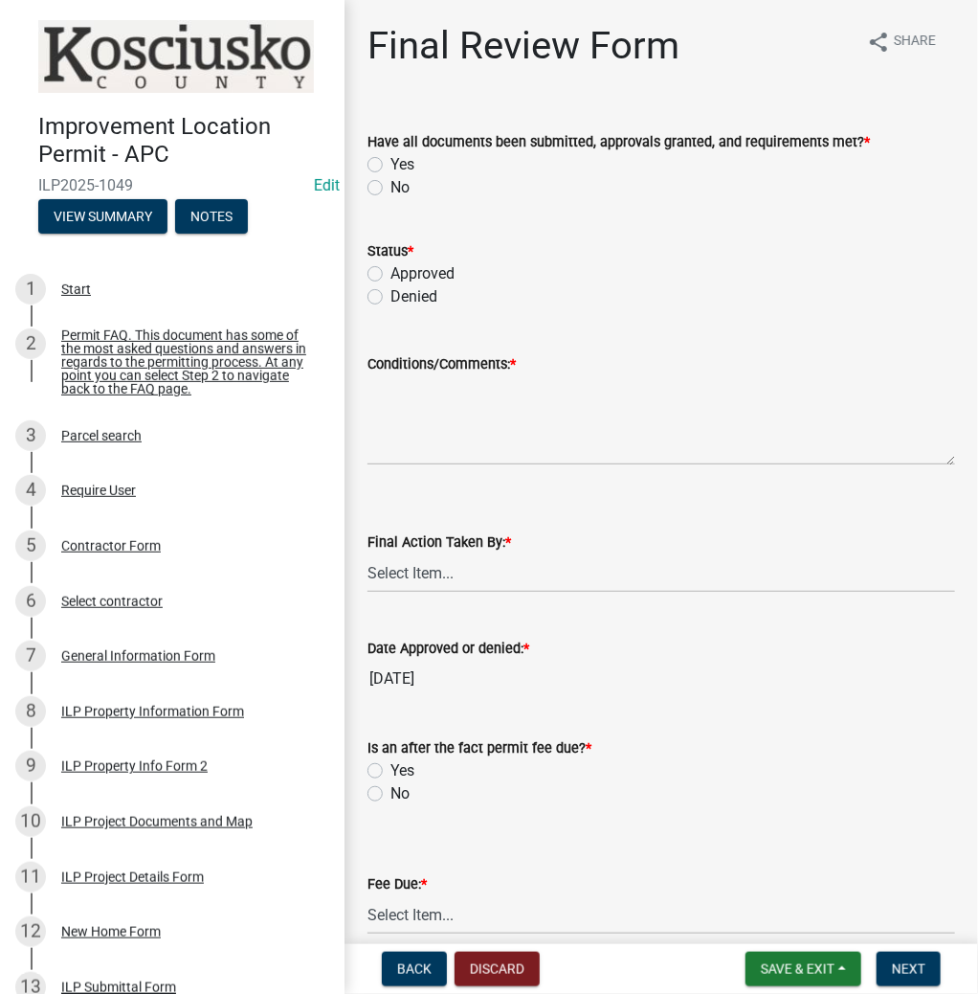
click at [391, 157] on label "Yes" at bounding box center [403, 164] width 24 height 23
click at [391, 157] on input "Yes" at bounding box center [397, 159] width 12 height 12
radio input "true"
click at [391, 277] on label "Approved" at bounding box center [423, 273] width 64 height 23
click at [391, 275] on input "Approved" at bounding box center [397, 268] width 12 height 12
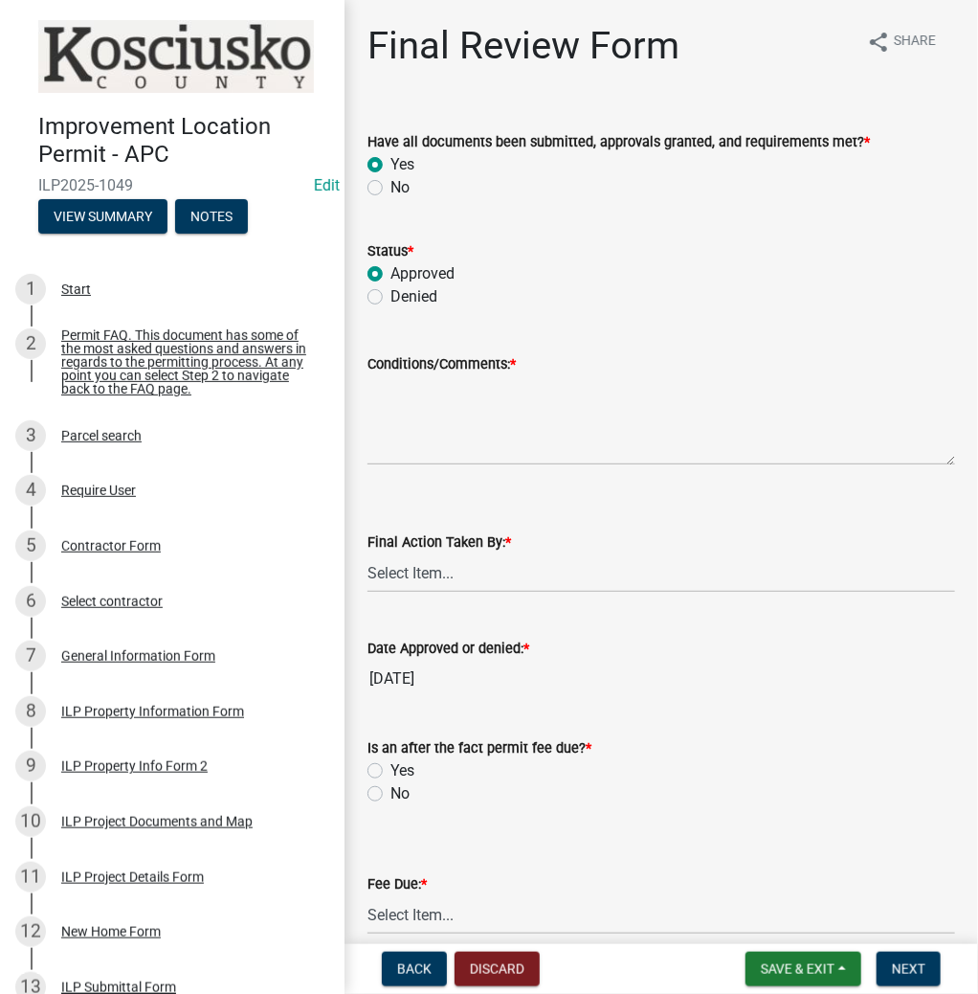
radio input "true"
click at [405, 414] on textarea "Conditions/Comments: *" at bounding box center [662, 420] width 588 height 90
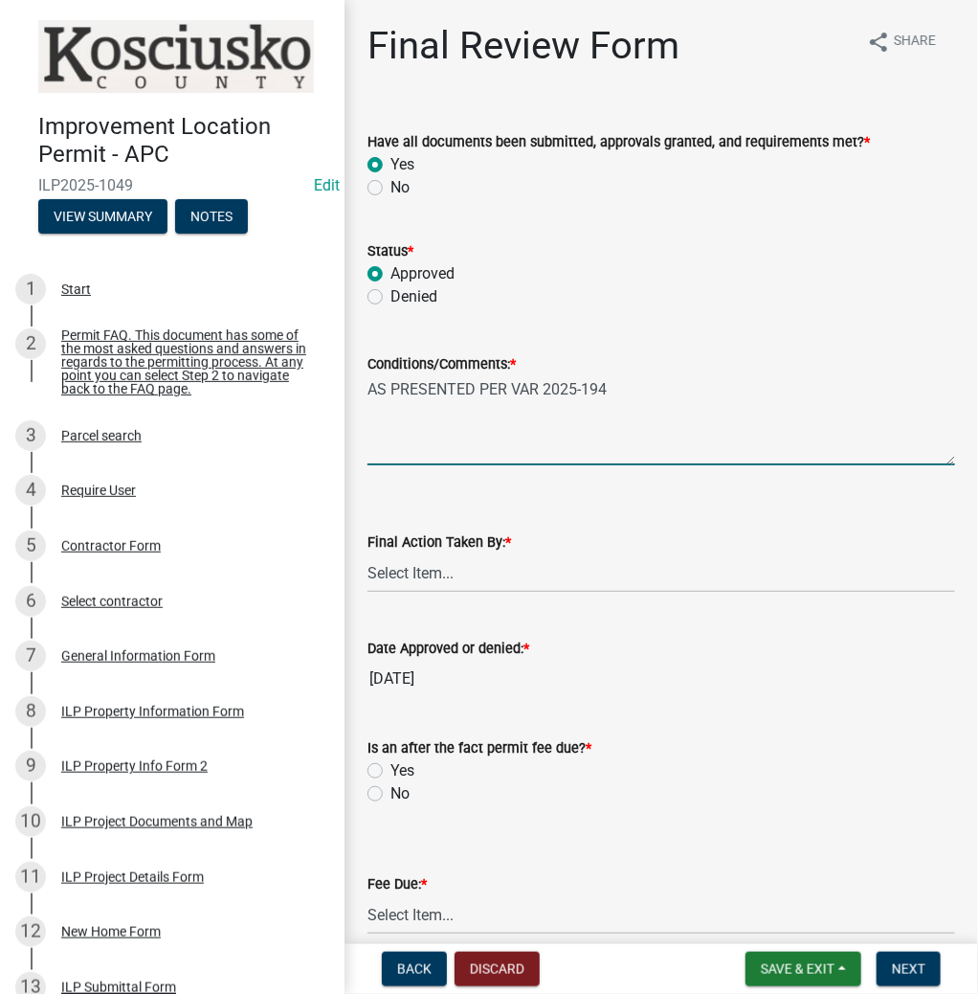
type textarea "AS PRESENTED PER VAR 2025-194"
click at [399, 578] on select "Select Item... MMS LT AT CS Vacant Vacant" at bounding box center [662, 572] width 588 height 39
click at [368, 553] on select "Select Item... MMS LT AT CS Vacant Vacant" at bounding box center [662, 572] width 588 height 39
select select "c872cdc8-ca01-49f1-a213-e4b05fa58cd2"
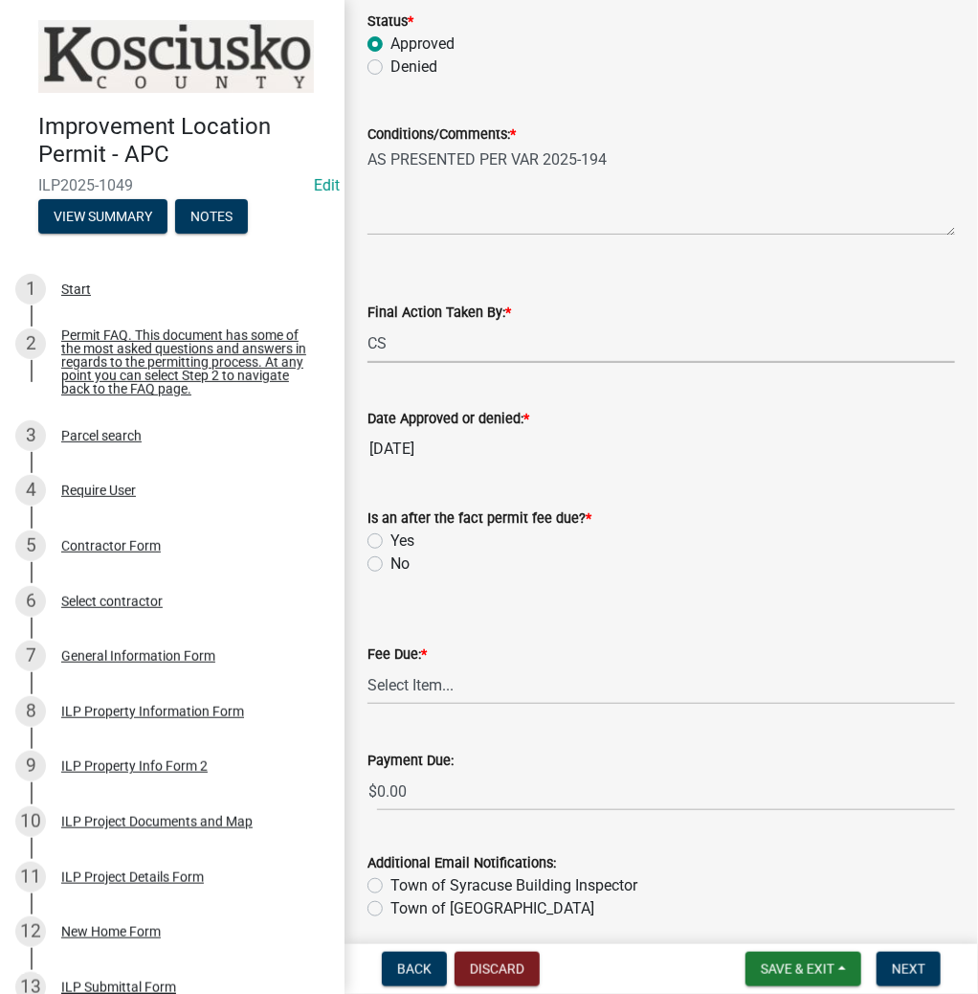
click at [391, 555] on label "No" at bounding box center [400, 563] width 19 height 23
click at [391, 555] on input "No" at bounding box center [397, 558] width 12 height 12
radio input "true"
click at [415, 692] on select "Select Item... N/A $10.00 $25.00 $125.00 $250 $500 $500 + $10.00 for every 10 s…" at bounding box center [662, 684] width 588 height 39
click at [368, 665] on select "Select Item... N/A $10.00 $25.00 $125.00 $250 $500 $500 + $10.00 for every 10 s…" at bounding box center [662, 684] width 588 height 39
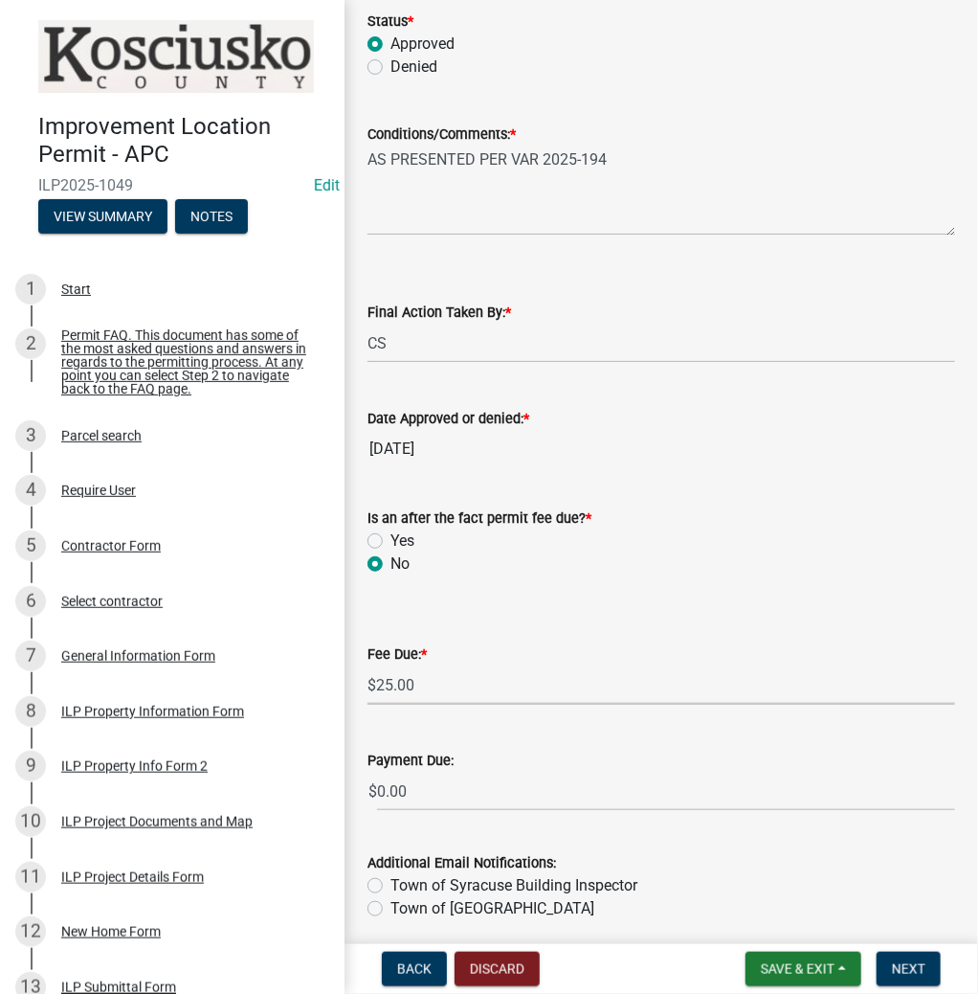
select select "71256567-8c52-414d-b434-ae6b266e1a0e"
click at [911, 968] on span "Next" at bounding box center [909, 968] width 34 height 15
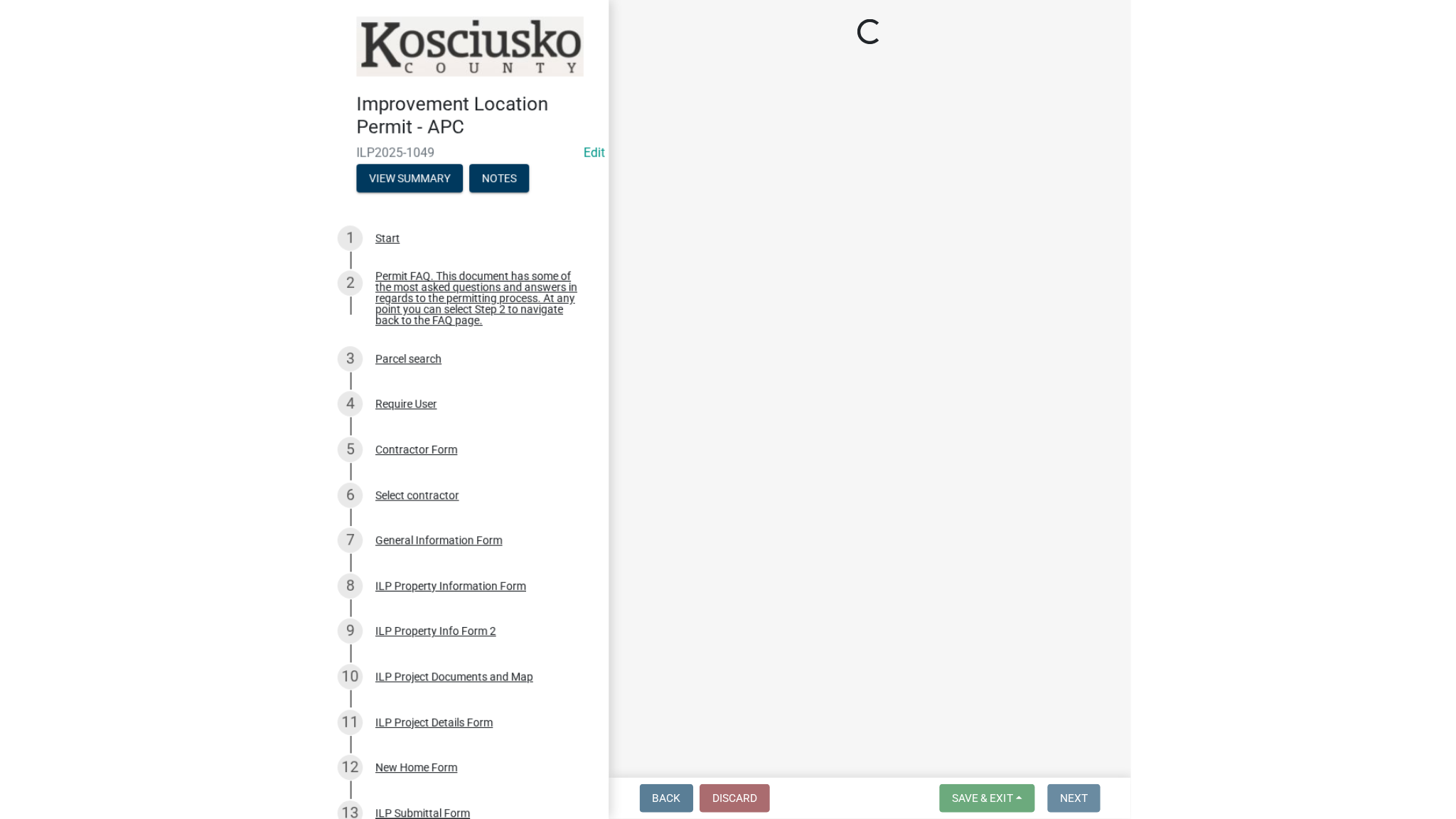
scroll to position [0, 0]
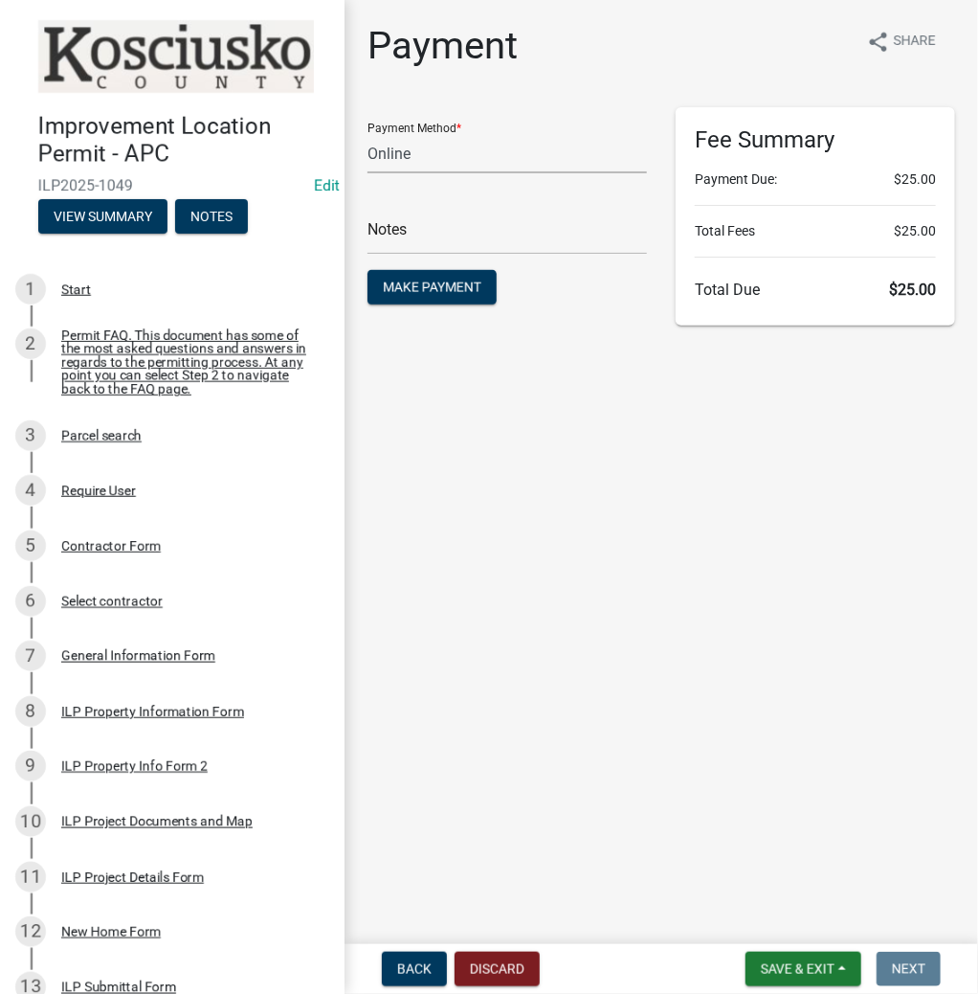
click at [416, 154] on select "Credit Card POS Check Cash Online" at bounding box center [508, 153] width 280 height 39
select select "1: 0"
click at [368, 134] on select "Credit Card POS Check Cash Online" at bounding box center [508, 153] width 280 height 39
click at [410, 226] on input "text" at bounding box center [508, 234] width 280 height 39
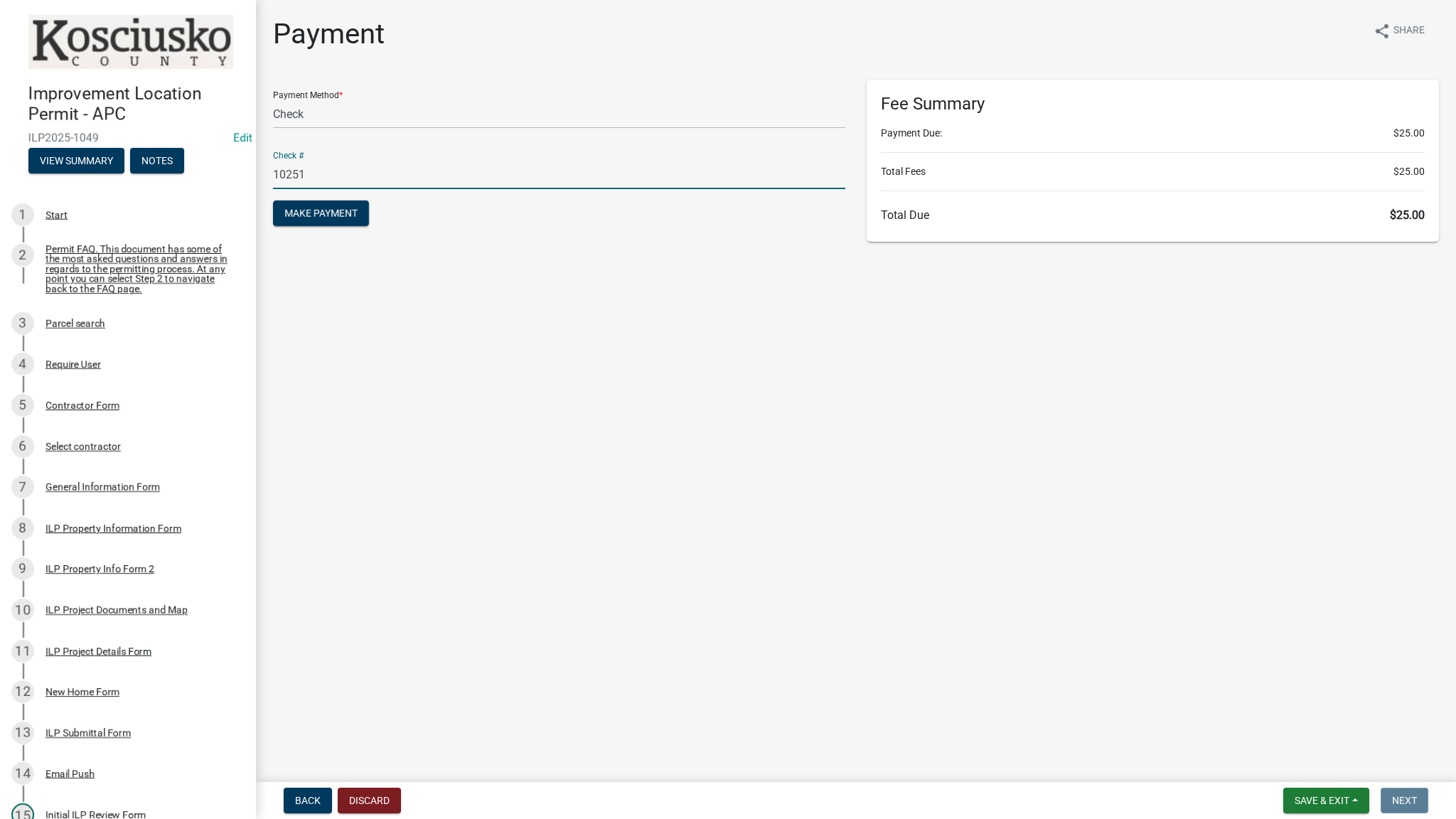
click at [310, 171] on input "10251" at bounding box center [559, 174] width 572 height 29
type input "10251"
click at [625, 27] on div "Payment share Share" at bounding box center [856, 39] width 1166 height 45
click at [1189, 10] on main "Payment share Share Payment Method * Credit Card POS Check Cash Online Notes Ma…" at bounding box center [856, 388] width 1200 height 776
click at [1351, 9] on main "Payment share Share Payment Method * Credit Card POS Check Cash Online Notes Ma…" at bounding box center [856, 388] width 1200 height 776
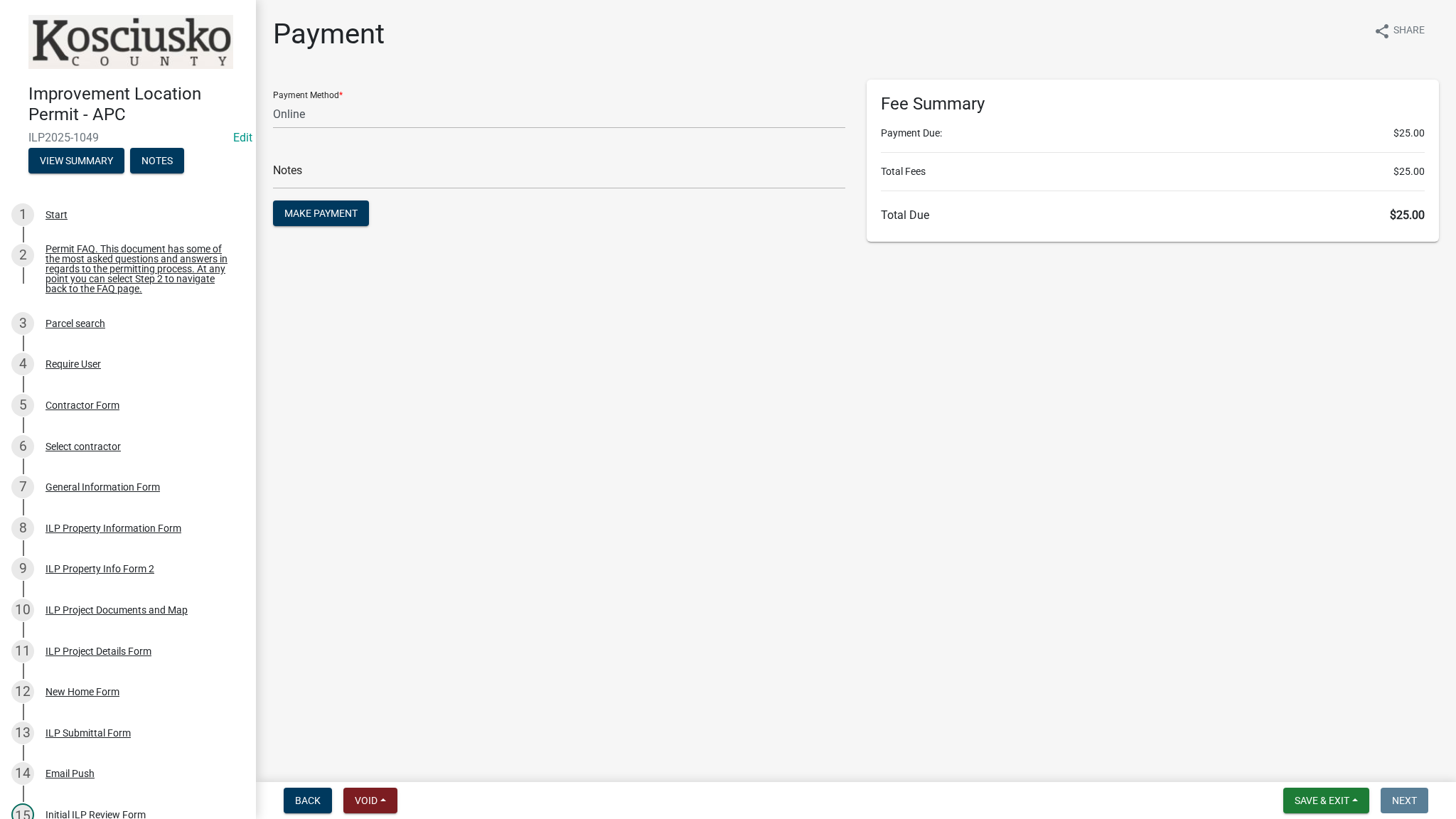
click at [1287, 8] on main "Payment share Share Payment Method * Credit Card POS Check Cash Online Notes Ma…" at bounding box center [856, 388] width 1200 height 776
click at [1267, 17] on div "Payment share Share" at bounding box center [856, 39] width 1166 height 45
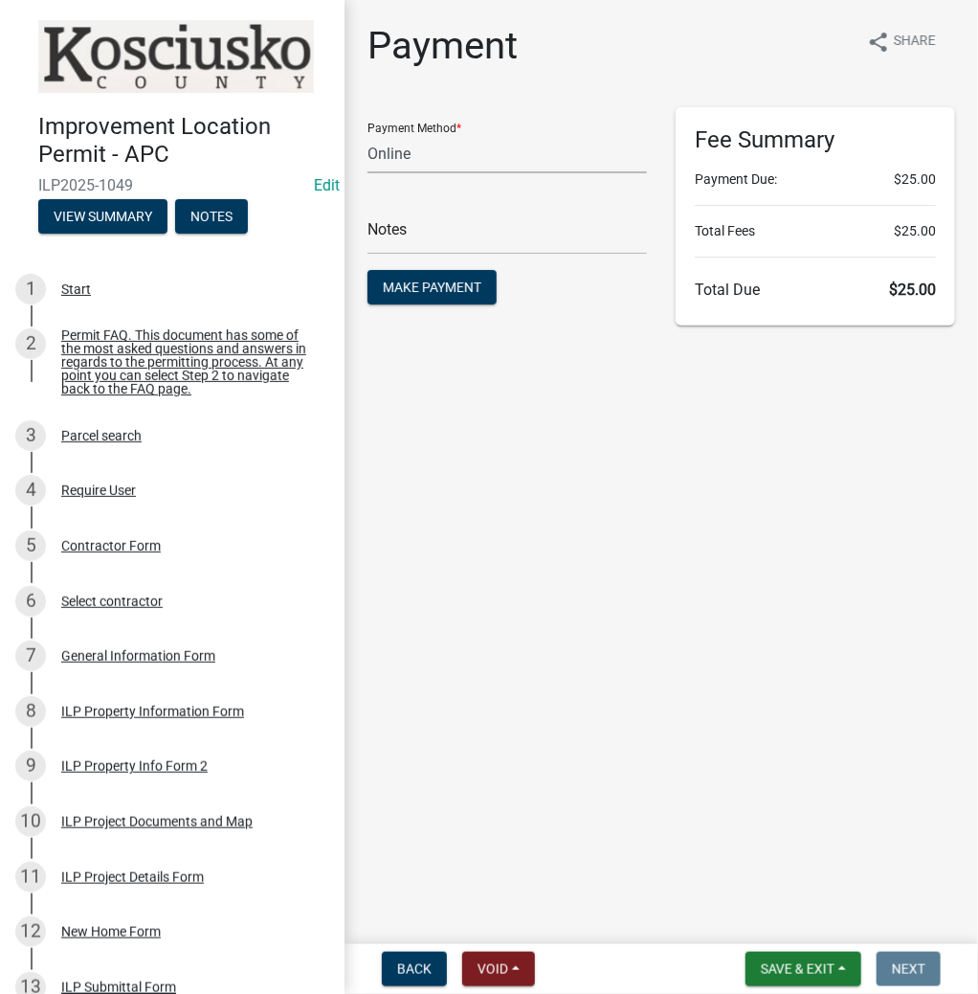
click at [448, 158] on select "Credit Card POS Check Cash Online" at bounding box center [508, 153] width 280 height 39
select select "1: 0"
click at [368, 134] on select "Credit Card POS Check Cash Online" at bounding box center [508, 153] width 280 height 39
click at [398, 232] on input "text" at bounding box center [508, 234] width 280 height 39
type input "1051"
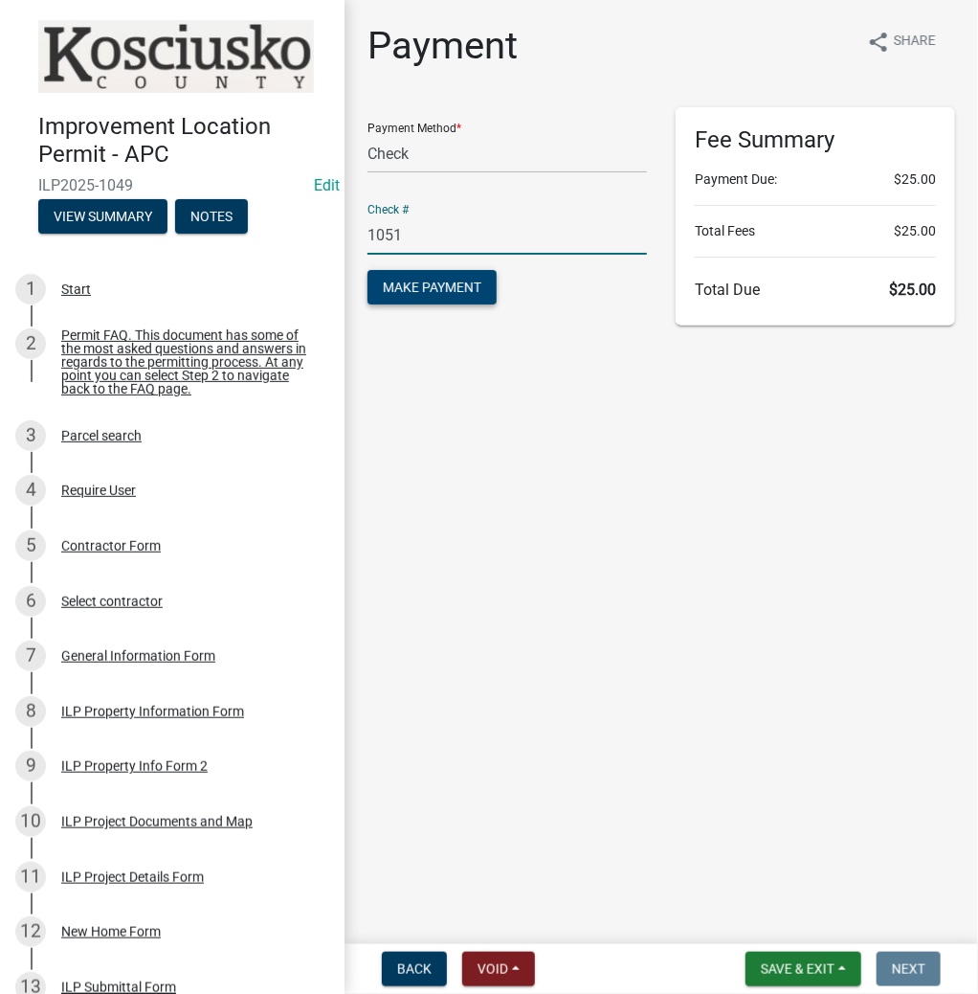
click at [440, 285] on span "Make Payment" at bounding box center [432, 287] width 99 height 15
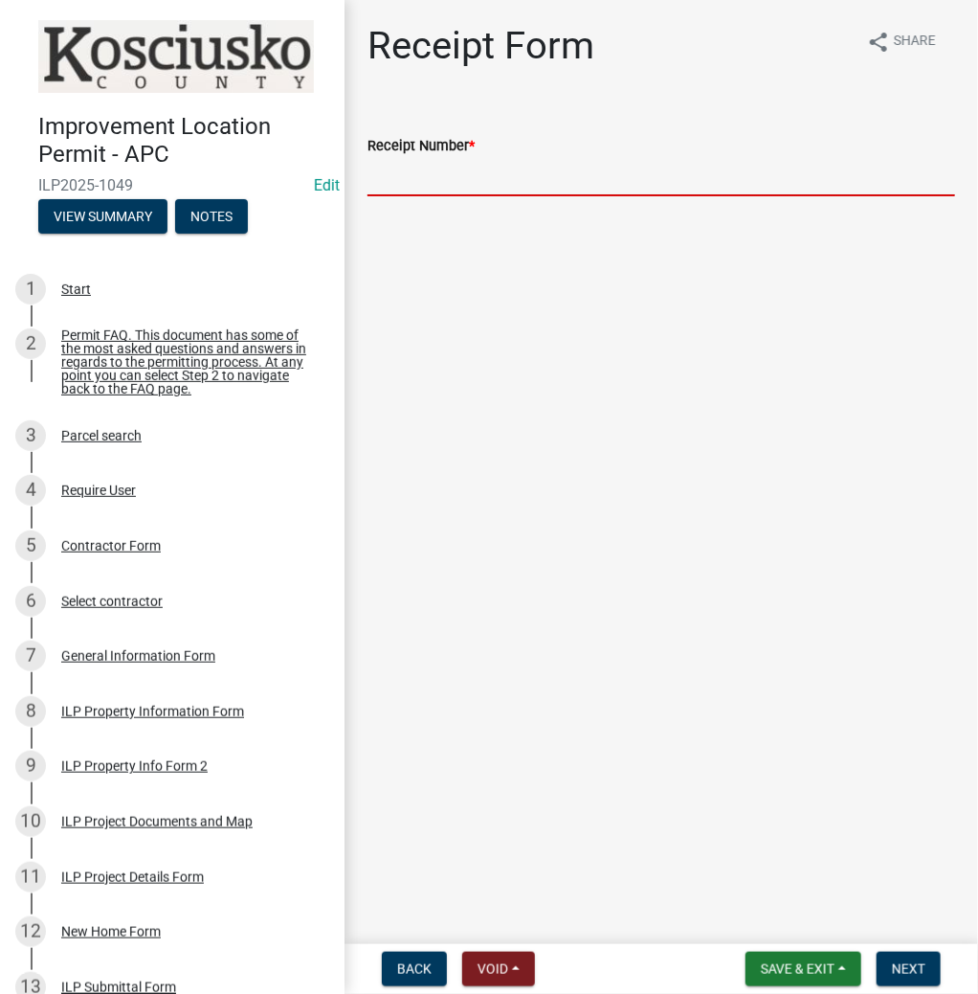
click at [434, 157] on input "Receipt Number *" at bounding box center [662, 176] width 588 height 39
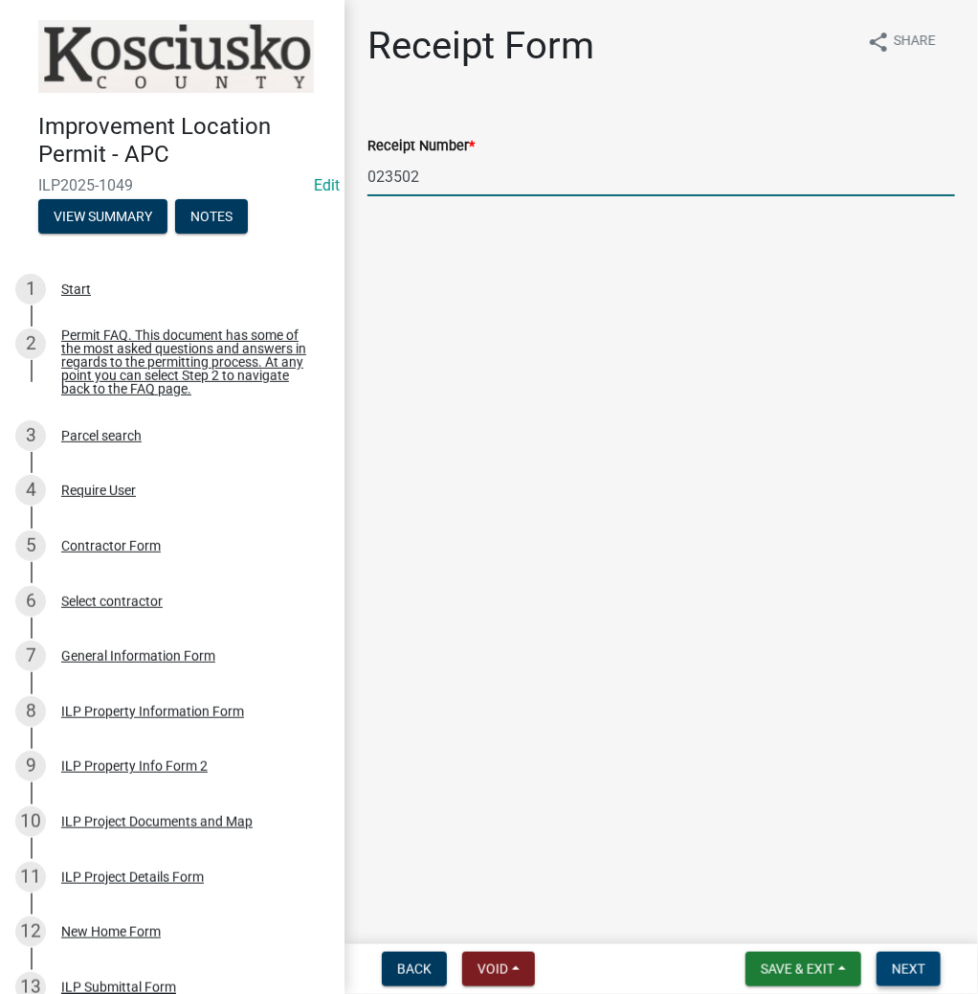
type input "023502"
click at [915, 965] on span "Next" at bounding box center [909, 968] width 34 height 15
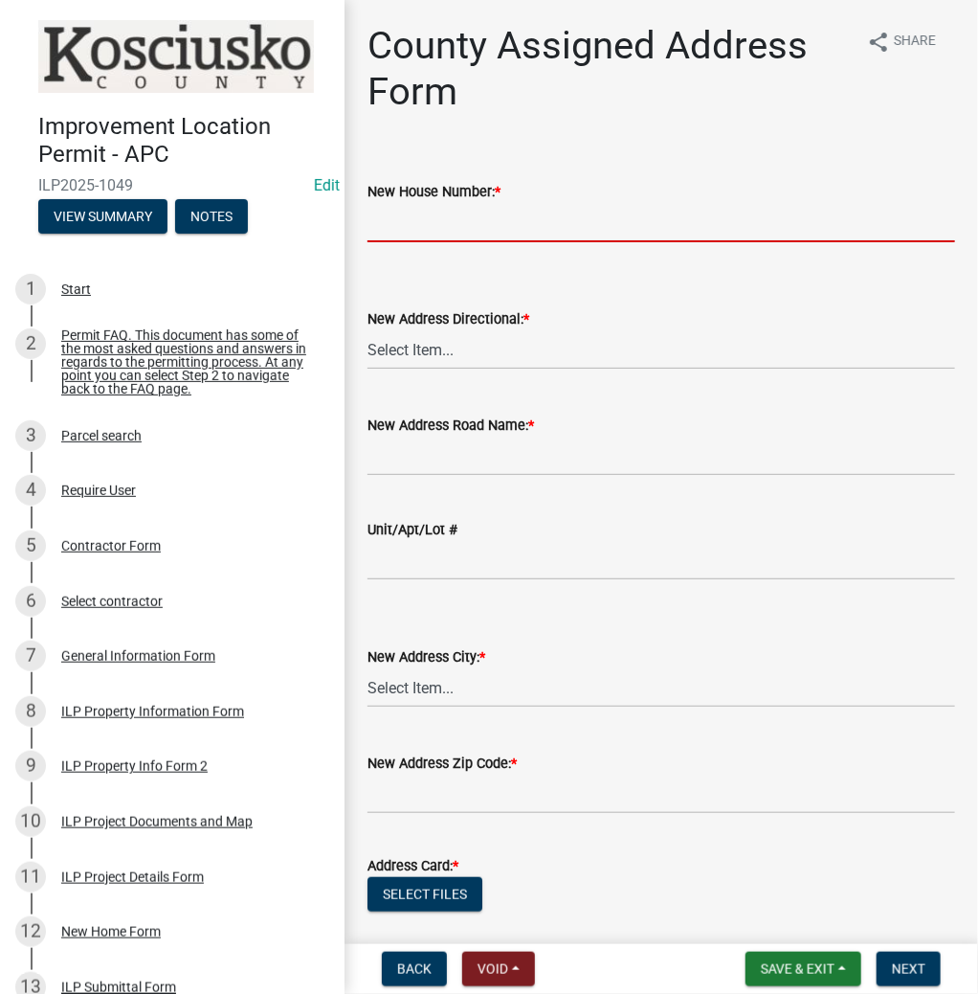
click at [427, 226] on input "New House Number: *" at bounding box center [662, 222] width 588 height 39
type input "305"
click at [420, 352] on select "Select Item... N E S W" at bounding box center [662, 349] width 588 height 39
click at [368, 330] on select "Select Item... N E S W" at bounding box center [662, 349] width 588 height 39
select select "643f5379-a5b6-41cc-9ac7-409d178a146c"
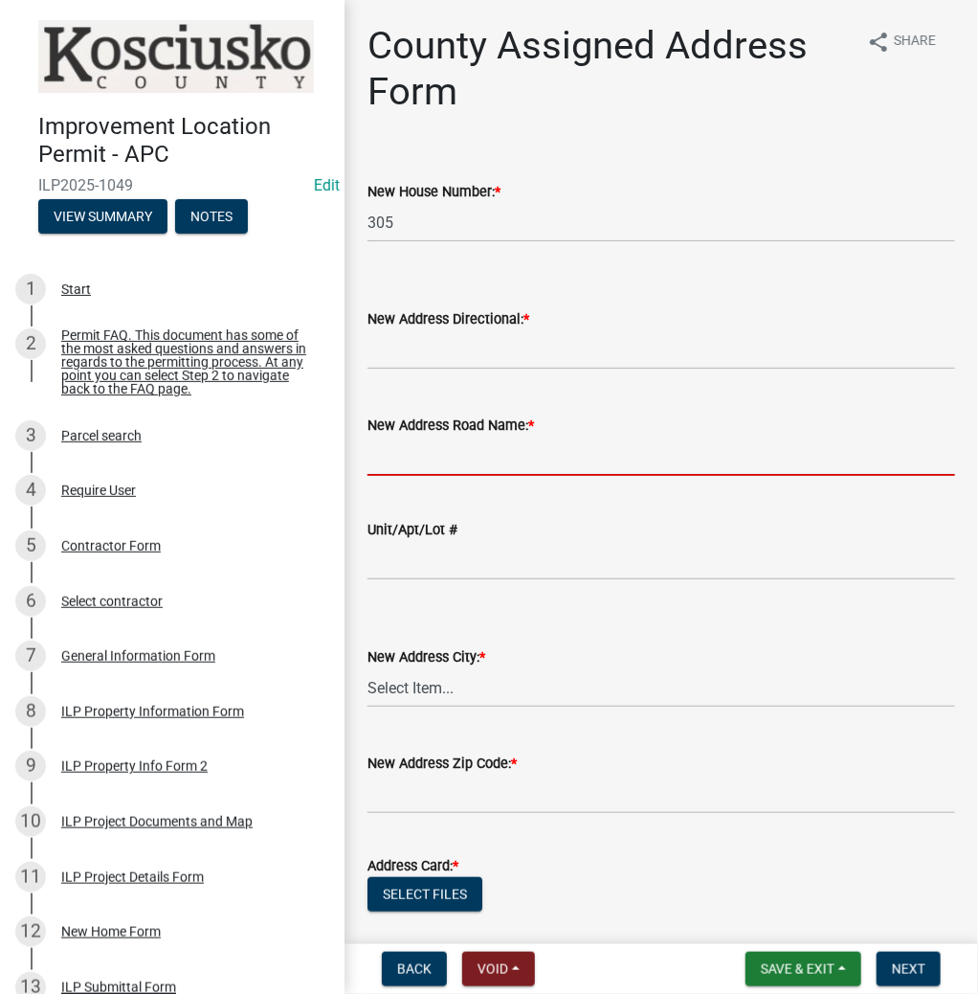
click at [417, 454] on input "New Address Road Name: *" at bounding box center [662, 456] width 588 height 39
type input "EMS C29 LN"
click at [424, 686] on select "Select Item... Akron Breman Bourbon [PERSON_NAME][GEOGRAPHIC_DATA] [GEOGRAPHIC_…" at bounding box center [662, 687] width 588 height 39
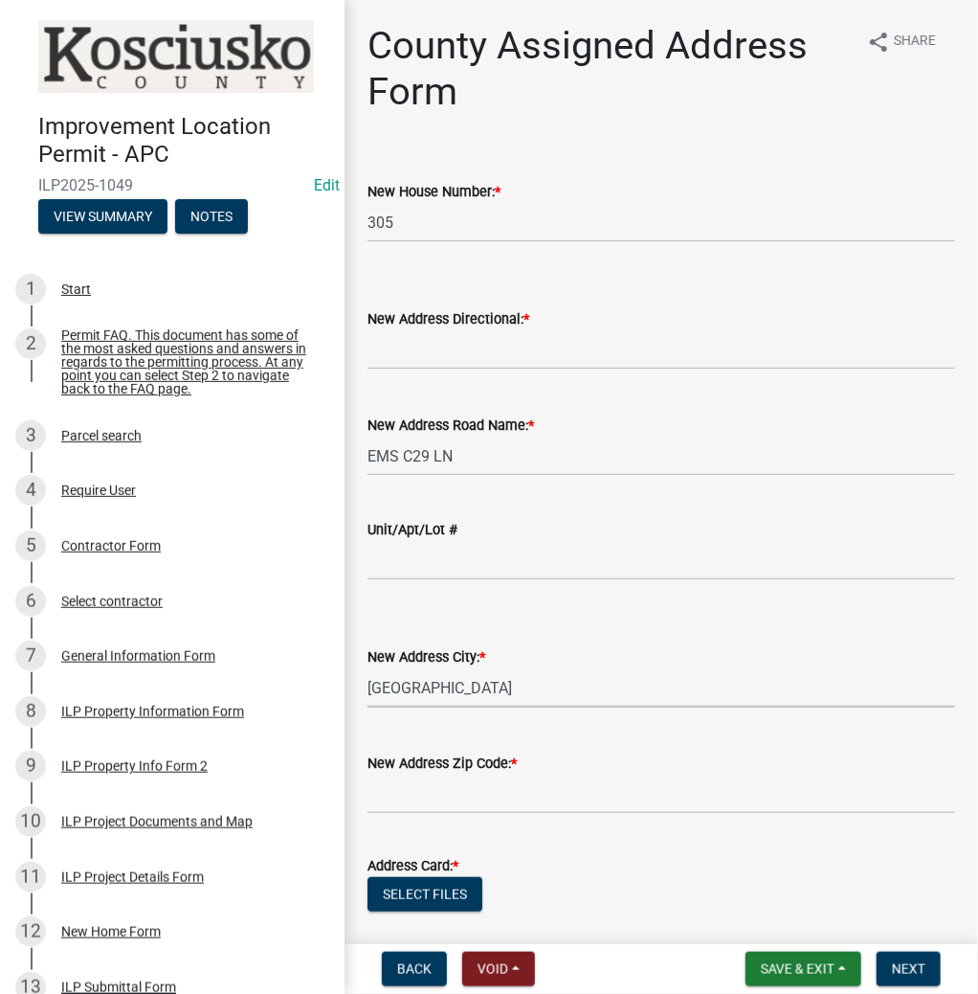
click at [368, 668] on select "Select Item... Akron Breman Bourbon [PERSON_NAME][GEOGRAPHIC_DATA] [GEOGRAPHIC_…" at bounding box center [662, 687] width 588 height 39
select select "b9c97ed9-41f4-4f2e-80f7-d2436b6d337b"
click at [401, 790] on input "text" at bounding box center [662, 794] width 588 height 39
type input "46582"
click at [441, 887] on button "Select files" at bounding box center [425, 894] width 115 height 34
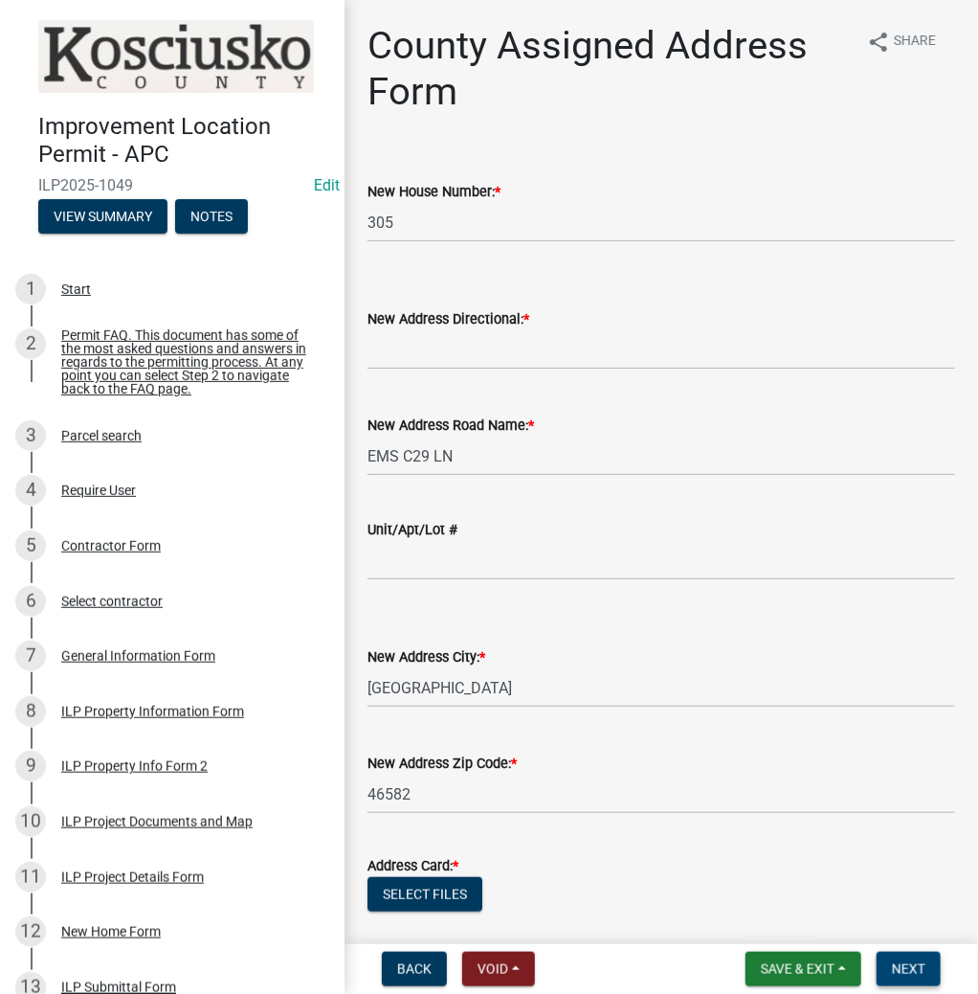
click at [910, 969] on span "Next" at bounding box center [909, 968] width 34 height 15
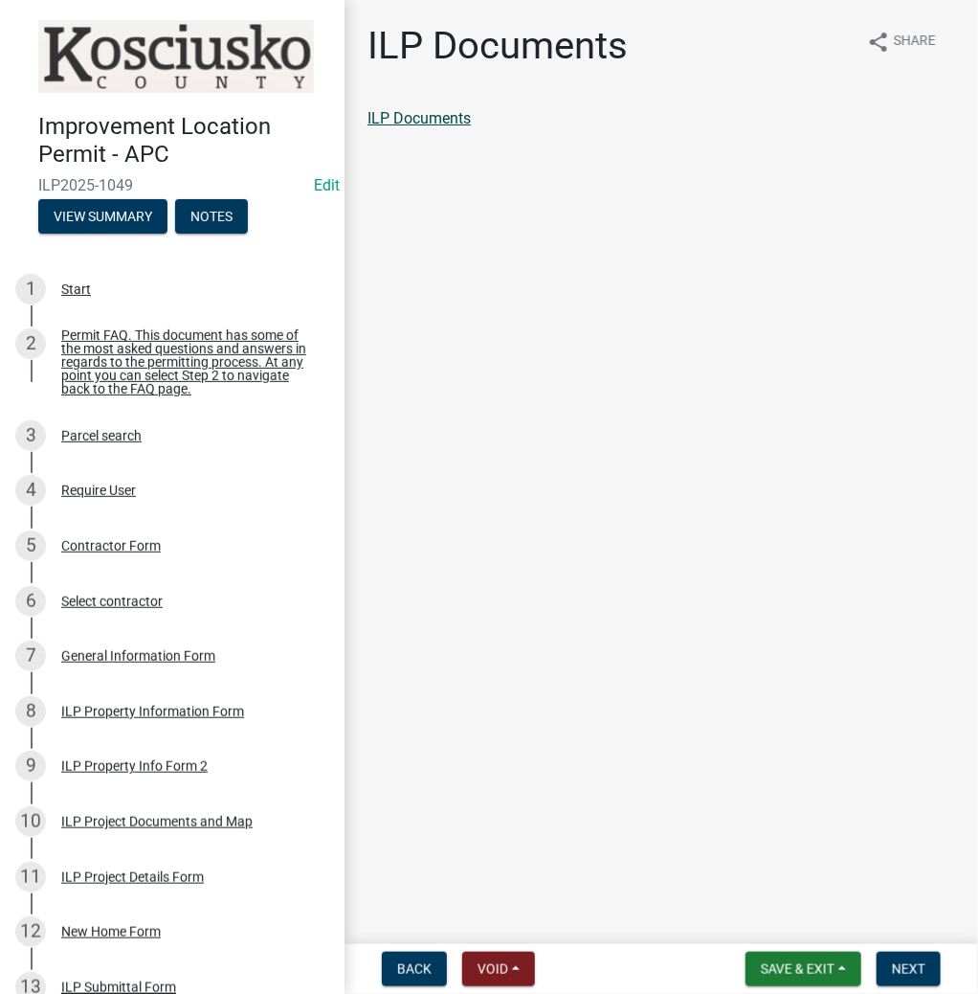
click at [454, 119] on link "ILP Documents" at bounding box center [419, 118] width 103 height 18
click at [446, 107] on div "ILP Documents" at bounding box center [662, 118] width 588 height 23
click at [444, 115] on link "ILP Documents" at bounding box center [419, 118] width 103 height 18
